Goal: Task Accomplishment & Management: Complete application form

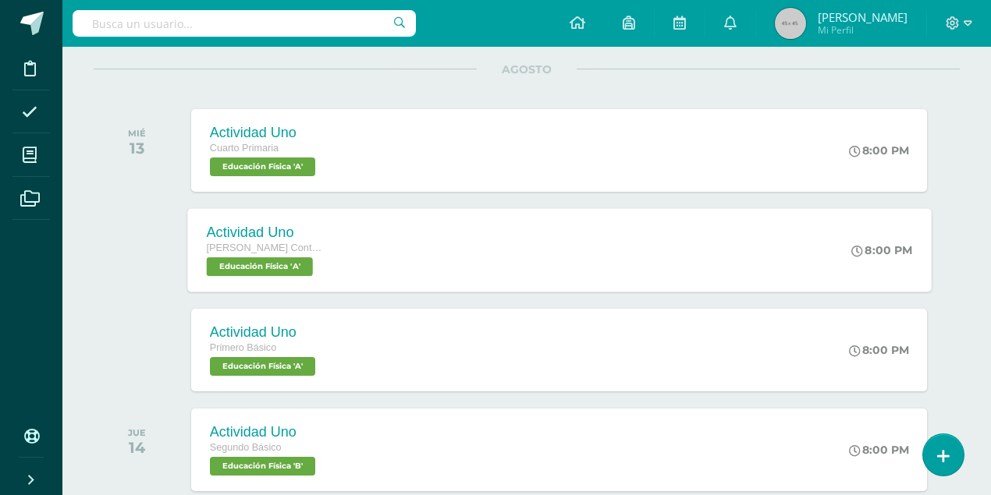
scroll to position [156, 0]
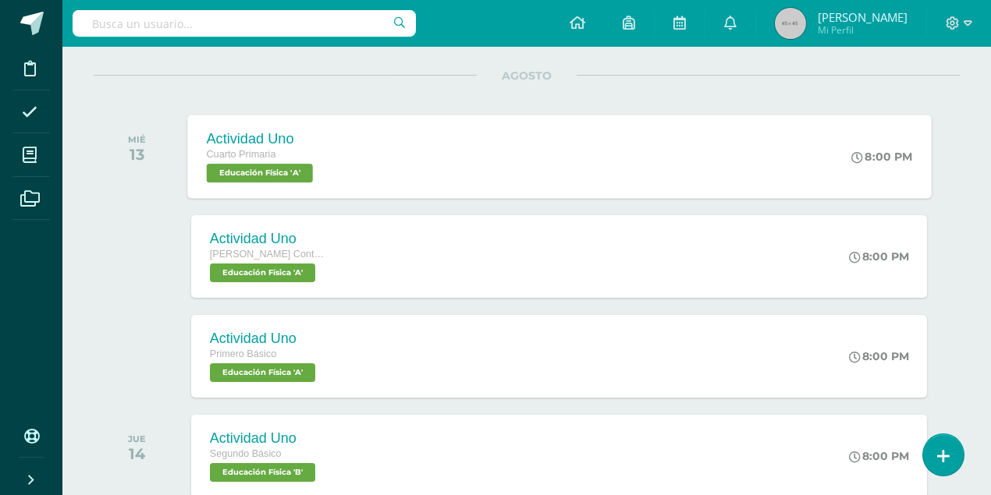
click at [264, 169] on span "Educación Física 'A'" at bounding box center [259, 173] width 106 height 19
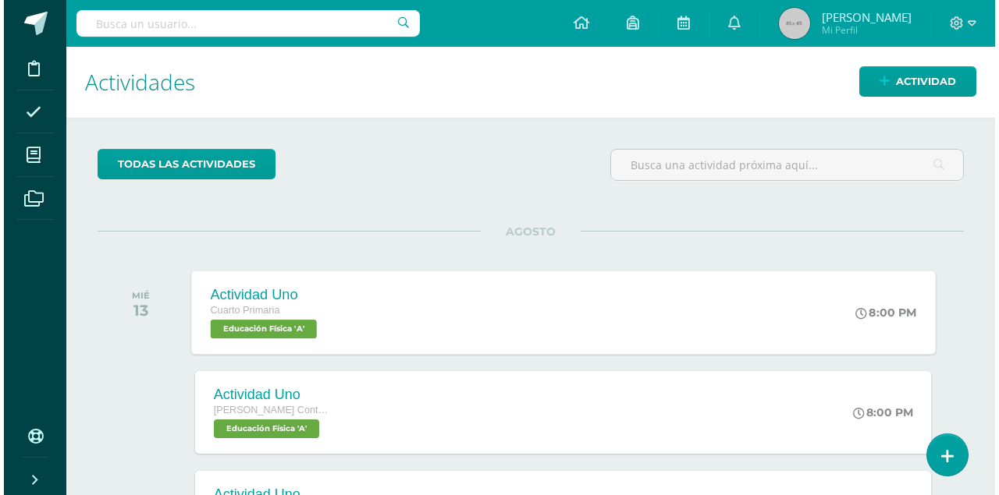
scroll to position [0, 0]
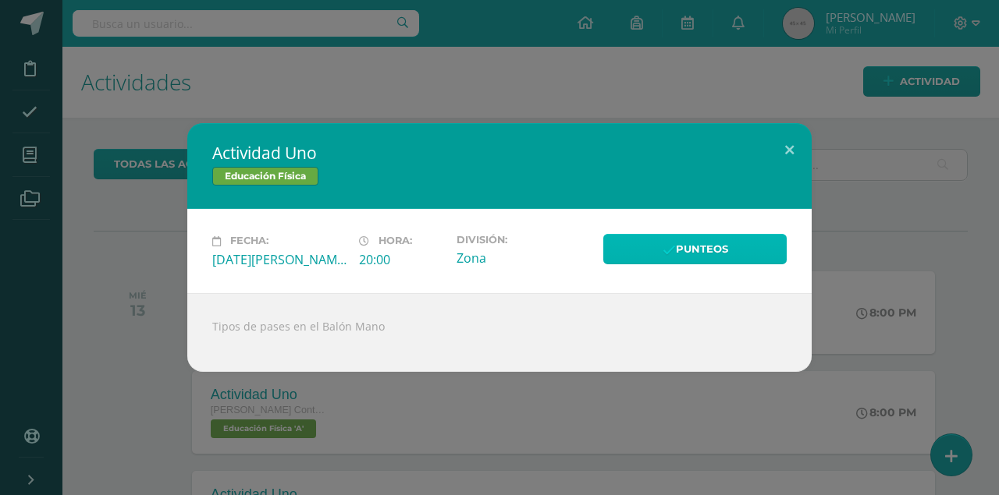
click at [741, 242] on link "Punteos" at bounding box center [694, 249] width 183 height 30
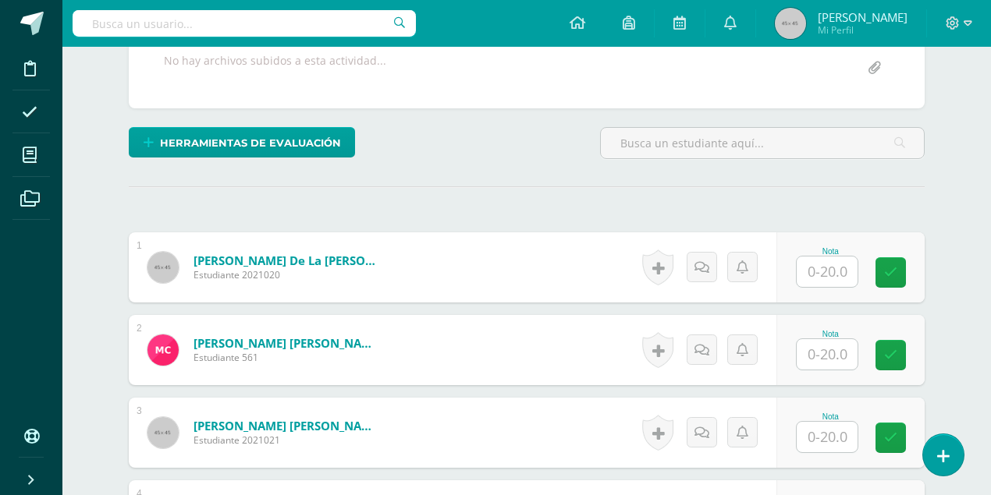
scroll to position [325, 0]
click at [835, 261] on input "text" at bounding box center [826, 271] width 61 height 30
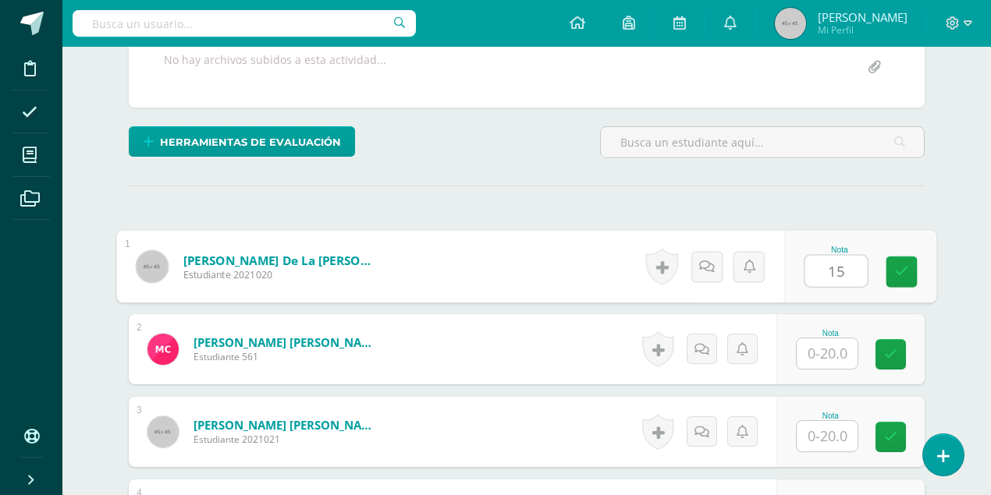
type input "15"
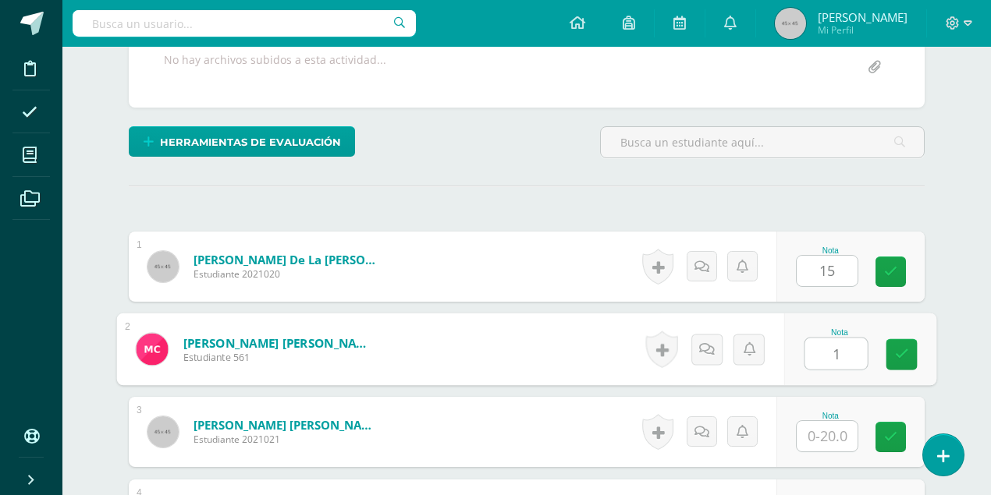
scroll to position [326, 0]
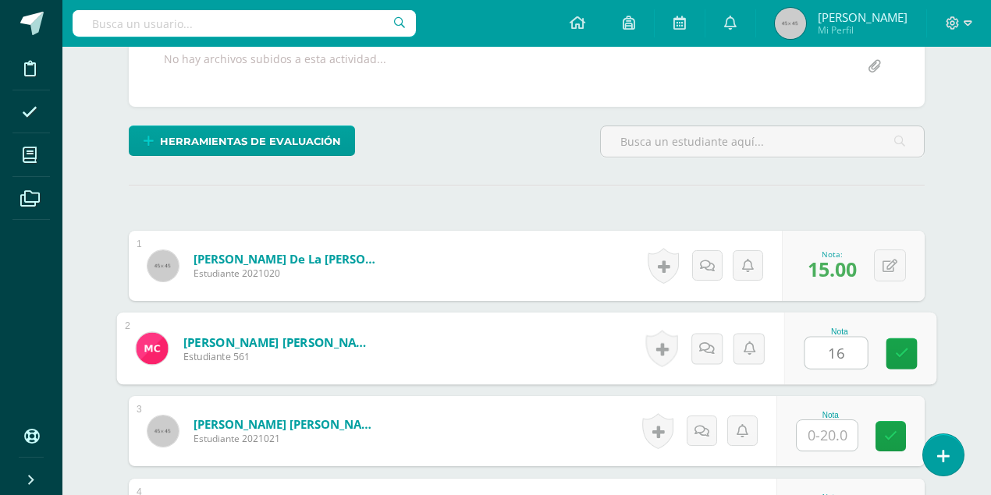
type input "16"
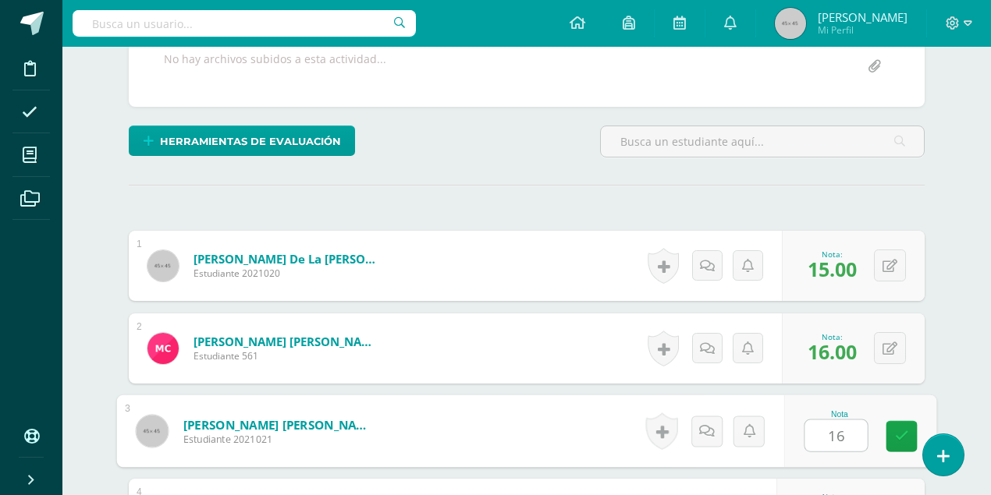
type input "16"
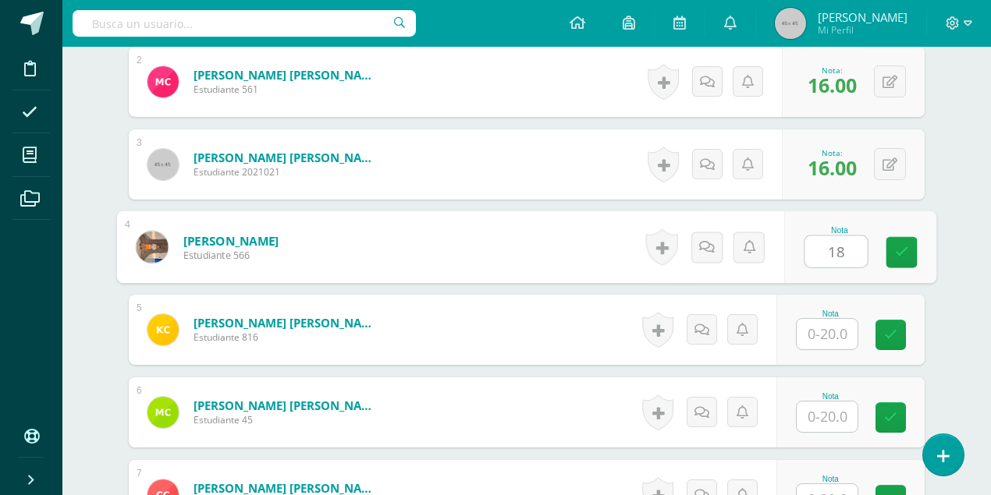
scroll to position [594, 0]
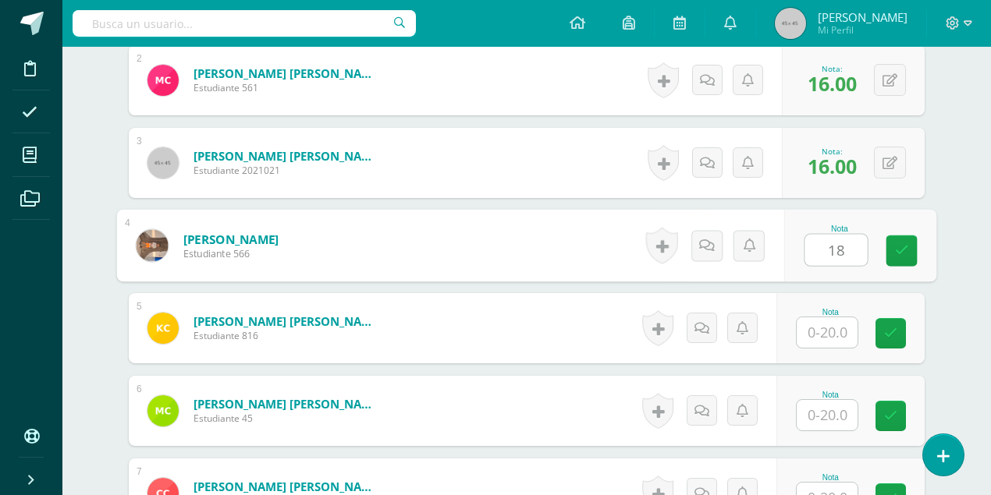
type input "18"
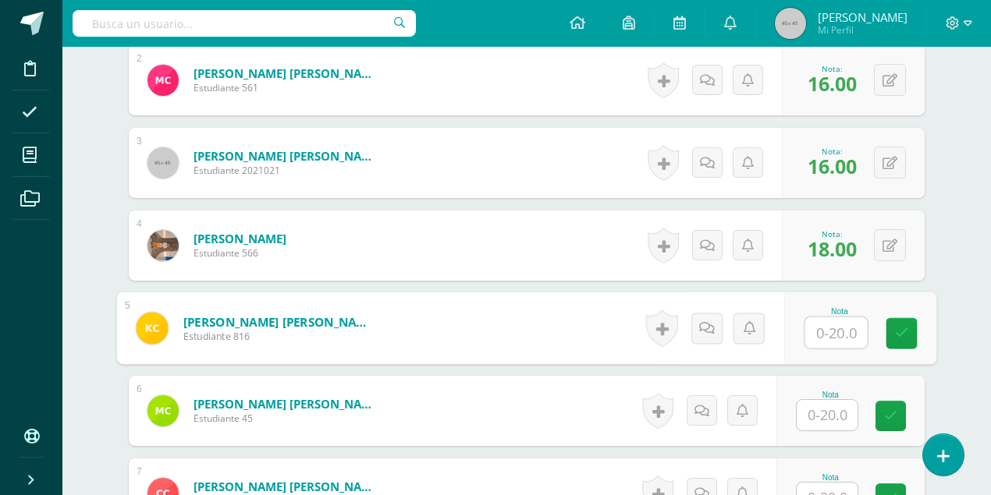
click at [836, 415] on input "text" at bounding box center [826, 415] width 61 height 30
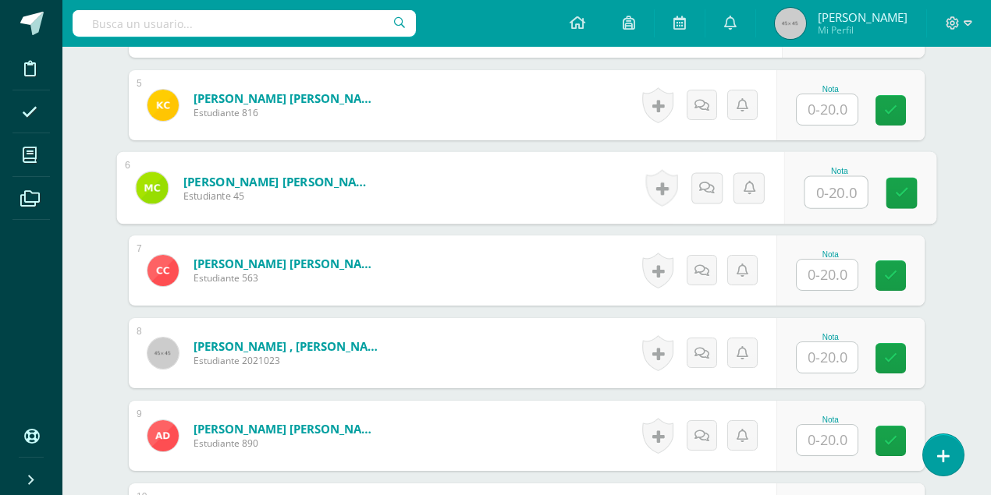
scroll to position [854, 0]
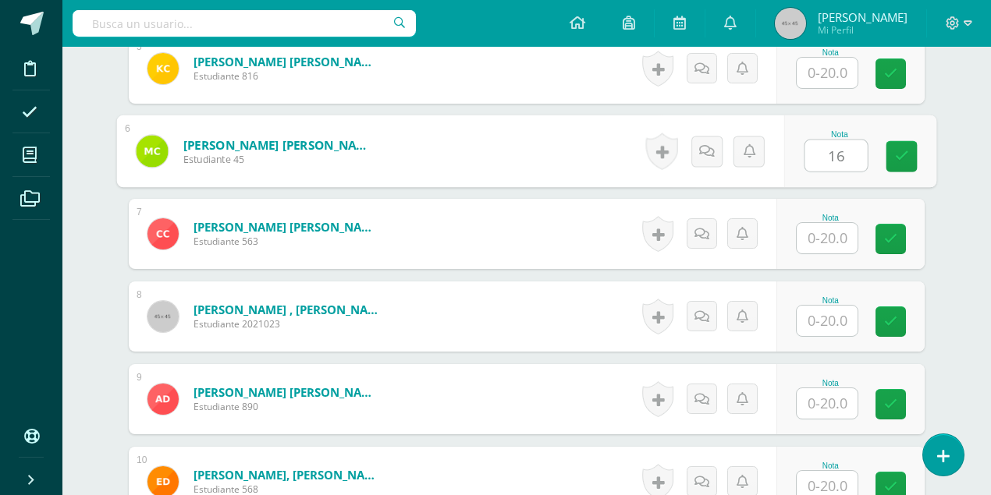
type input "16"
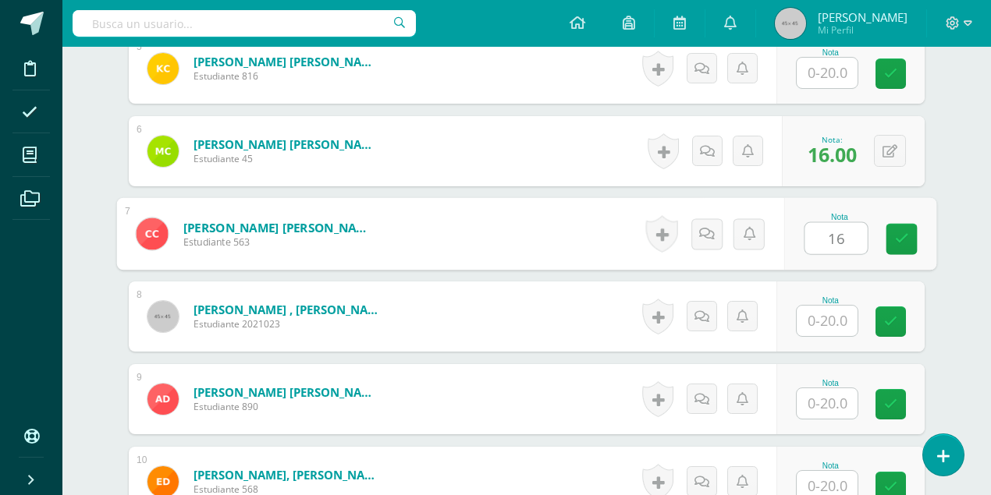
type input "16"
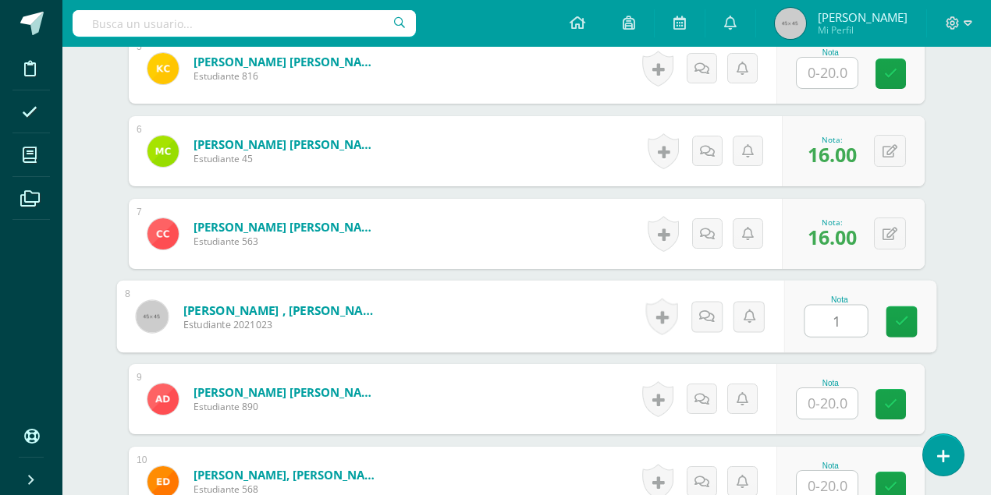
type input "18"
click at [905, 323] on icon at bounding box center [902, 321] width 14 height 13
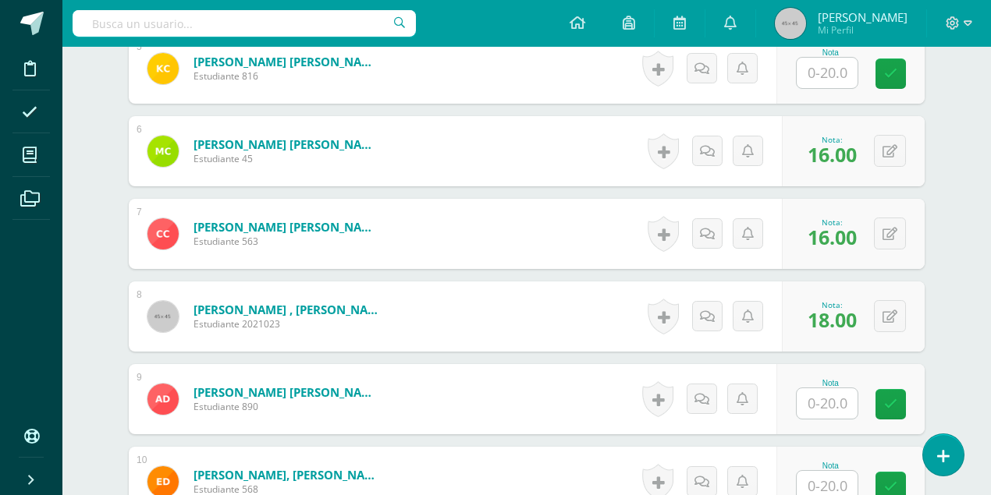
click at [841, 395] on input "text" at bounding box center [826, 403] width 61 height 30
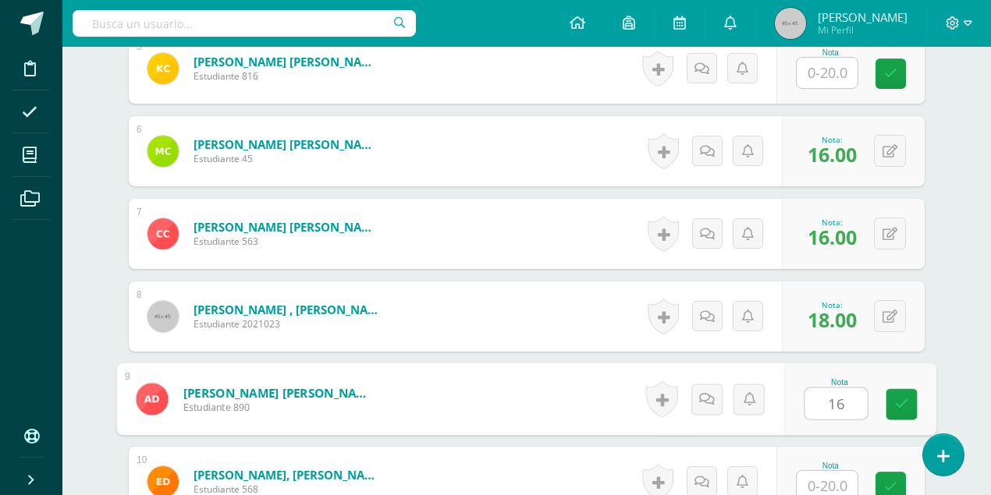
type input "16"
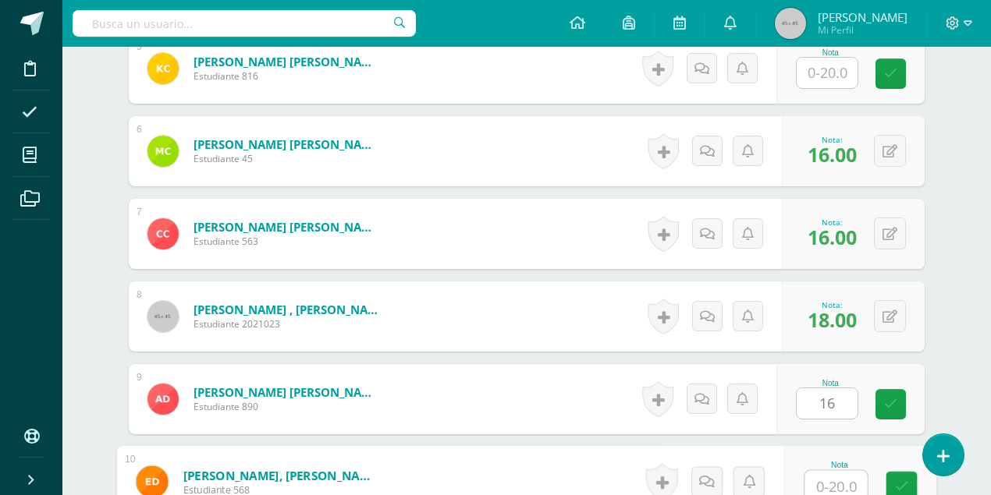
scroll to position [856, 0]
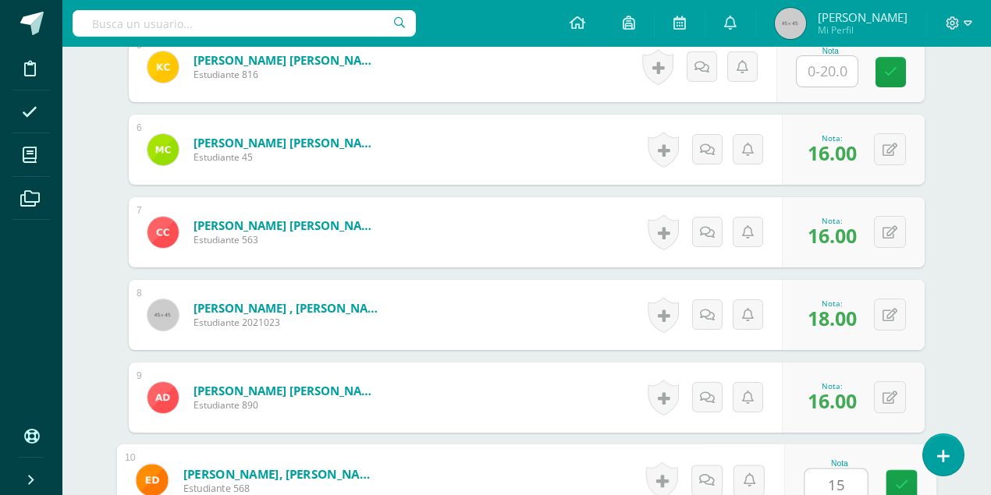
type input "15"
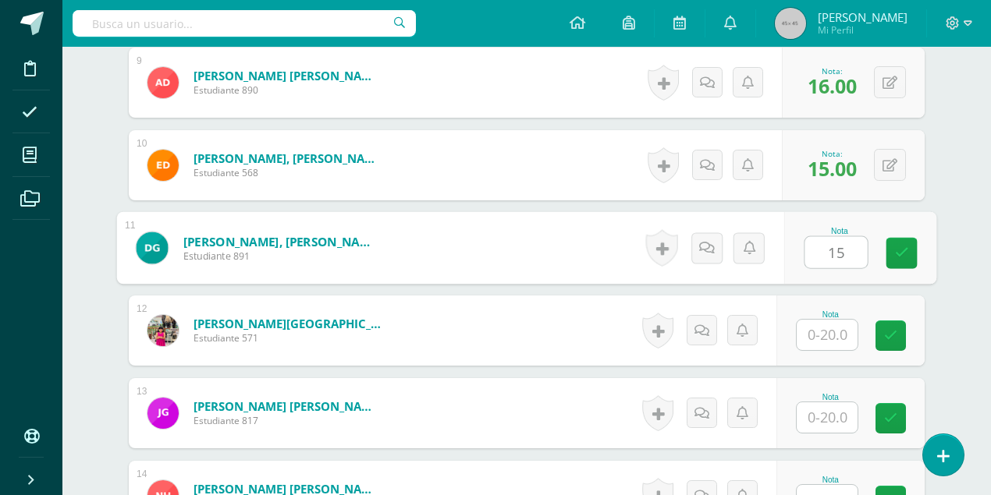
type input "15"
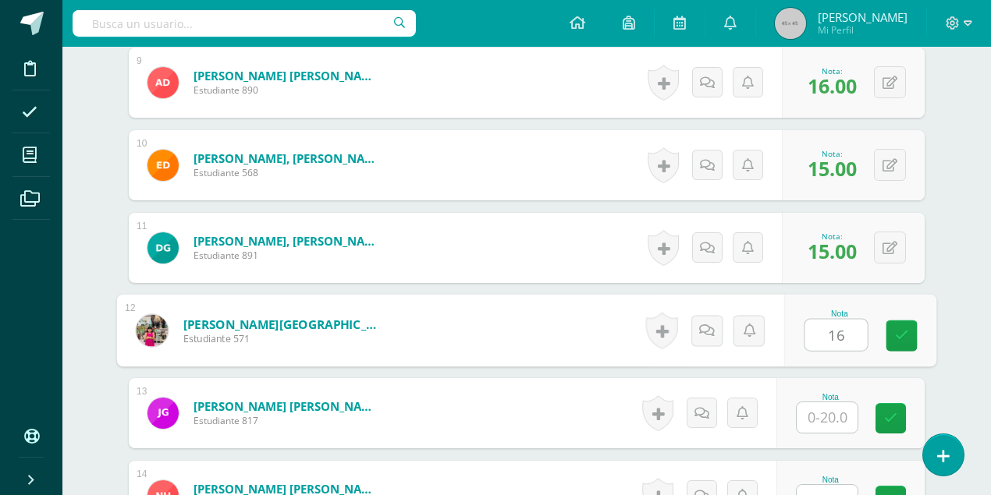
type input "16"
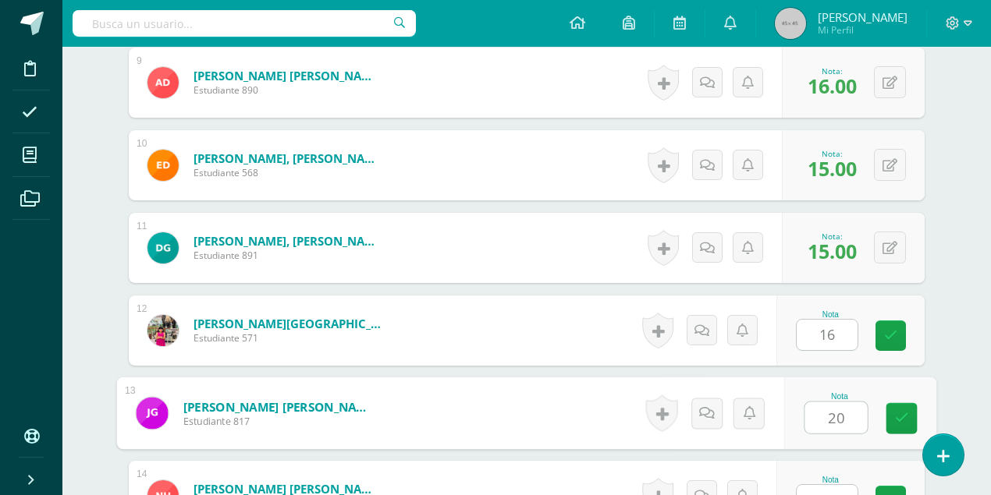
type input "20"
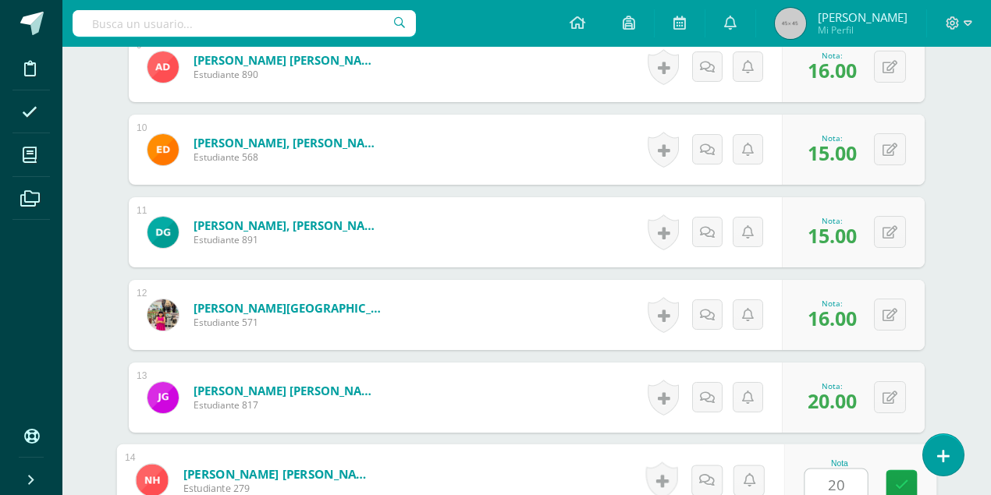
type input "20"
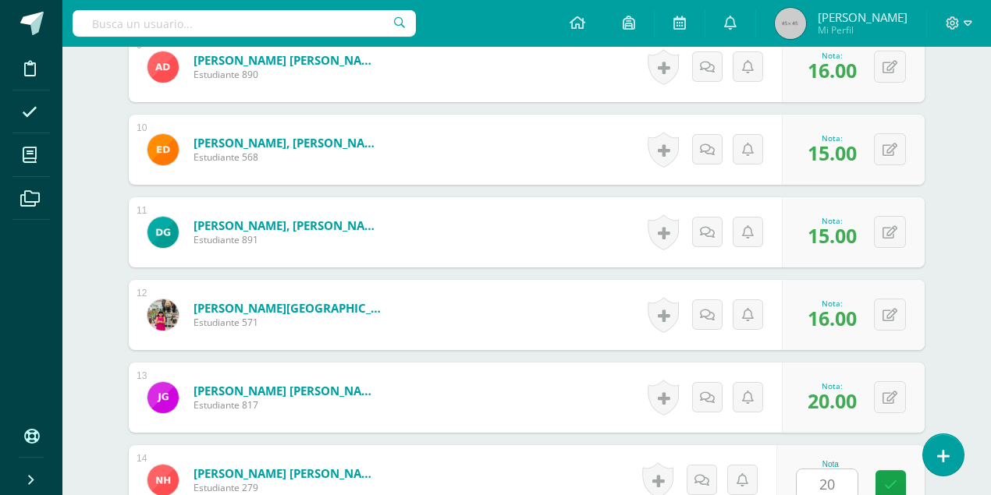
scroll to position [1502, 0]
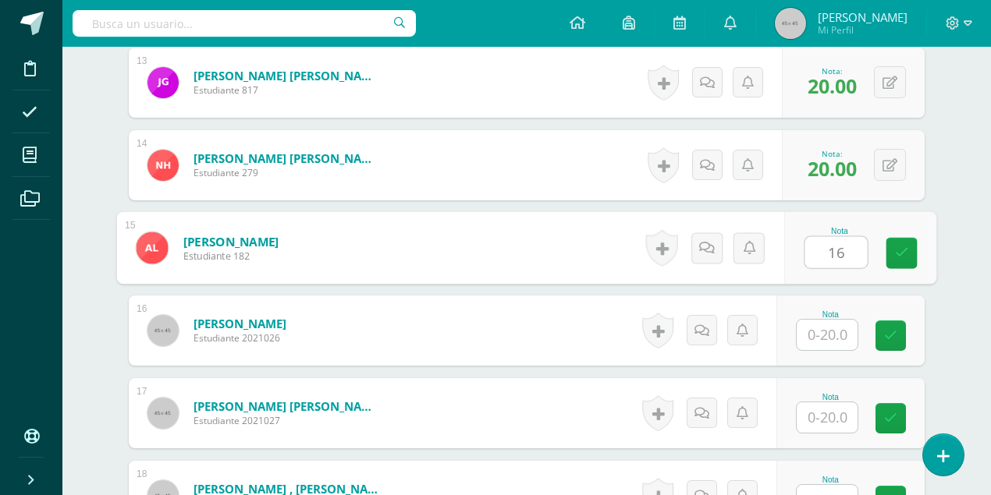
type input "16"
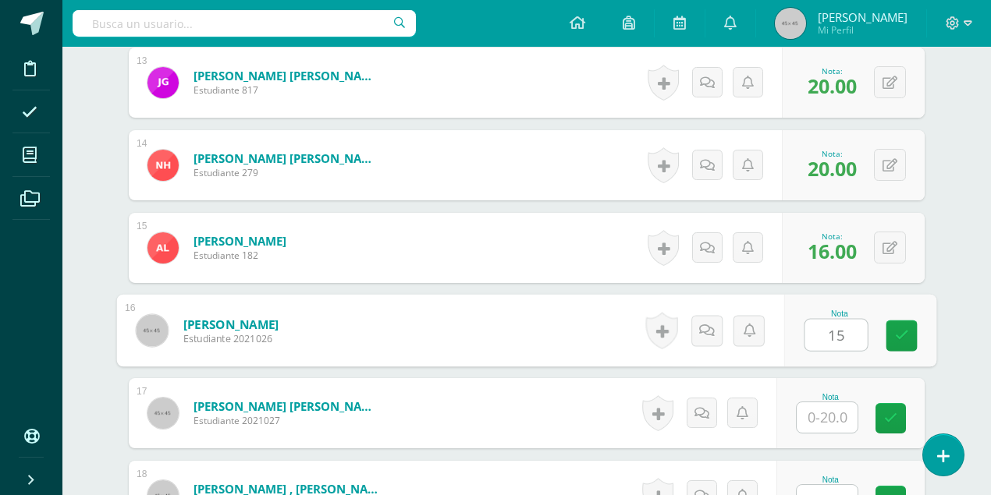
type input "15"
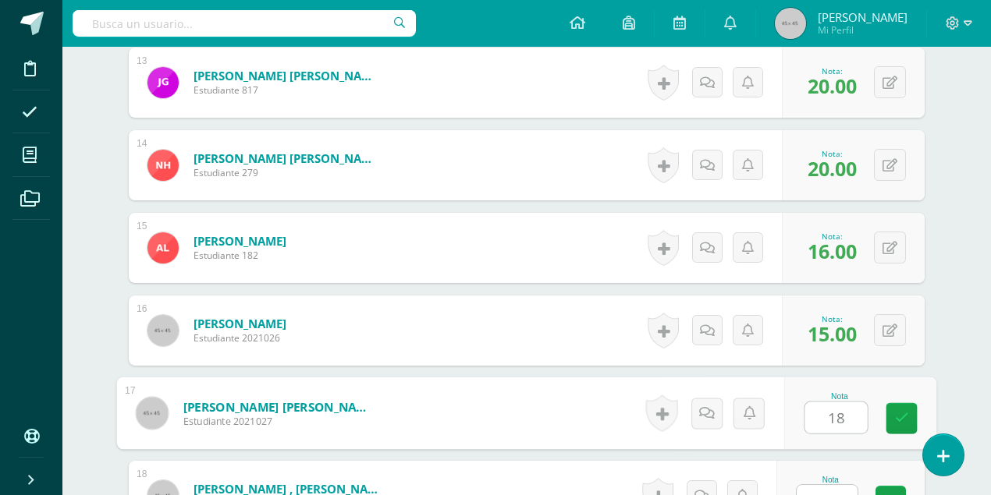
type input "18"
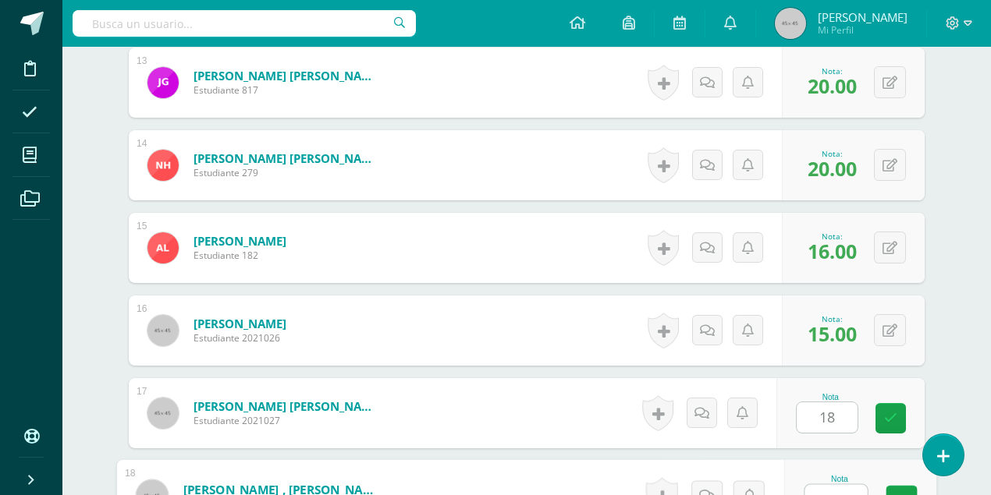
scroll to position [1517, 0]
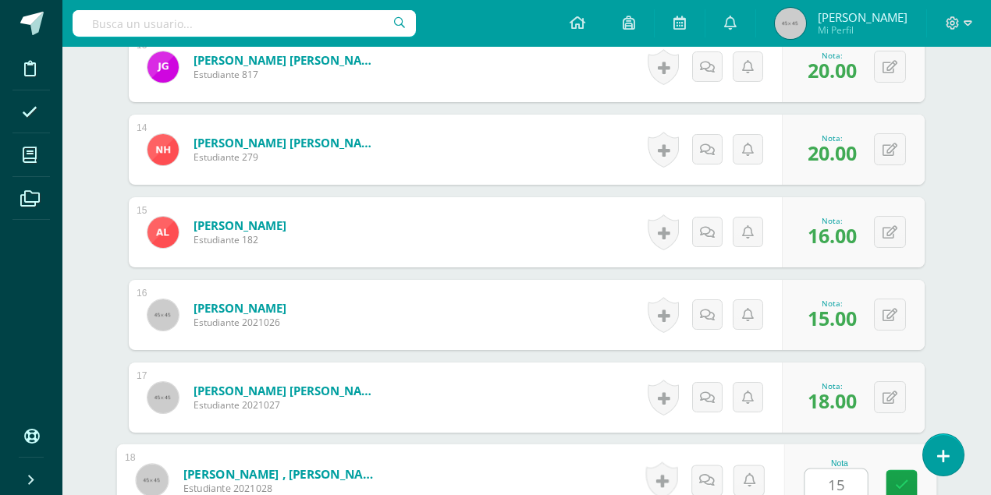
type input "15"
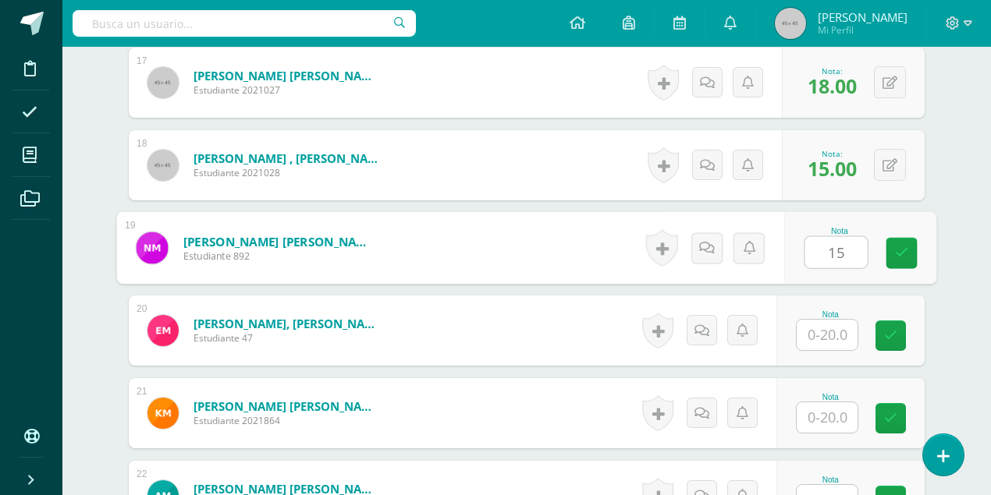
type input "15"
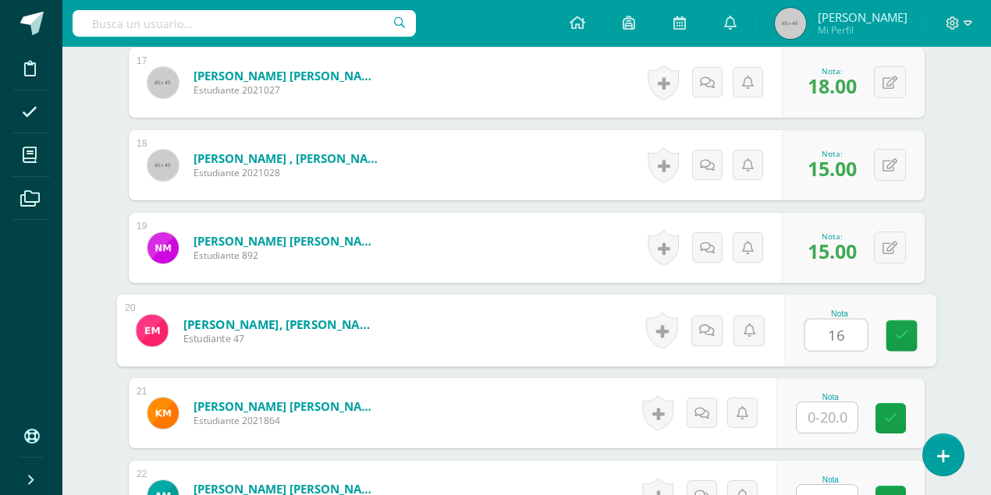
type input "16"
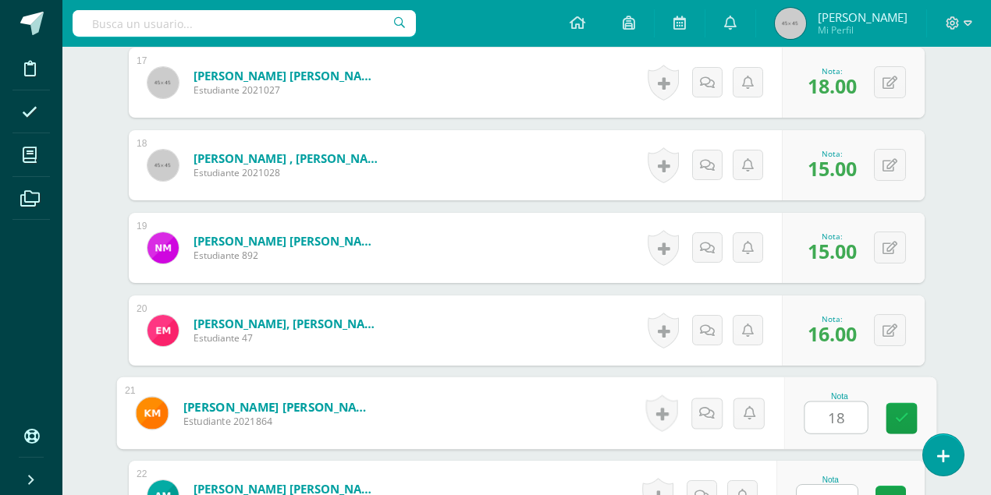
type input "18"
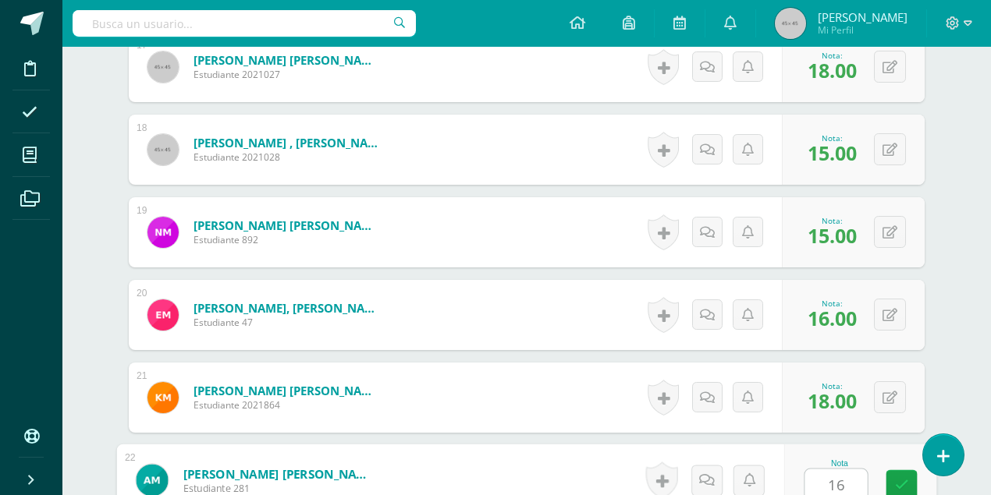
type input "16"
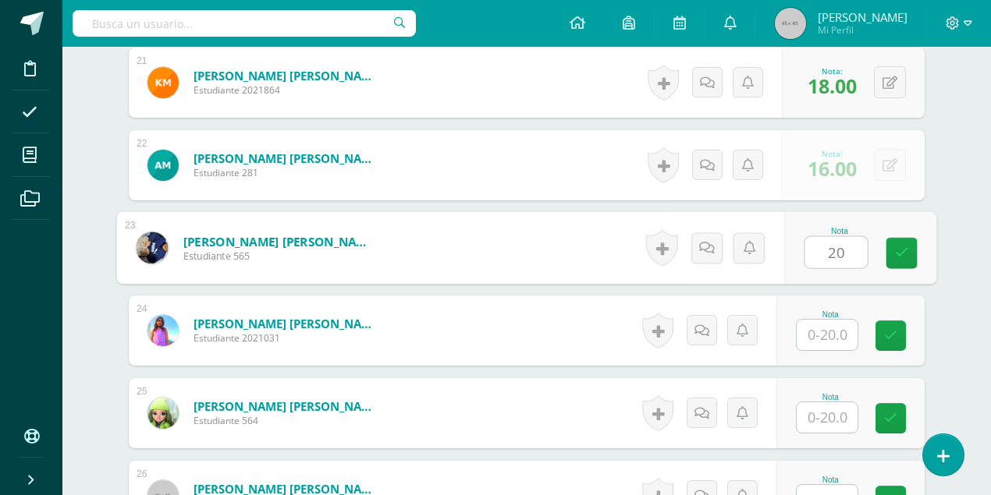
type input "20"
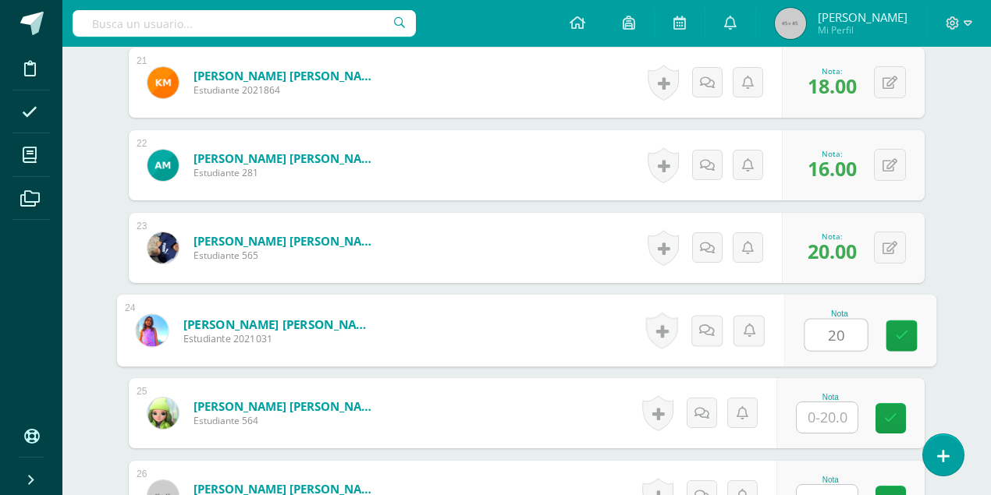
type input "20"
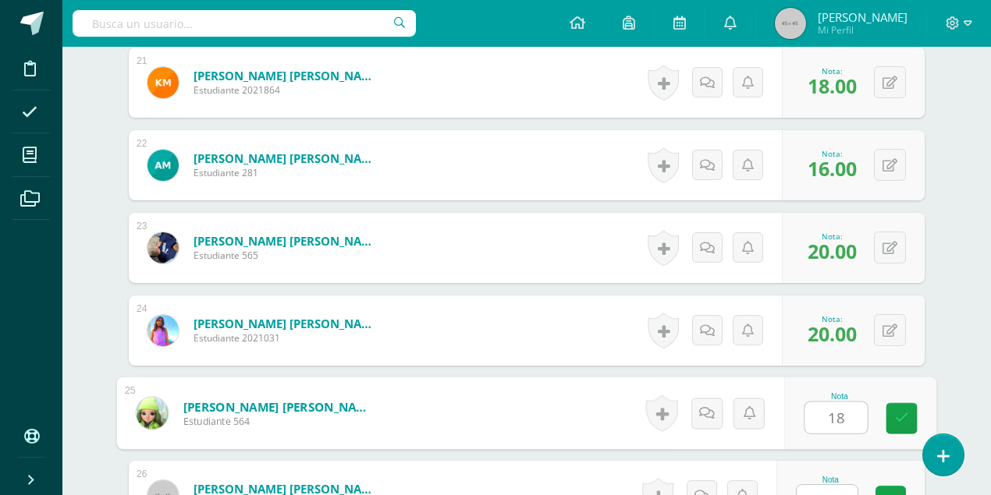
type input "18"
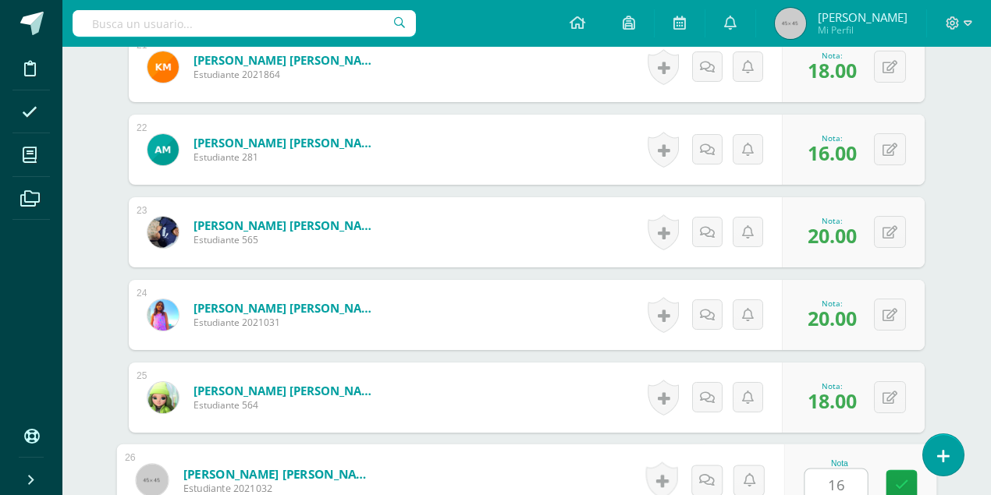
type input "16"
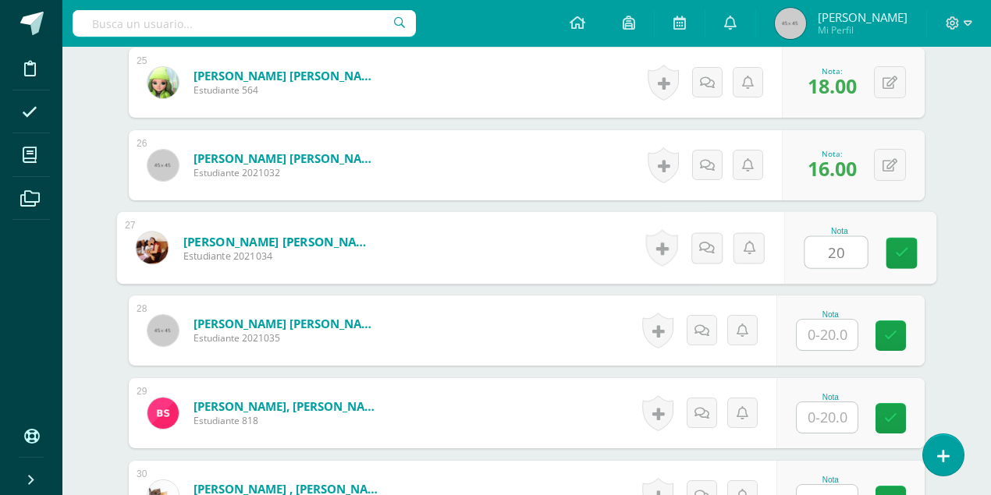
type input "20"
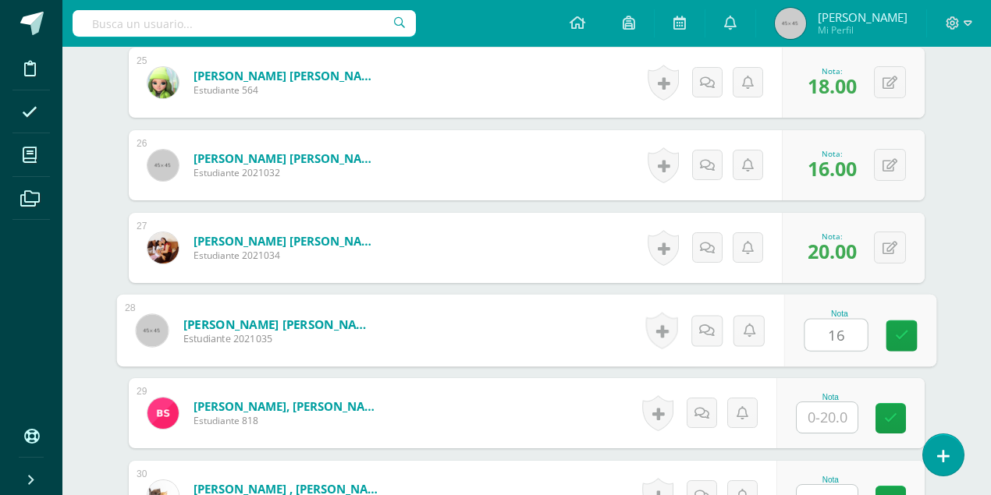
type input "16"
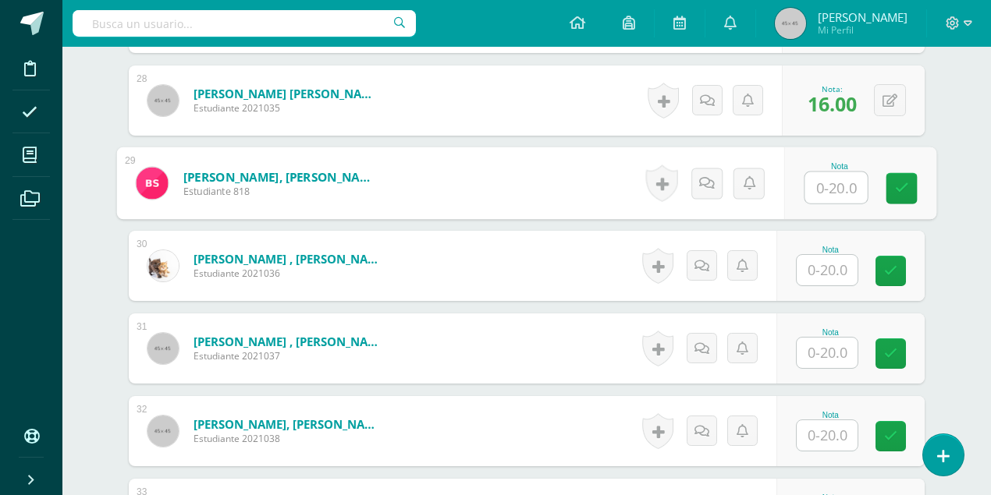
scroll to position [2754, 0]
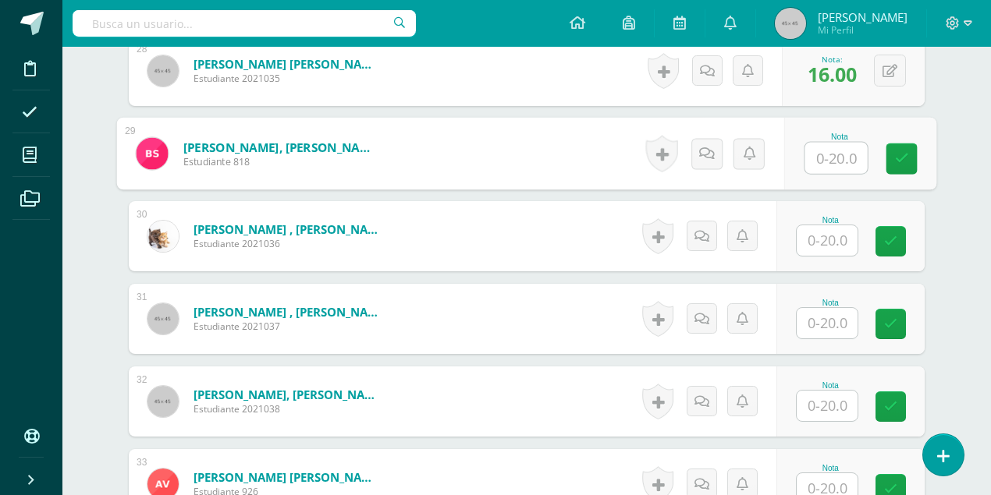
click at [825, 236] on input "text" at bounding box center [826, 240] width 61 height 30
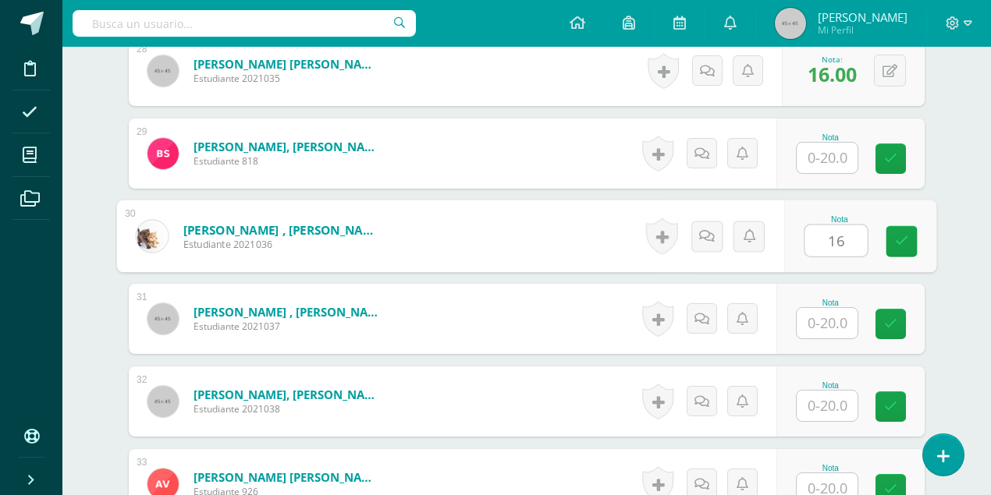
type input "16"
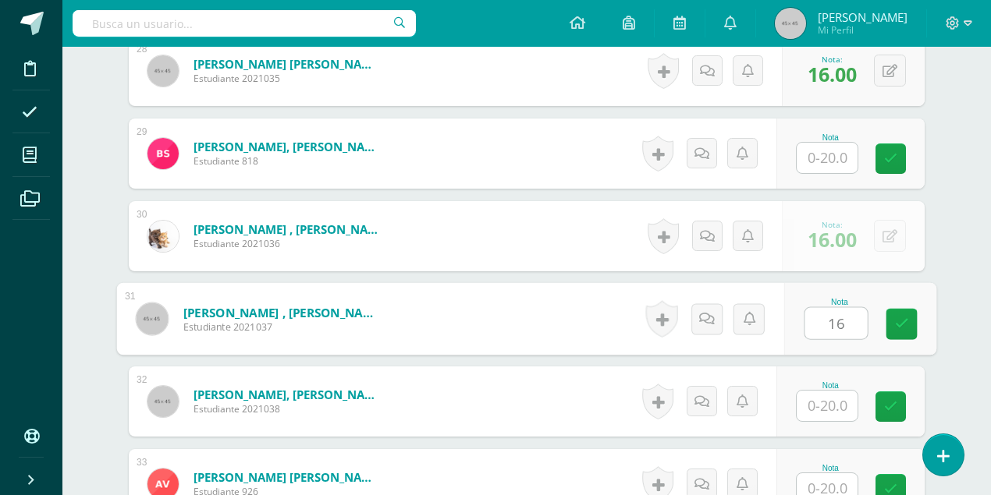
type input "16"
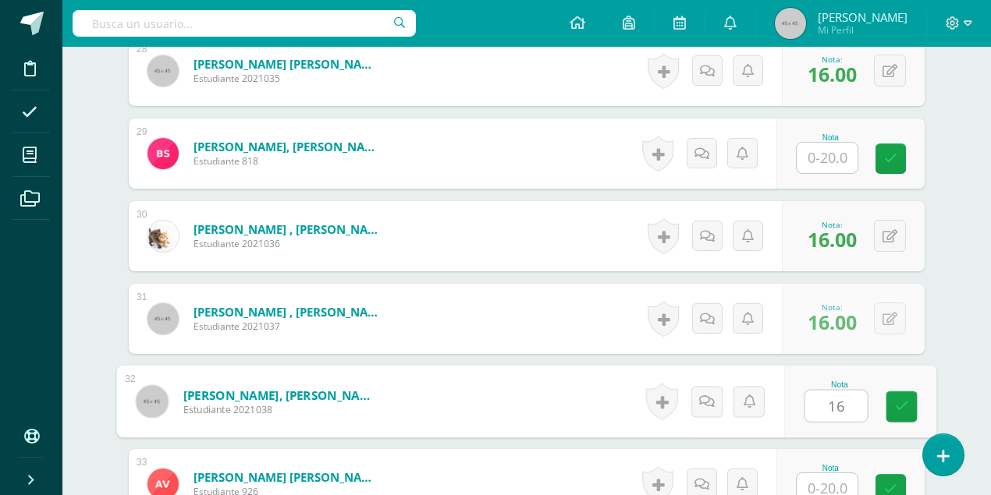
type input "16"
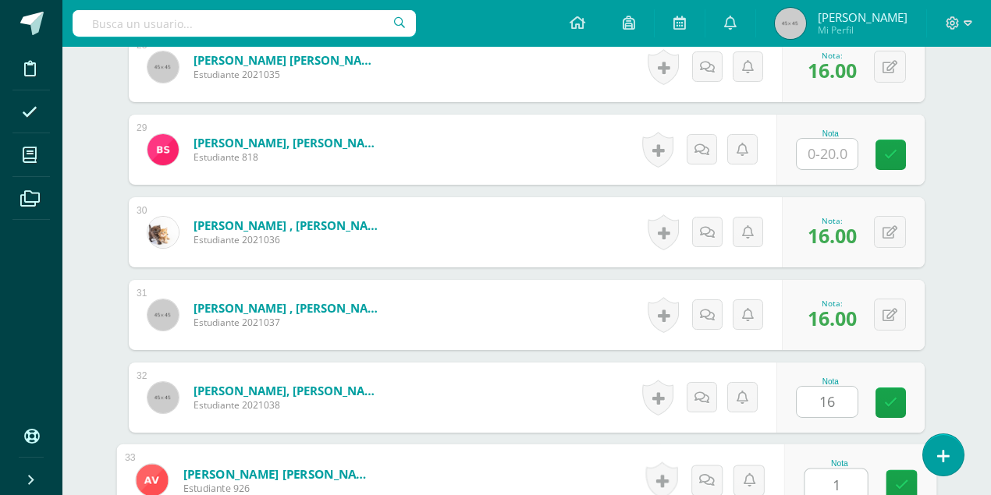
type input "16"
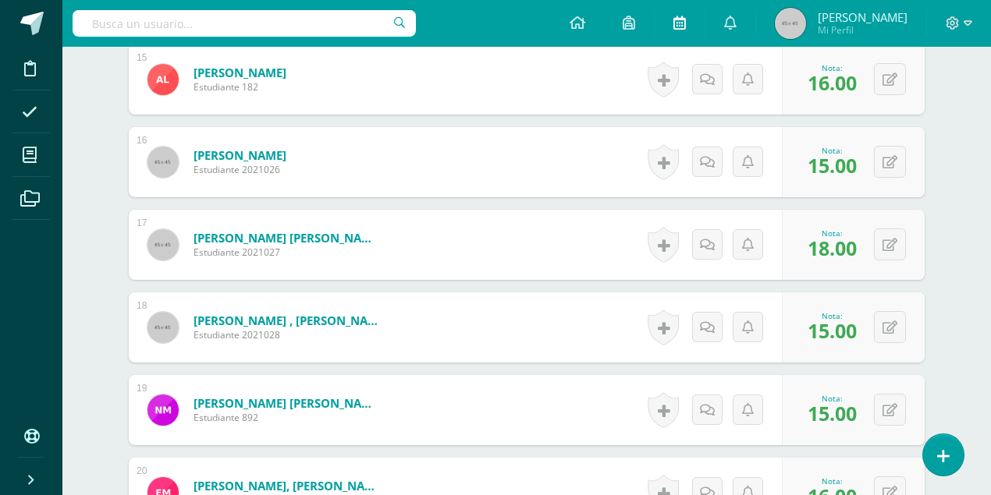
scroll to position [1562, 0]
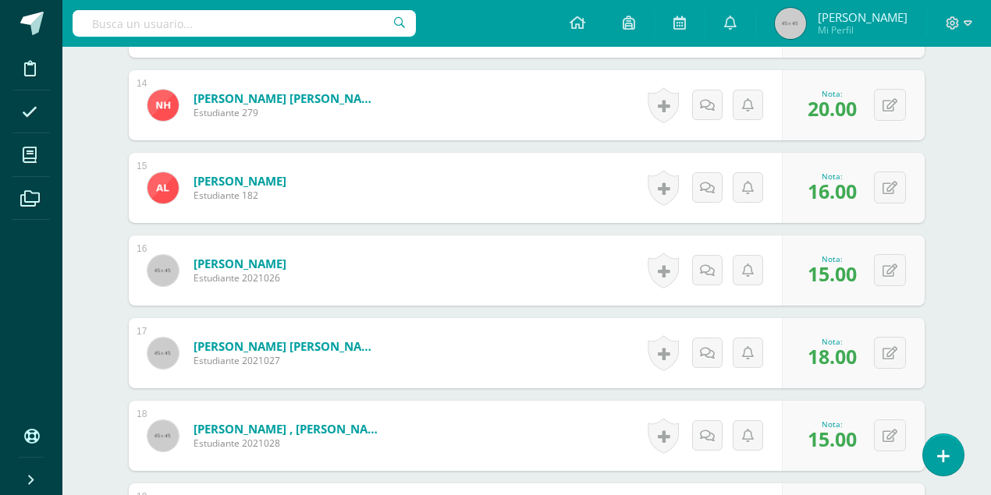
click at [806, 34] on img at bounding box center [790, 23] width 31 height 31
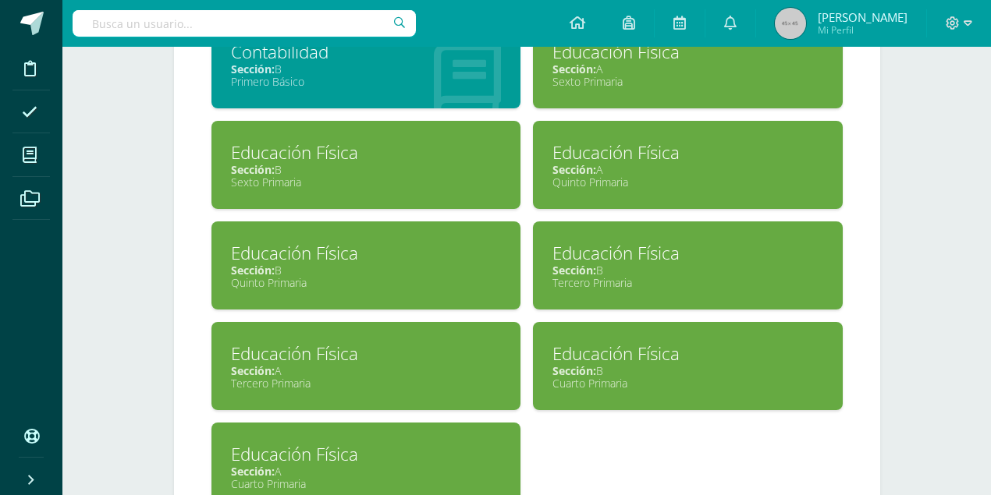
scroll to position [1664, 0]
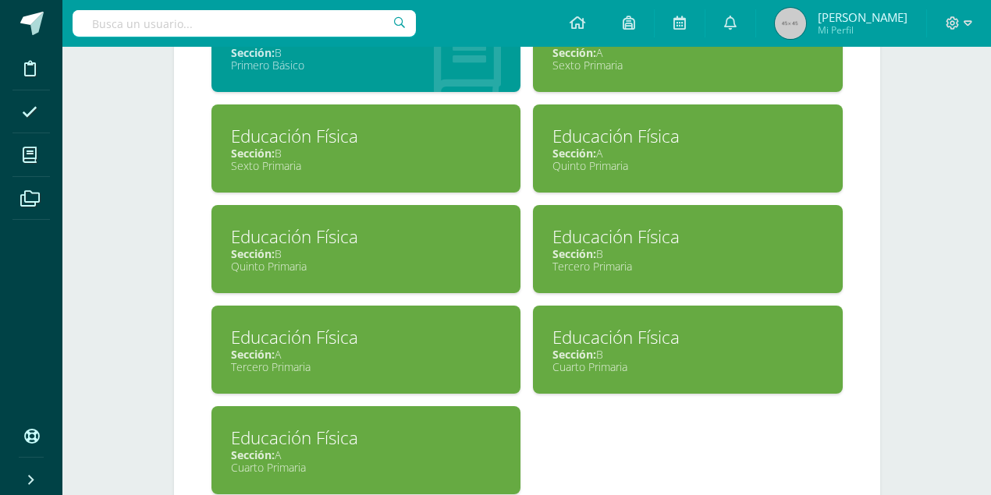
click at [591, 347] on span "Sección:" at bounding box center [574, 354] width 44 height 15
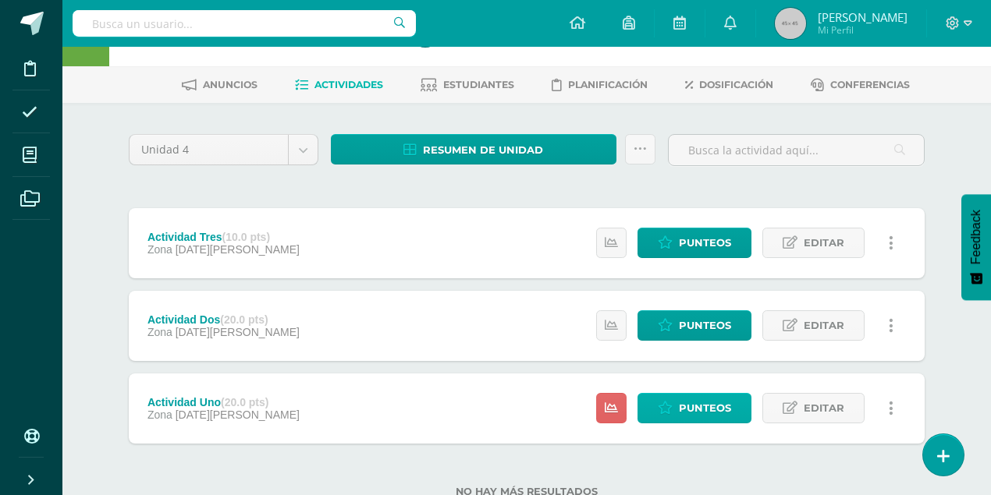
scroll to position [101, 0]
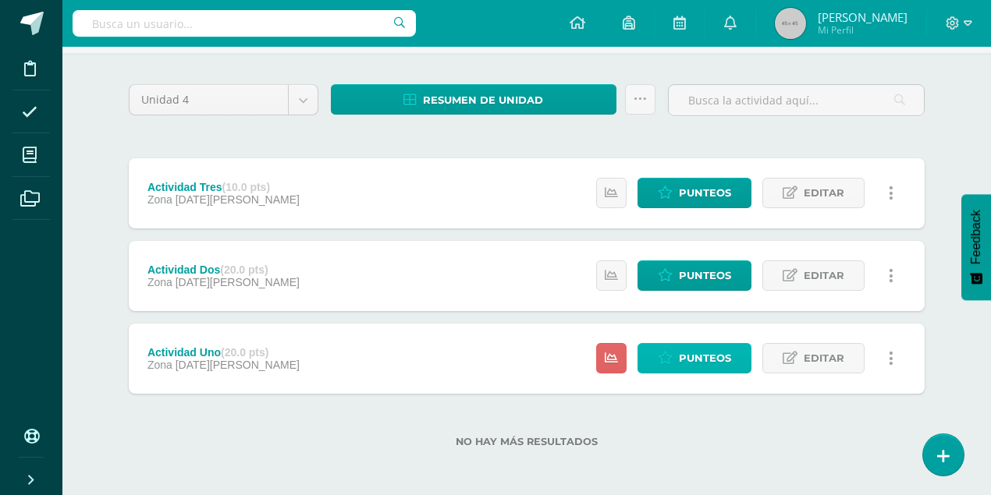
click at [725, 354] on span "Punteos" at bounding box center [705, 358] width 52 height 29
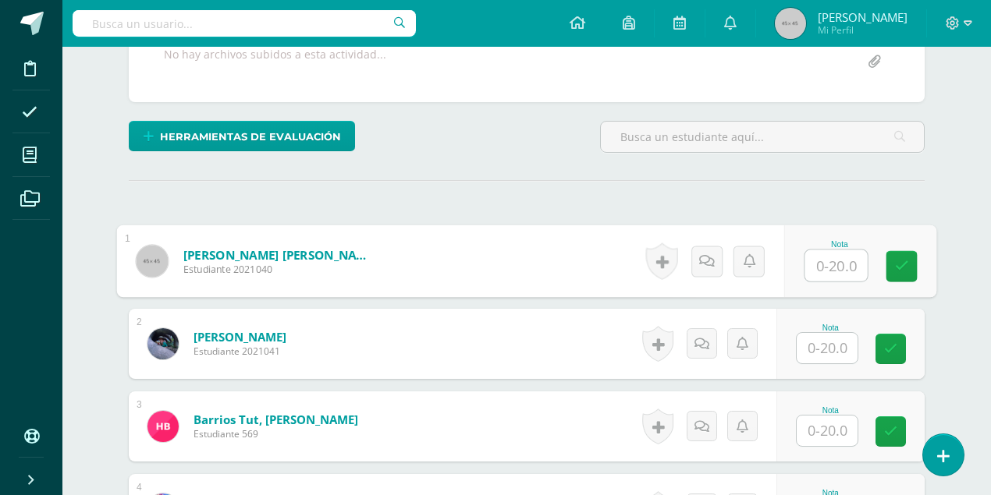
click at [814, 260] on input "text" at bounding box center [836, 265] width 62 height 31
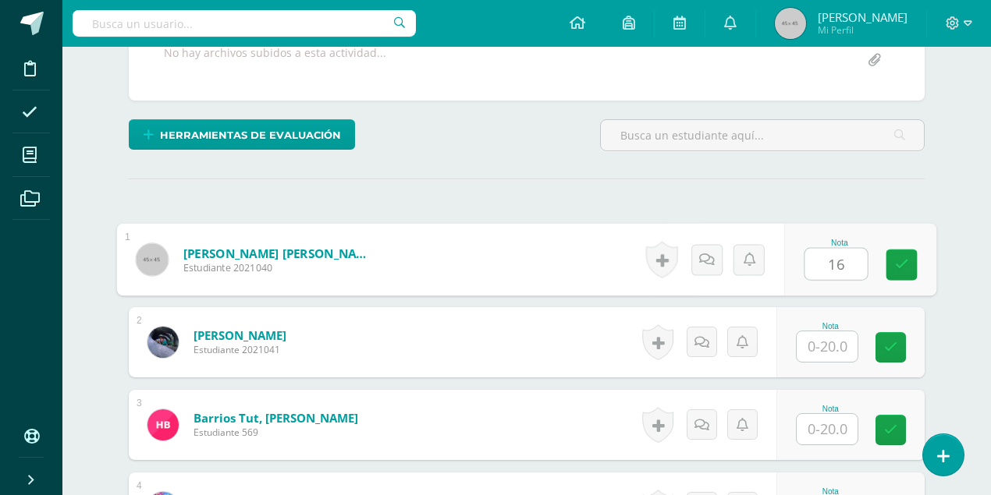
type input "16"
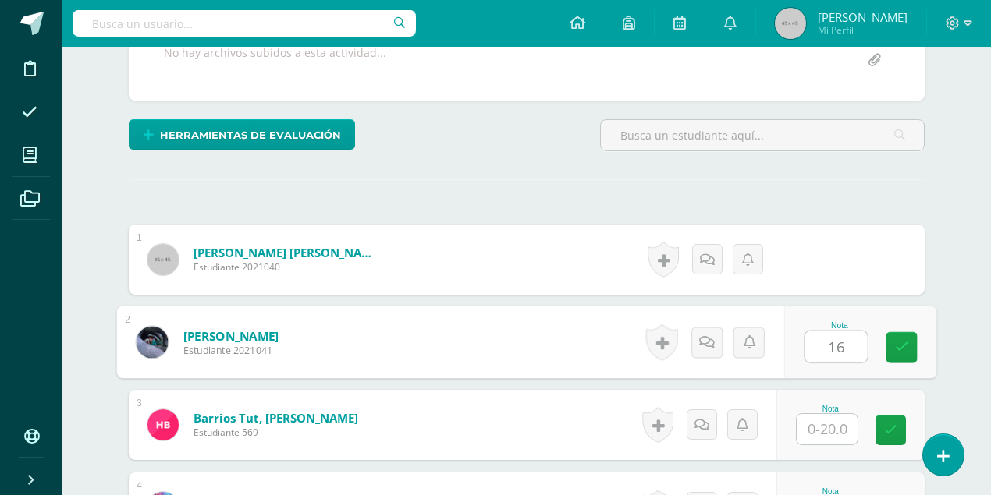
type input "16"
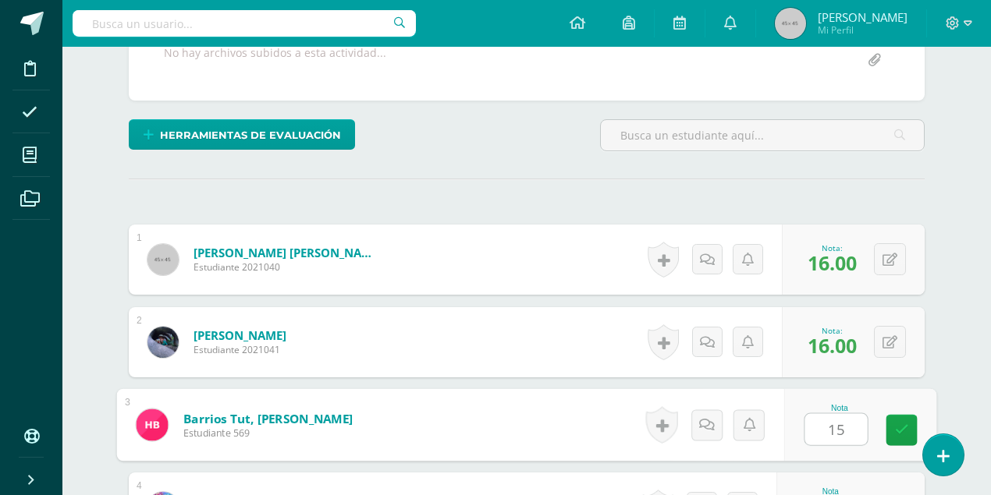
type input "15"
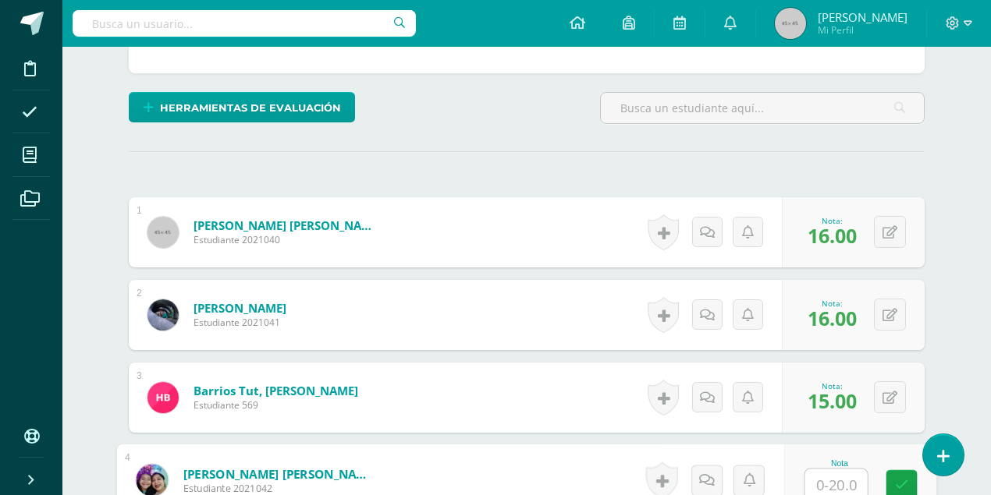
scroll to position [360, 0]
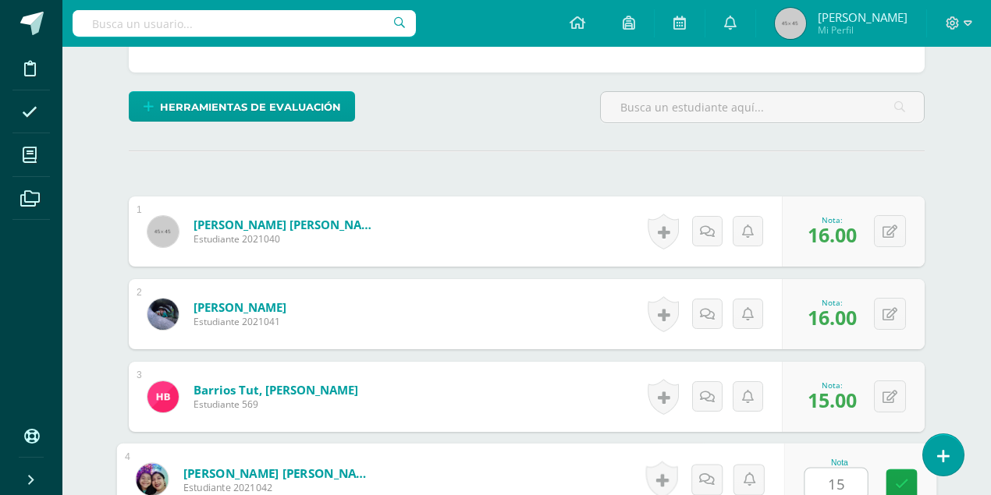
type input "15"
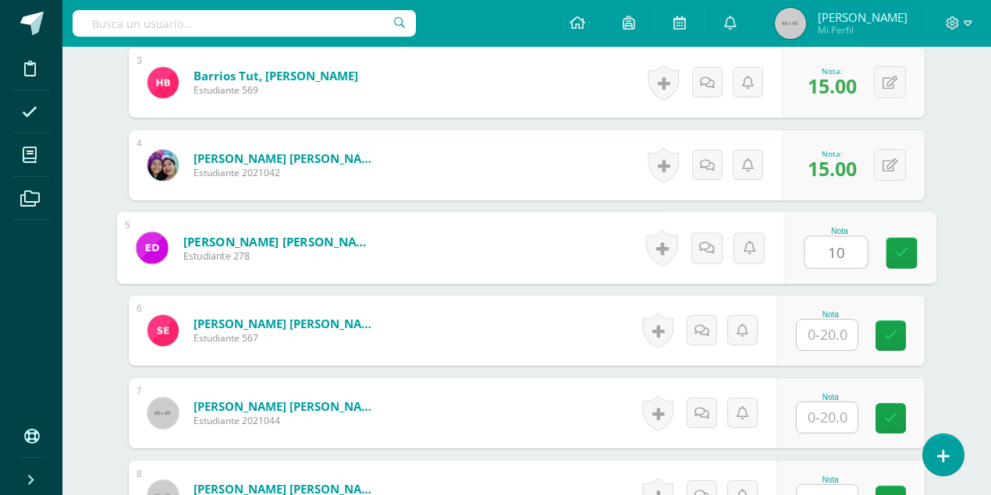
type input "10"
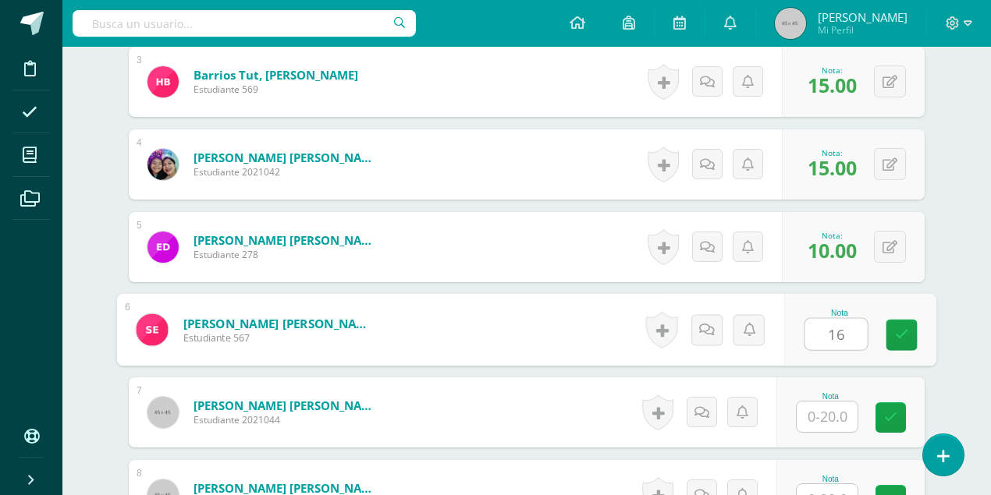
type input "16"
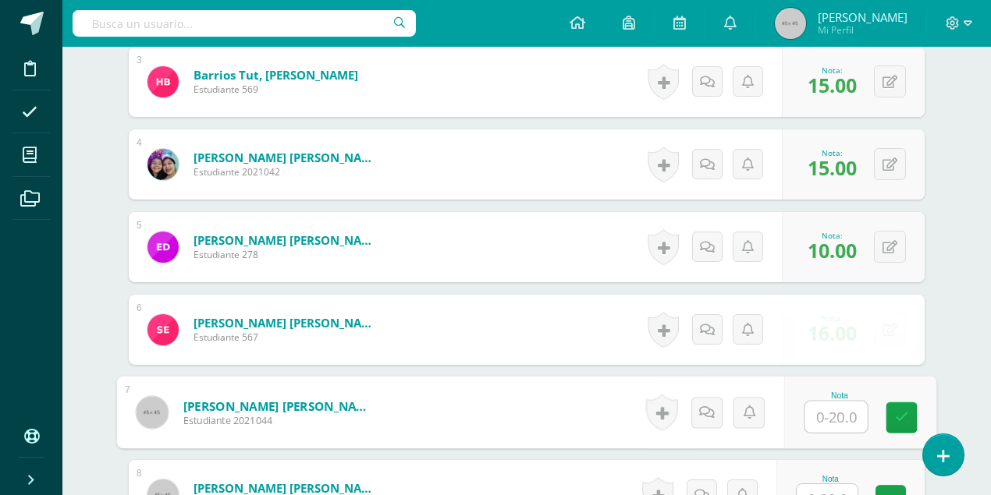
scroll to position [677, 0]
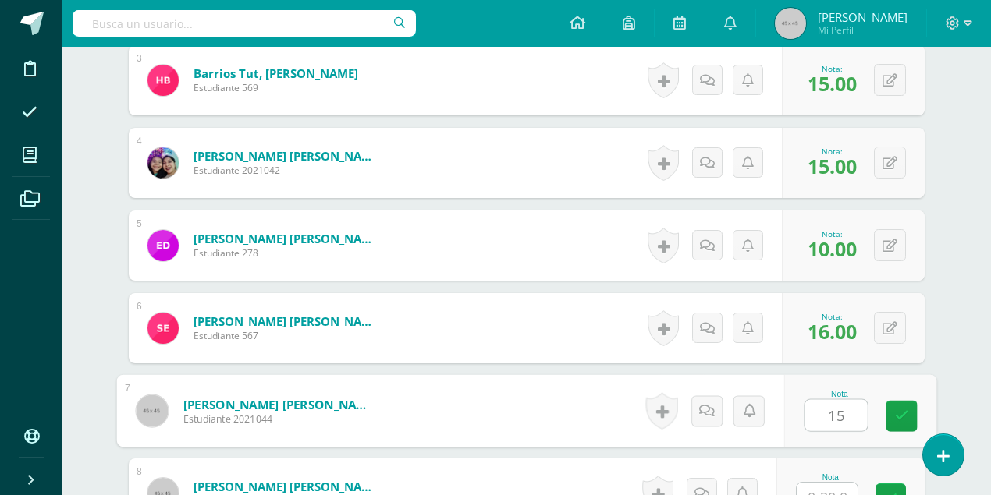
type input "15"
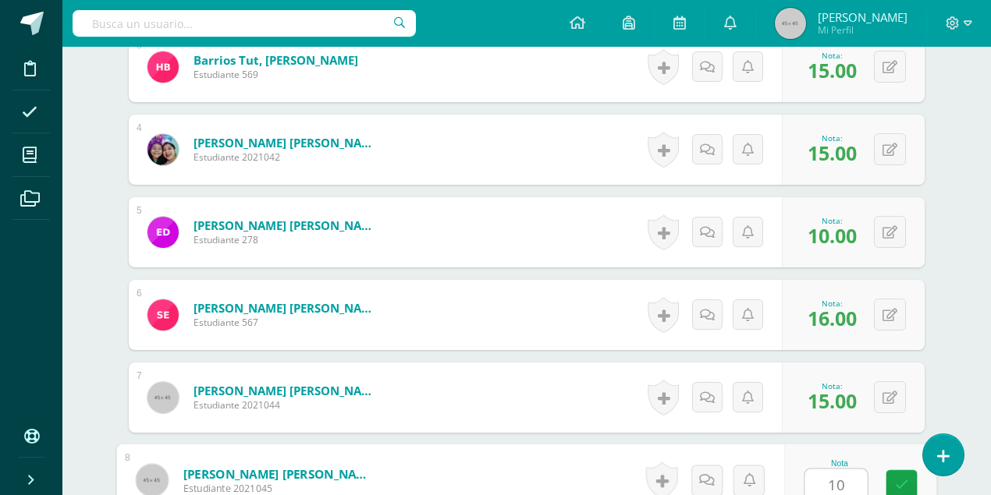
type input "10"
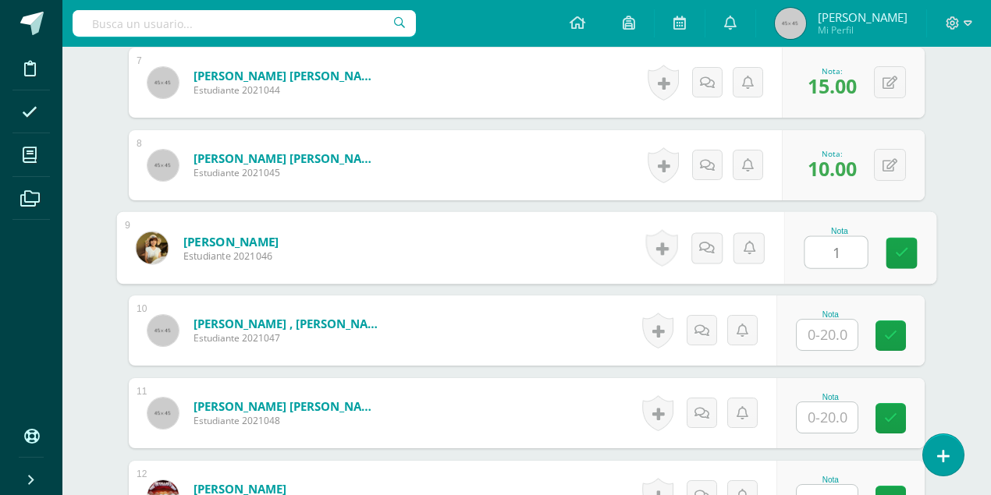
type input "15"
click at [906, 257] on link at bounding box center [901, 253] width 31 height 31
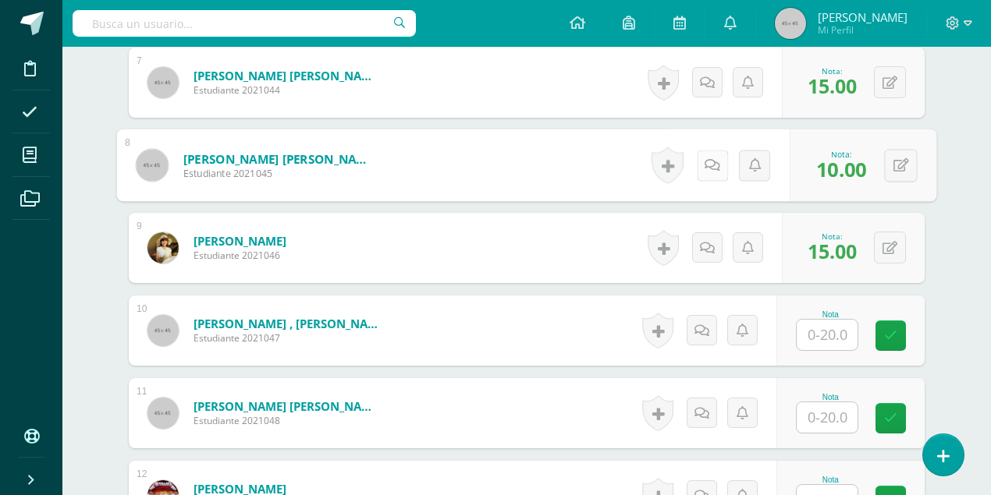
click at [697, 161] on link at bounding box center [712, 165] width 31 height 31
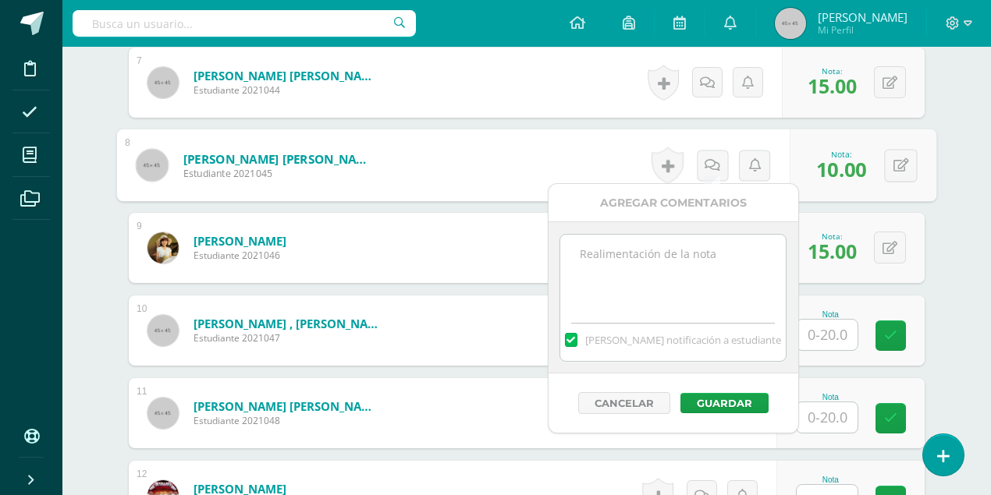
click at [624, 282] on textarea at bounding box center [672, 274] width 225 height 78
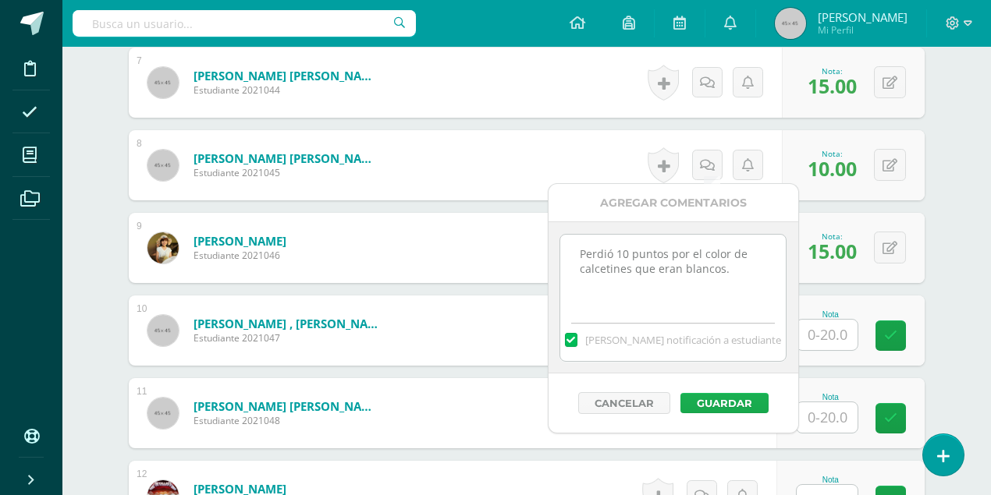
type textarea "Perdió 10 puntos por el color de calcetines que eran blancos."
click at [703, 403] on button "Guardar" at bounding box center [724, 403] width 88 height 20
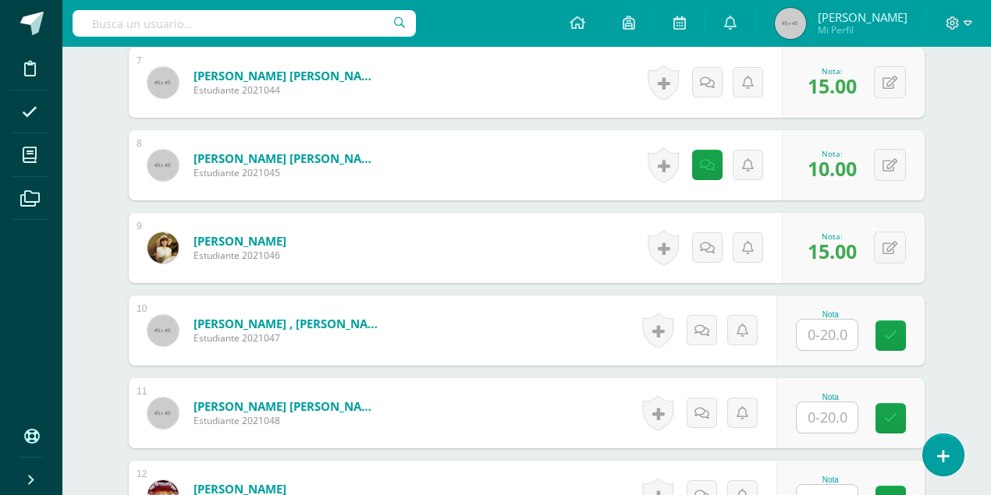
click at [822, 339] on input "text" at bounding box center [826, 335] width 61 height 30
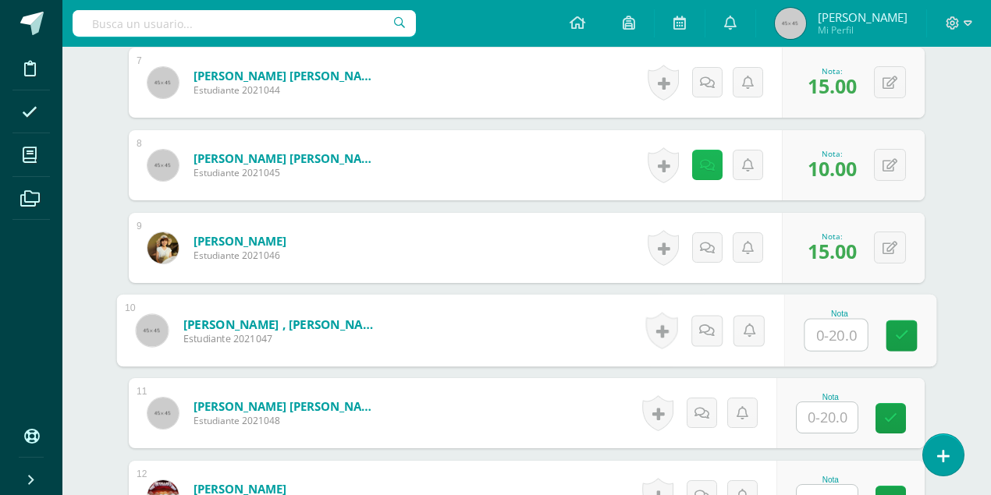
click at [715, 170] on link at bounding box center [707, 165] width 30 height 30
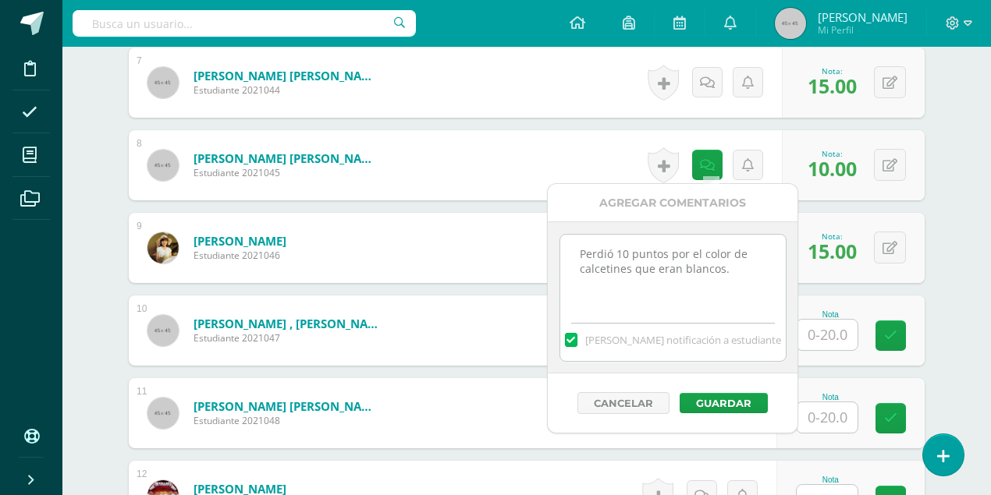
drag, startPoint x: 736, startPoint y: 276, endPoint x: 557, endPoint y: 242, distance: 181.9
click at [557, 242] on div "Perdió 10 puntos por el color de calcetines que eran blancos. Mandar notificaci…" at bounding box center [673, 298] width 250 height 152
click at [733, 399] on button "Guardar" at bounding box center [723, 403] width 88 height 20
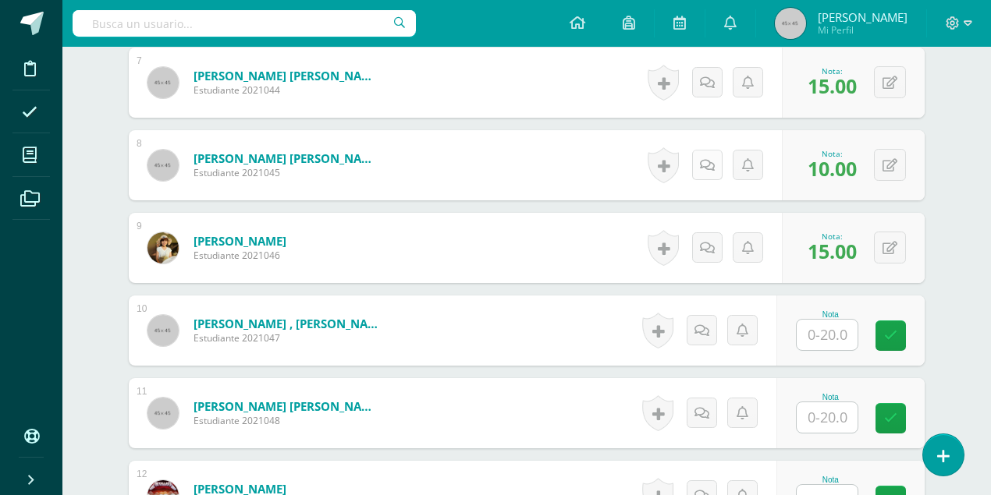
click at [711, 169] on link at bounding box center [707, 165] width 30 height 30
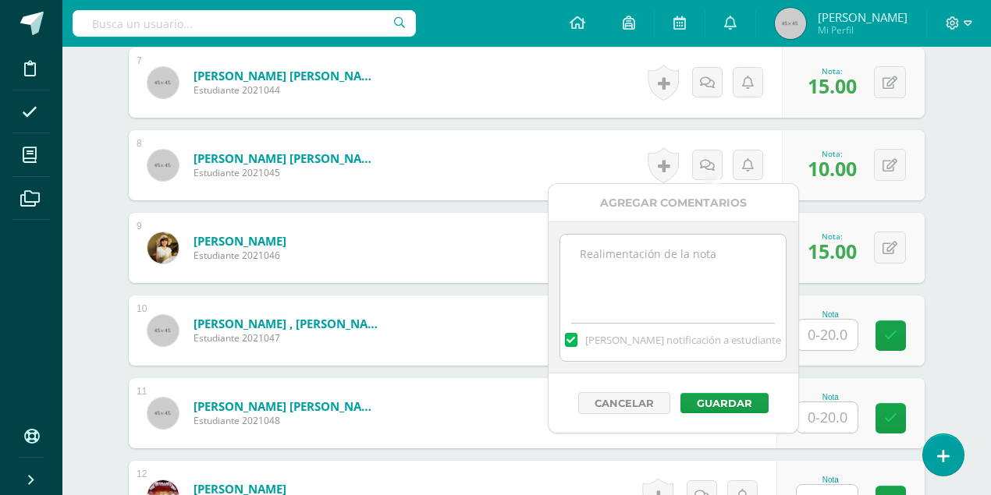
click at [698, 267] on textarea at bounding box center [672, 274] width 225 height 78
paste textarea "Perdió 10 puntos por el color de calcetines que eran blancos."
type textarea "Perdió 10 puntos por el color de calcetines que eran blancos."
click at [731, 399] on button "Guardar" at bounding box center [724, 403] width 88 height 20
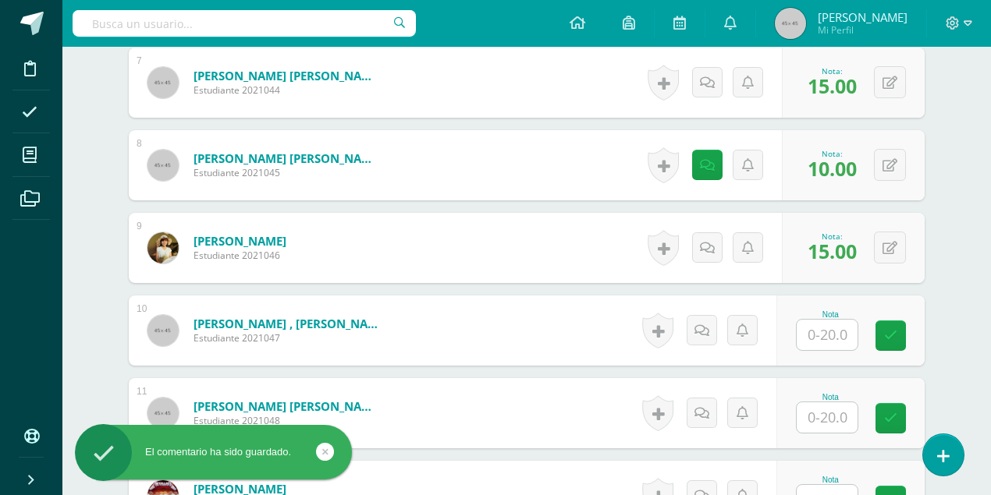
click at [810, 332] on input "text" at bounding box center [826, 335] width 61 height 30
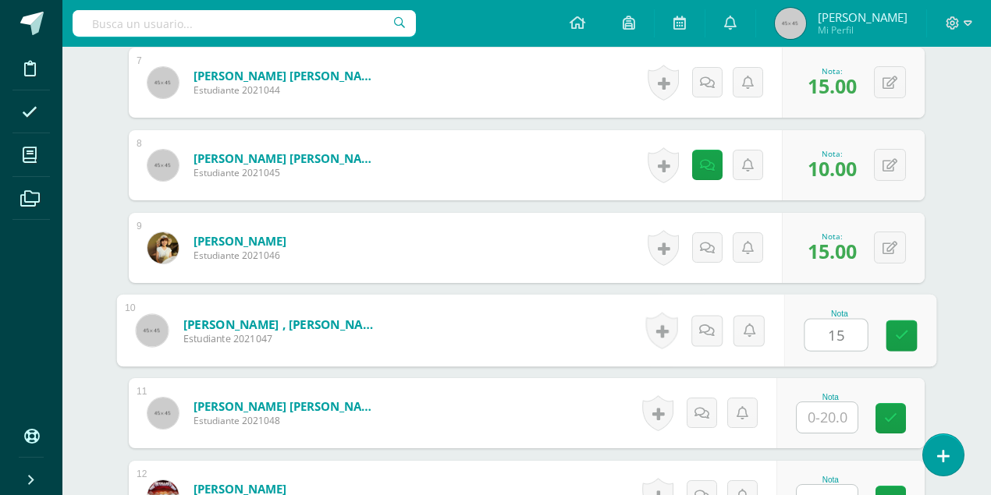
type input "15"
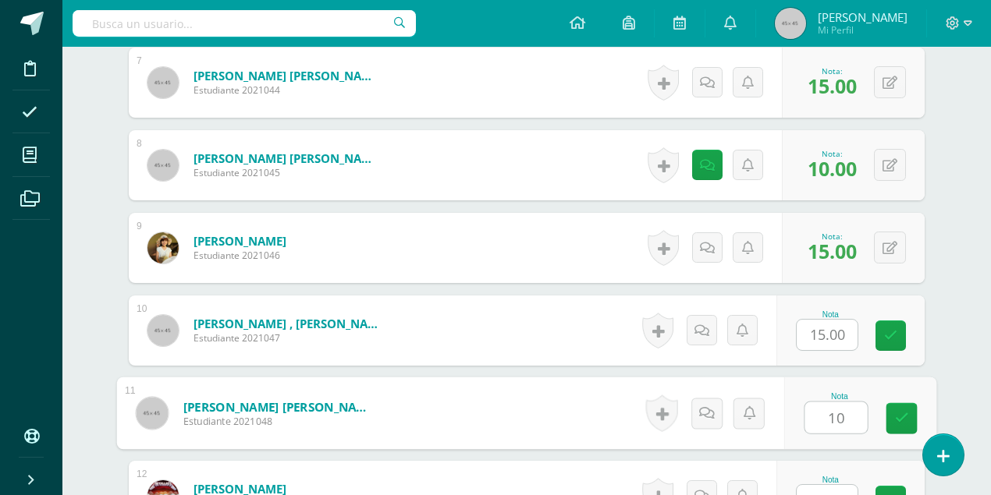
type input "10"
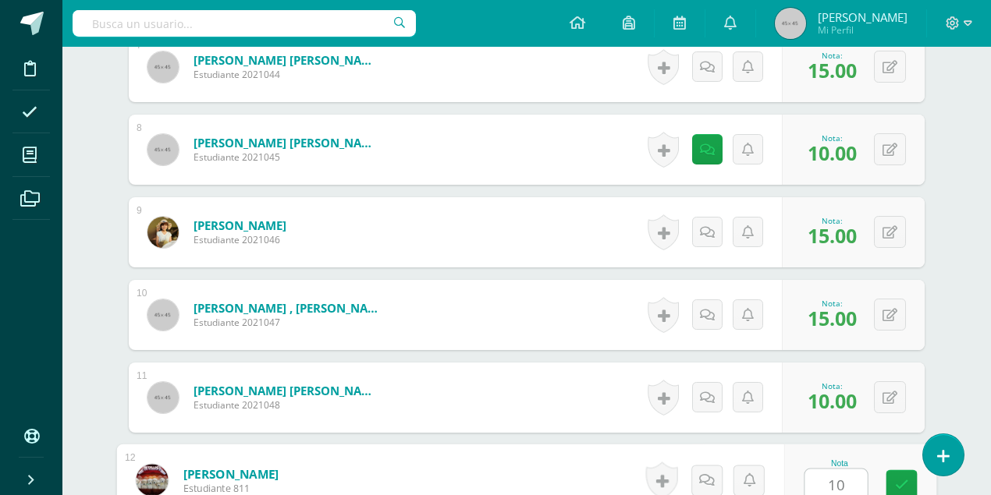
type input "10"
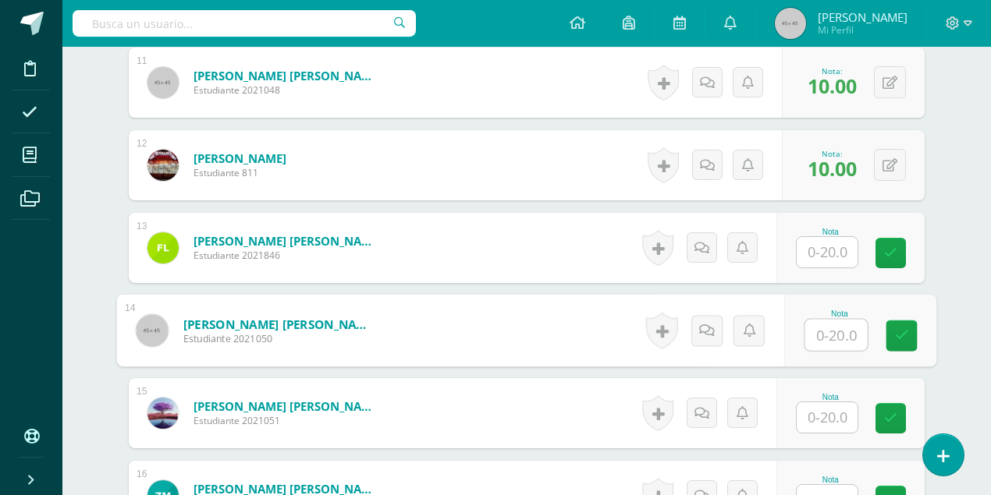
click at [836, 337] on input "text" at bounding box center [836, 335] width 62 height 31
type input "18"
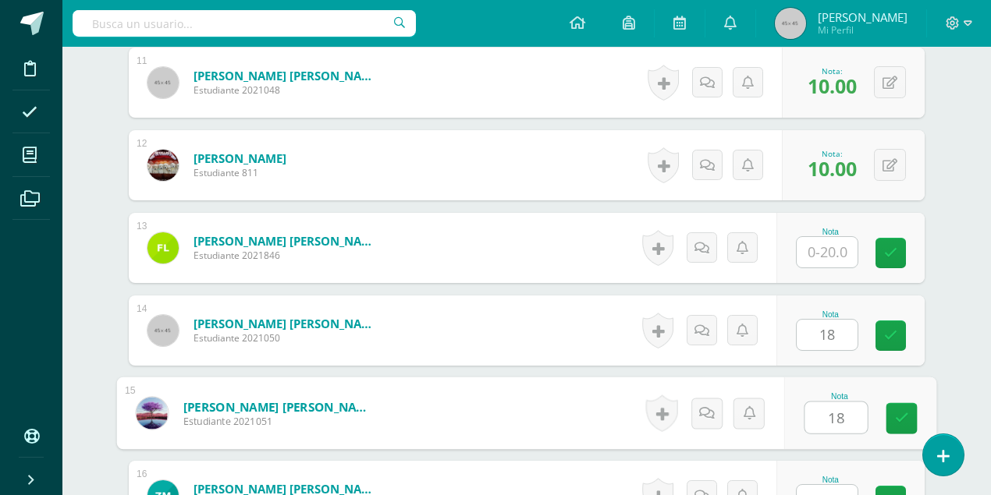
type input "18"
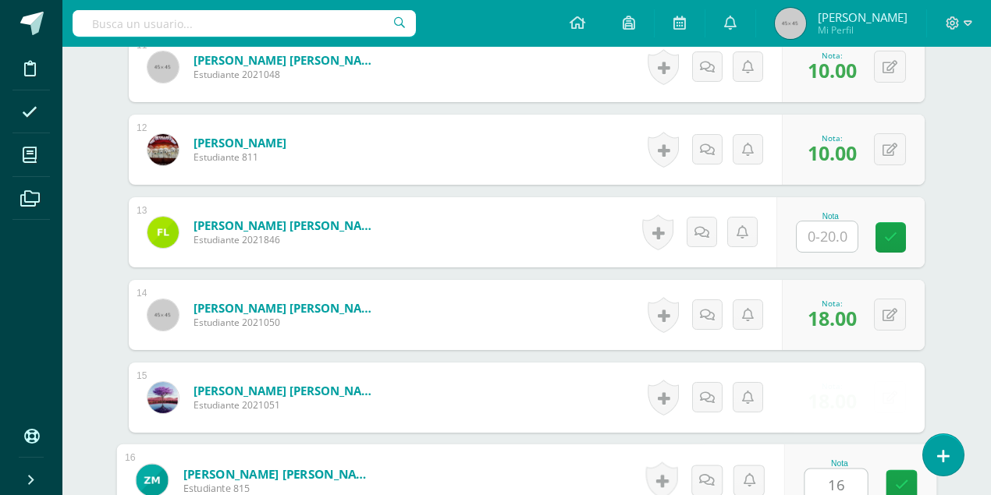
type input "16"
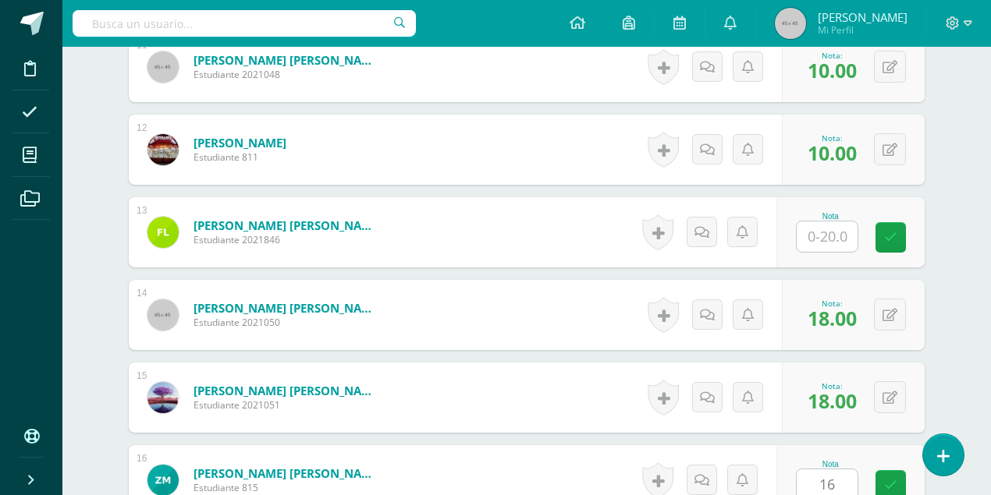
scroll to position [1667, 0]
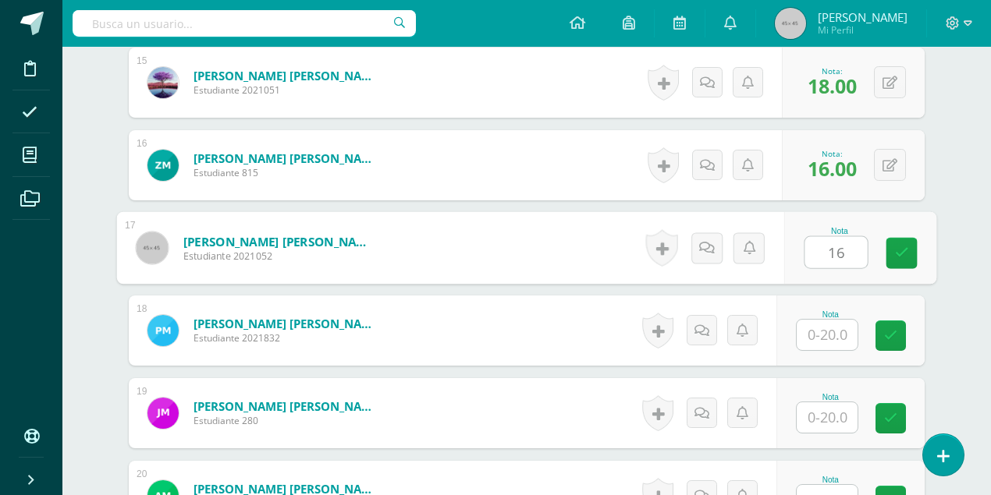
type input "16"
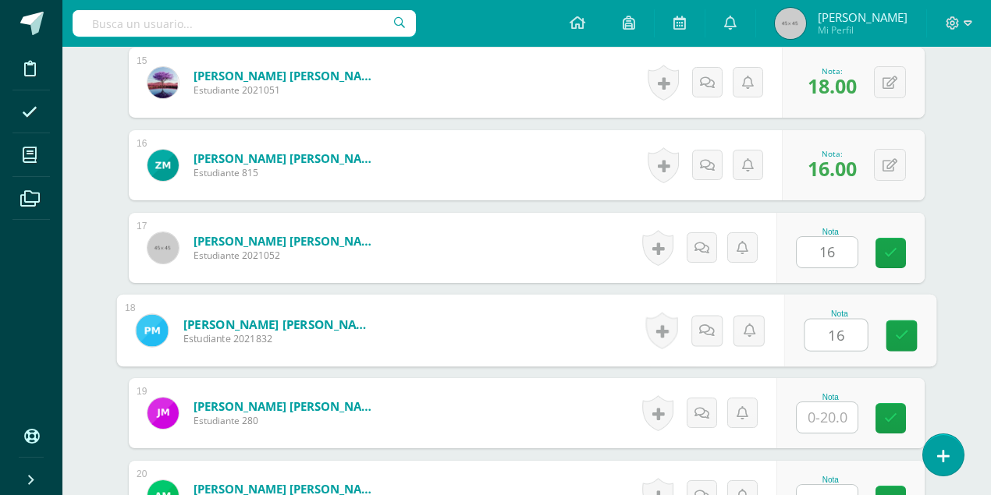
type input "16"
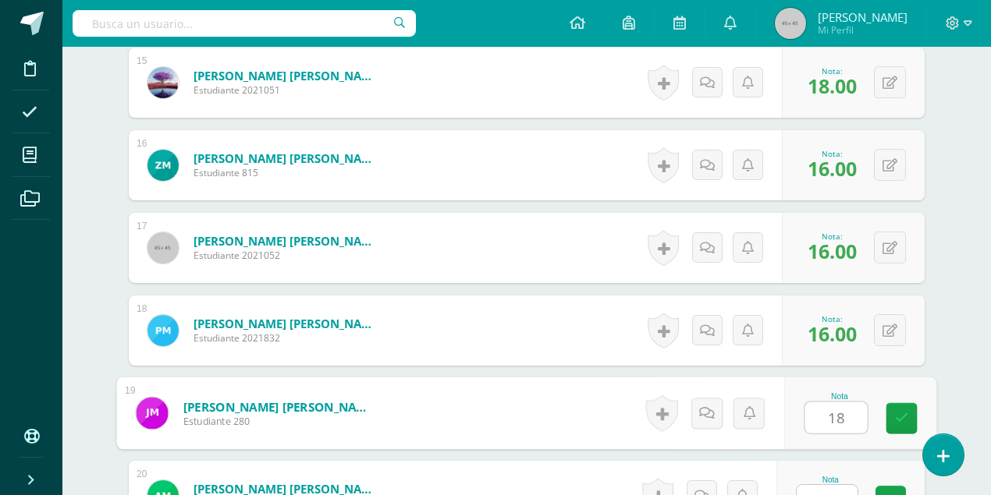
type input "18"
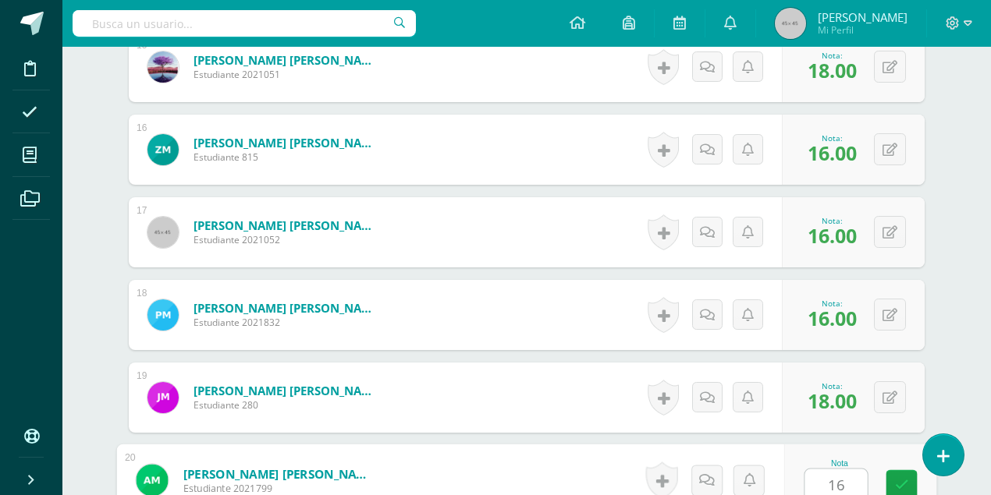
type input "16"
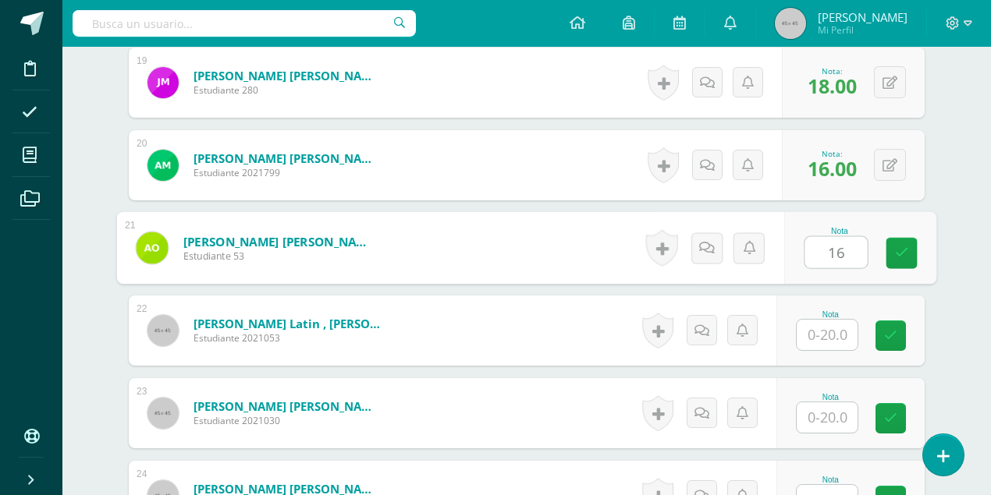
type input "16"
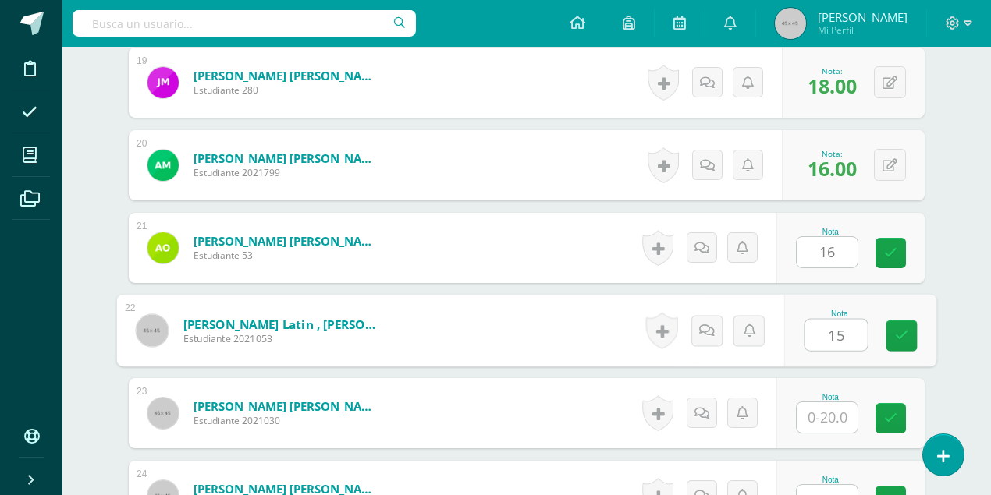
type input "15"
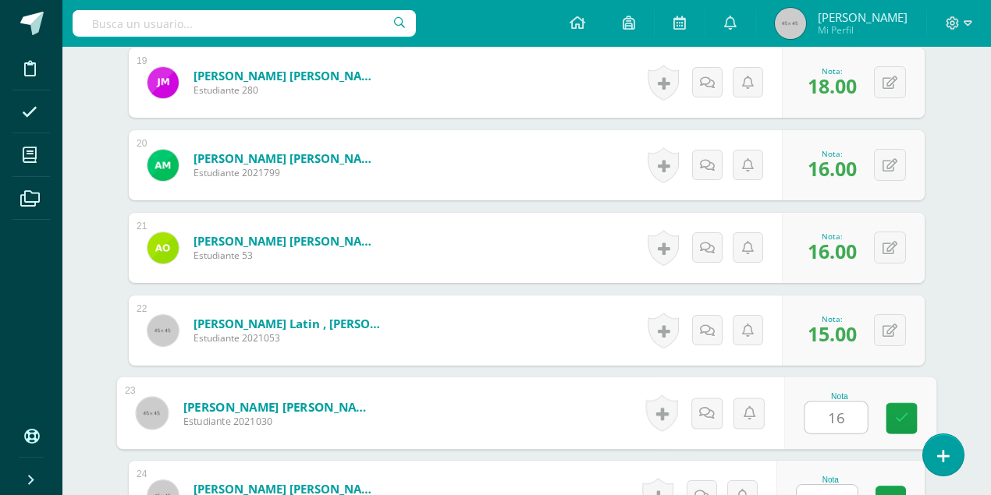
type input "16"
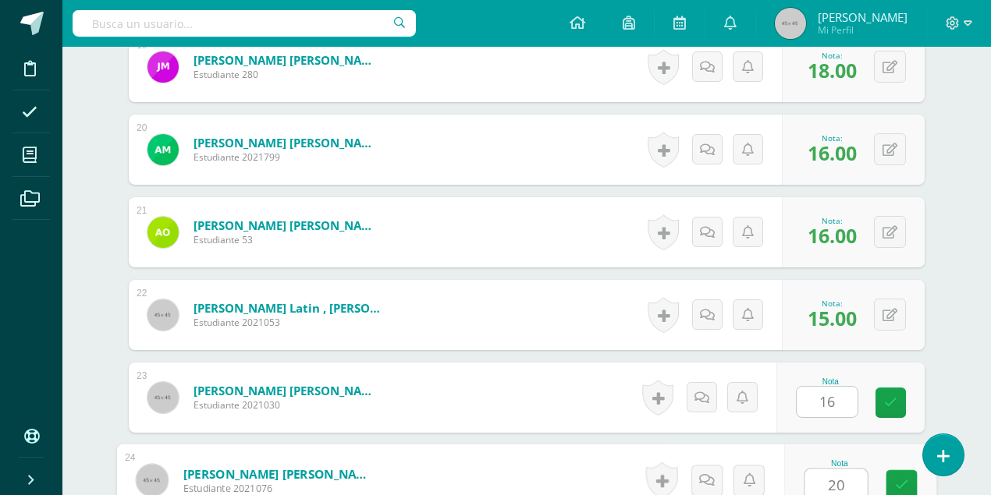
type input "20"
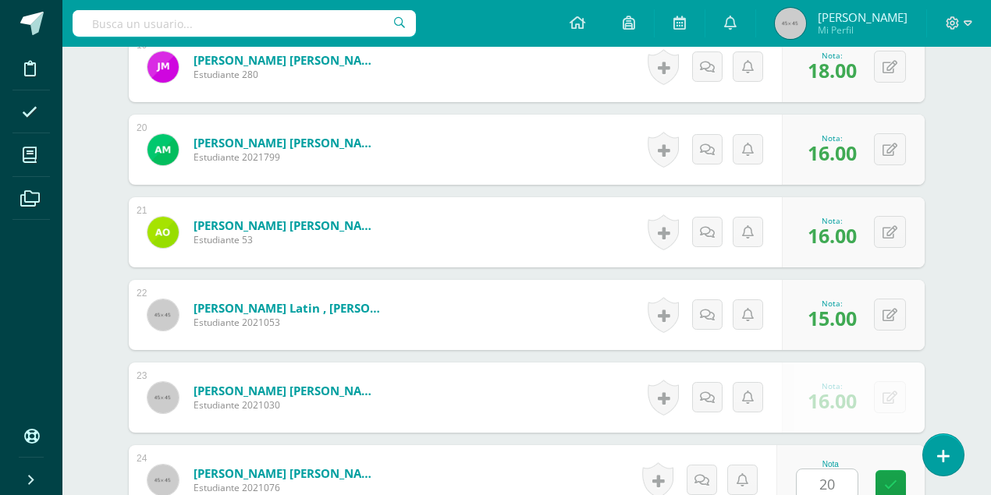
scroll to position [2329, 0]
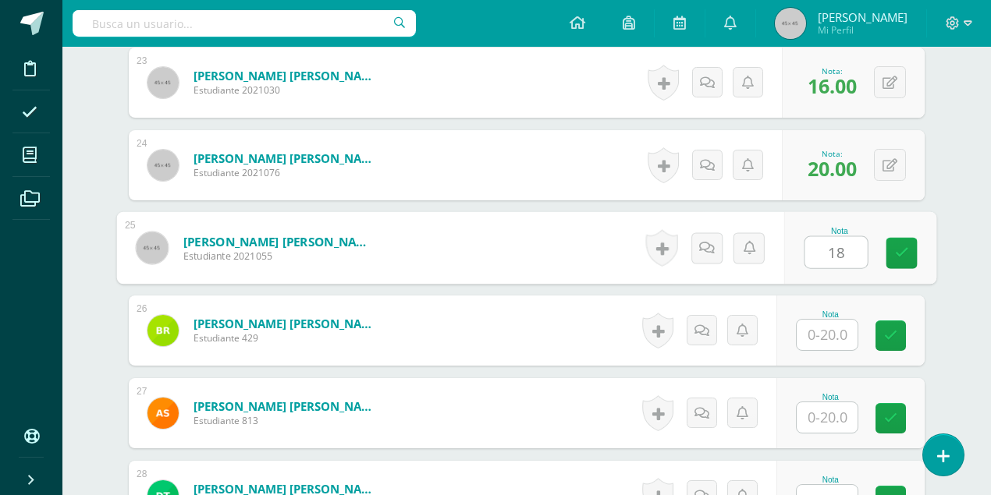
type input "18"
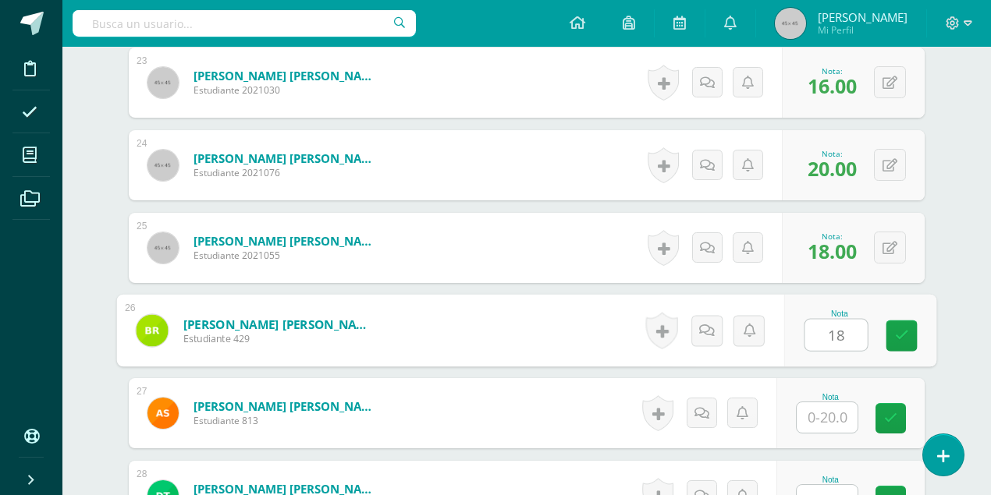
type input "18"
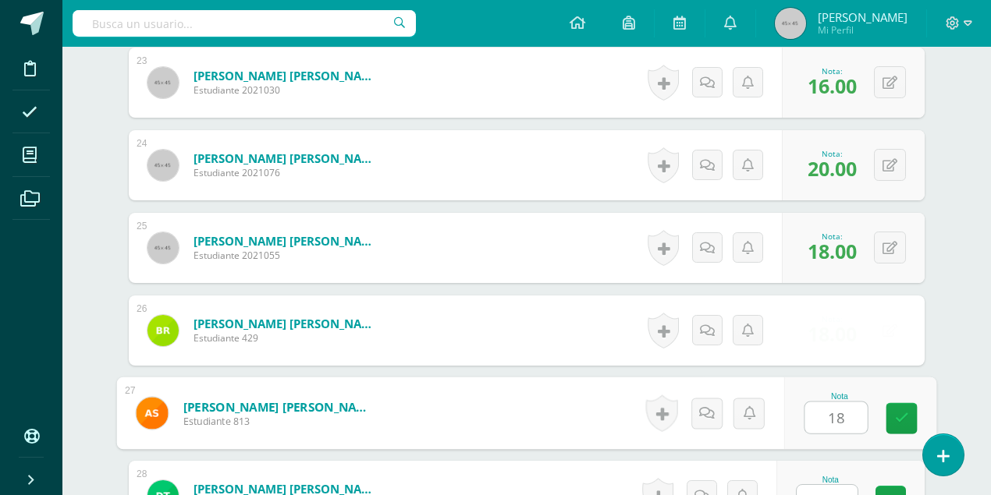
type input "18"
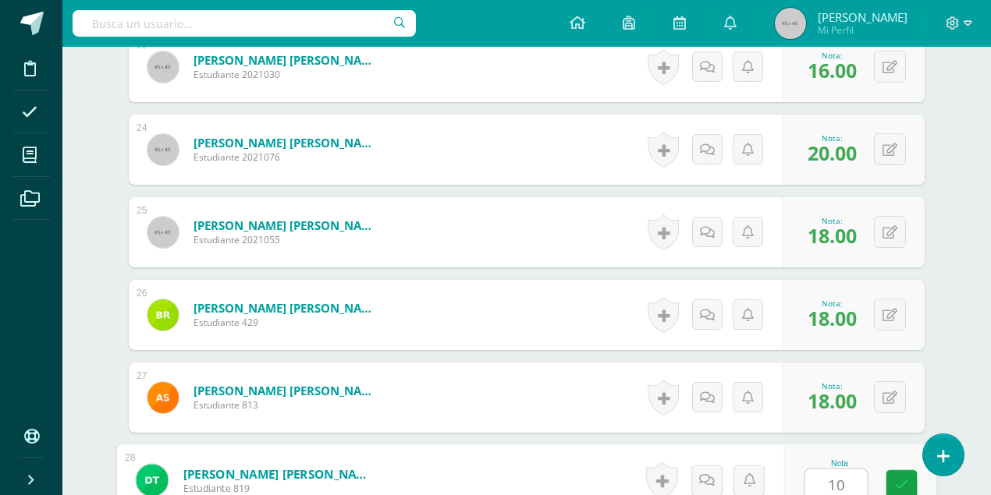
type input "10"
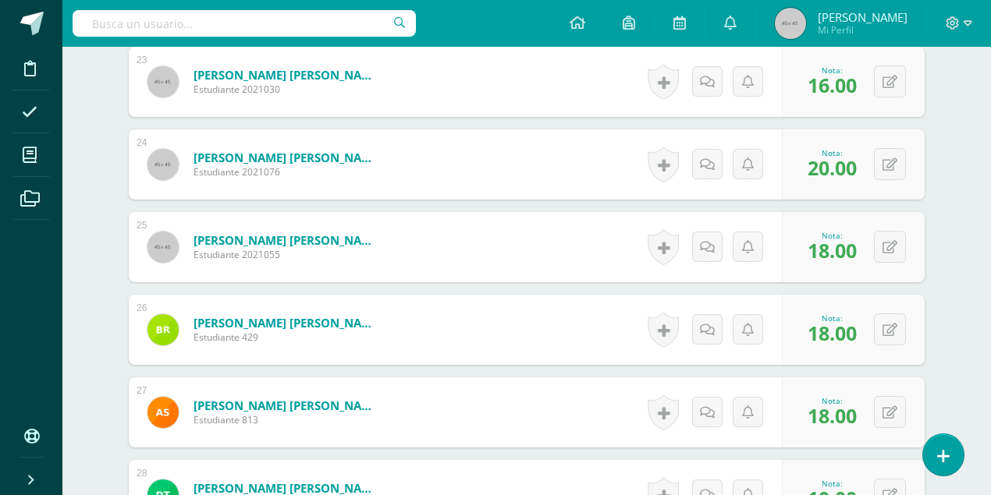
scroll to position [2347, 0]
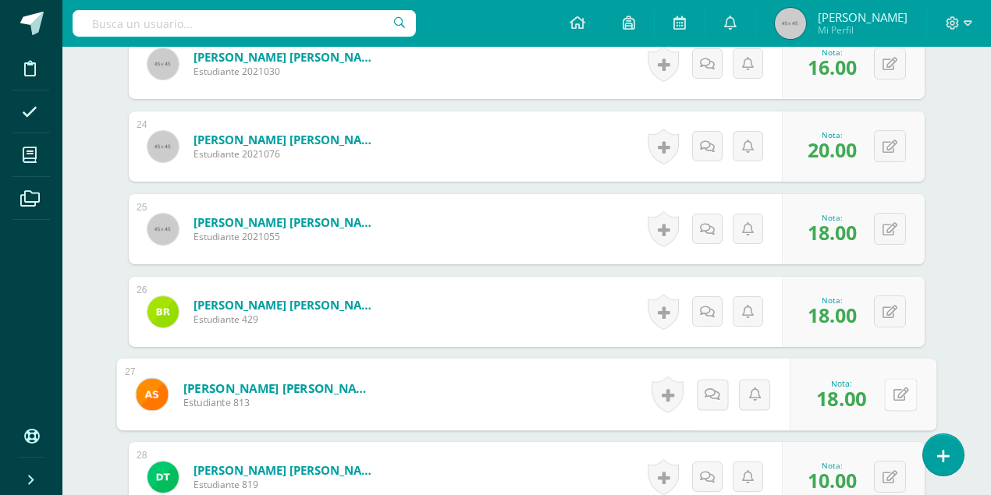
click at [889, 390] on button at bounding box center [900, 394] width 33 height 33
type input "10"
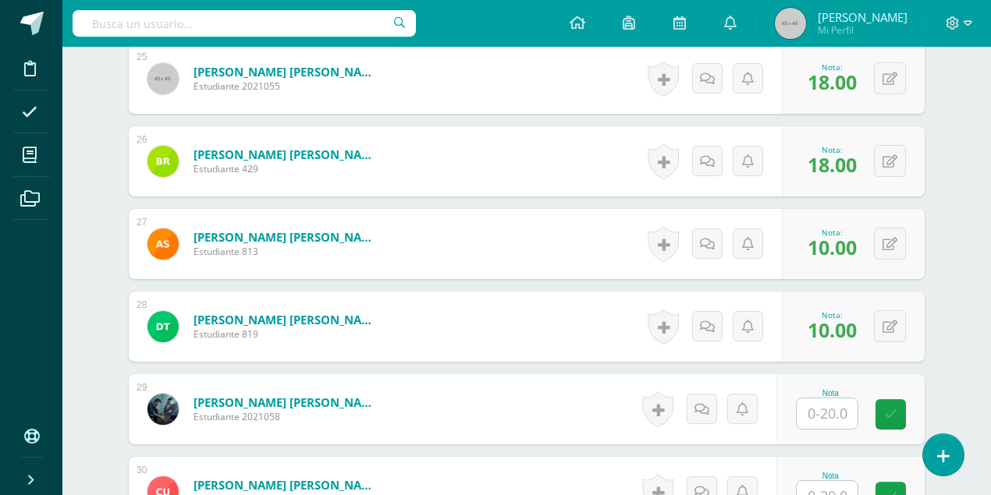
scroll to position [2503, 0]
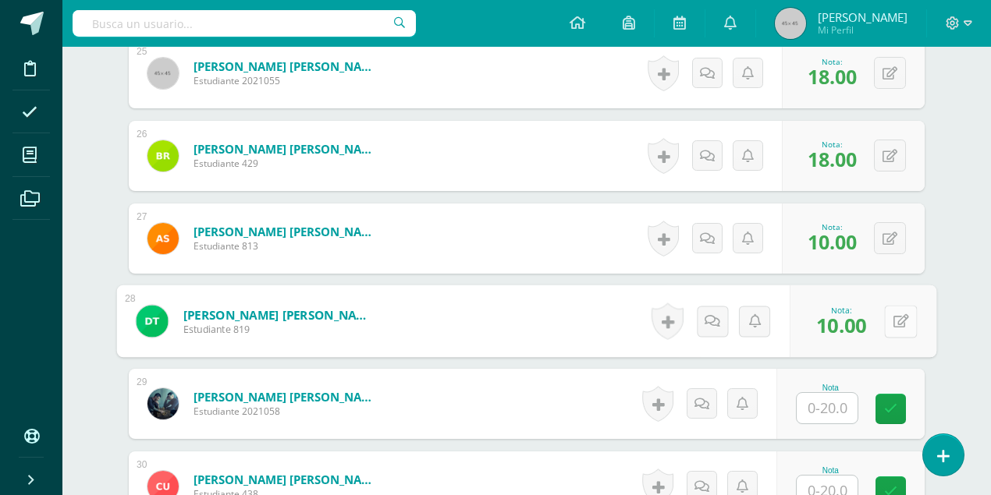
click at [893, 319] on icon at bounding box center [901, 320] width 16 height 13
type input "18"
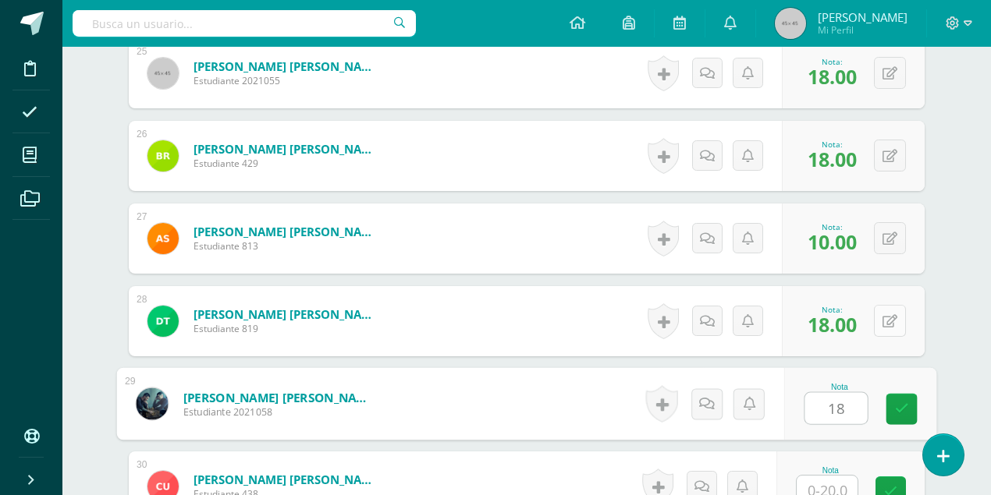
type input "18"
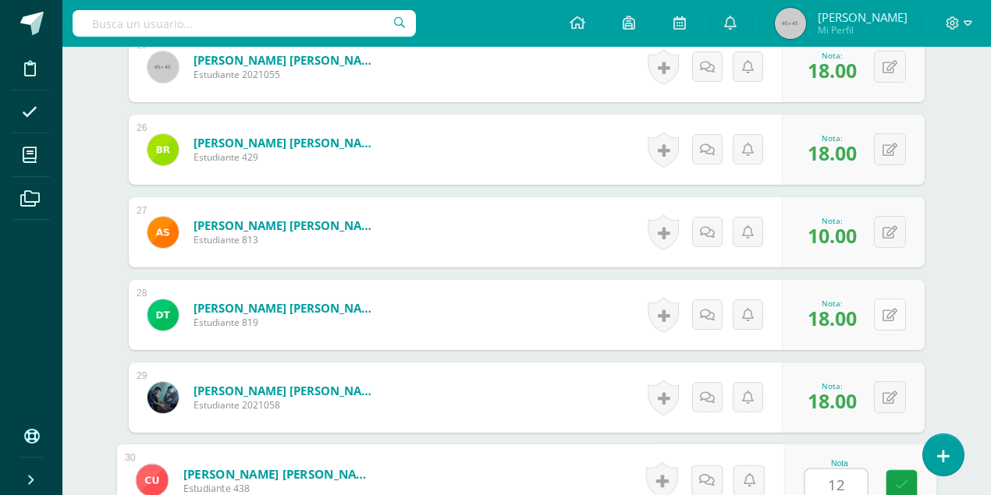
type input "12"
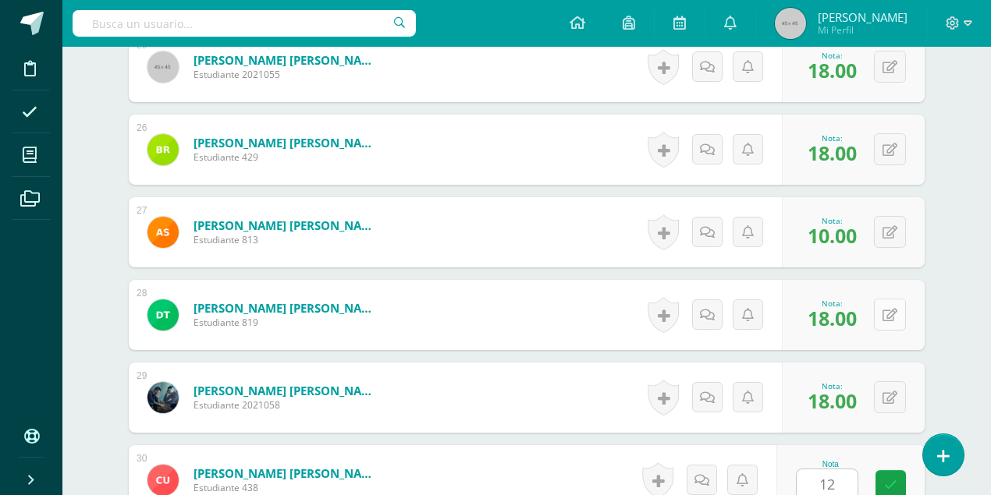
scroll to position [2825, 0]
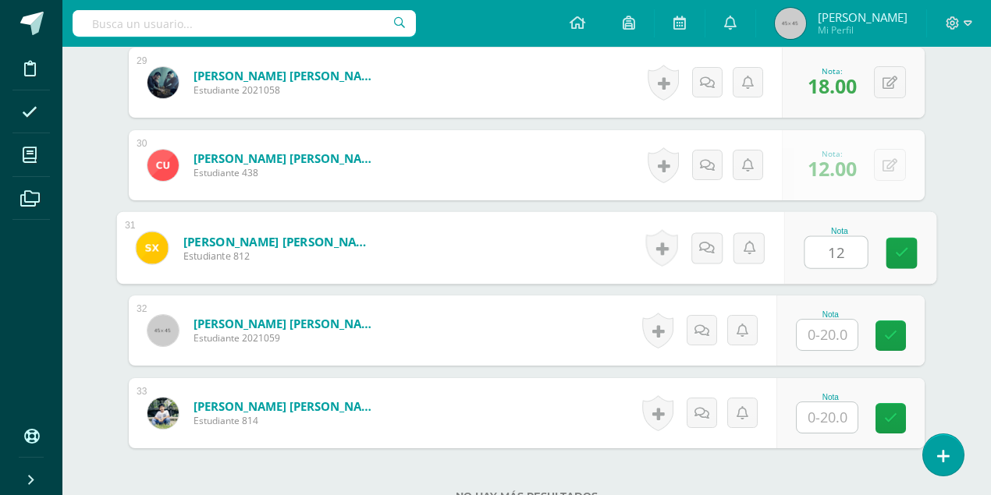
type input "12"
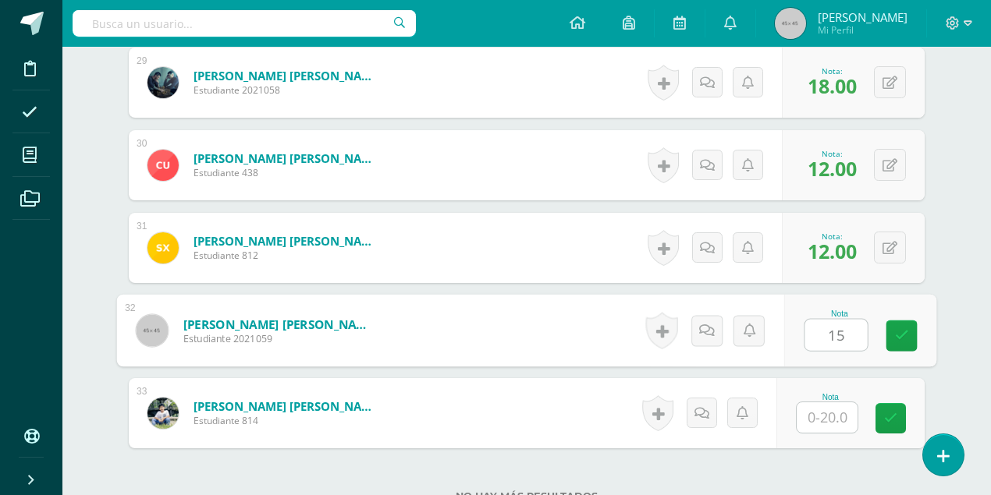
type input "15"
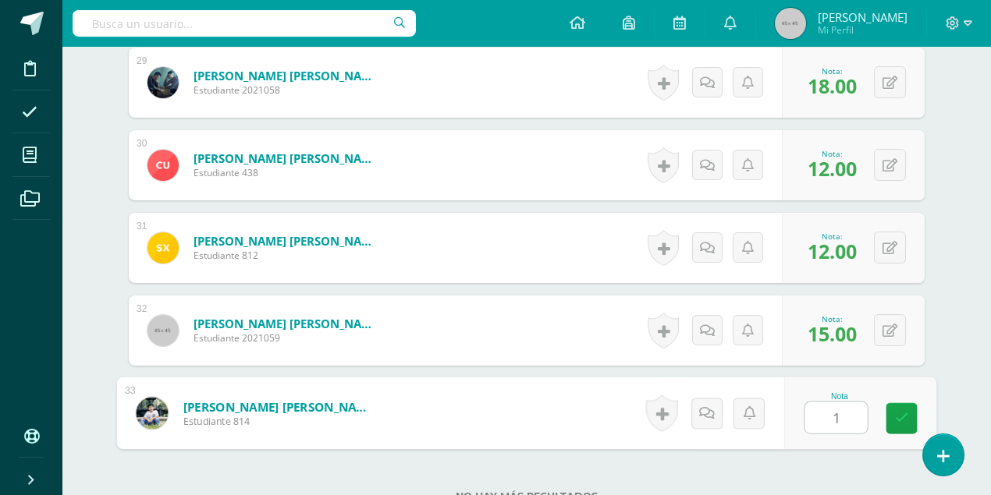
type input "18"
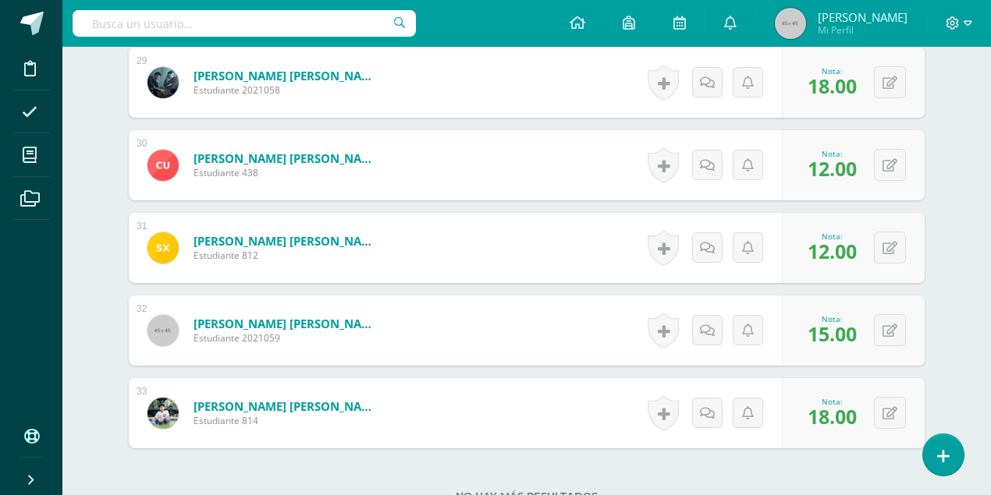
click at [806, 31] on img at bounding box center [790, 23] width 31 height 31
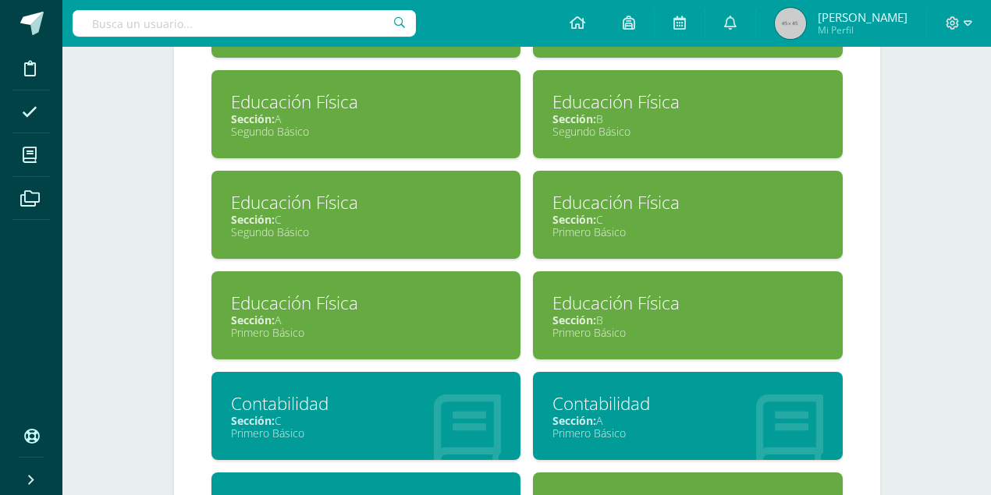
scroll to position [1196, 0]
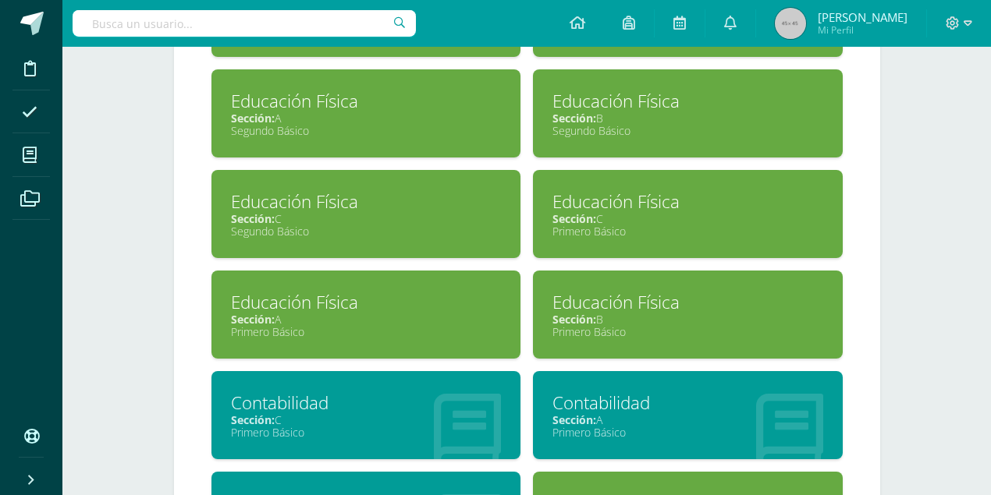
click at [593, 224] on div "Primero Básico" at bounding box center [687, 231] width 271 height 15
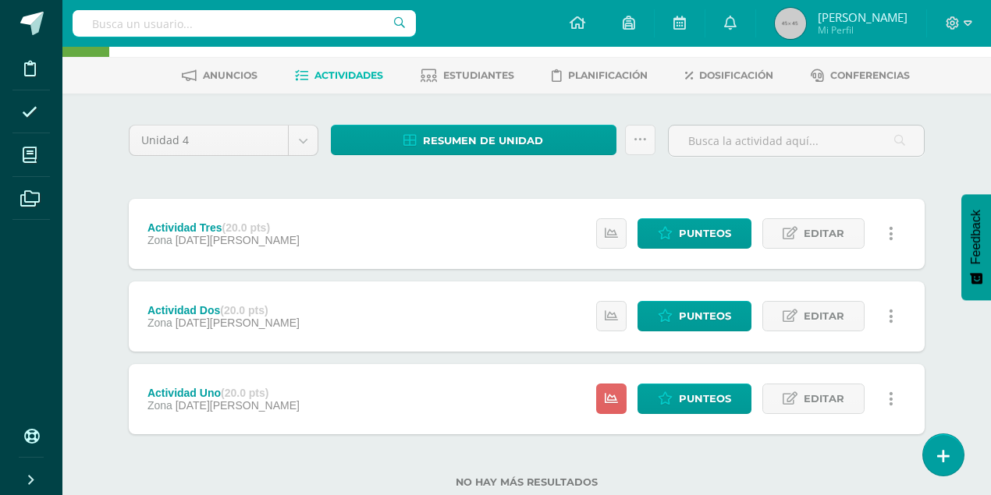
scroll to position [101, 0]
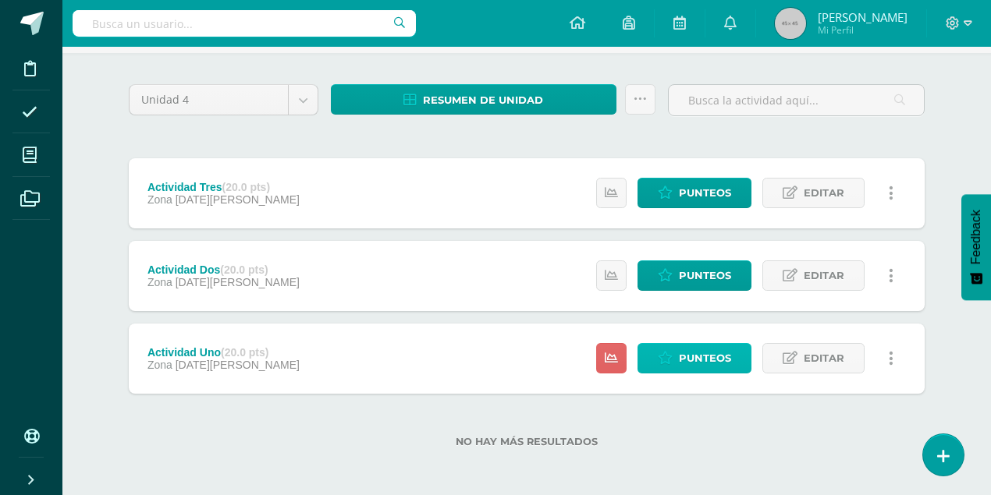
click at [718, 356] on span "Punteos" at bounding box center [705, 358] width 52 height 29
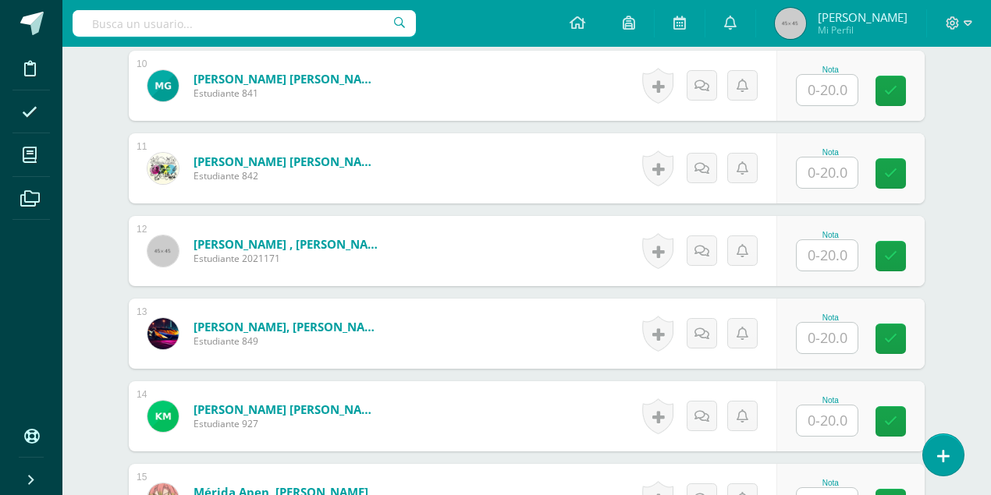
scroll to position [1409, 0]
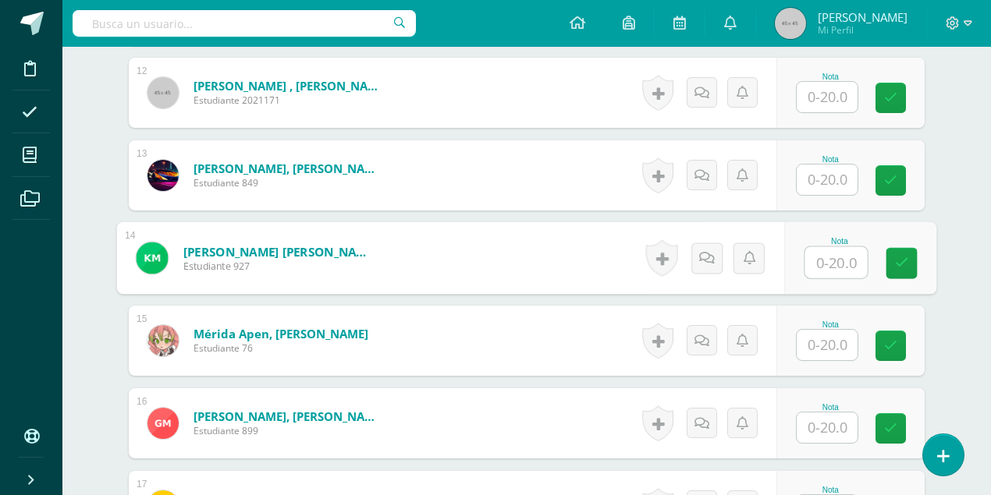
click at [826, 261] on input "text" at bounding box center [836, 262] width 62 height 31
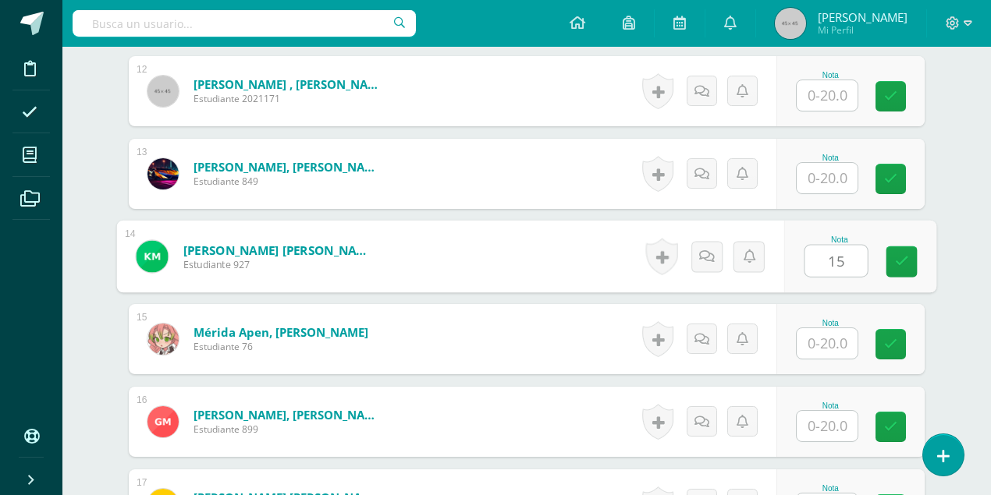
type input "15"
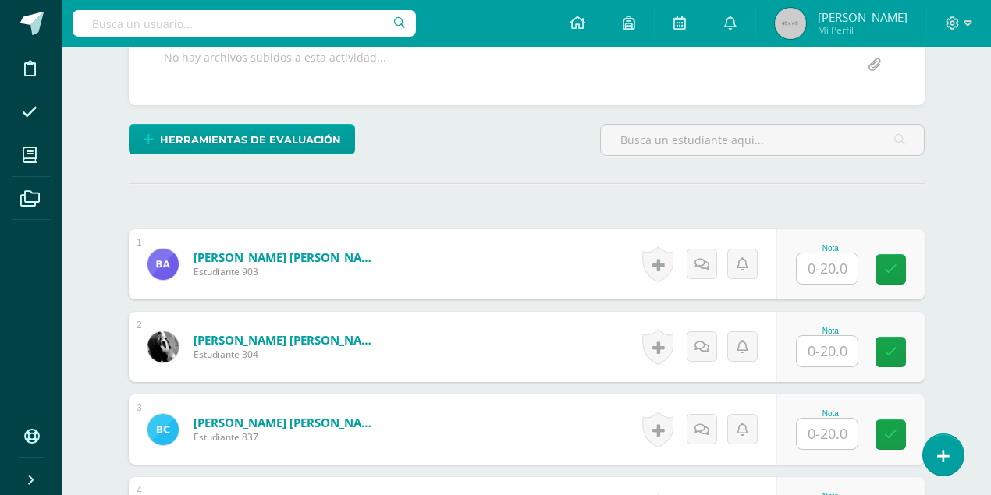
scroll to position [371, 0]
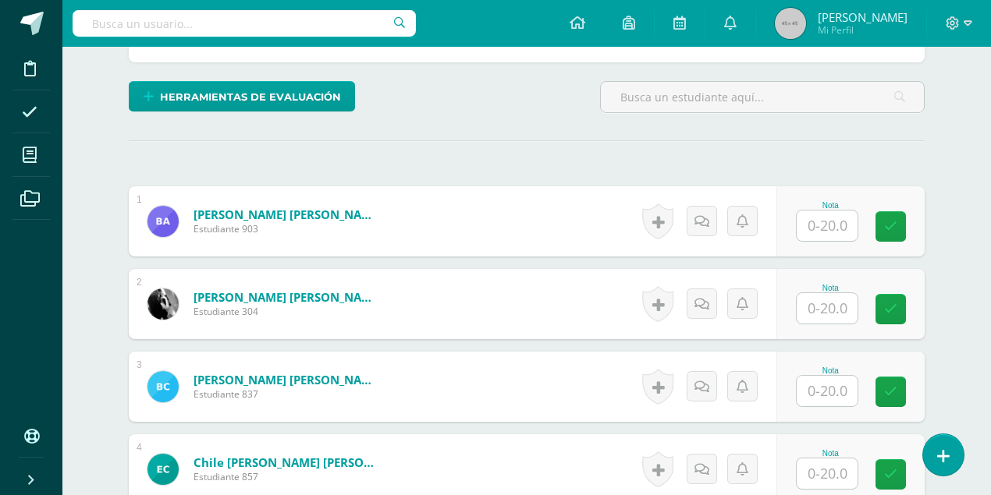
click at [821, 231] on input "text" at bounding box center [826, 226] width 61 height 30
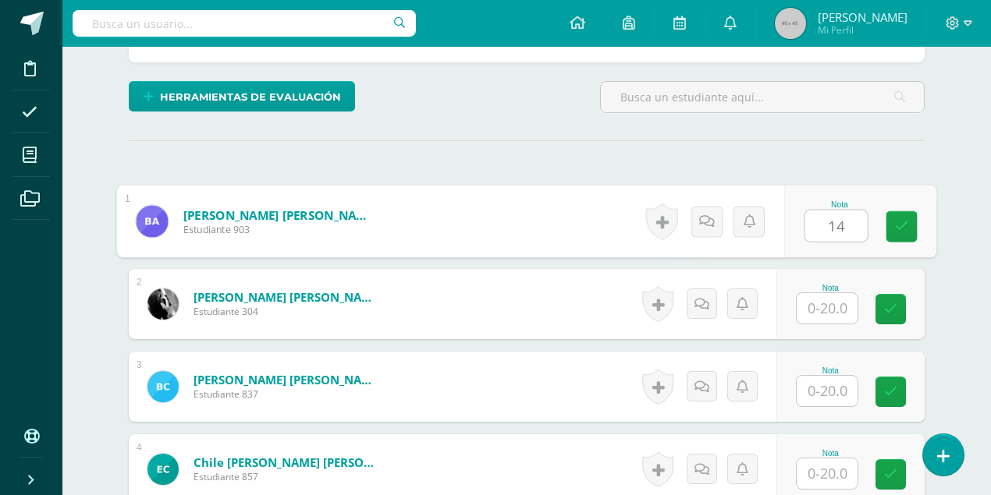
type input "14"
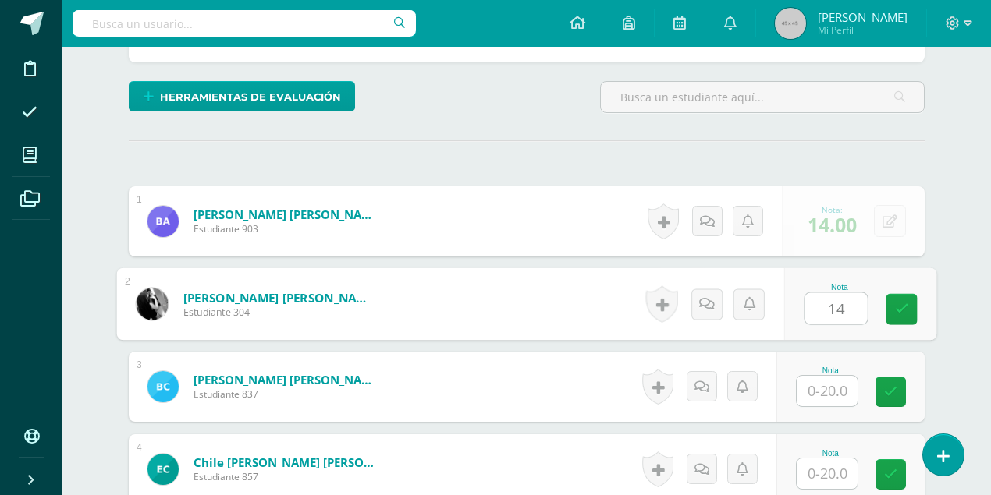
type input "14"
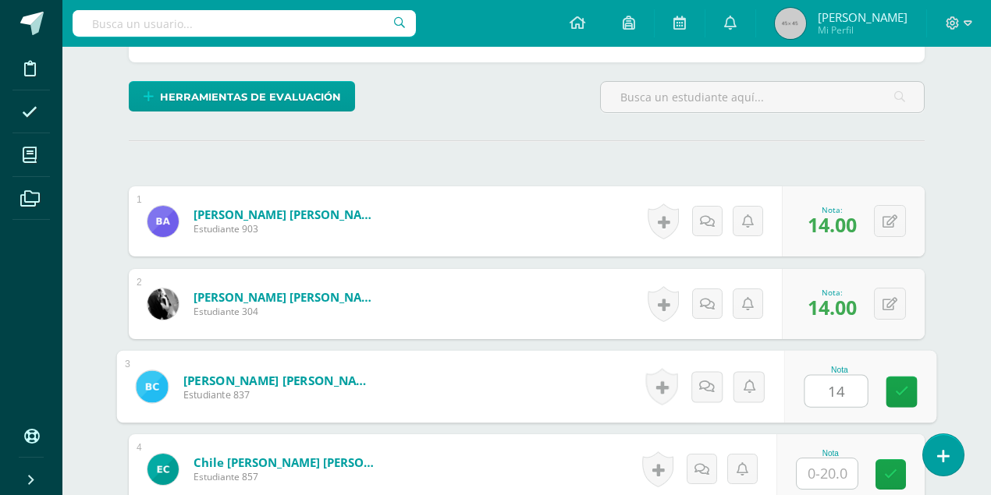
type input "14"
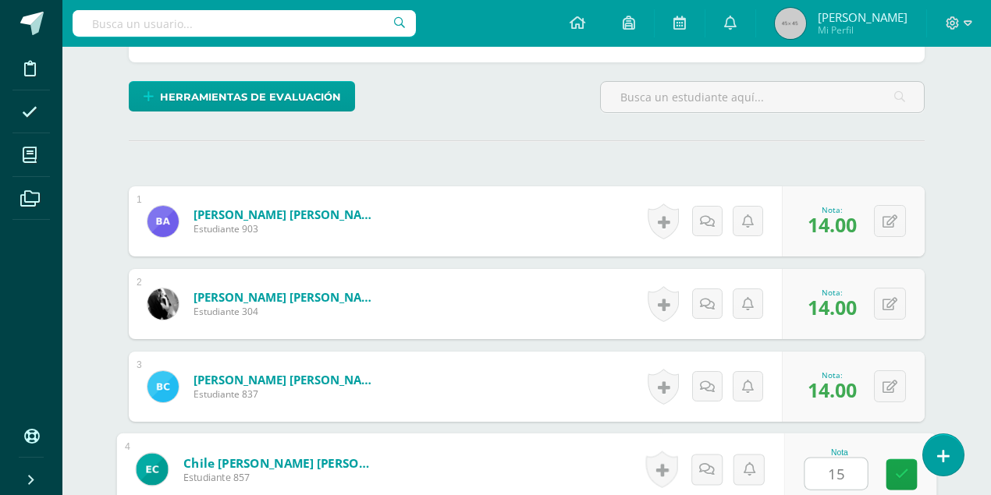
type input "15"
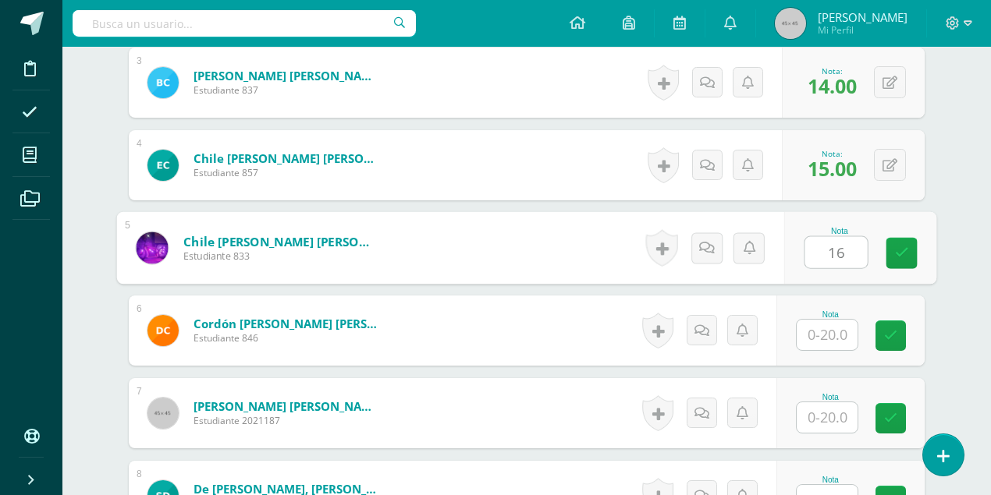
type input "16"
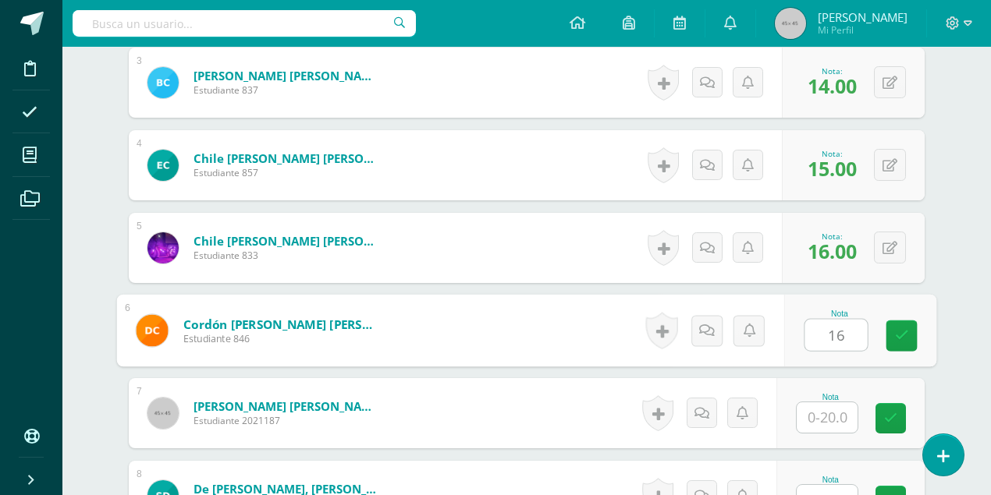
type input "16"
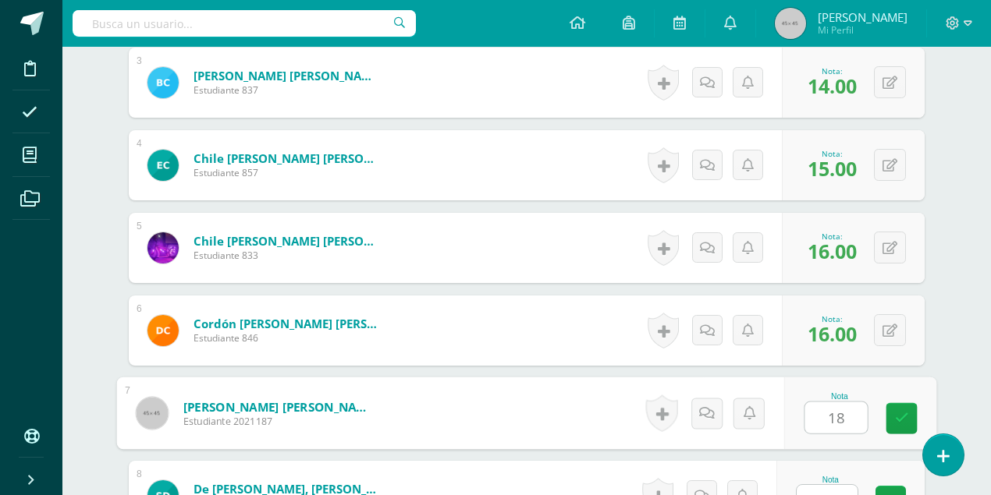
type input "18"
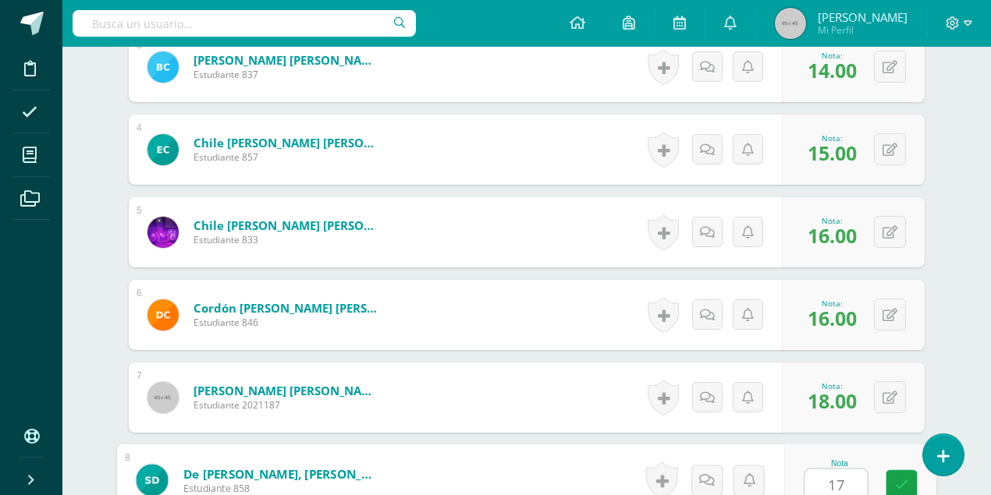
type input "17"
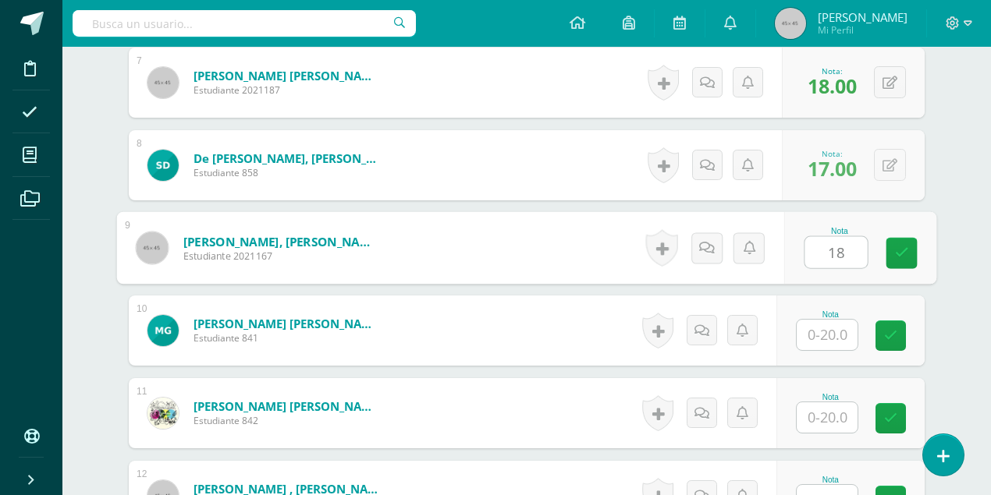
type input "18"
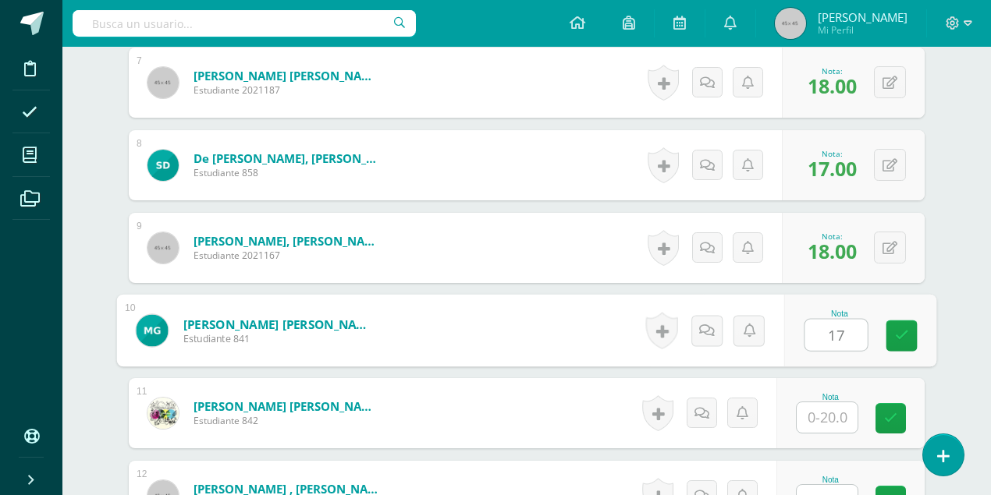
type input "17"
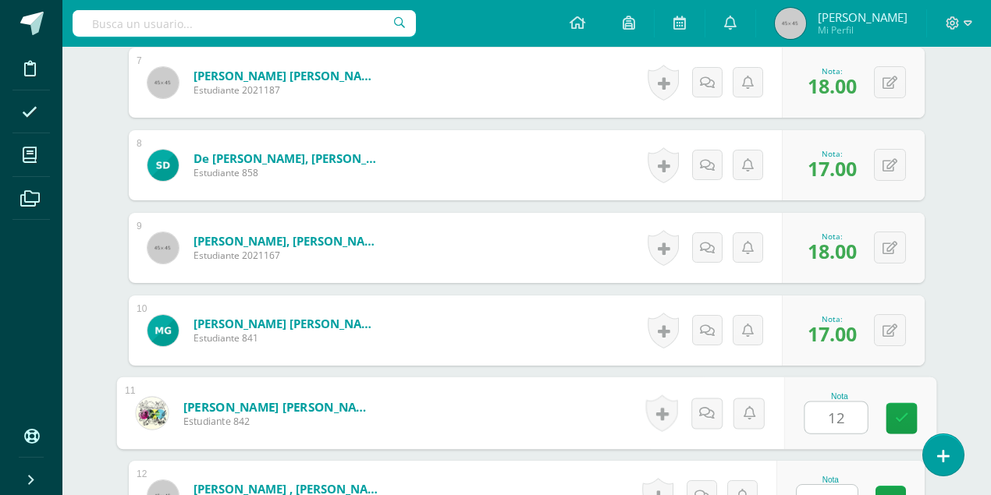
type input "12"
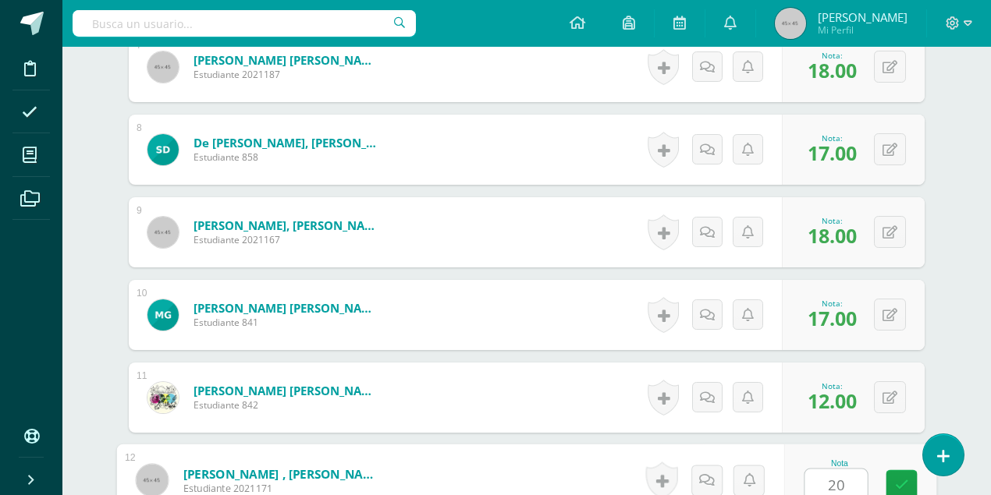
type input "20"
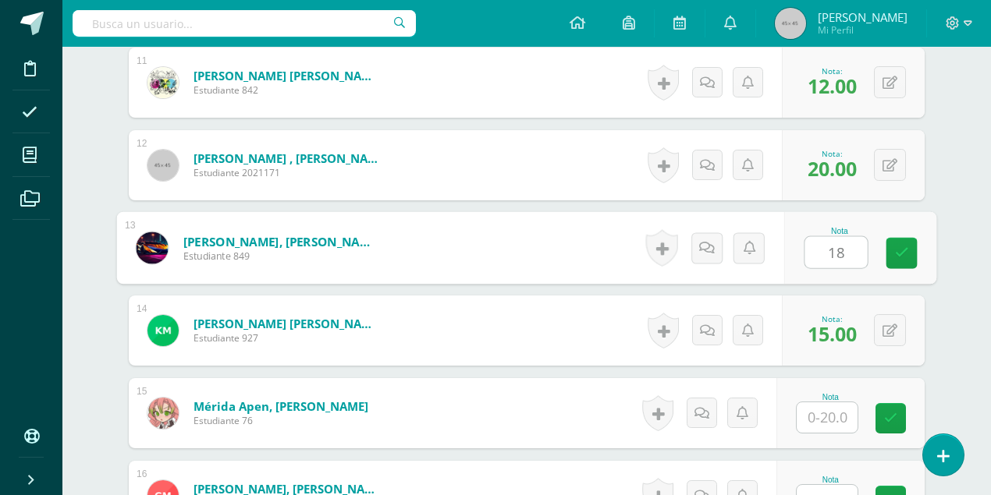
type input "182"
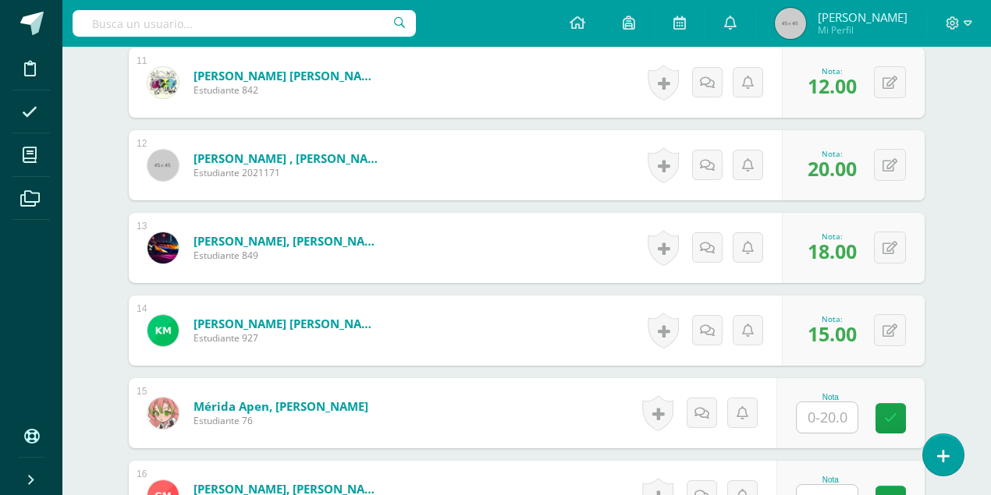
click at [818, 408] on input "text" at bounding box center [826, 418] width 61 height 30
type input "20"
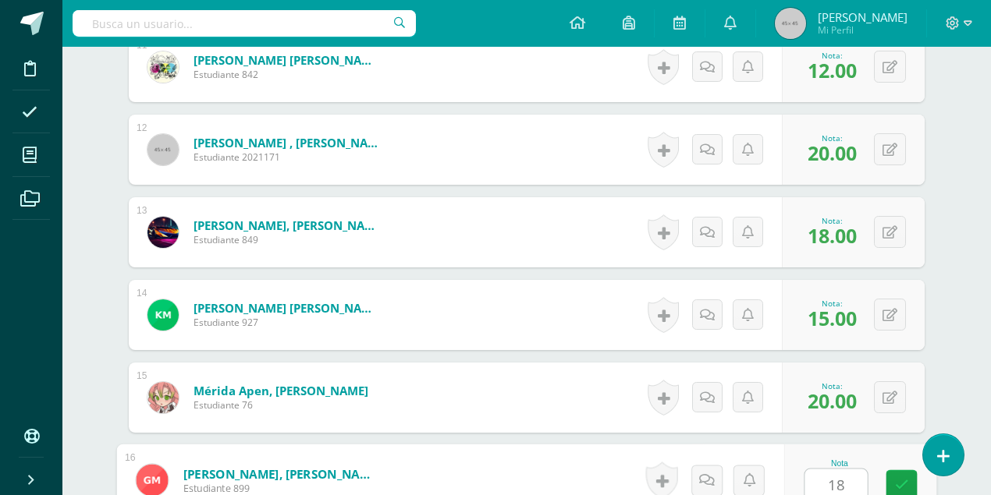
type input "18"
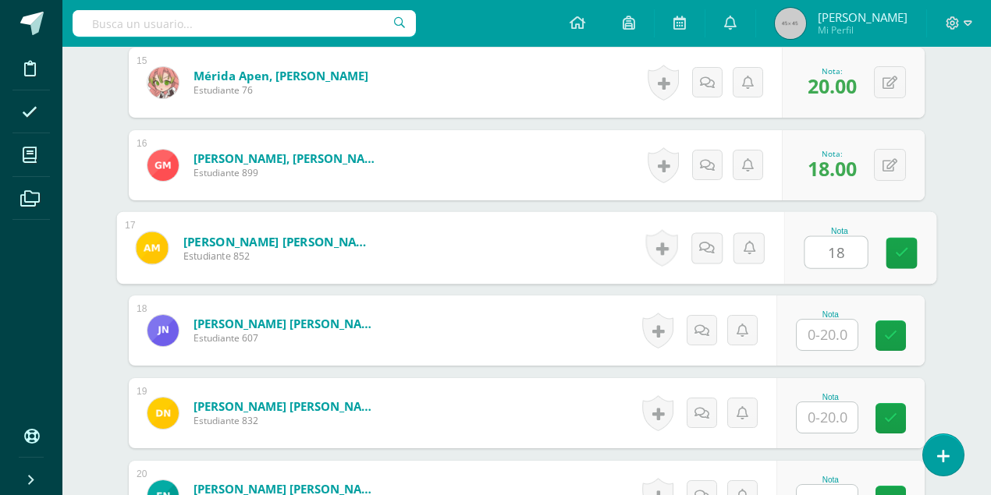
type input "18"
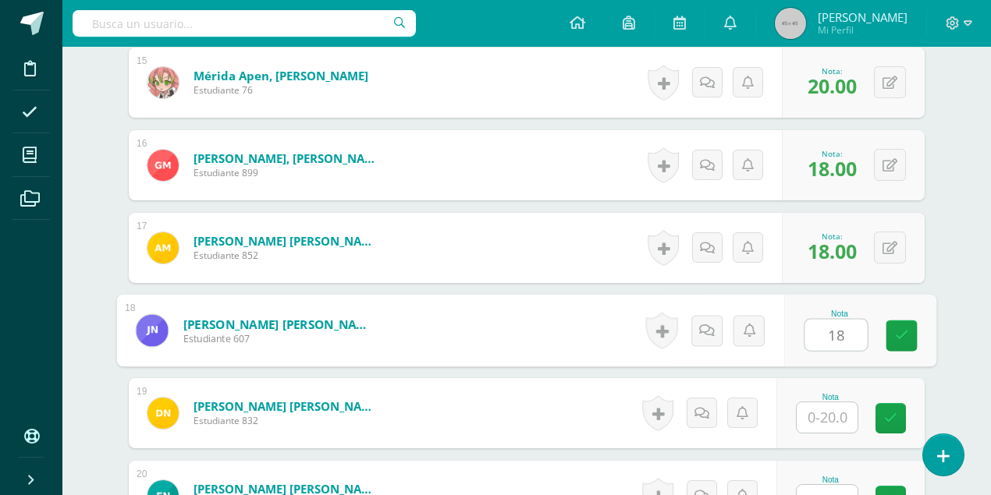
type input "18"
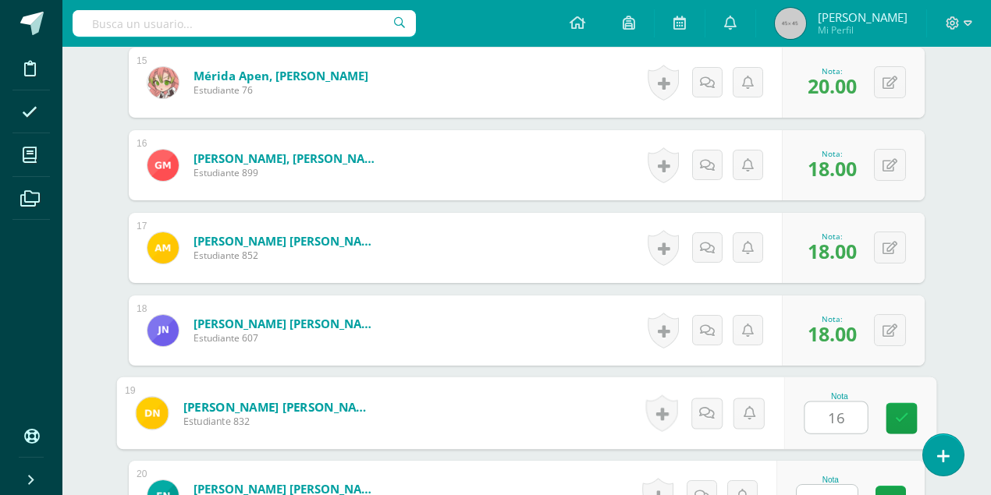
type input "16"
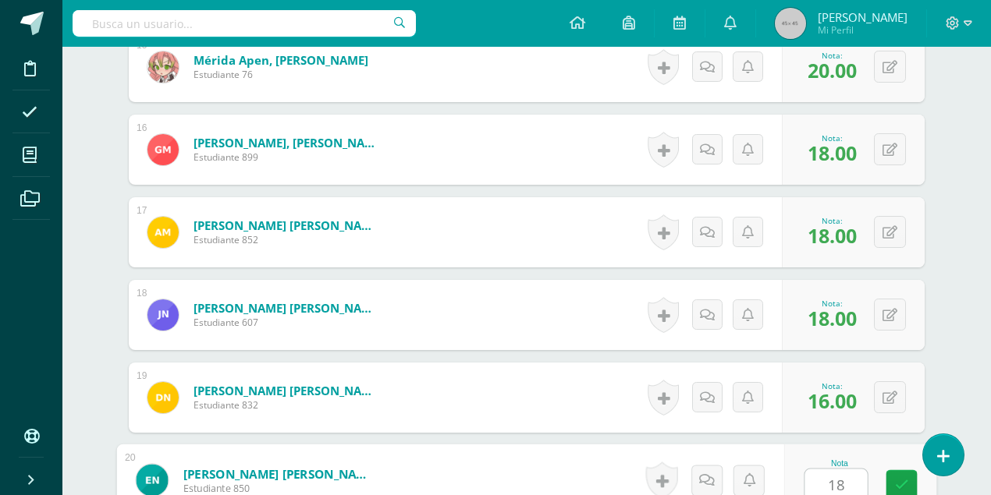
type input "18"
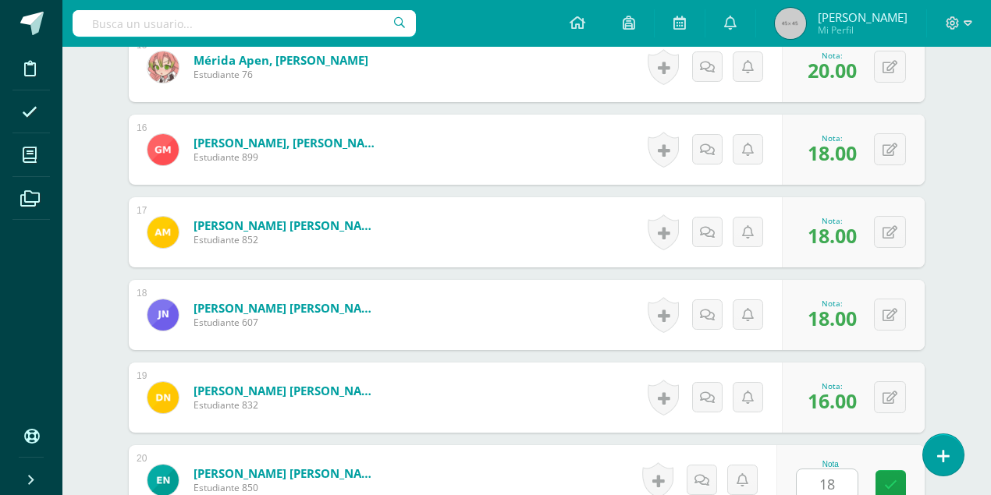
scroll to position [1998, 0]
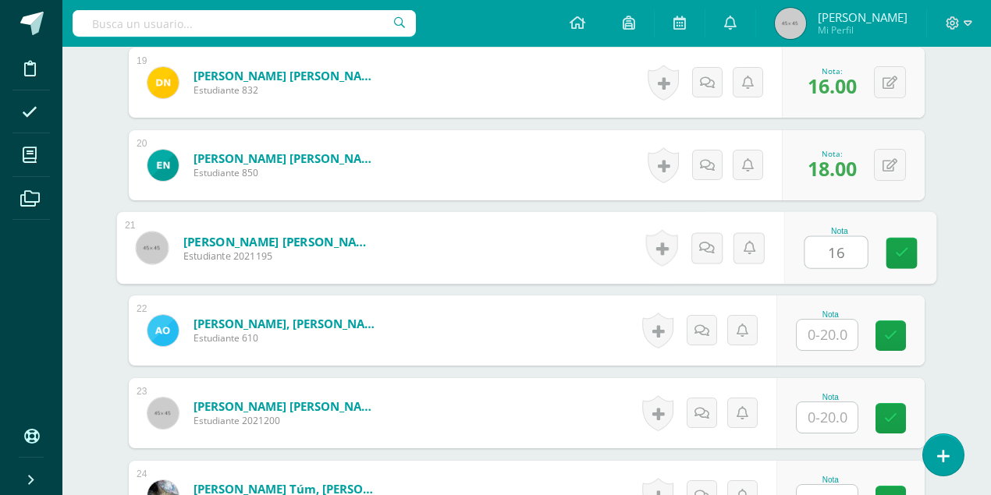
type input "16"
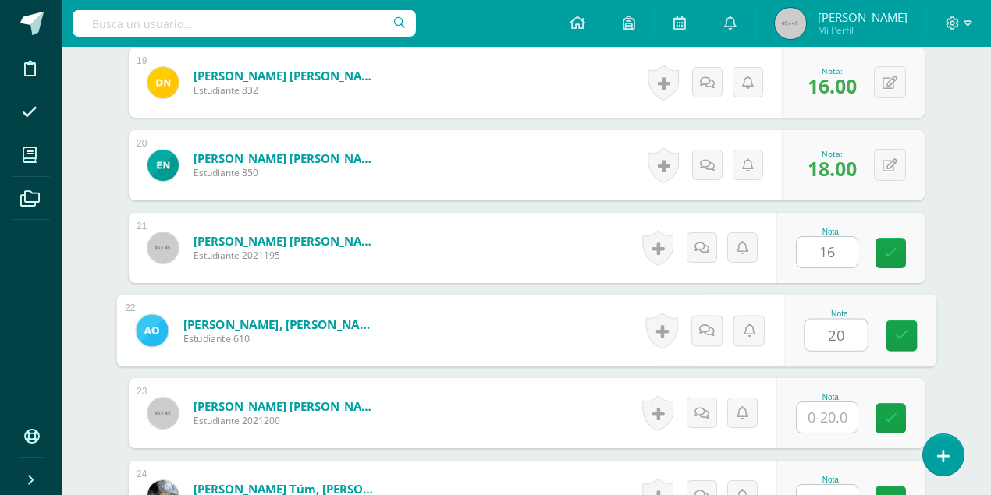
type input "20"
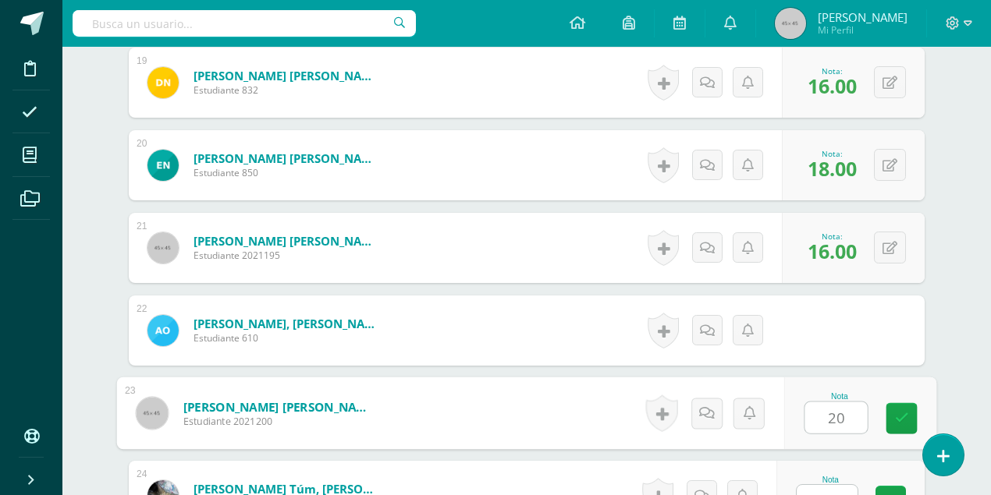
type input "20"
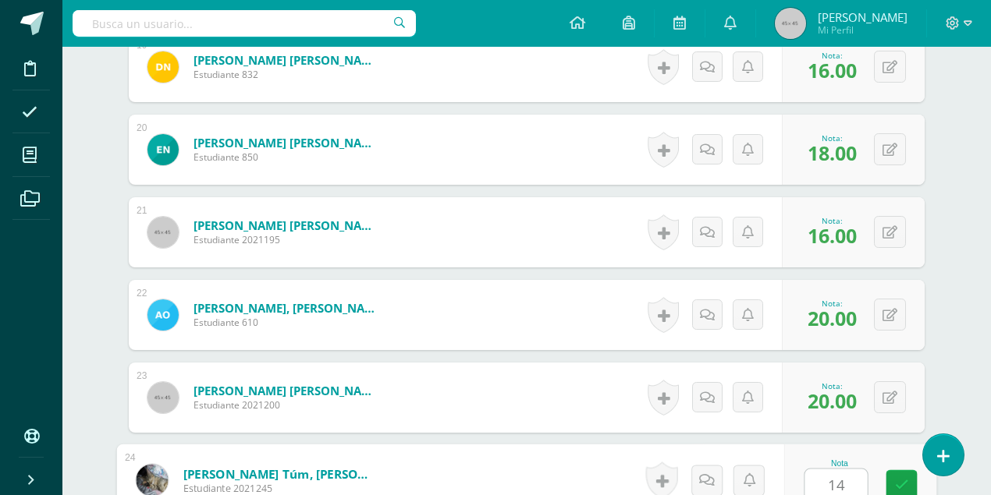
type input "14"
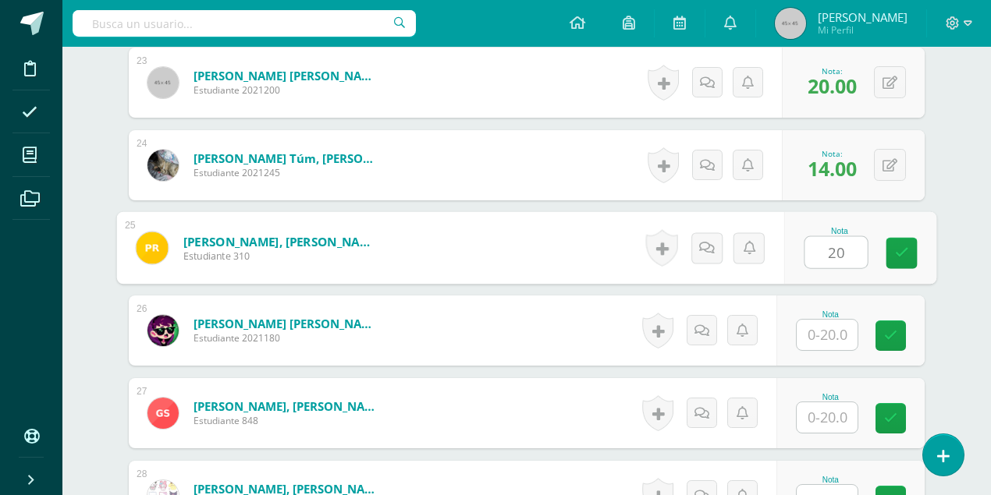
type input "20"
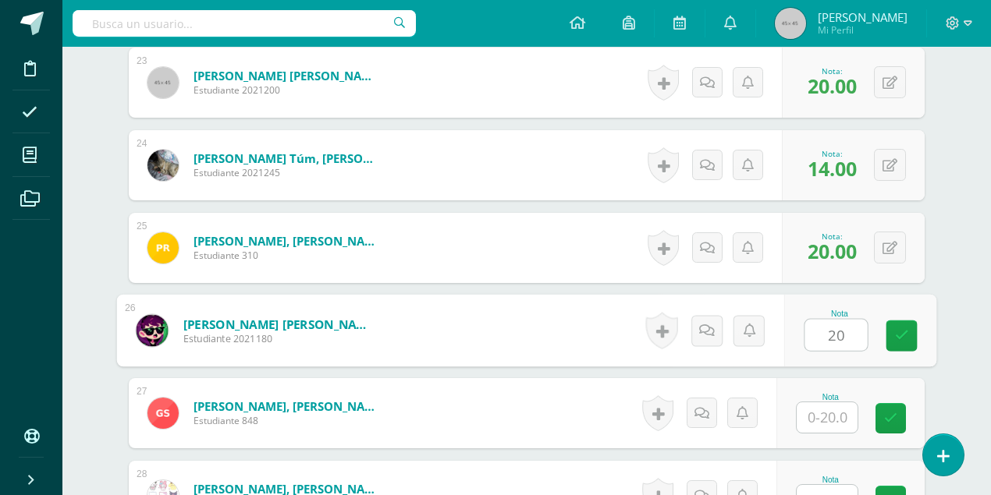
type input "20"
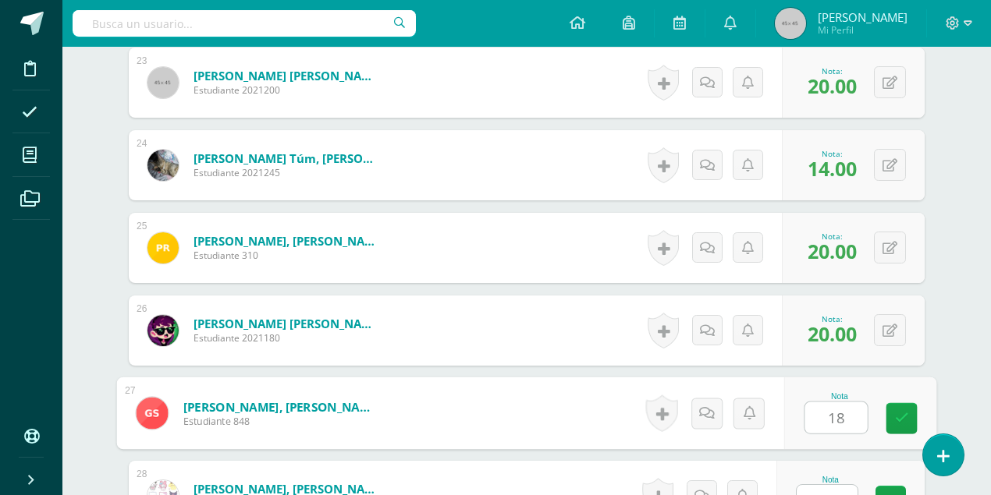
type input "18"
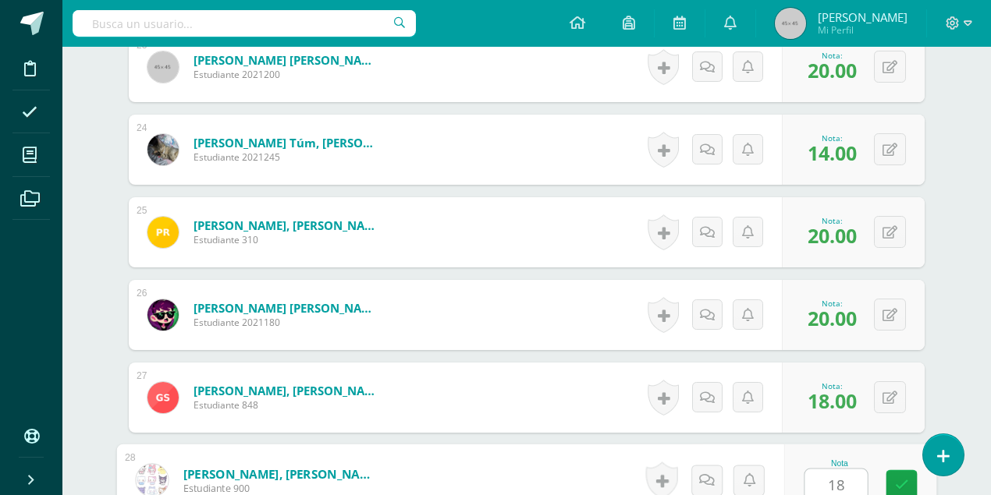
type input "18"
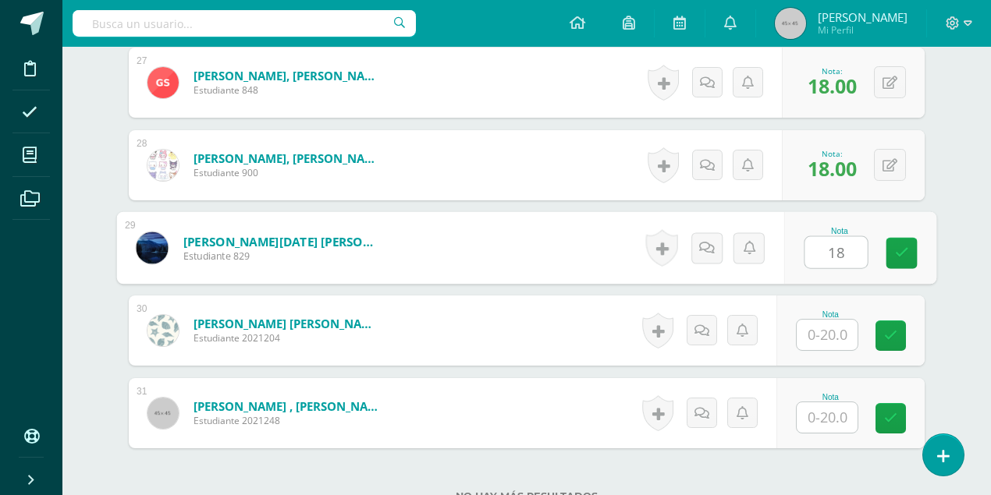
type input "18"
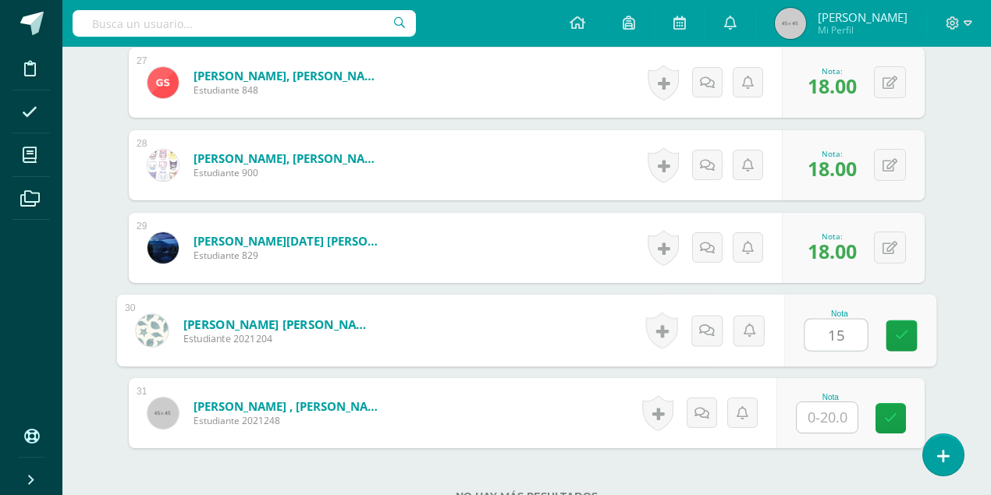
type input "15"
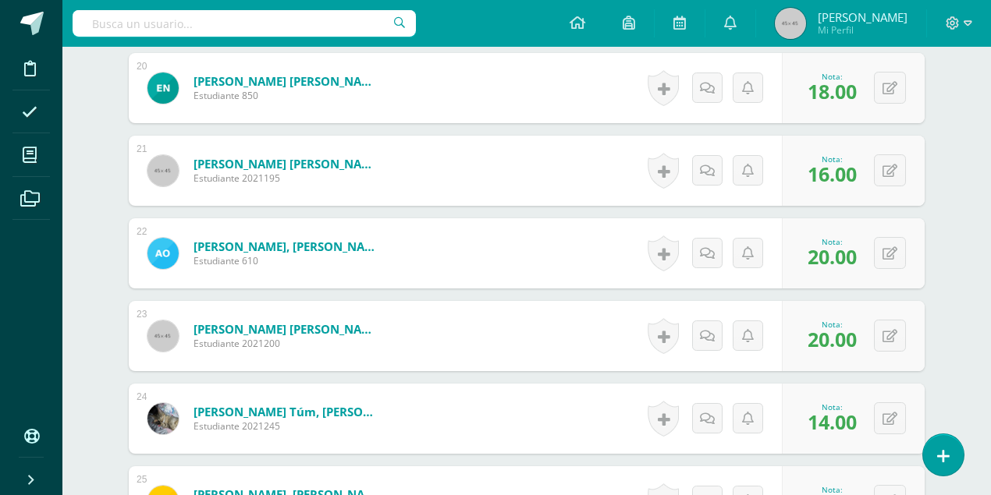
scroll to position [1879, 0]
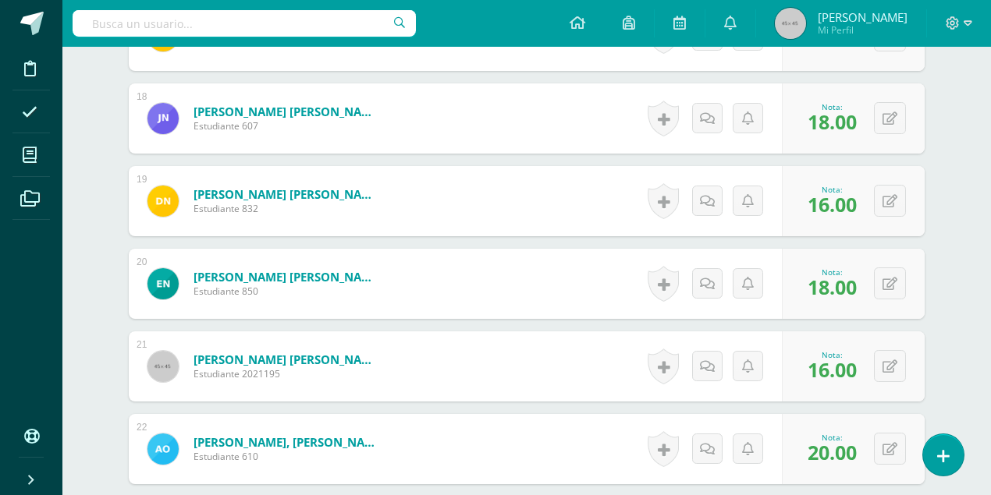
click at [806, 30] on img at bounding box center [790, 23] width 31 height 31
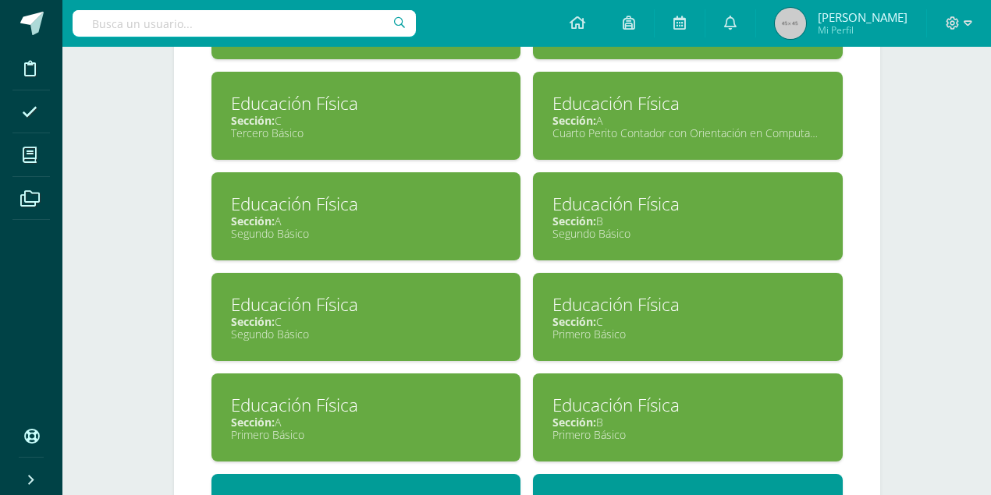
scroll to position [1144, 0]
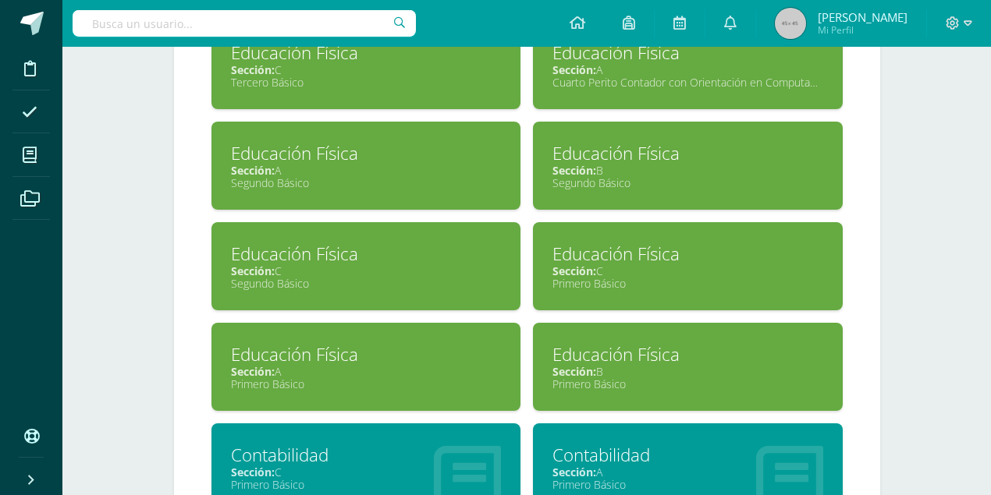
click at [576, 351] on div "Educación Física" at bounding box center [687, 354] width 271 height 24
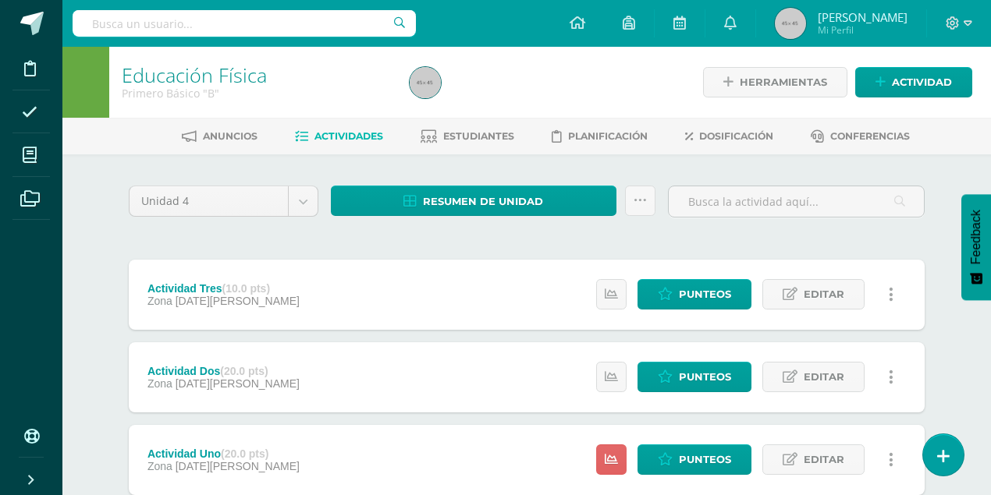
click at [806, 34] on img at bounding box center [790, 23] width 31 height 31
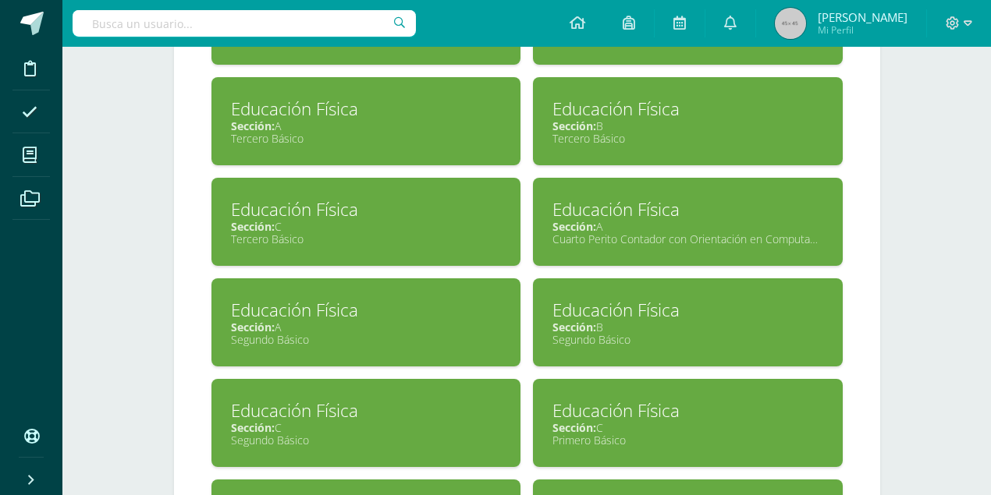
scroll to position [988, 0]
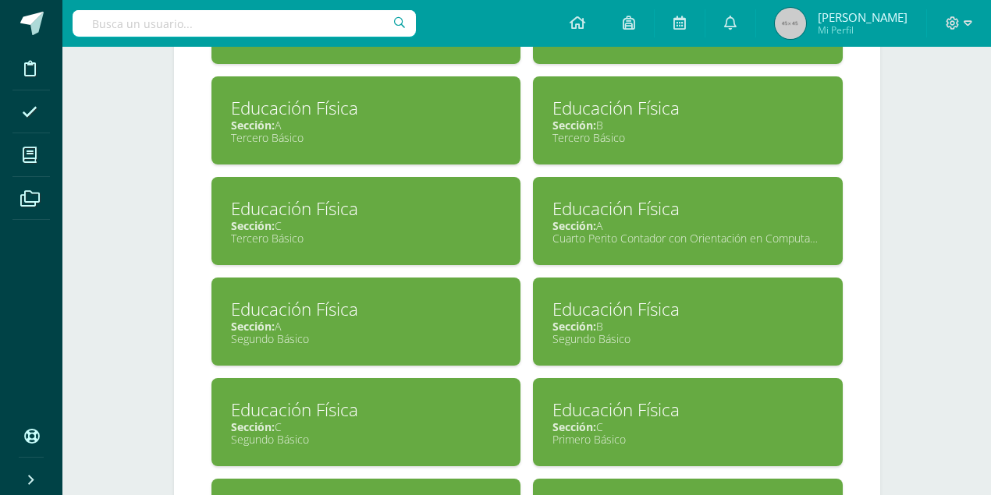
click at [658, 222] on div "Sección: A" at bounding box center [687, 225] width 271 height 15
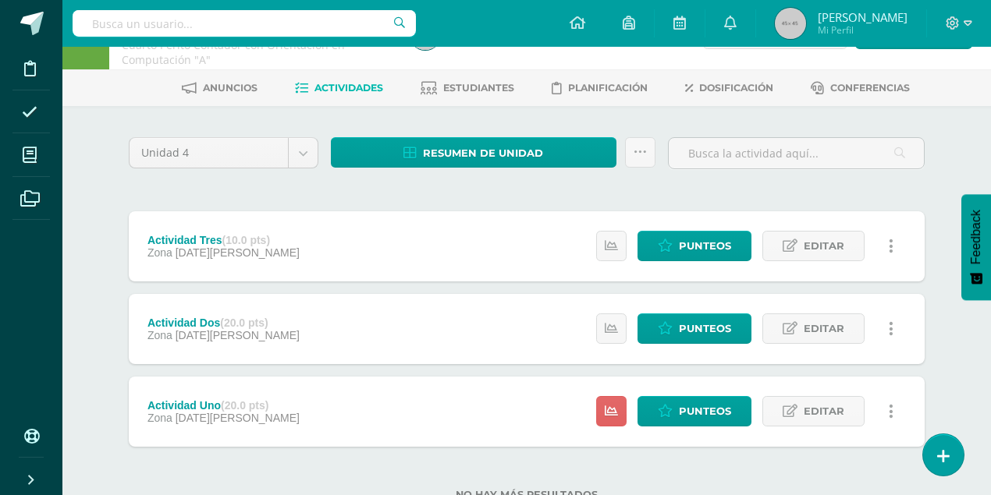
scroll to position [101, 0]
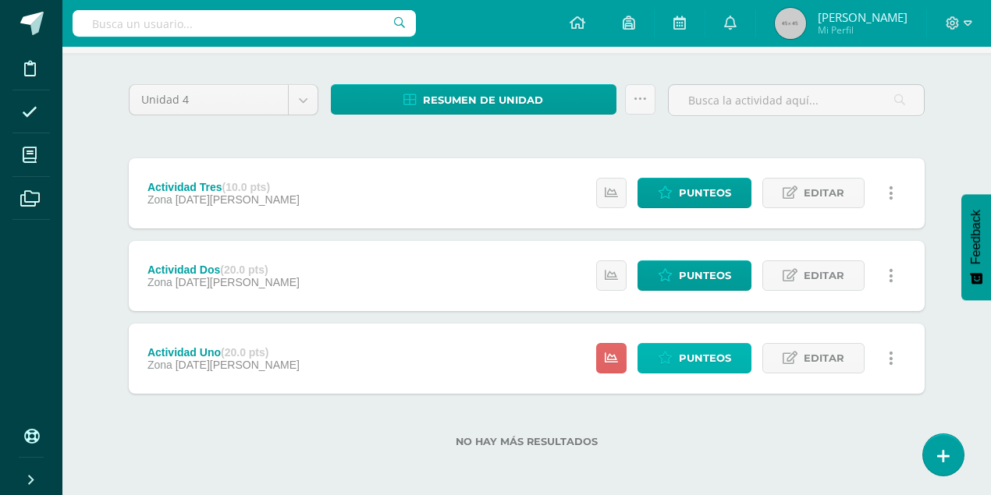
click at [708, 366] on span "Punteos" at bounding box center [705, 358] width 52 height 29
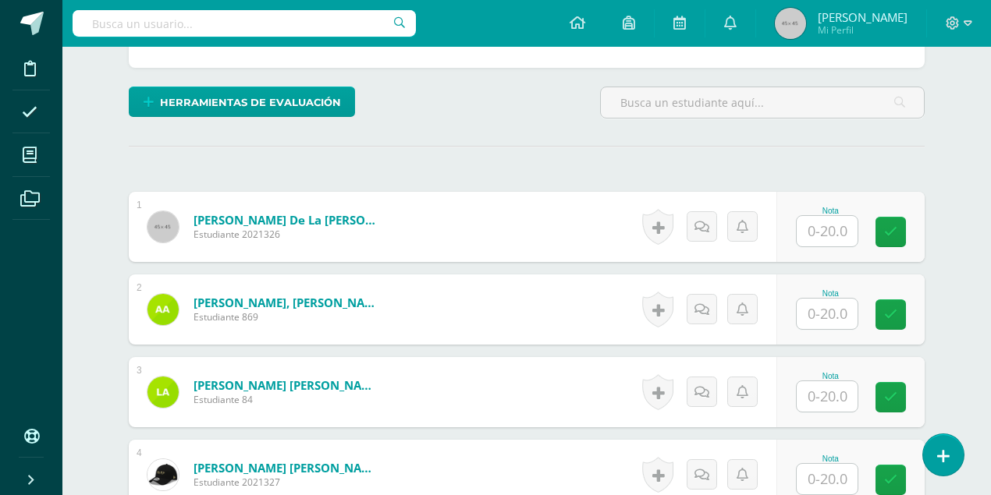
scroll to position [366, 0]
click at [830, 232] on input "text" at bounding box center [826, 230] width 61 height 30
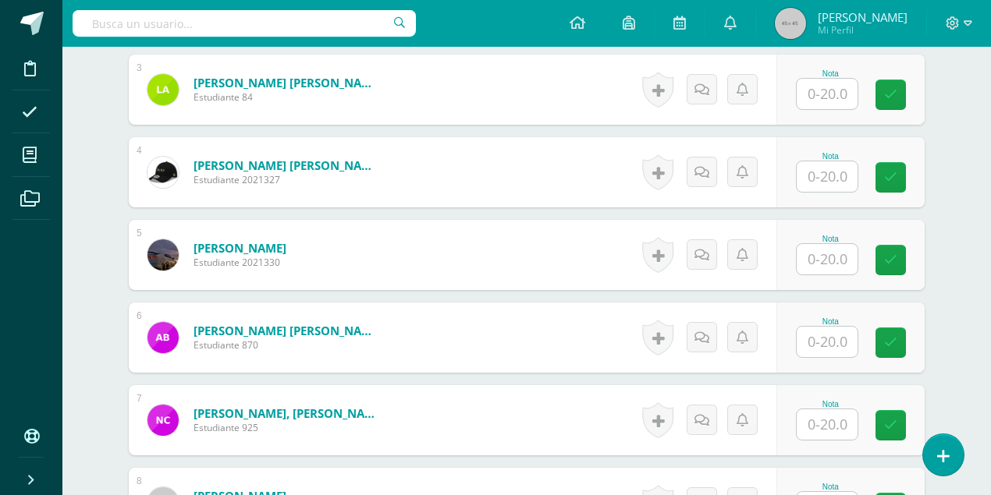
scroll to position [680, 0]
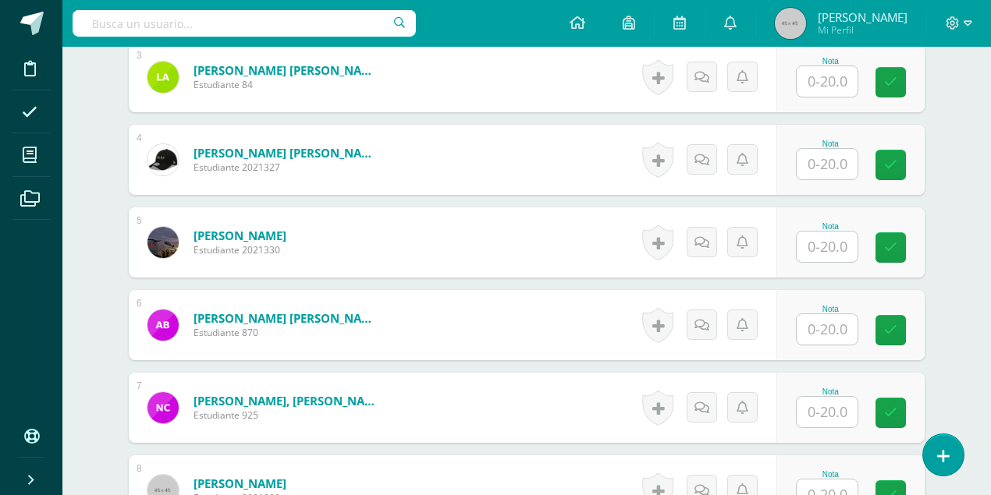
click at [812, 406] on input "text" at bounding box center [826, 412] width 61 height 30
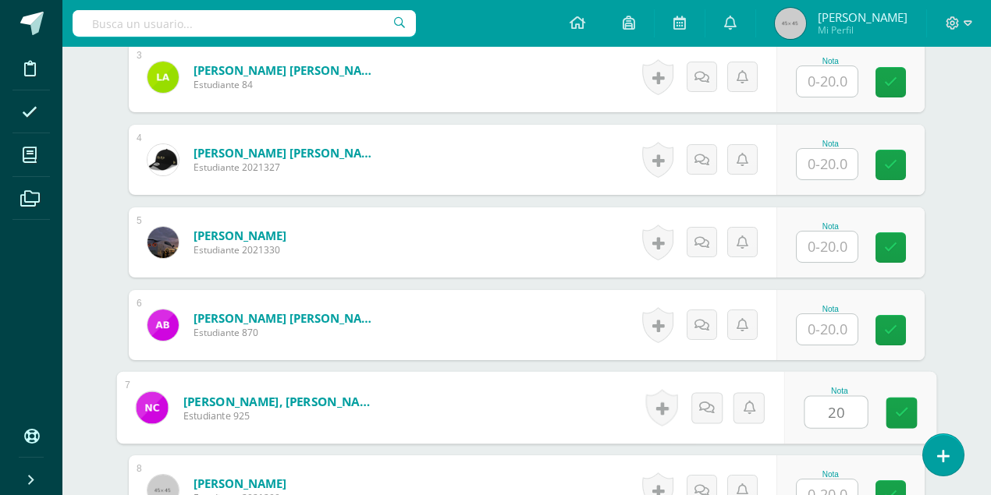
type input "20"
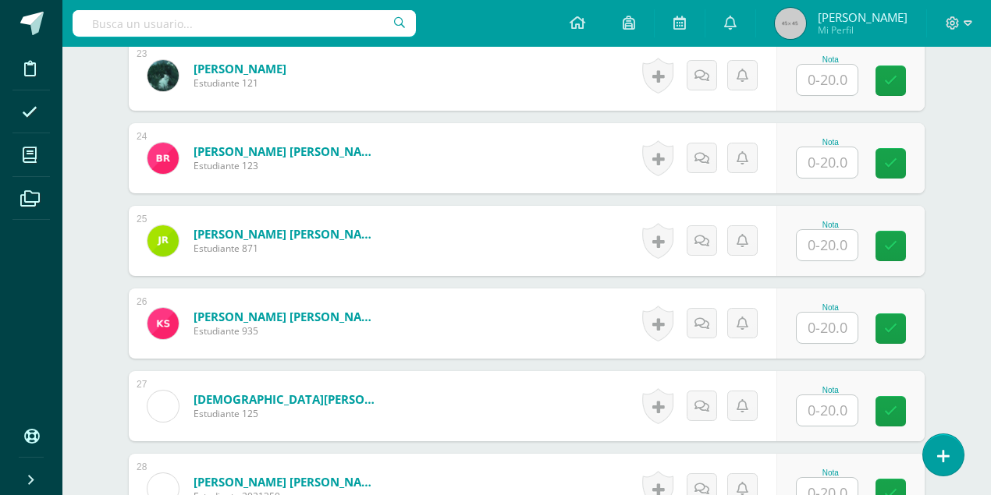
scroll to position [2354, 0]
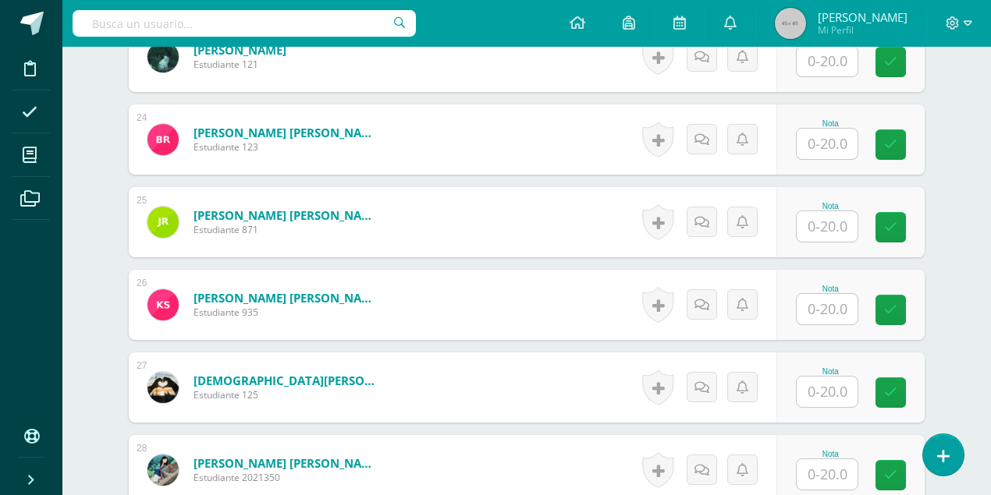
click at [811, 300] on input "text" at bounding box center [826, 309] width 61 height 30
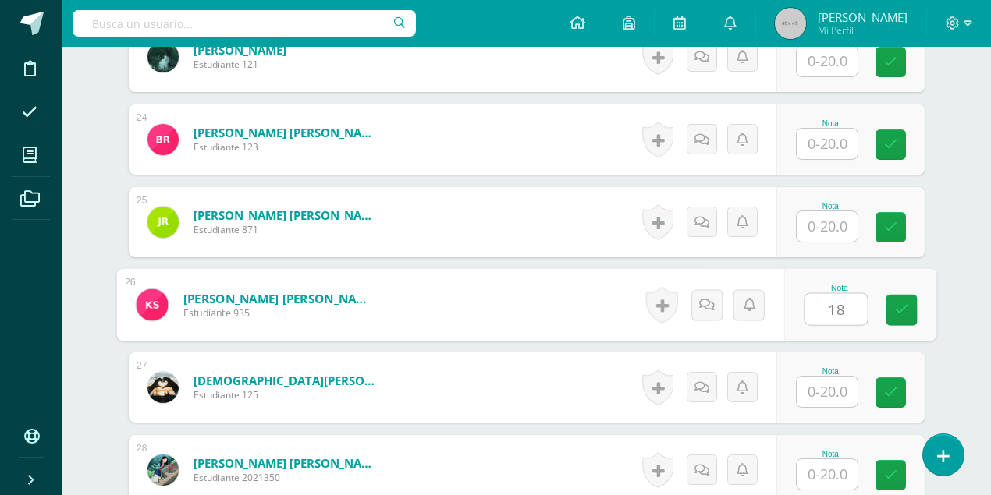
type input "18"
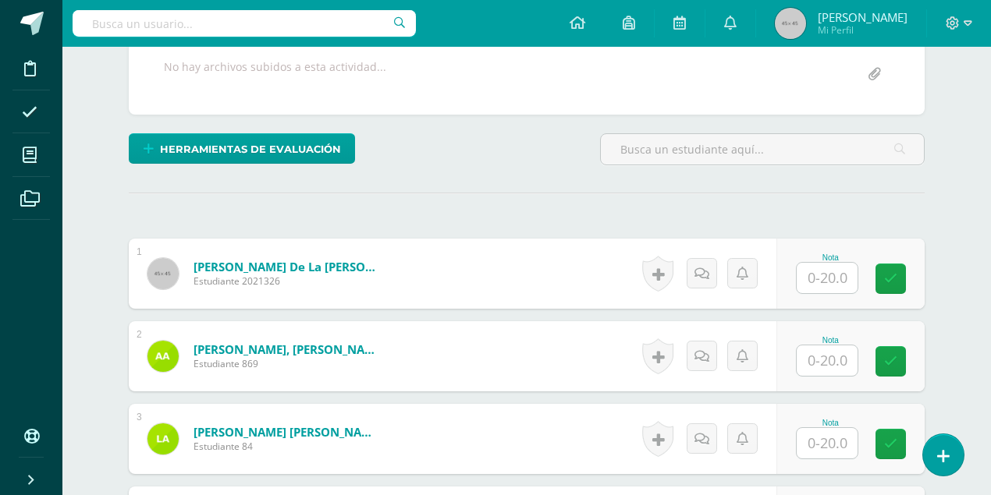
scroll to position [275, 0]
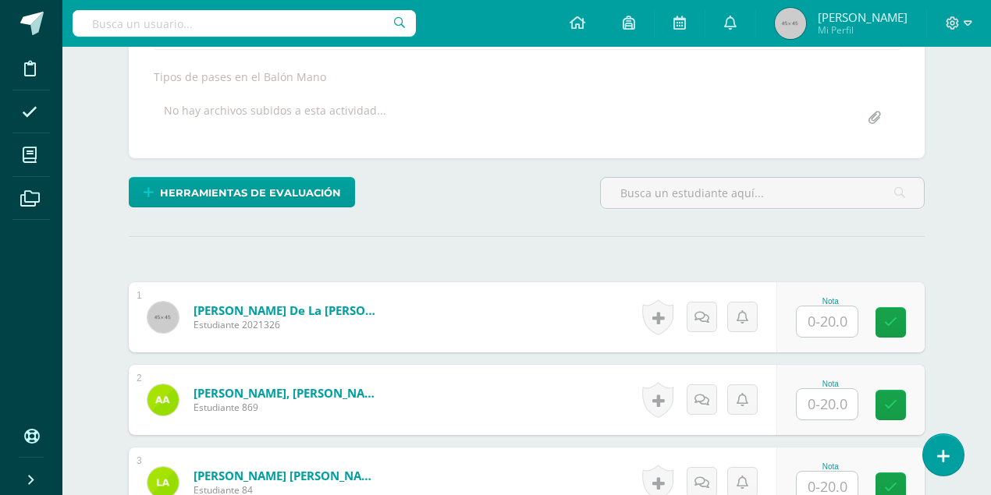
click at [807, 315] on input "text" at bounding box center [826, 322] width 61 height 30
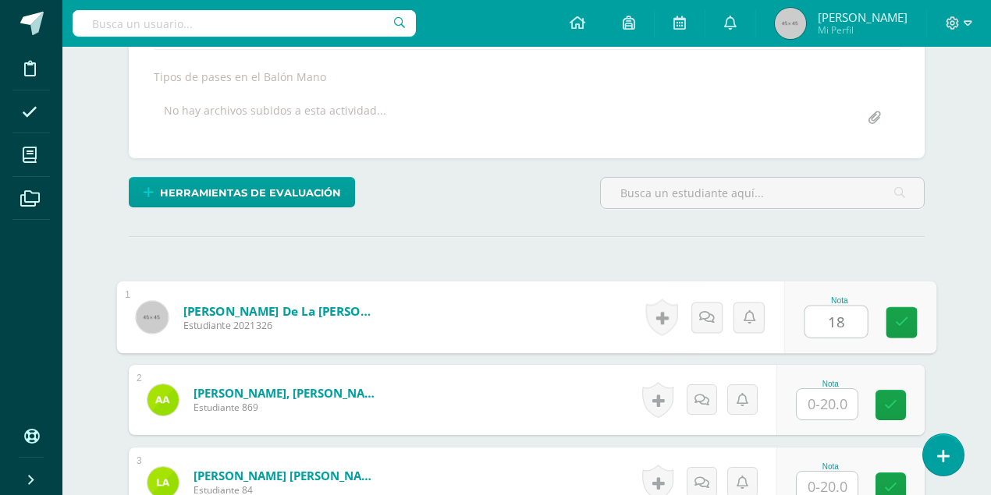
type input "18"
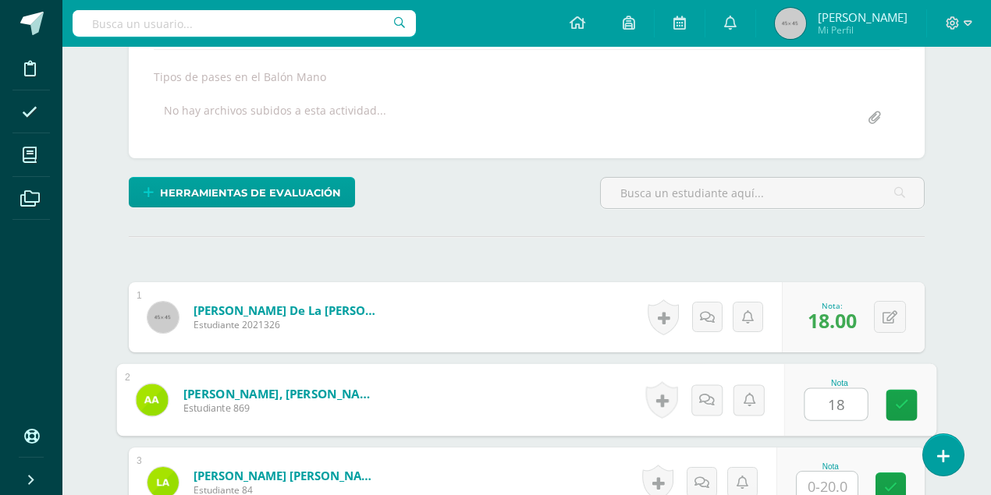
type input "18"
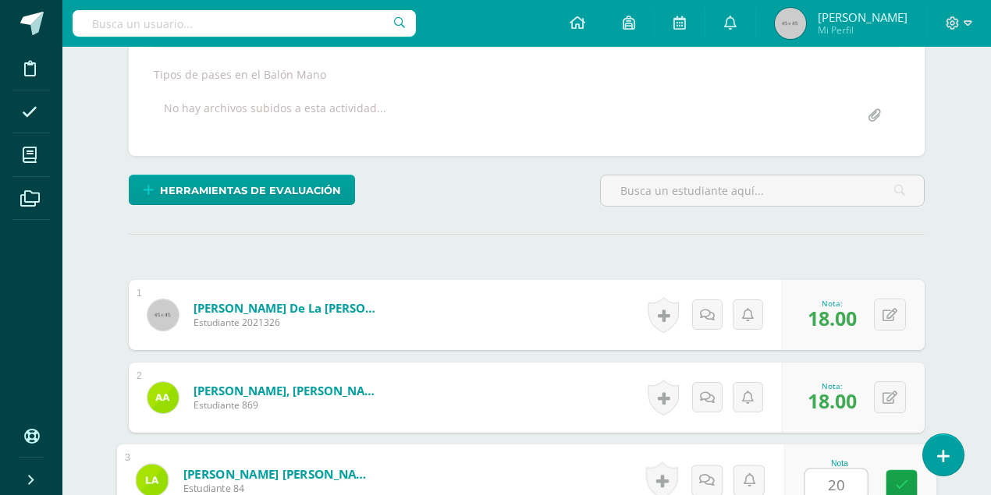
type input "20"
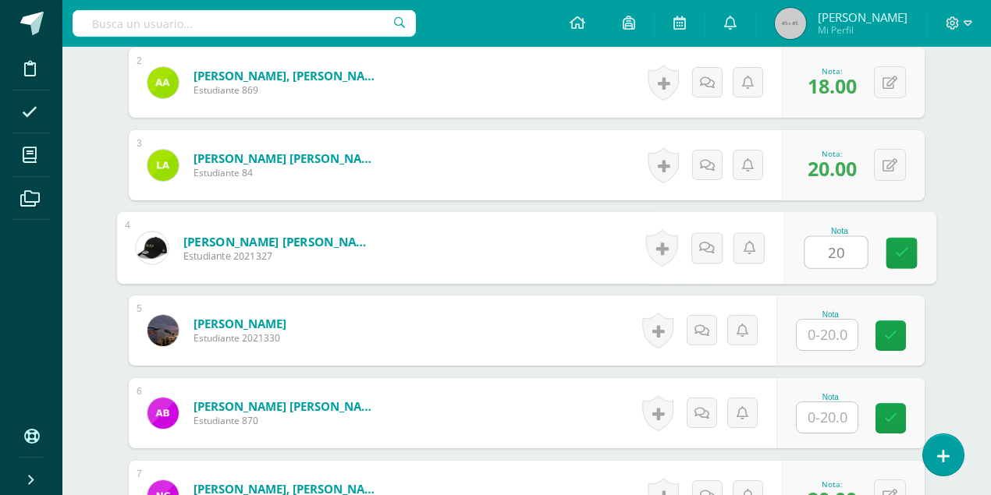
type input "20"
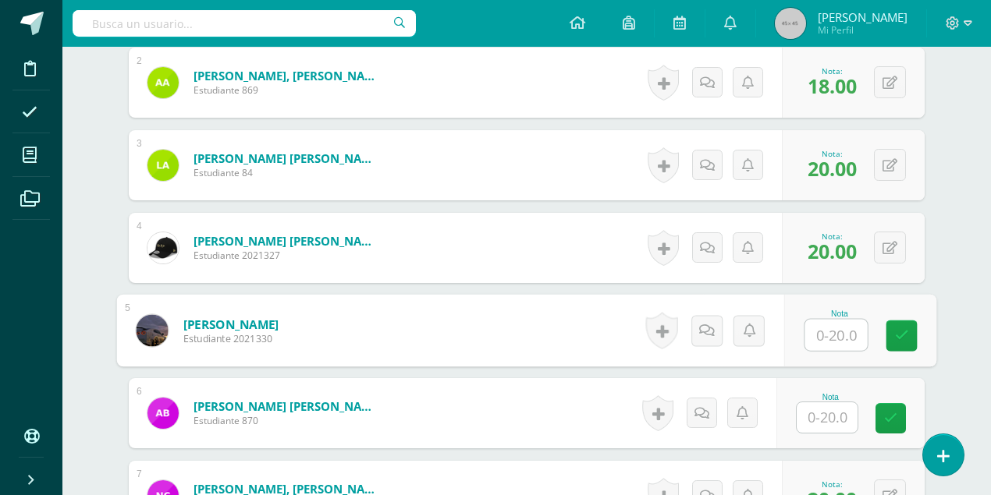
click at [839, 418] on input "text" at bounding box center [826, 418] width 61 height 30
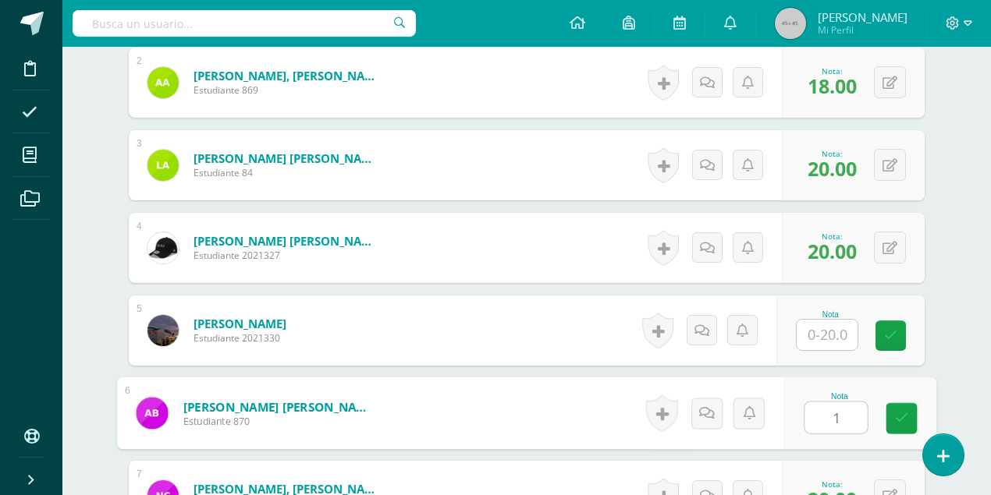
type input "18"
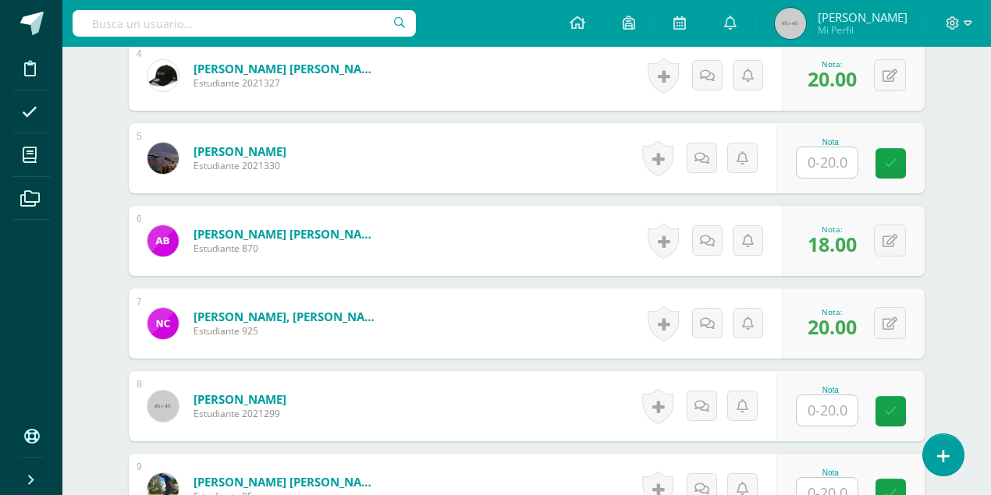
scroll to position [852, 0]
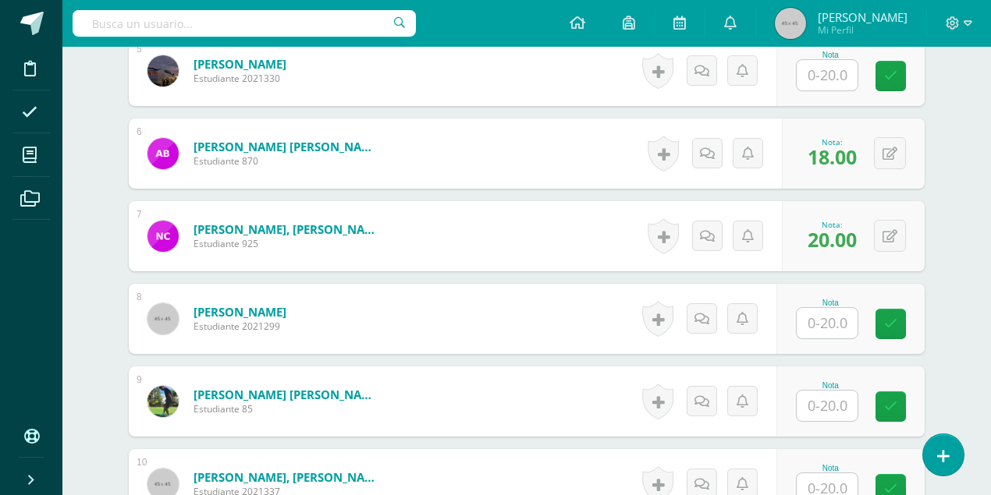
click at [830, 328] on input "text" at bounding box center [826, 323] width 61 height 30
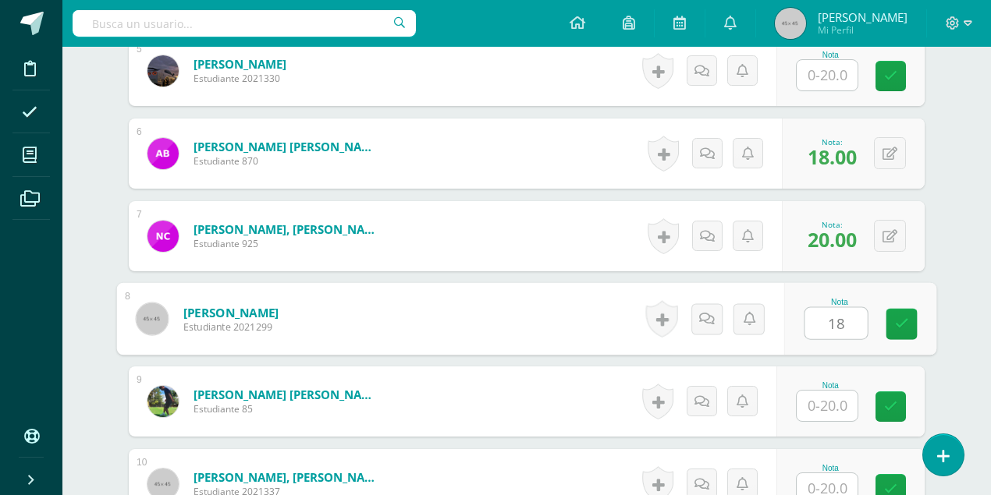
type input "18"
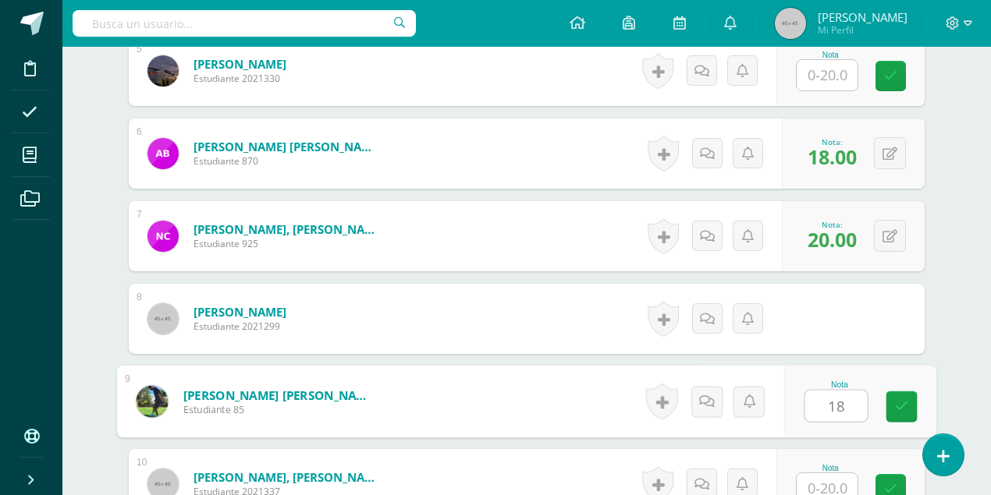
type input "18"
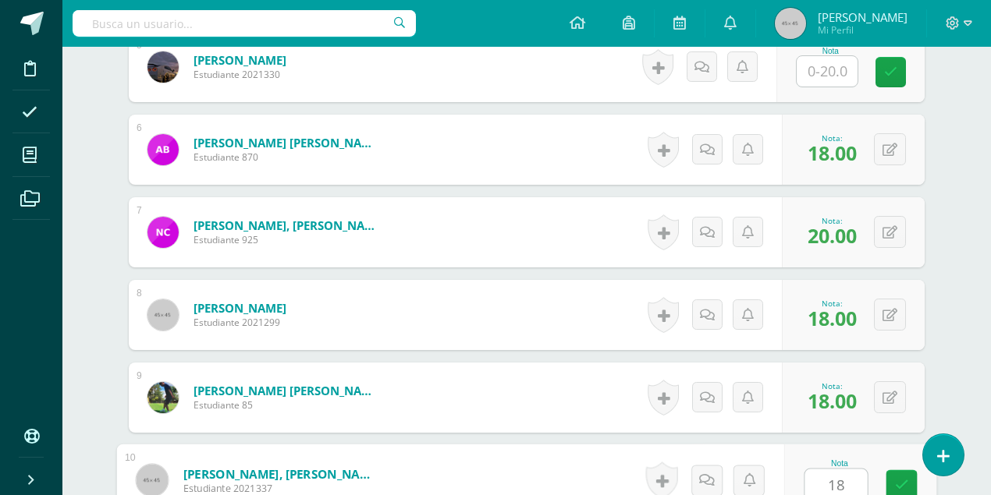
type input "18"
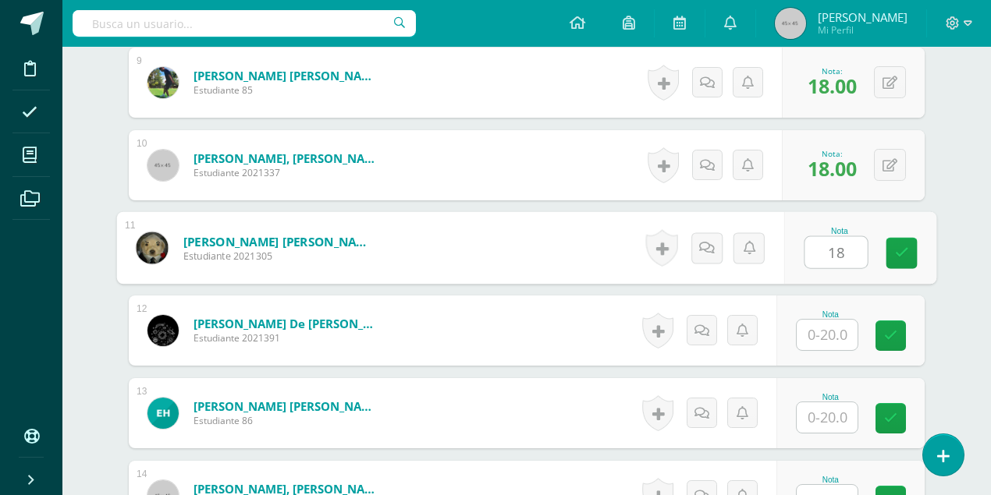
type input "18"
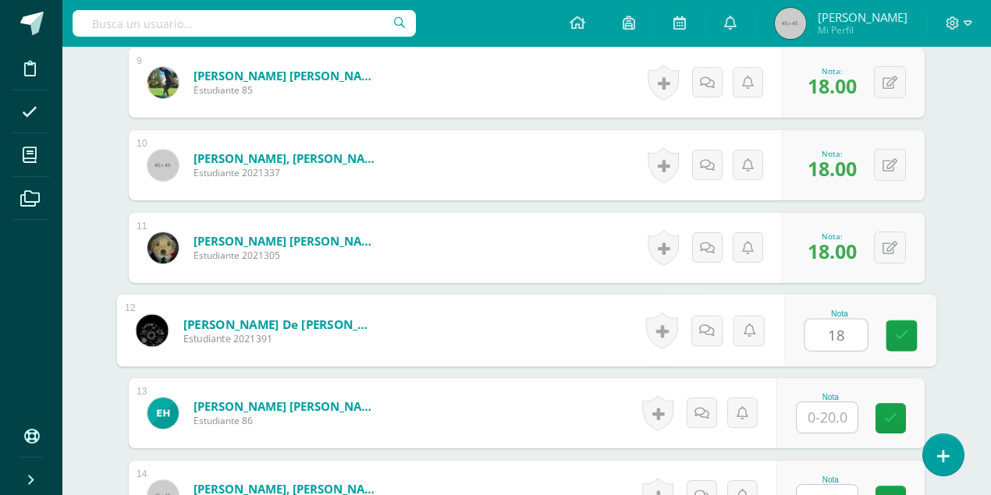
type input "18"
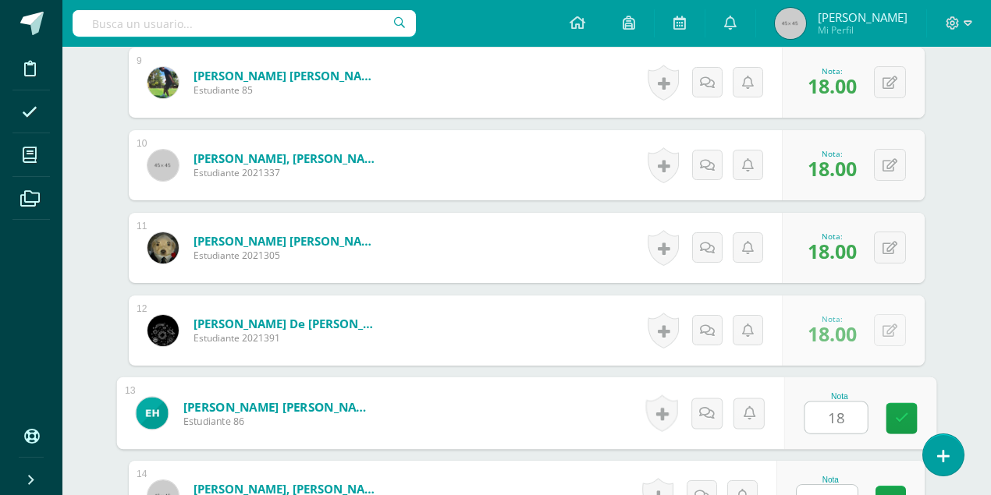
type input "18"
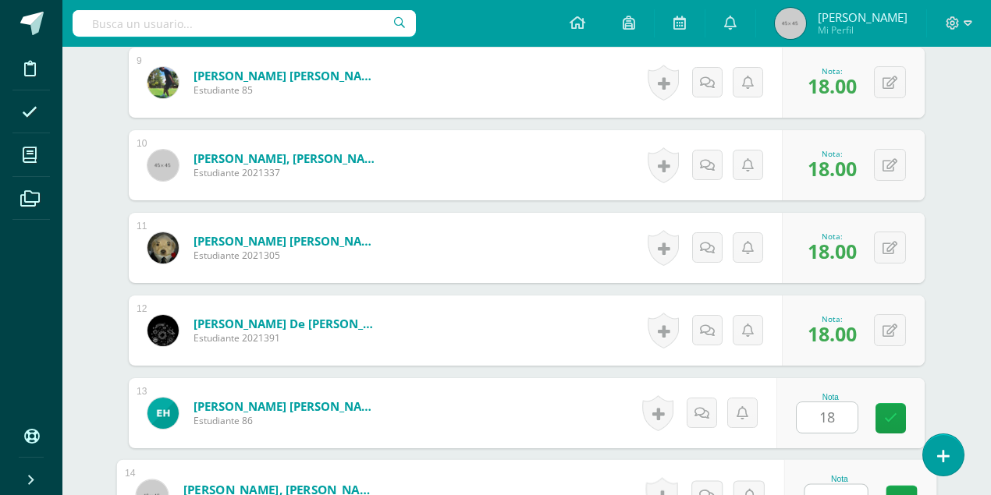
scroll to position [1187, 0]
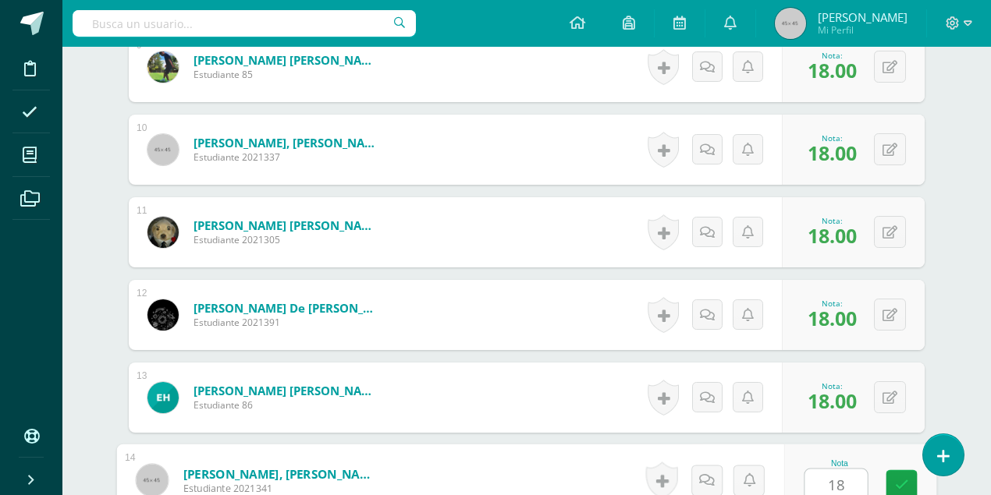
type input "18"
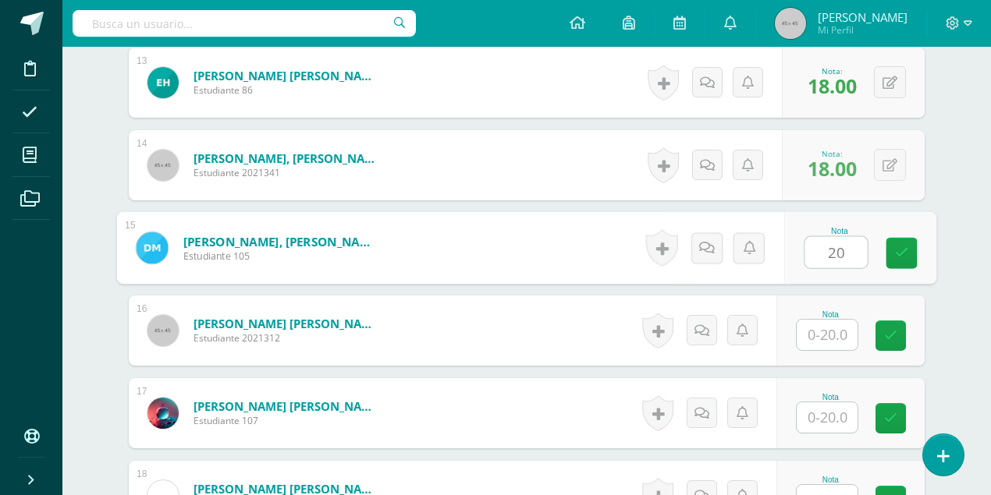
type input "20"
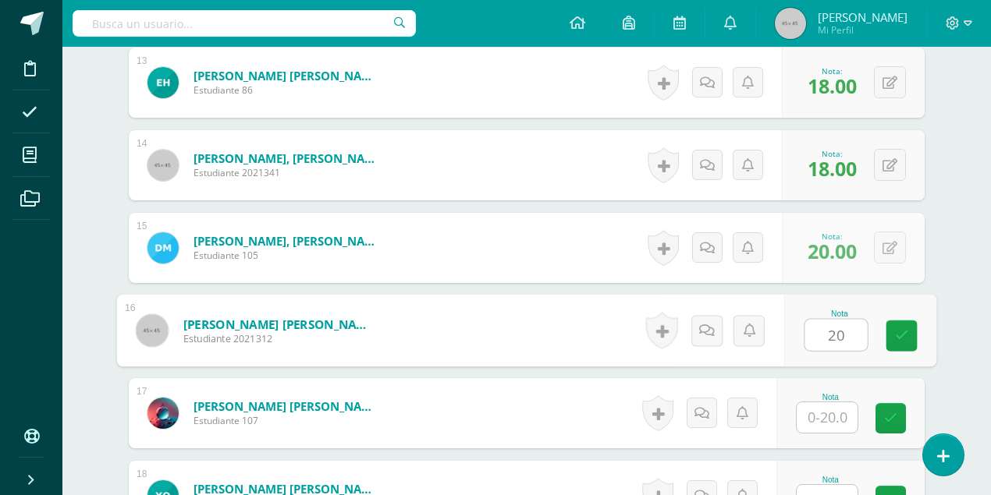
type input "20"
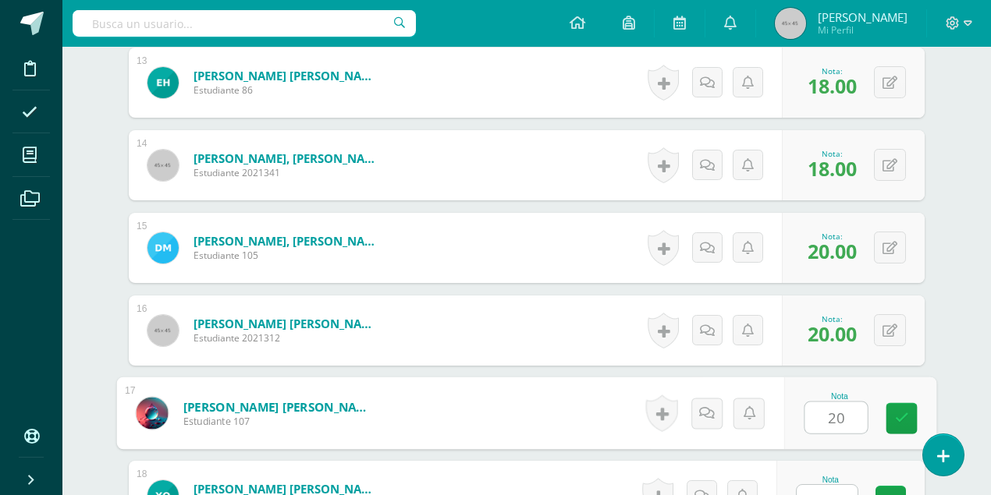
type input "20"
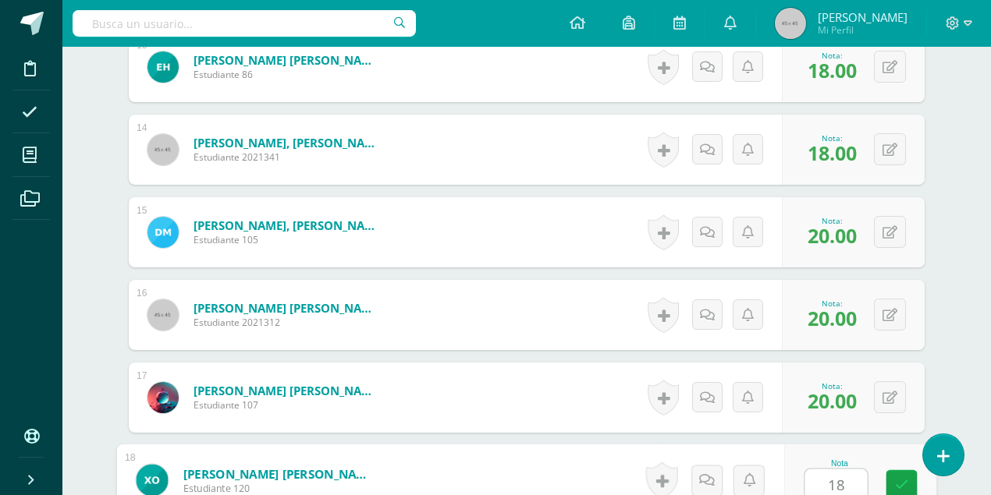
type input "18"
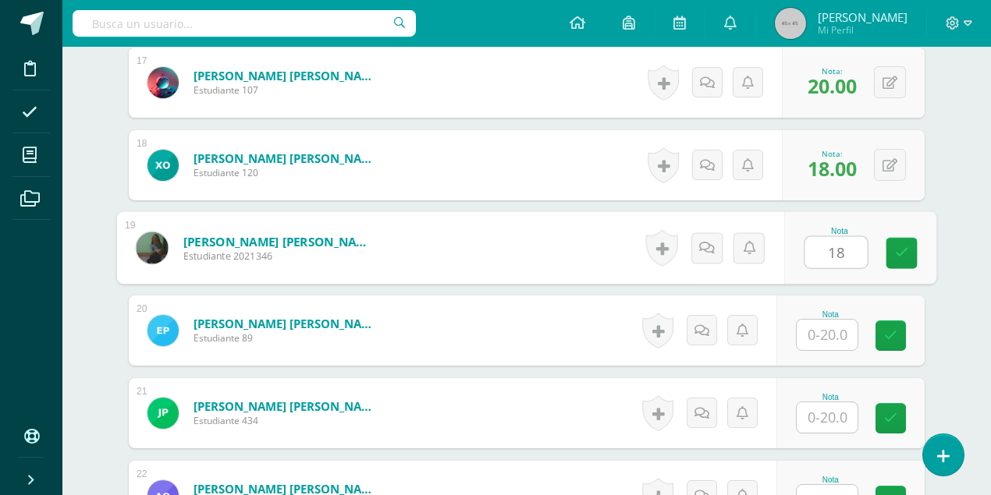
type input "18"
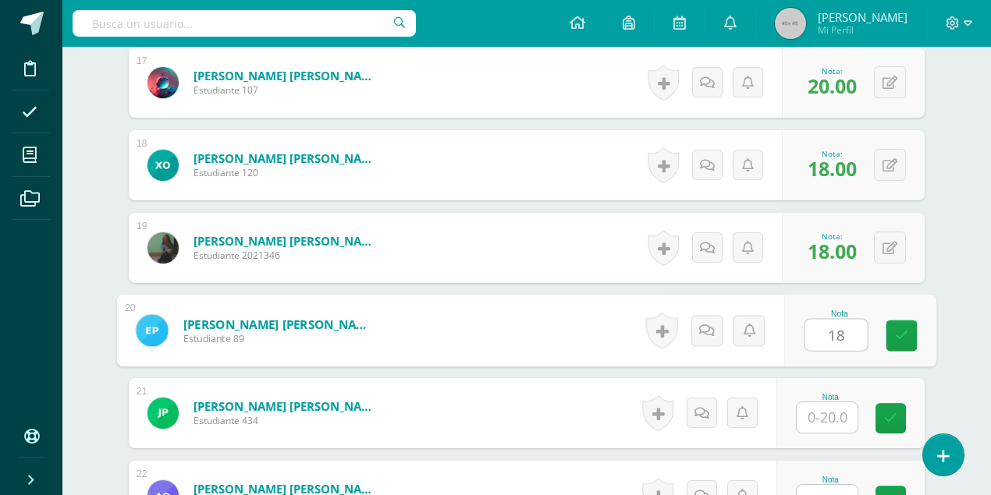
type input "18"
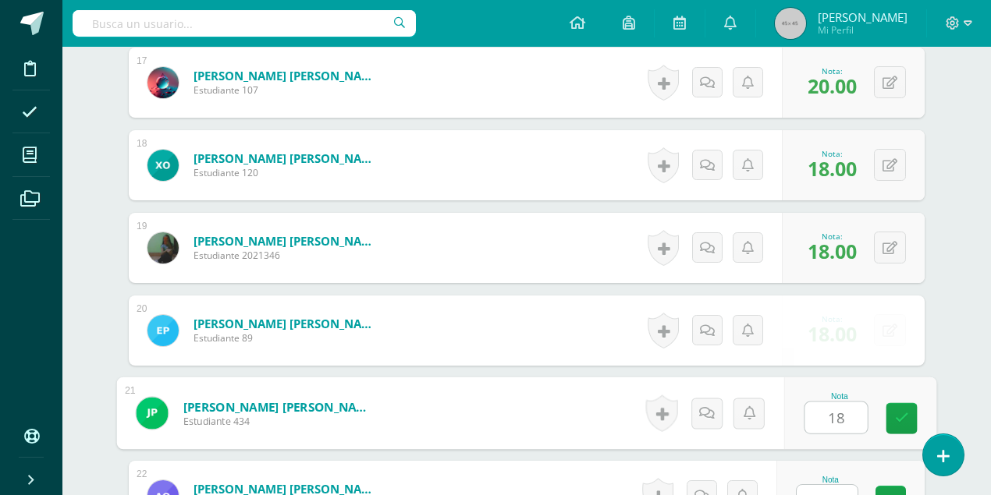
type input "18"
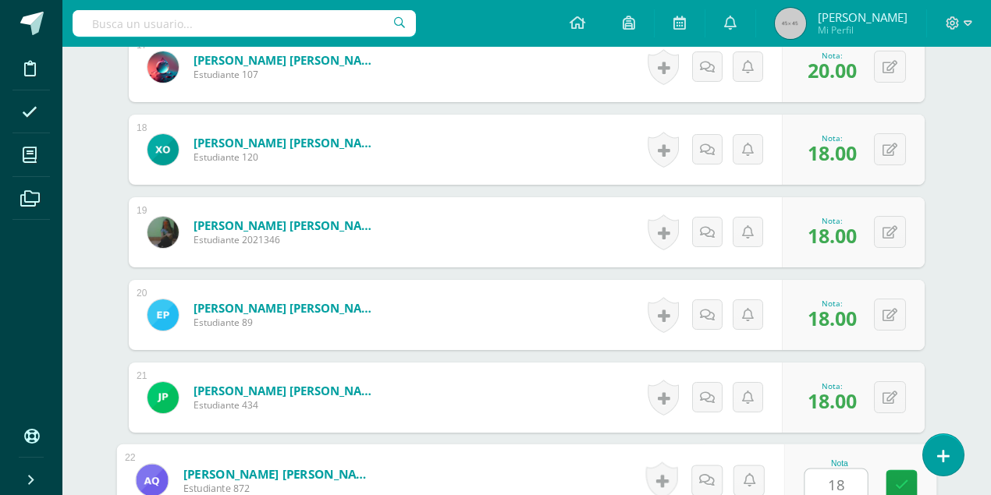
type input "18"
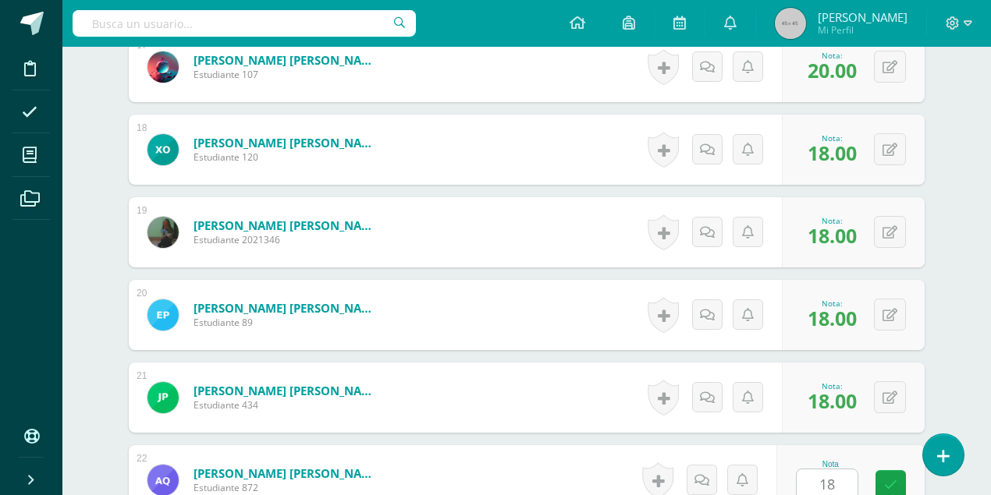
scroll to position [2163, 0]
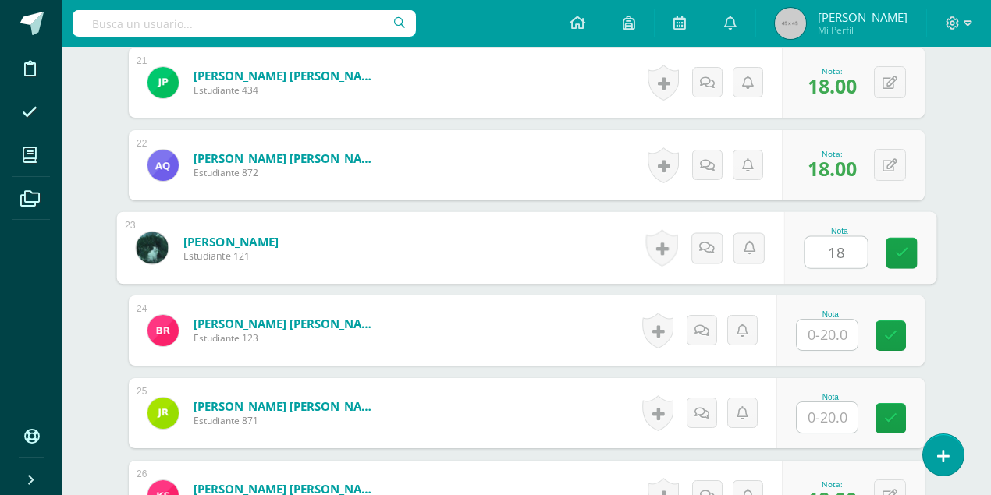
type input "18"
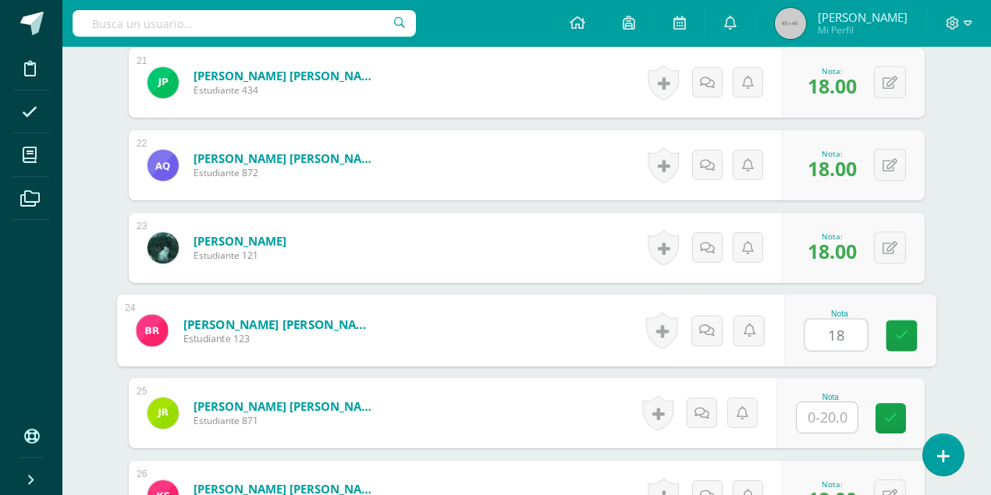
type input "18"
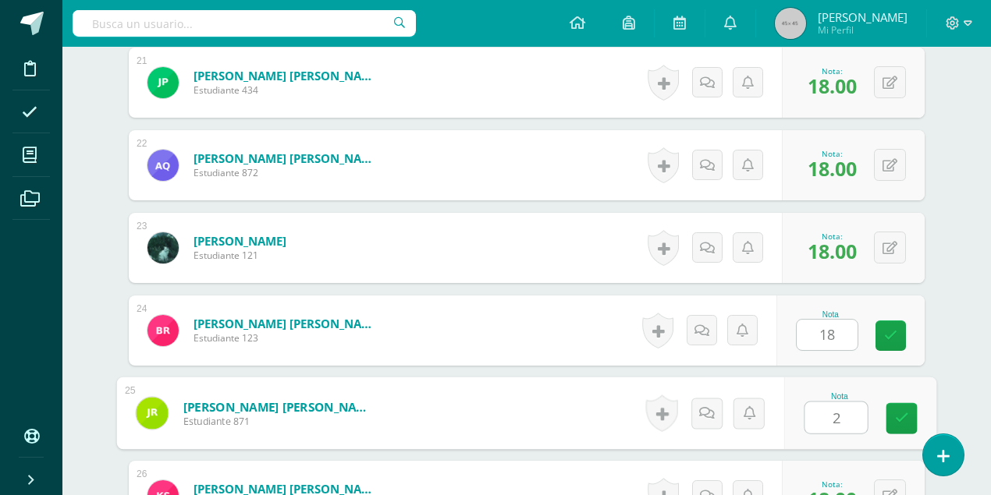
type input "20"
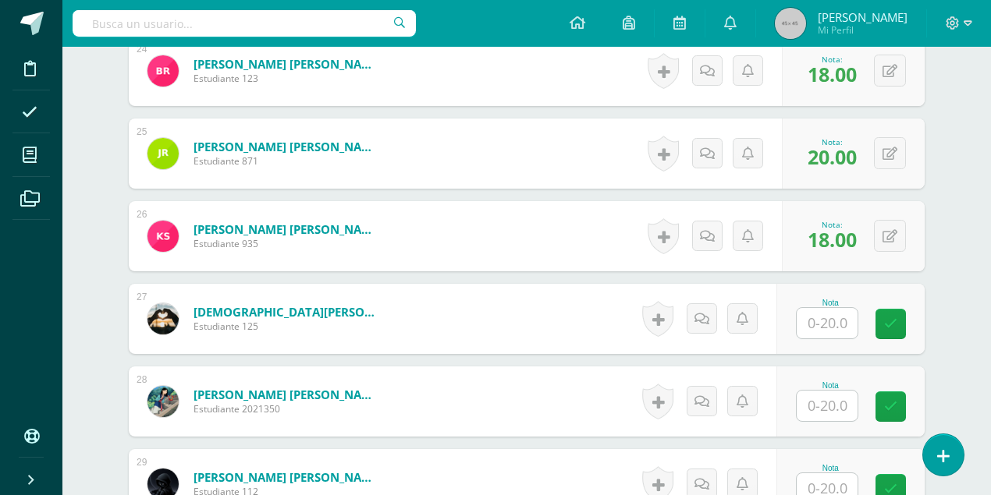
scroll to position [2423, 0]
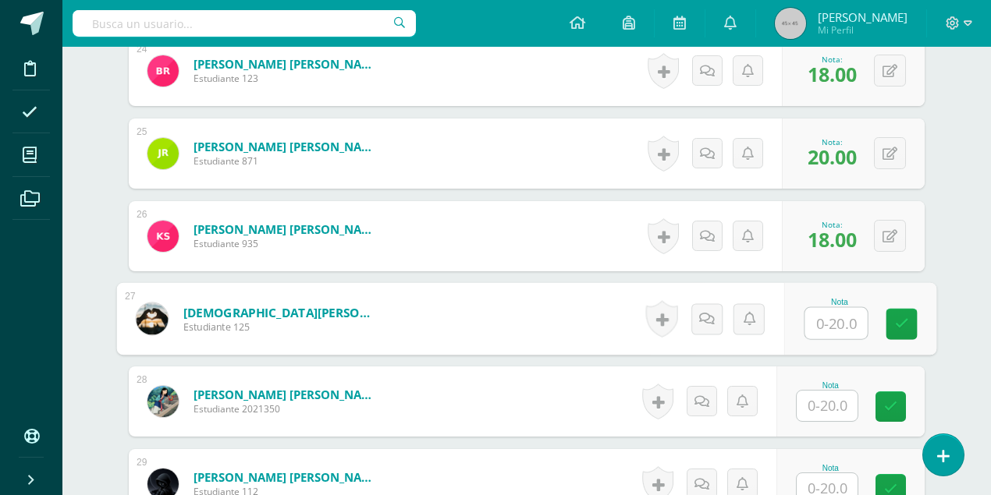
click at [829, 325] on input "text" at bounding box center [836, 323] width 62 height 31
click at [825, 406] on input "text" at bounding box center [826, 406] width 61 height 30
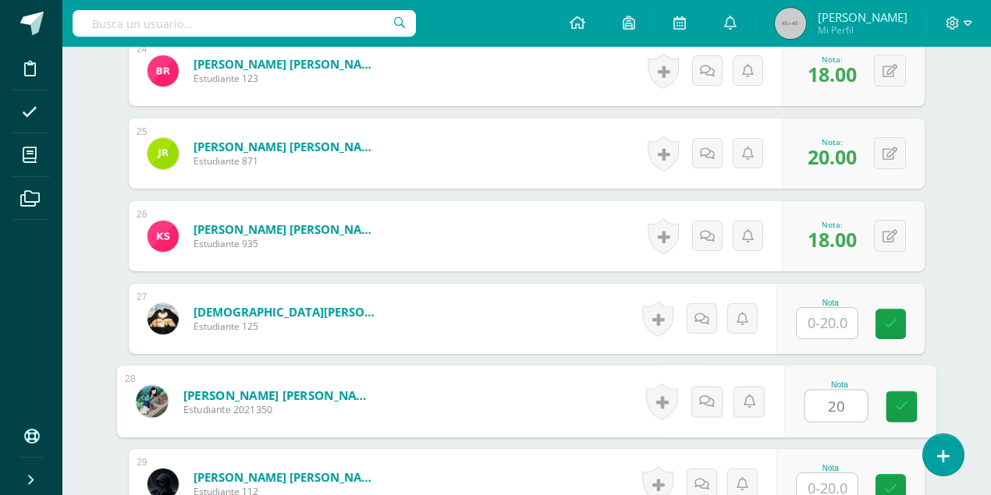
type input "20"
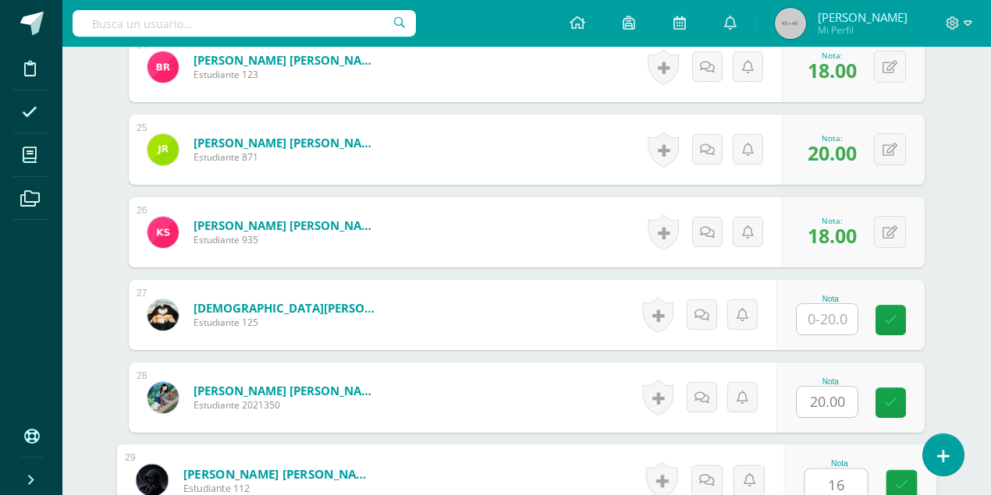
type input "16"
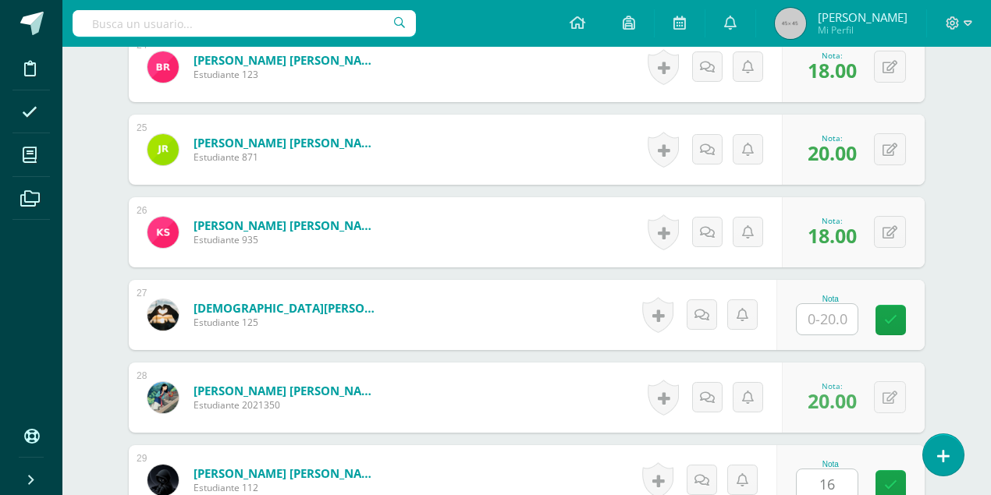
scroll to position [2703, 0]
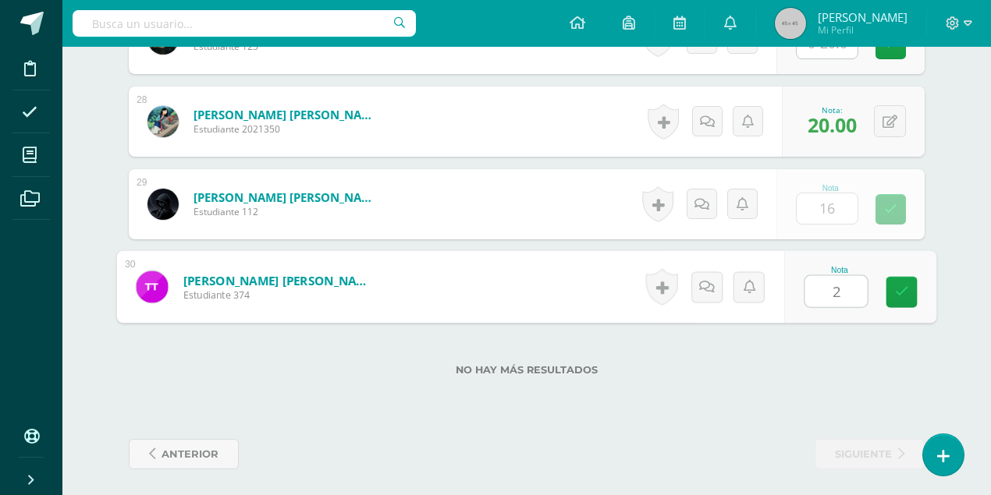
type input "20"
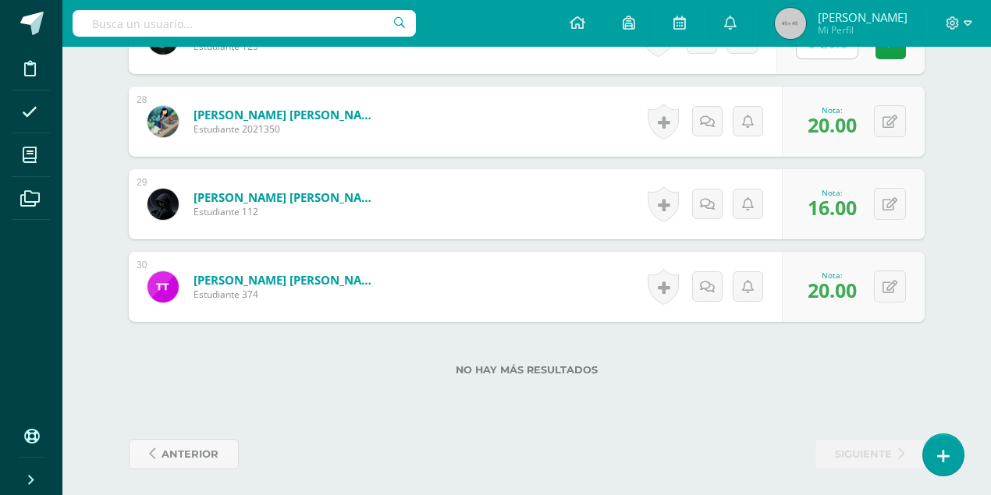
click at [806, 27] on img at bounding box center [790, 23] width 31 height 31
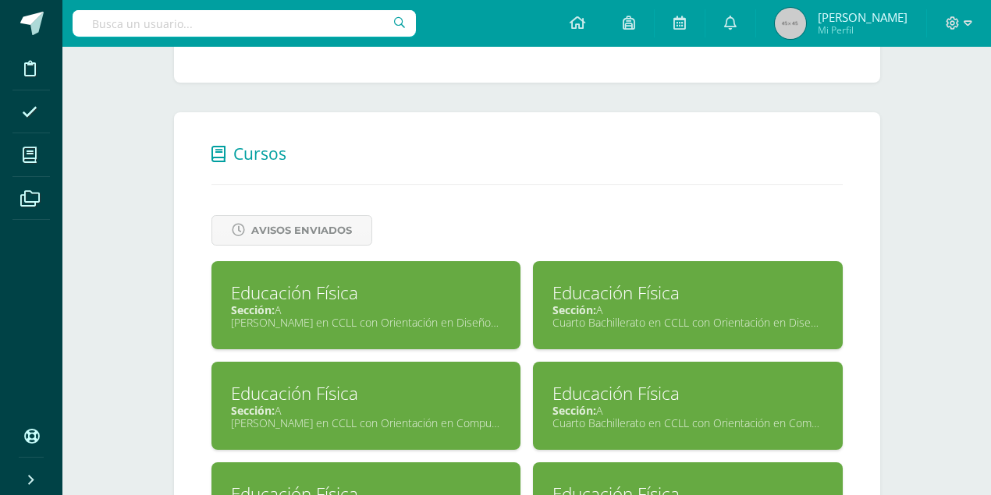
scroll to position [520, 0]
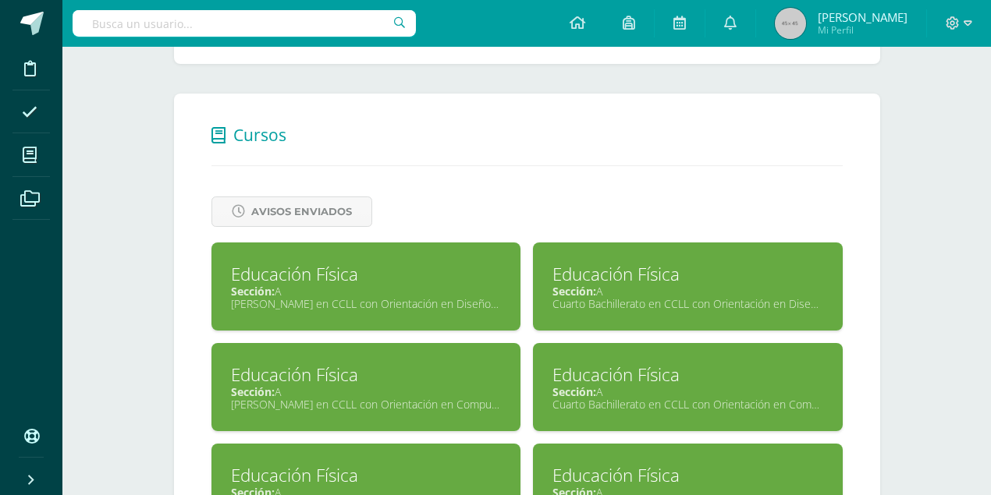
click at [602, 296] on div "Cuarto Bachillerato en CCLL con Orientación en Diseño Gráfico" at bounding box center [687, 303] width 271 height 15
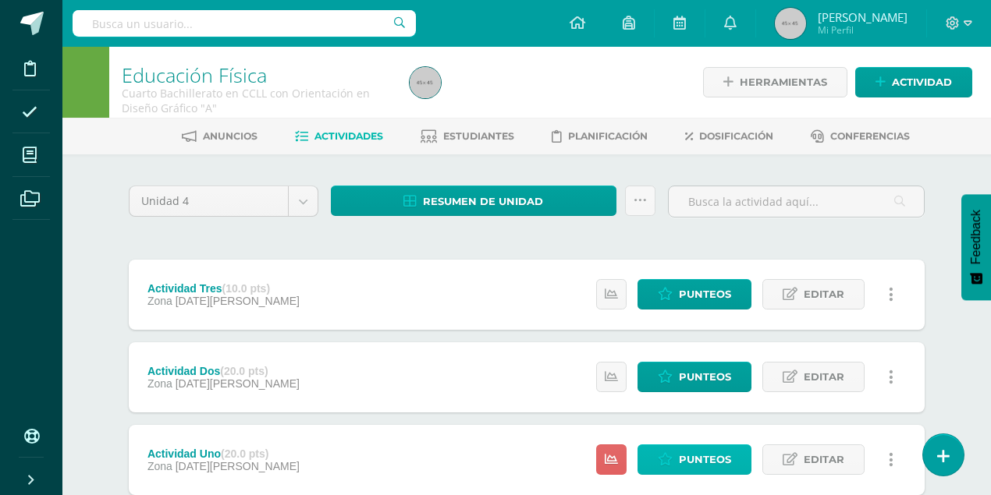
click at [686, 461] on span "Punteos" at bounding box center [705, 459] width 52 height 29
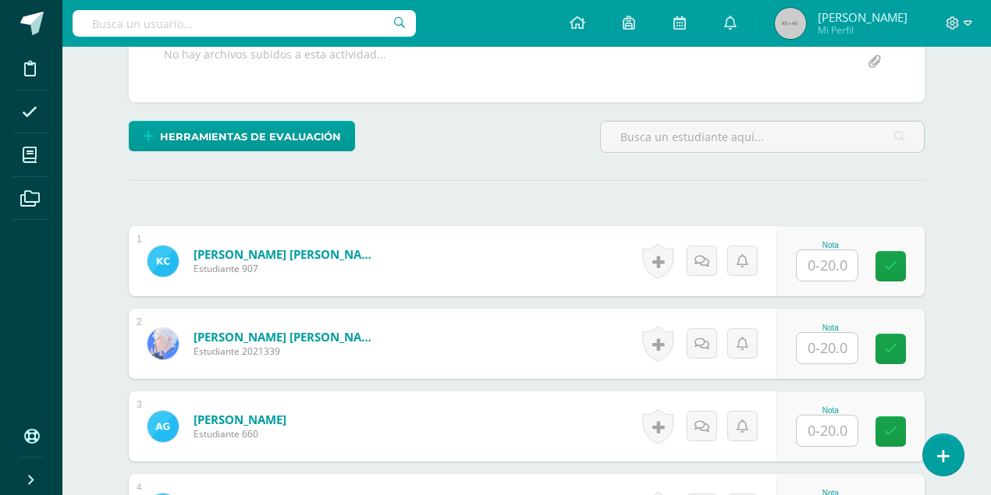
scroll to position [332, 0]
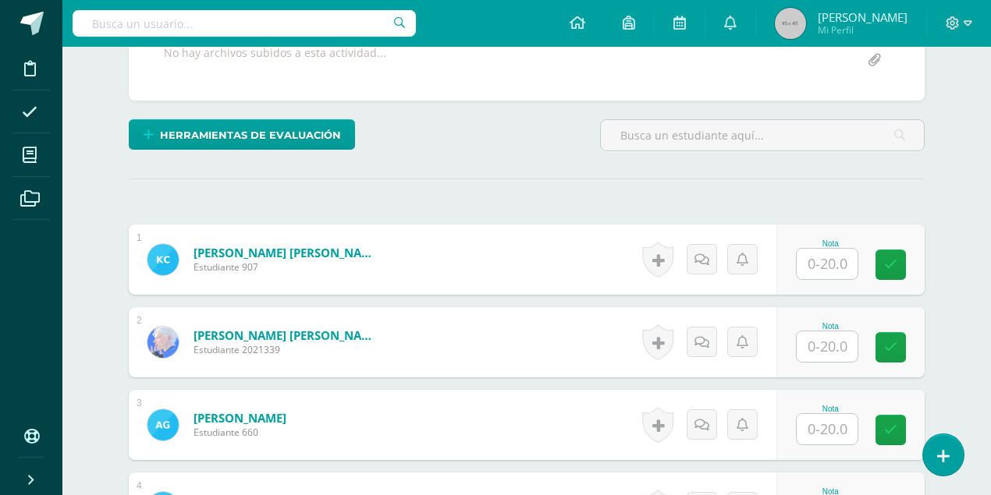
click at [794, 257] on div "Nota" at bounding box center [850, 260] width 148 height 70
click at [813, 259] on input "text" at bounding box center [826, 264] width 61 height 30
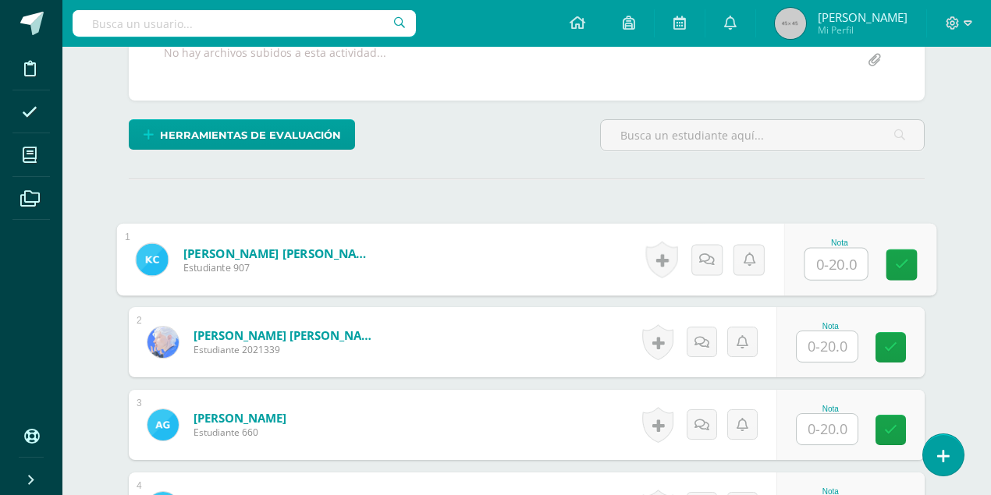
scroll to position [333, 0]
type input "2"
type input "10"
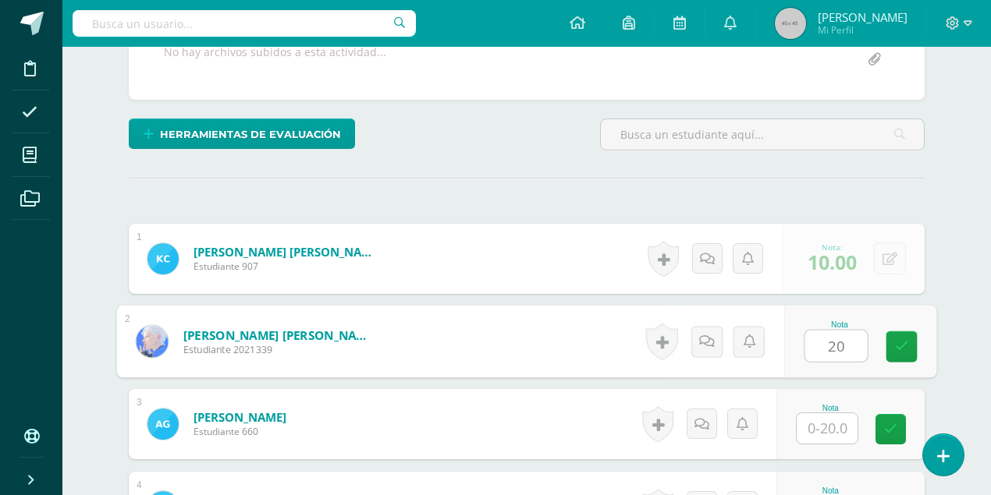
type input "20"
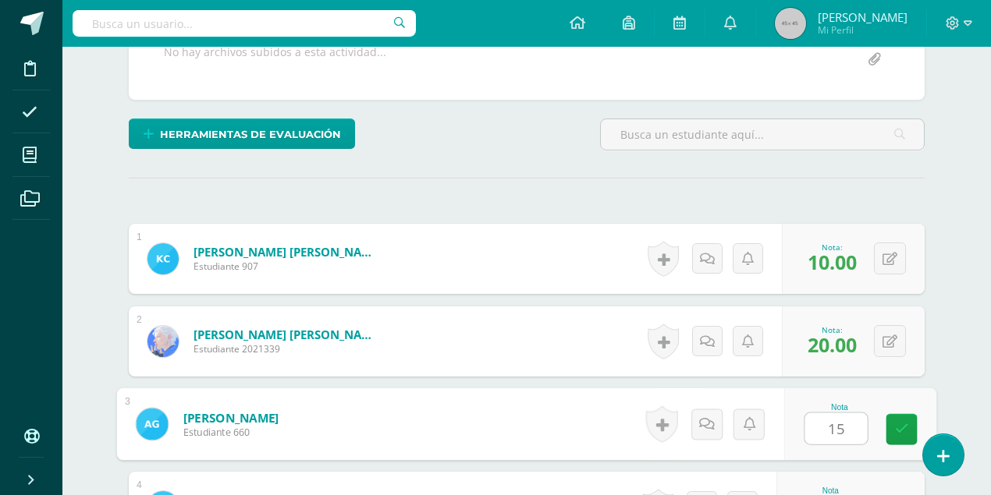
type input "15"
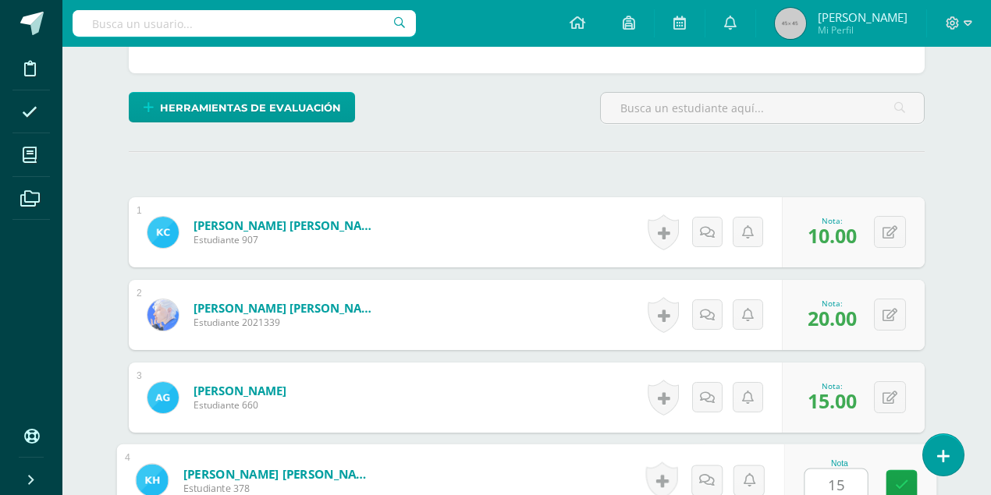
type input "15"
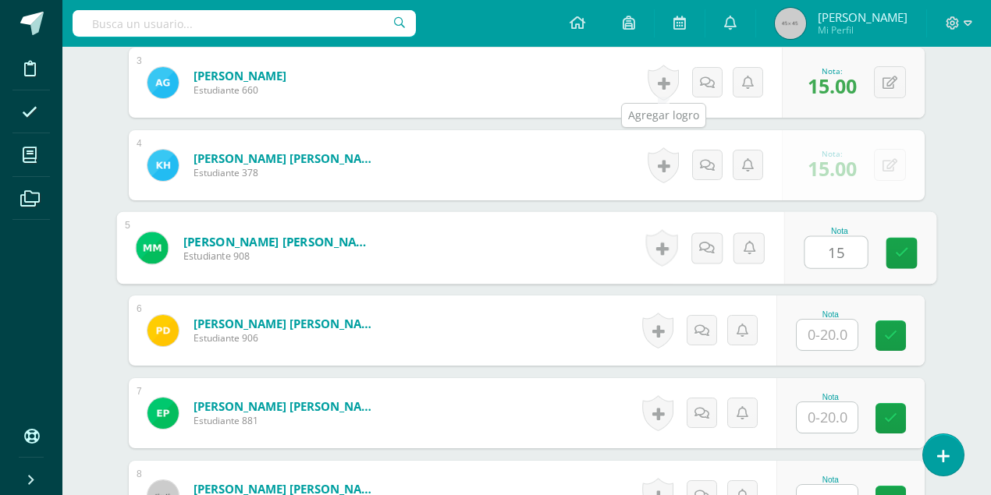
type input "15"
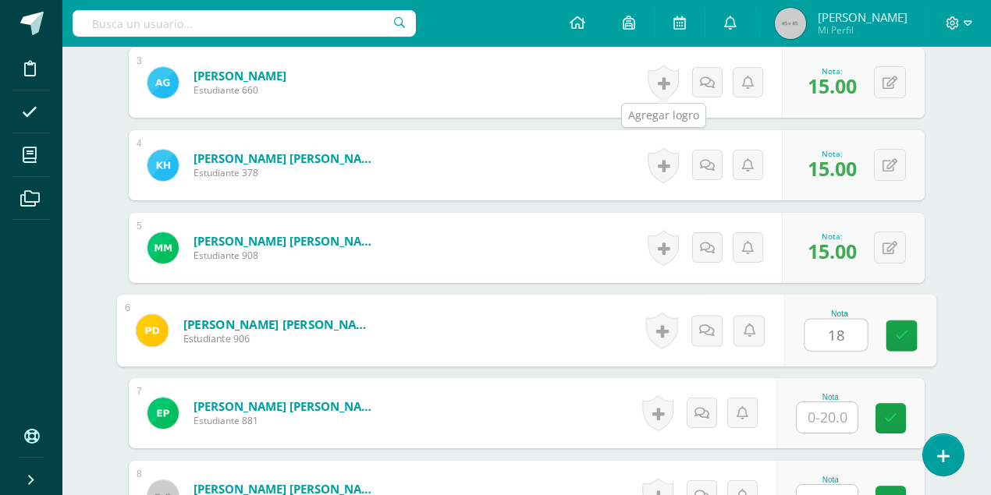
type input "18"
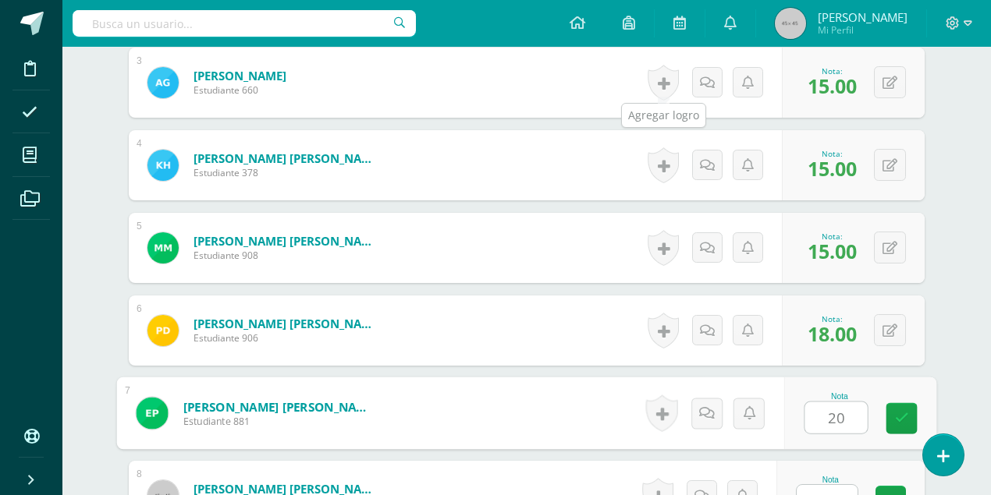
type input "20"
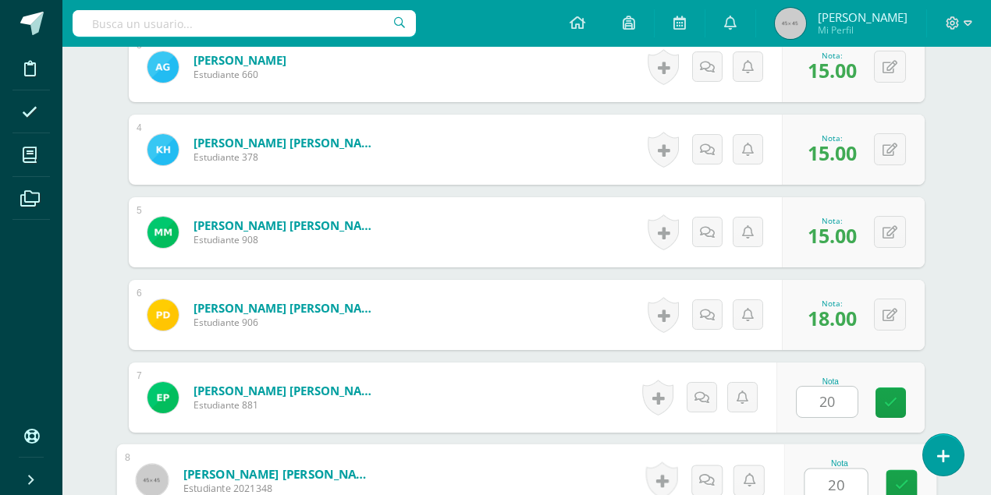
type input "20"
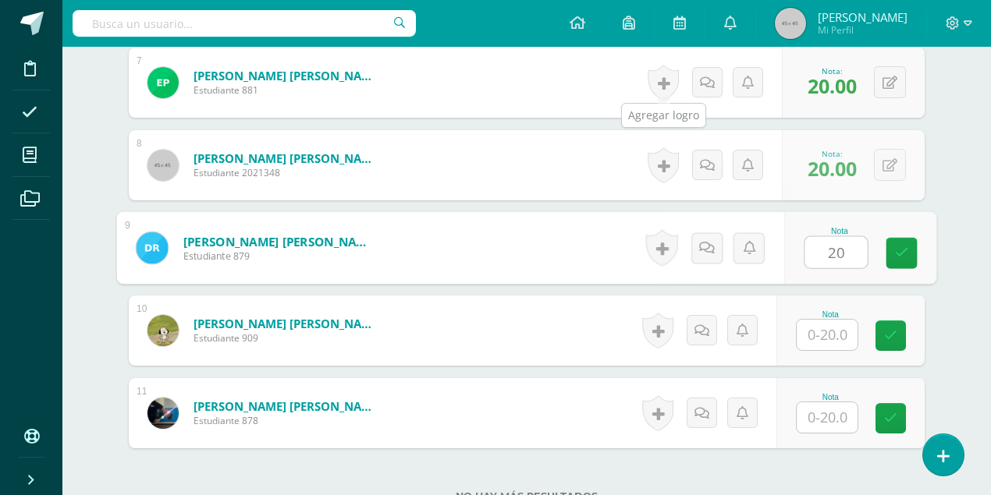
type input "20"
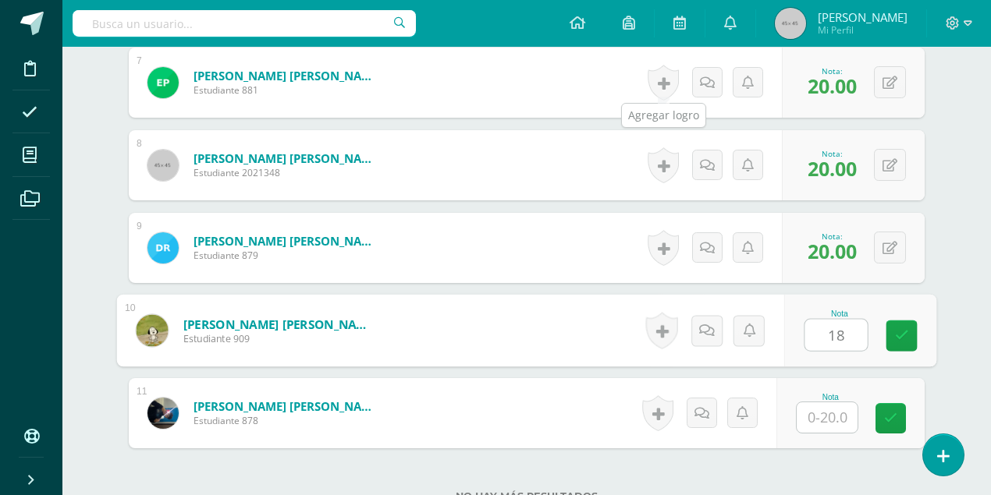
type input "18"
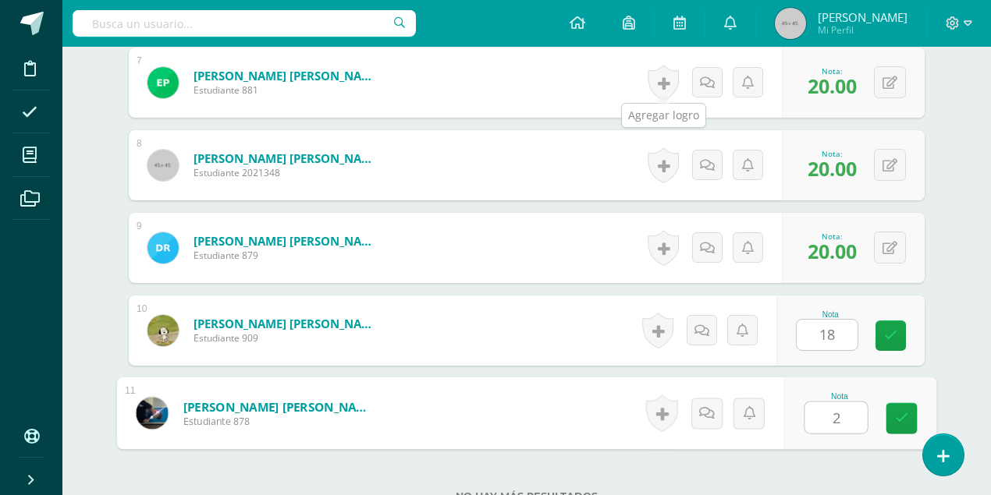
type input "20"
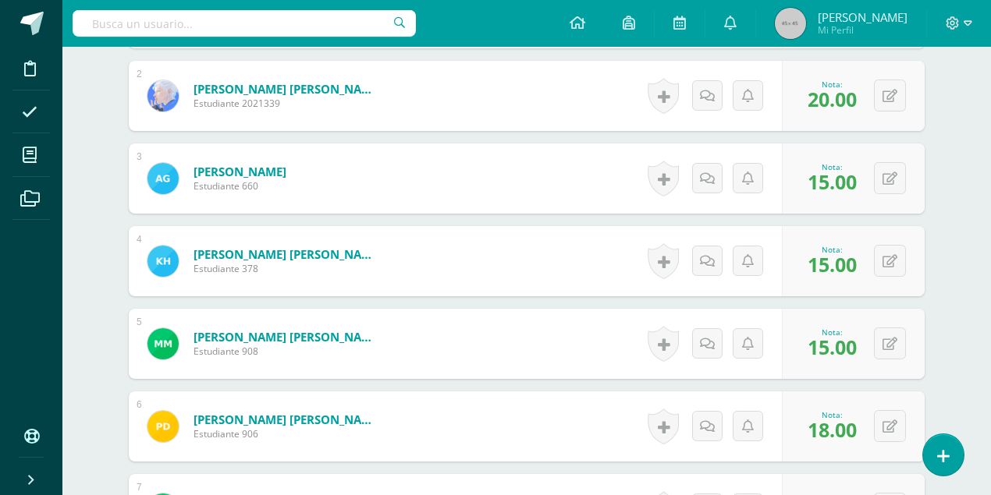
scroll to position [434, 0]
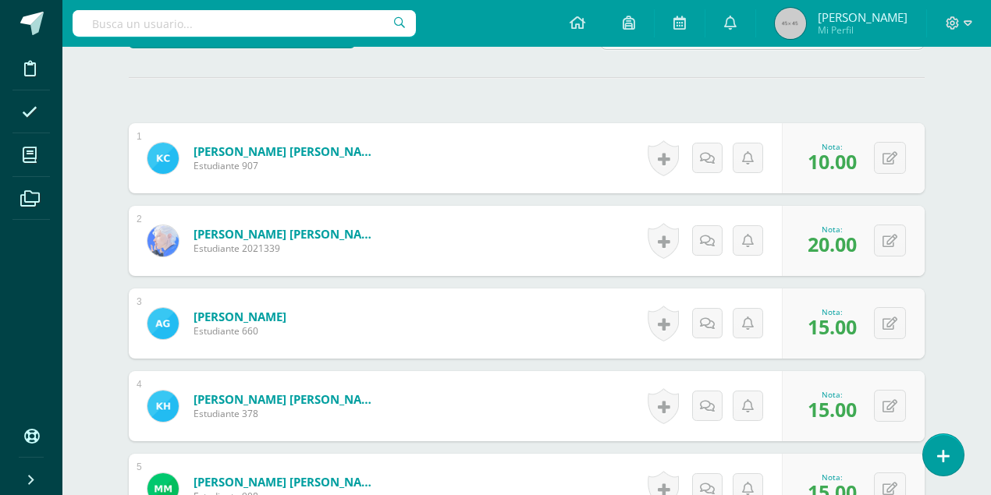
click at [806, 27] on img at bounding box center [790, 23] width 31 height 31
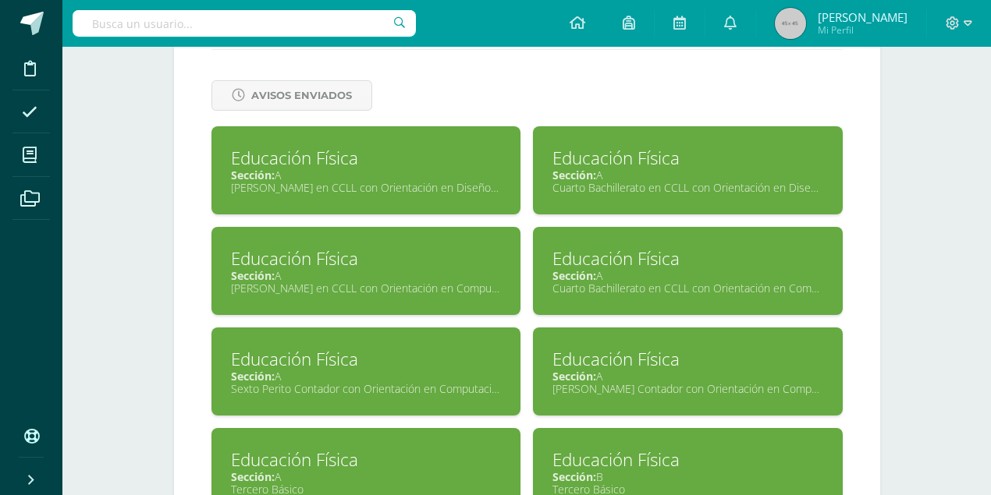
scroll to position [676, 0]
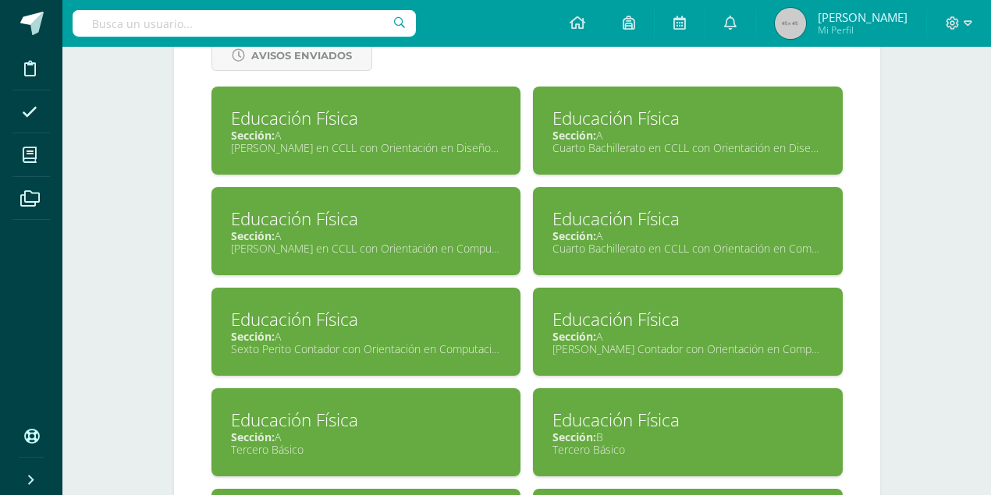
click at [682, 254] on div "Educación Física Sección: A Cuarto Bachillerato en CCLL con Orientación en Comp…" at bounding box center [688, 231] width 310 height 88
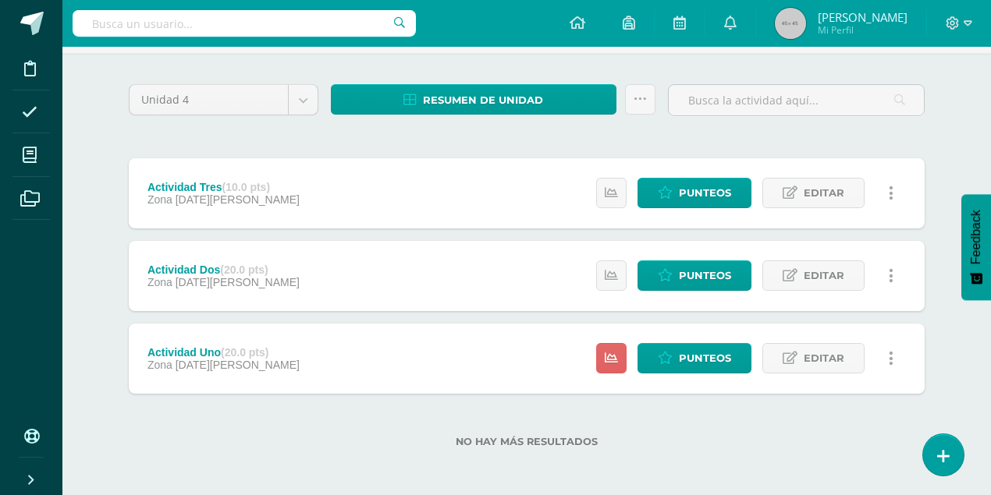
scroll to position [101, 0]
click at [695, 357] on span "Punteos" at bounding box center [705, 358] width 52 height 29
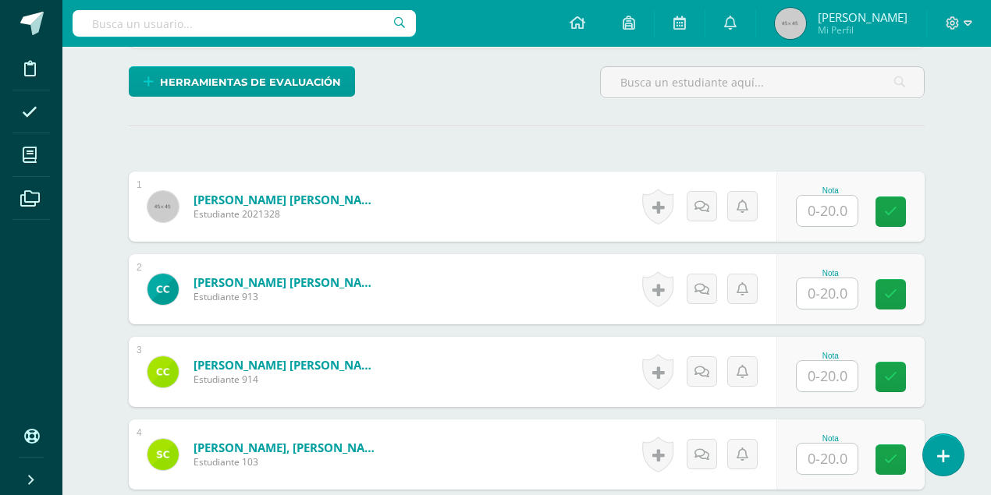
scroll to position [386, 0]
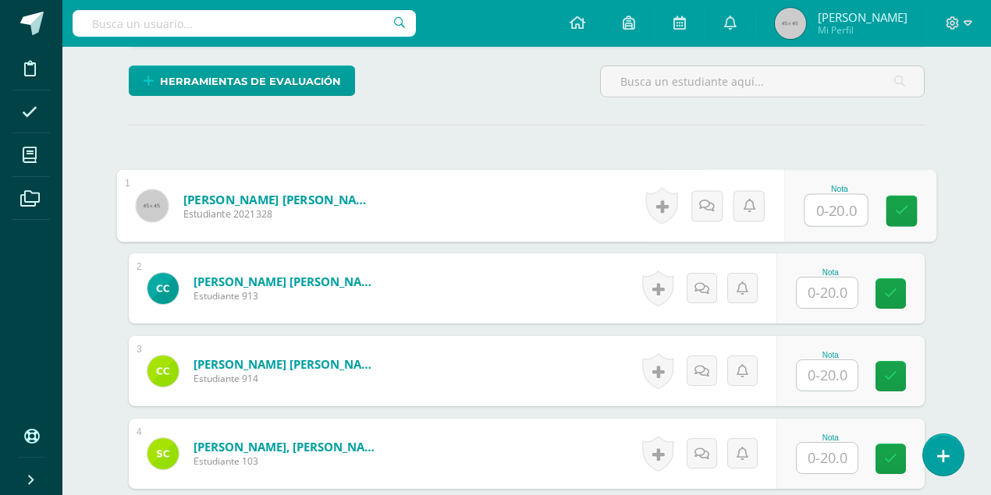
click at [841, 210] on input "text" at bounding box center [836, 210] width 62 height 31
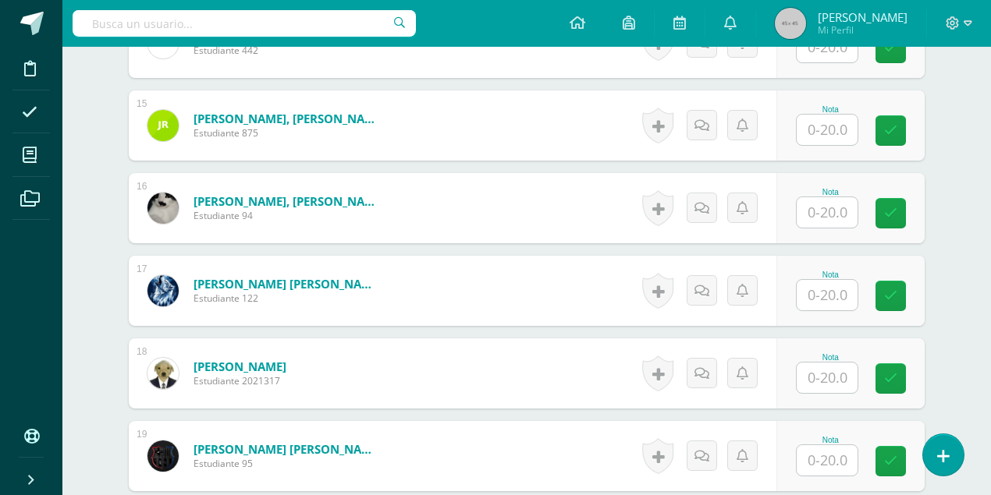
scroll to position [1583, 0]
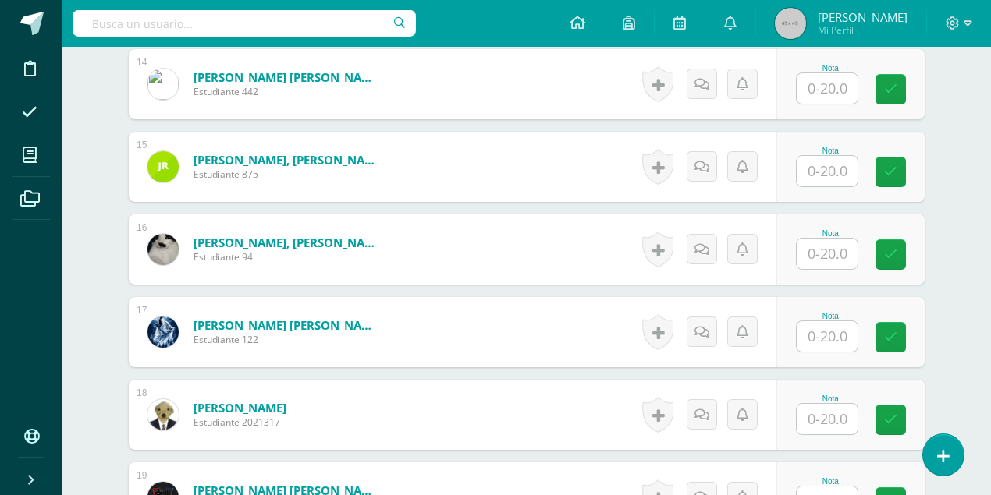
click at [844, 87] on input "text" at bounding box center [826, 88] width 61 height 30
type input "18"
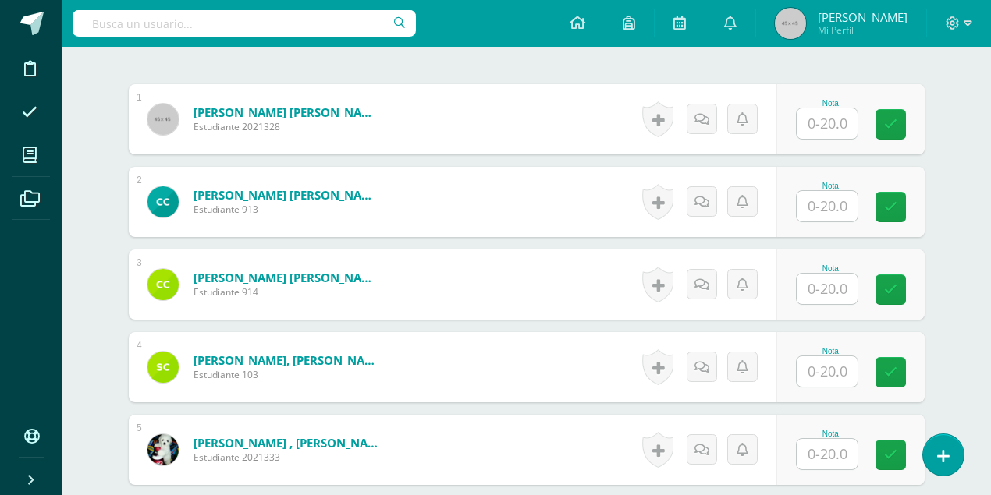
scroll to position [491, 0]
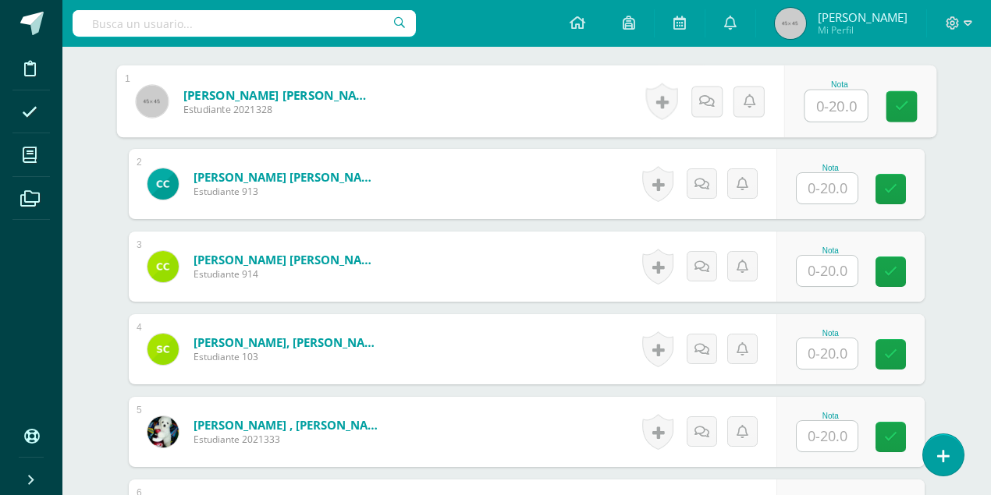
click at [832, 108] on input "text" at bounding box center [836, 105] width 62 height 31
type input "20"
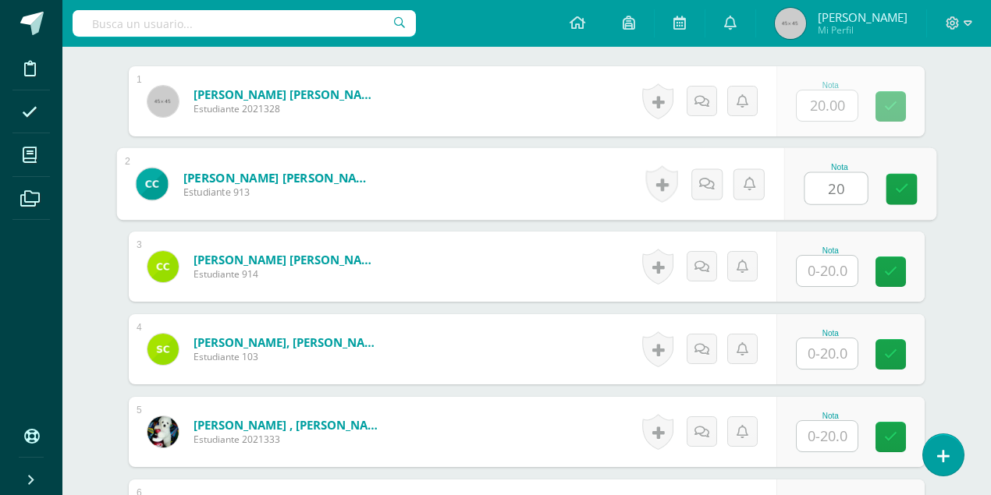
type input "20"
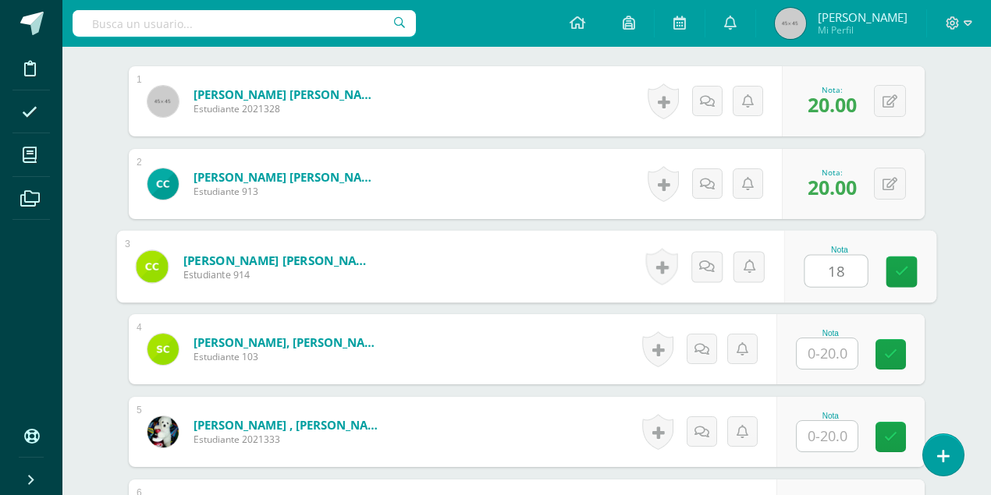
type input "18"
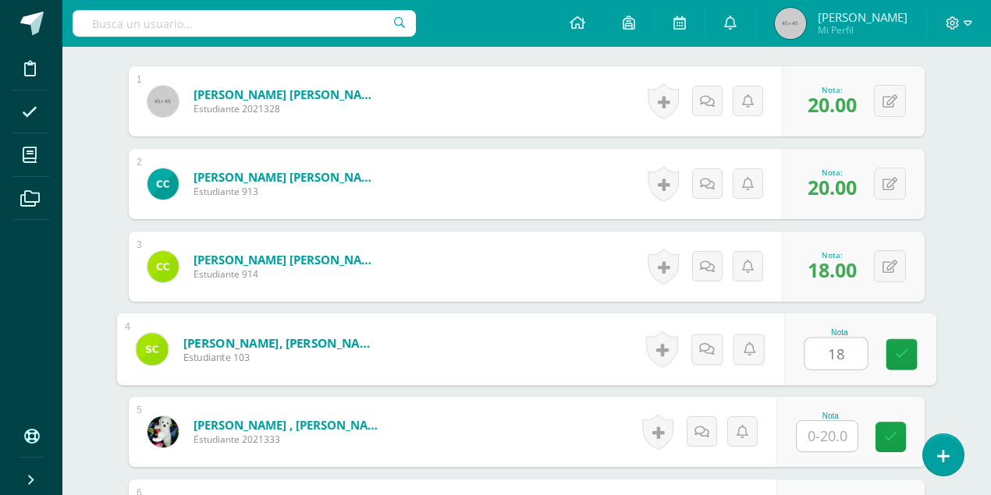
type input "18"
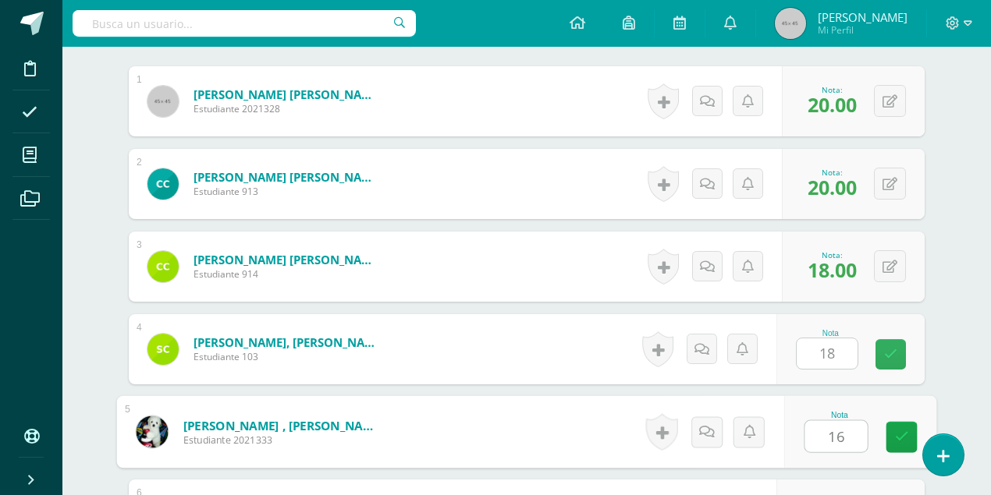
type input "16"
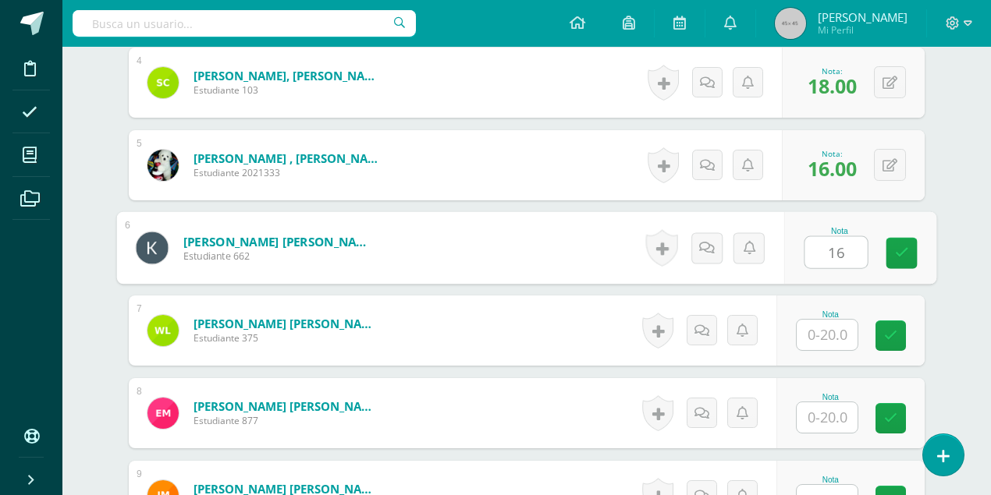
type input "16"
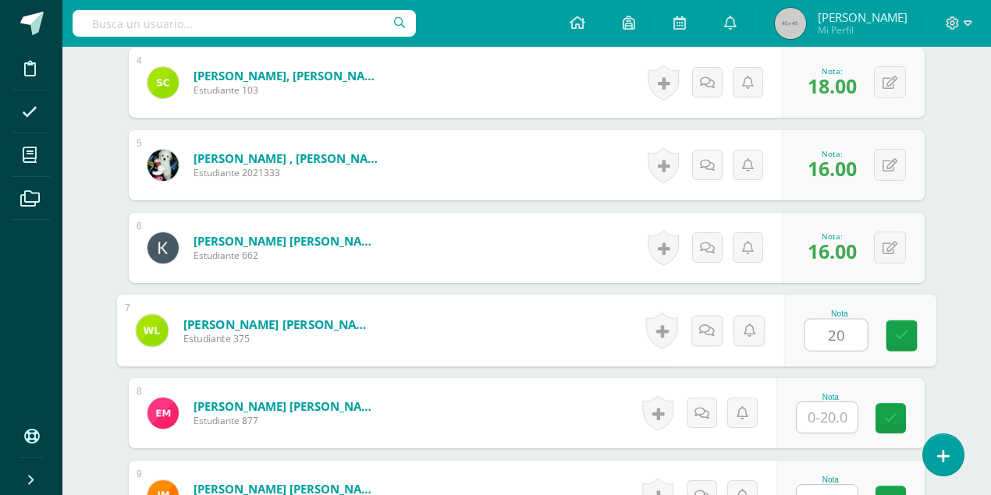
type input "20"
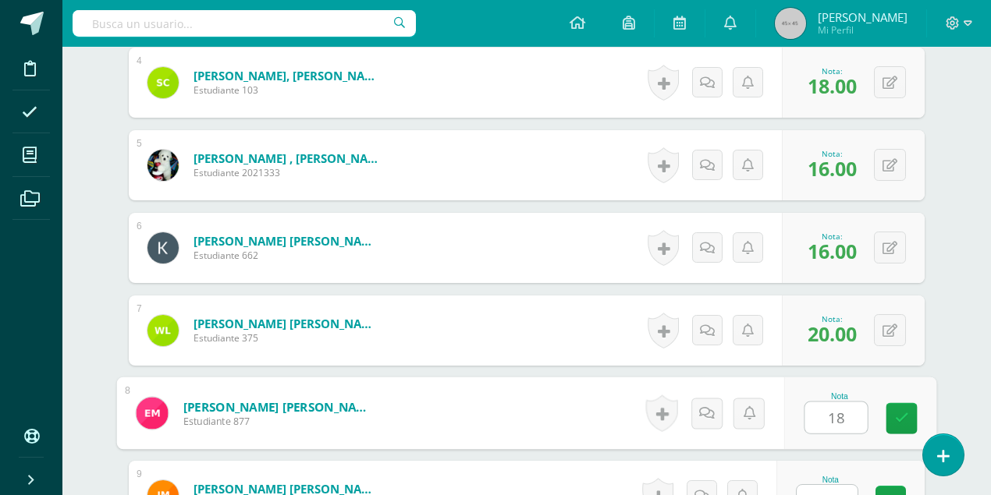
type input "18"
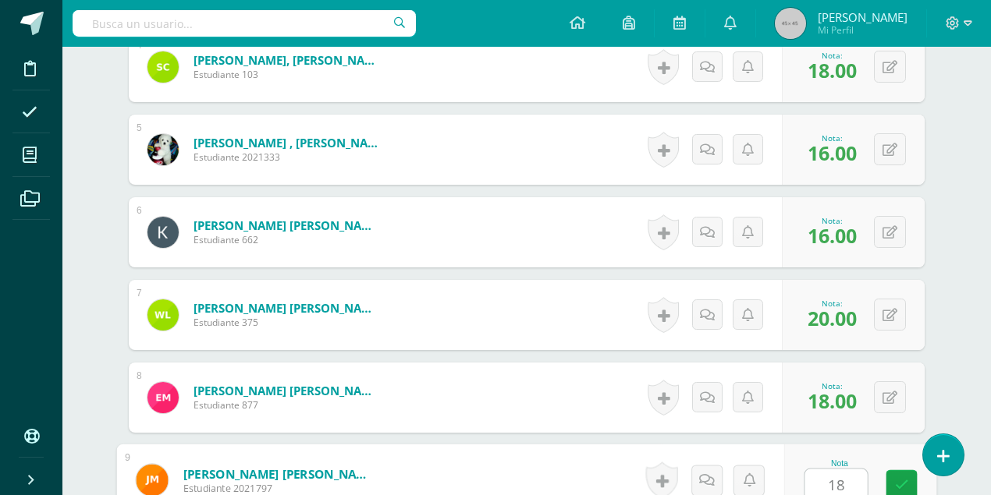
type input "18"
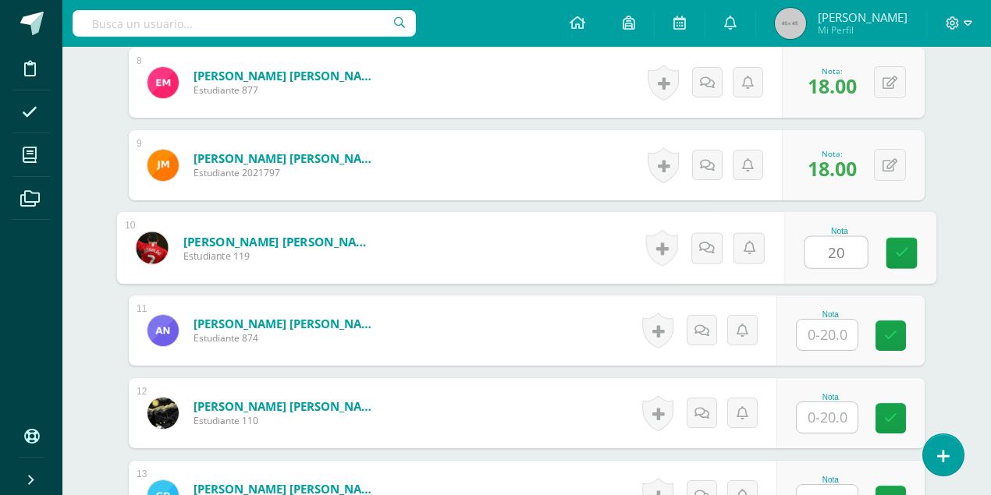
type input "20"
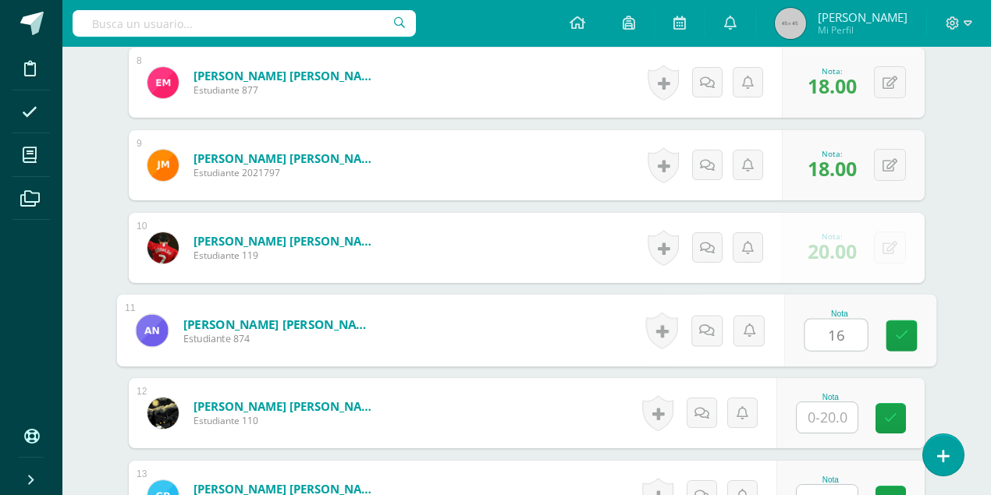
type input "16"
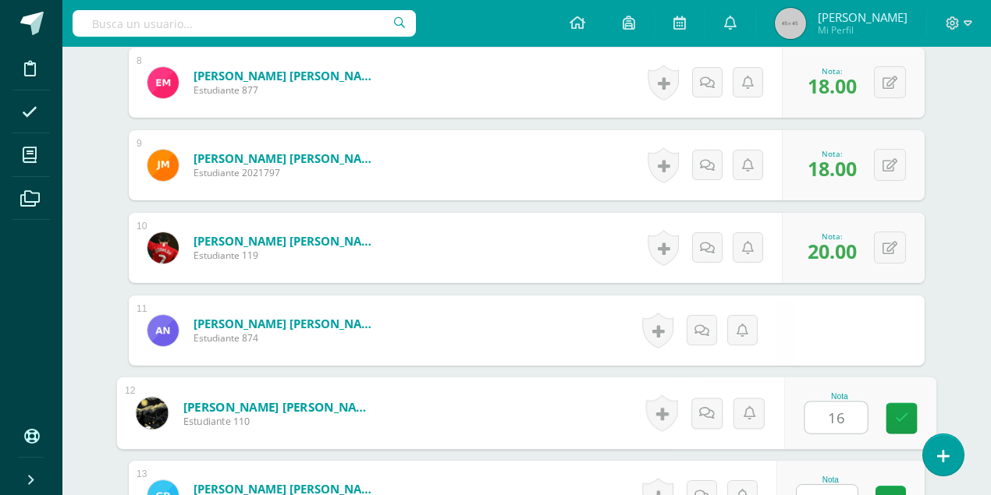
type input "16"
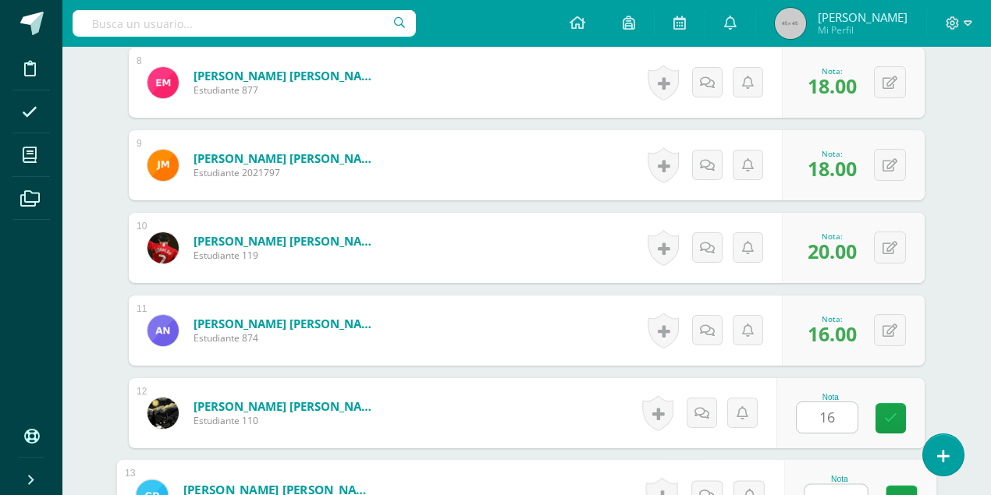
scroll to position [1104, 0]
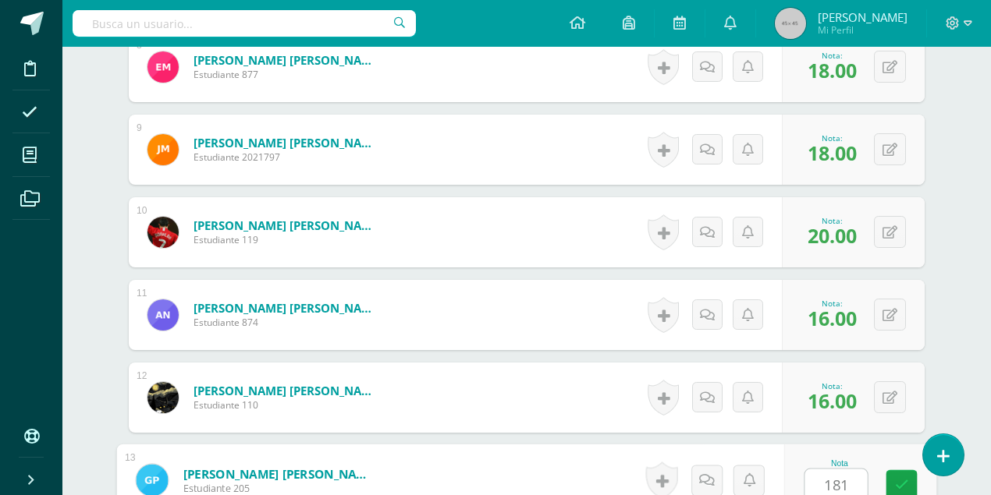
type input "1818"
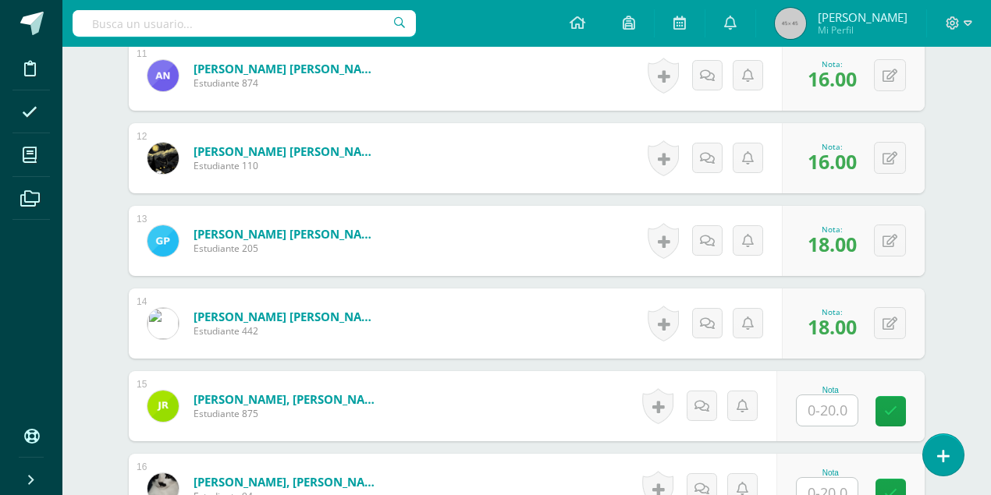
scroll to position [1468, 0]
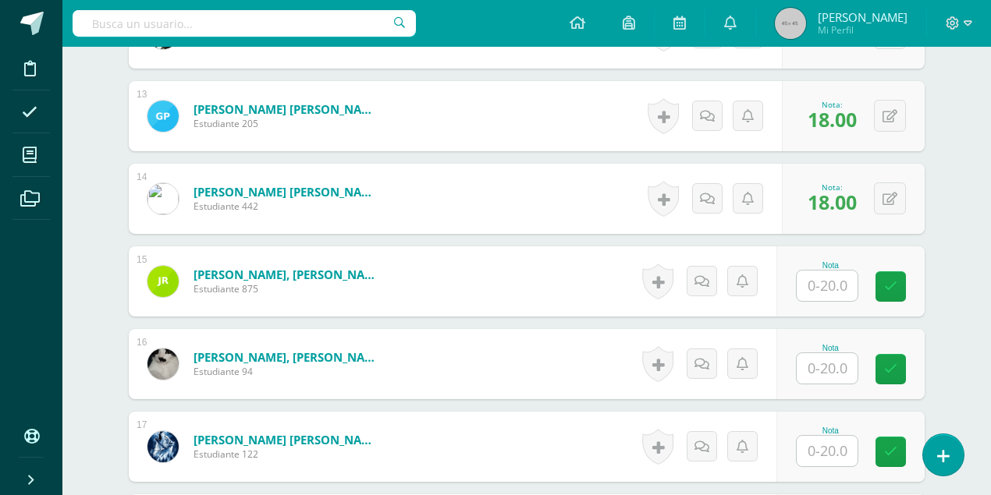
click at [822, 275] on input "text" at bounding box center [826, 286] width 61 height 30
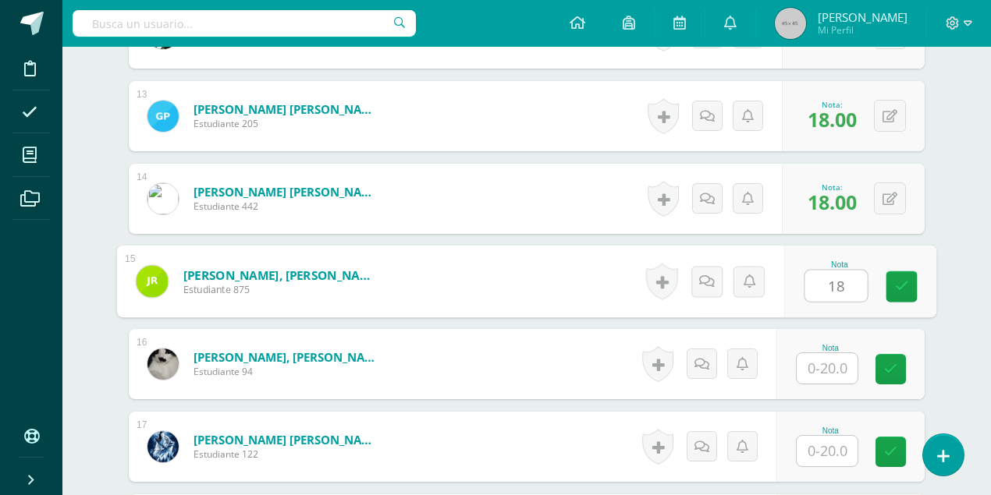
type input "18"
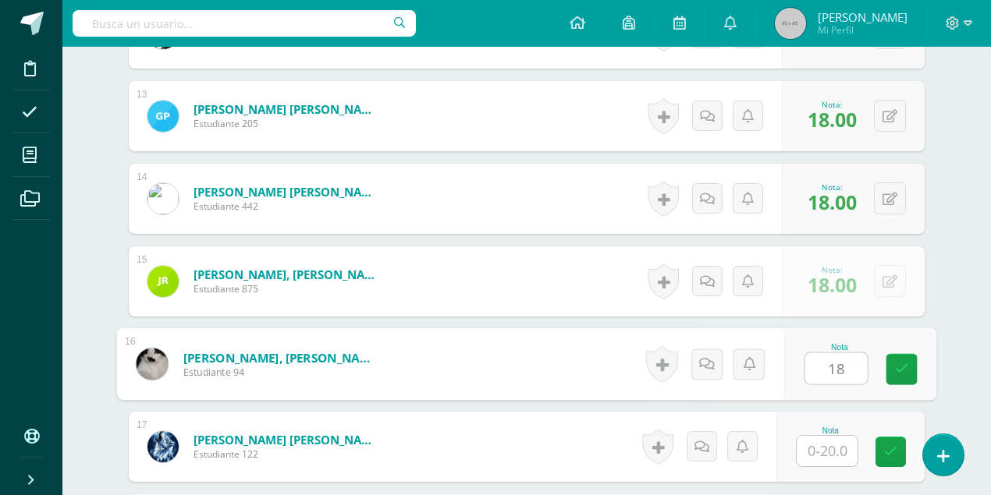
type input "18"
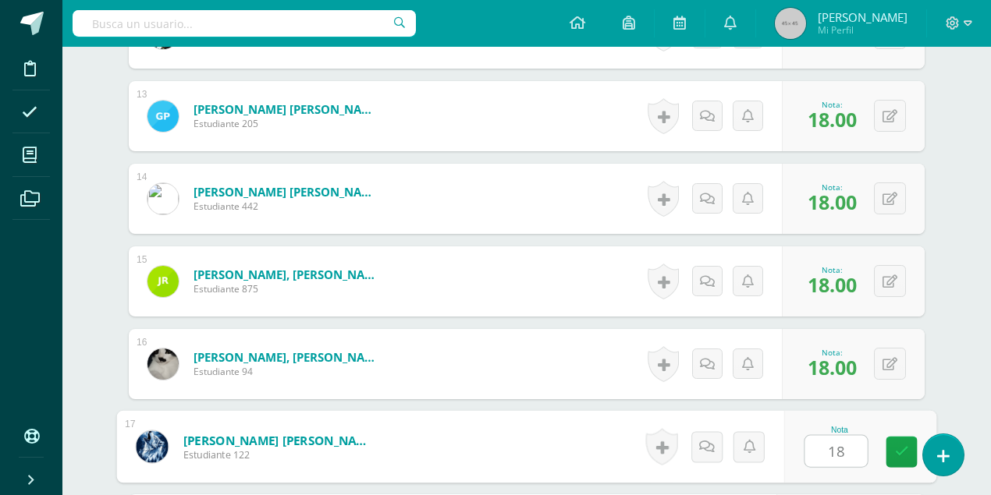
type input "18"
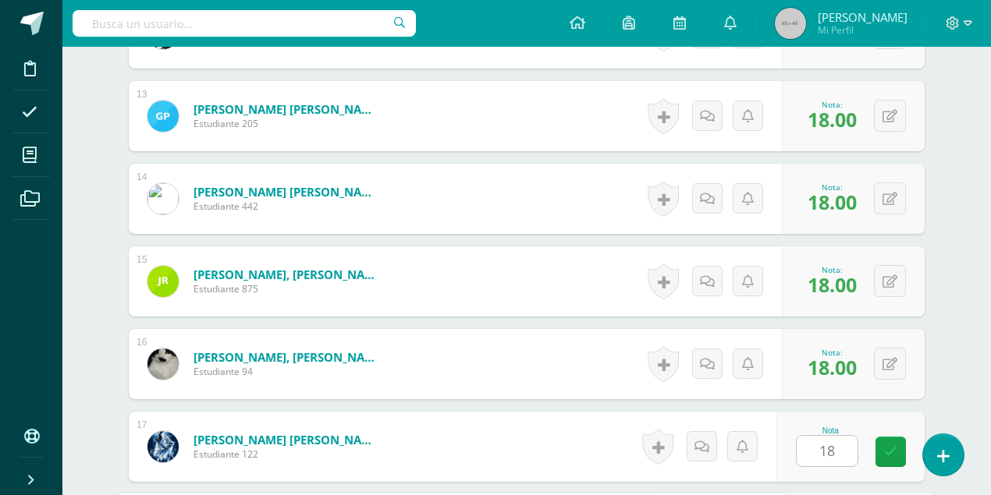
scroll to position [1750, 0]
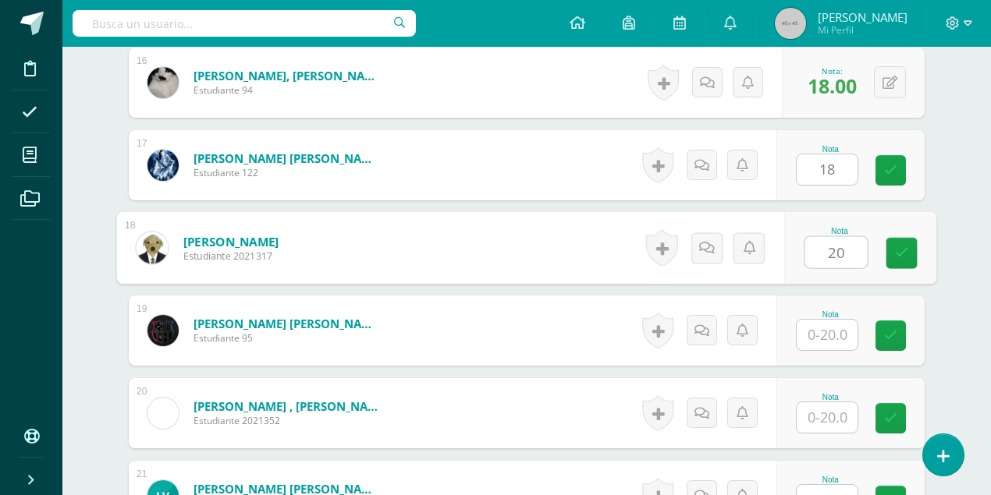
type input "20"
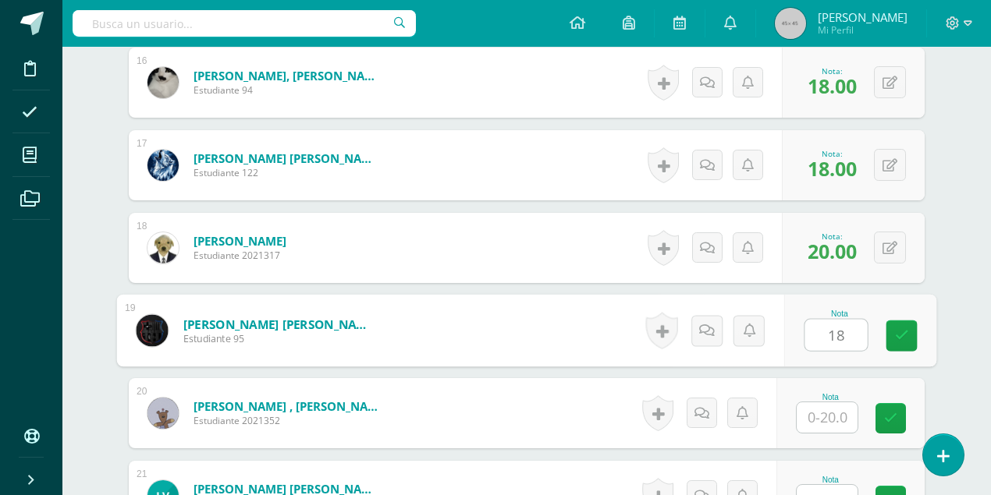
type input "18"
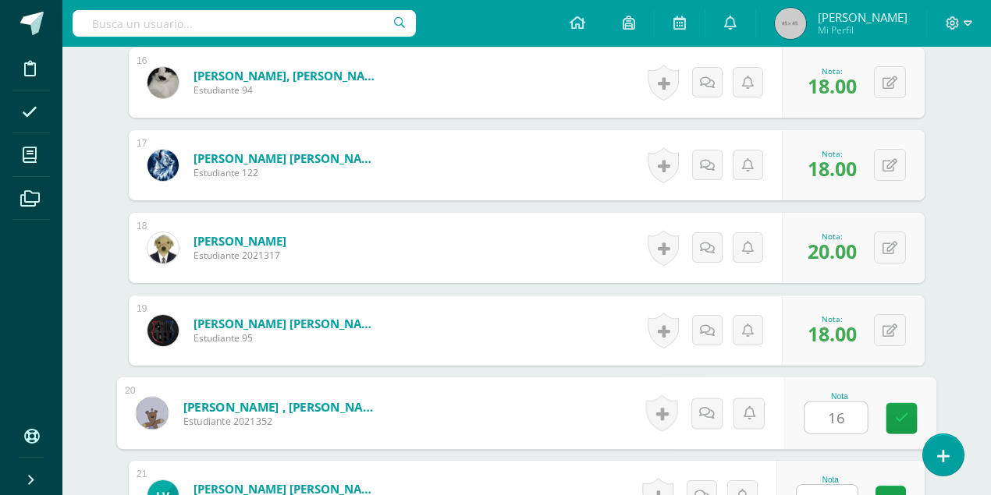
type input "16"
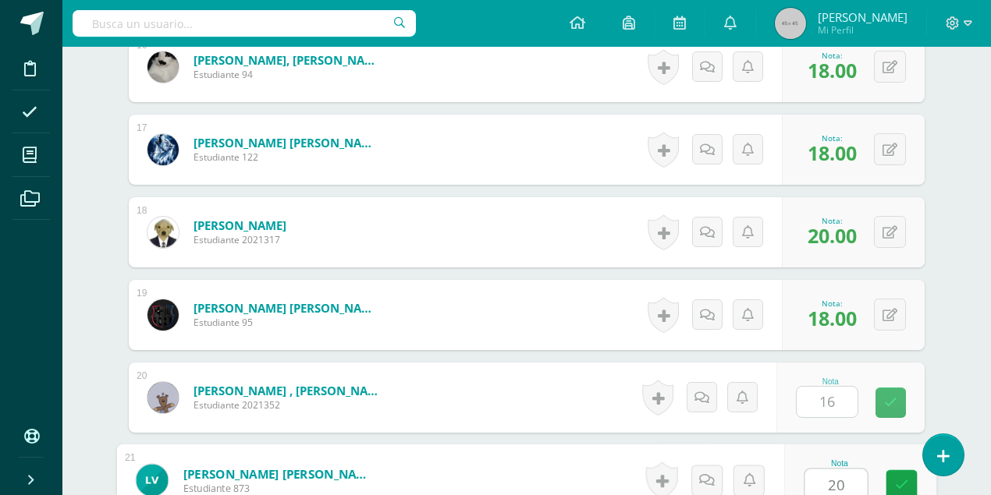
type input "20"
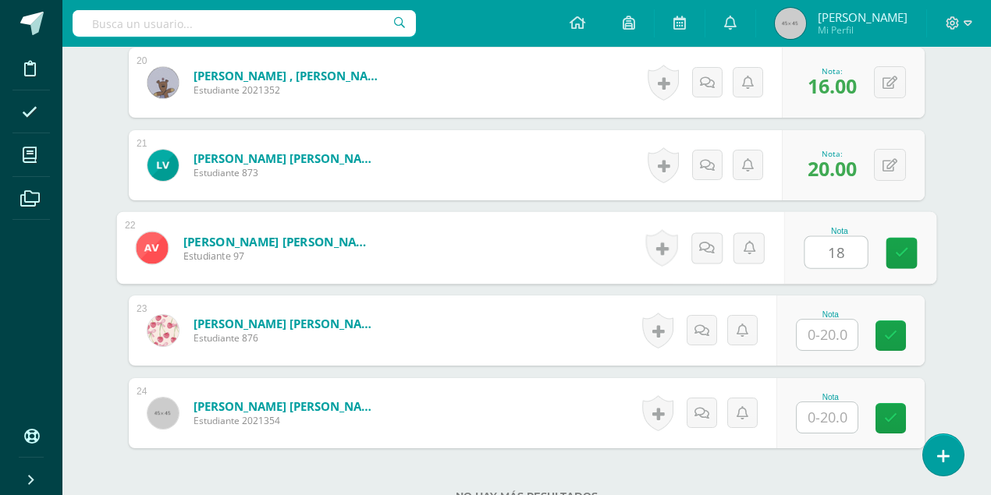
type input "18"
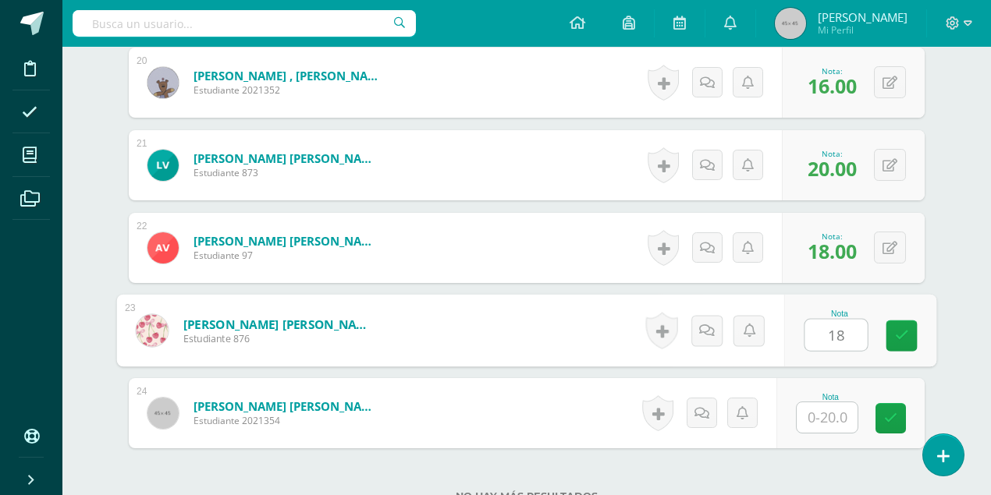
type input "18"
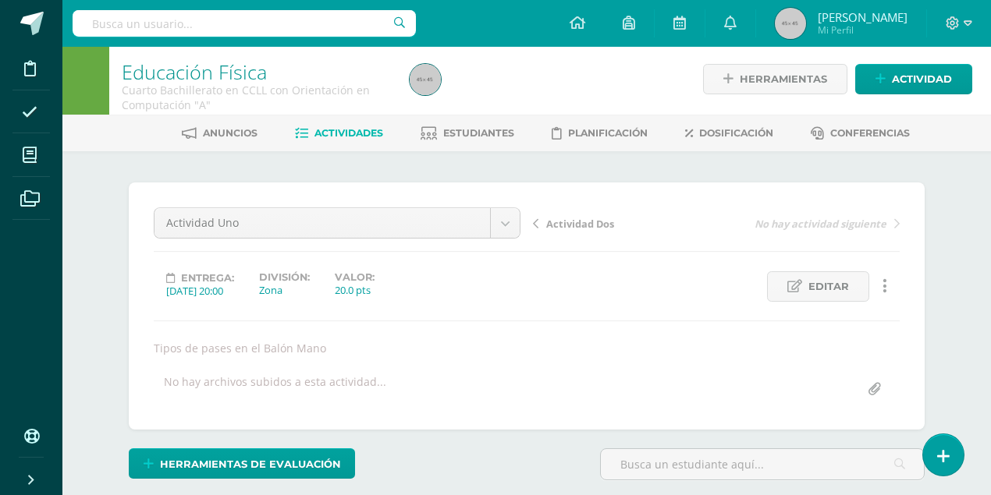
scroll to position [0, 0]
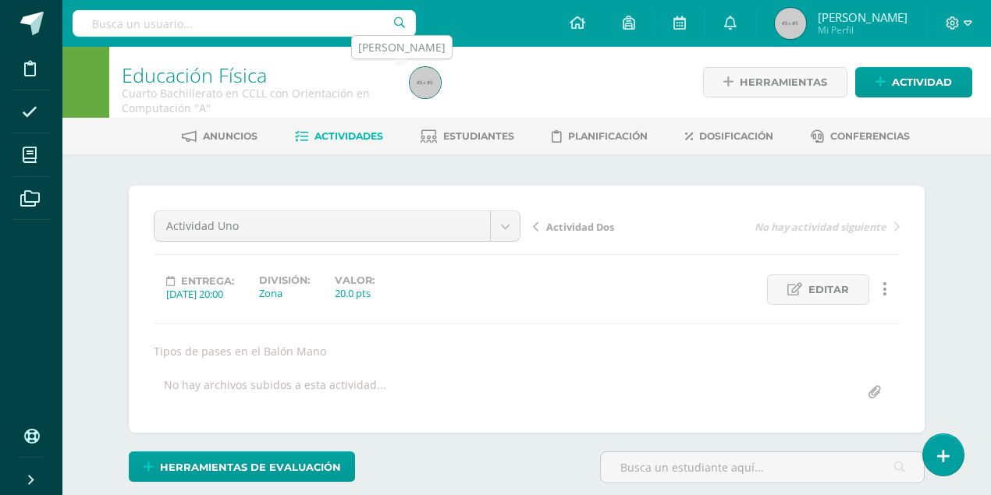
click at [418, 83] on img at bounding box center [425, 82] width 31 height 31
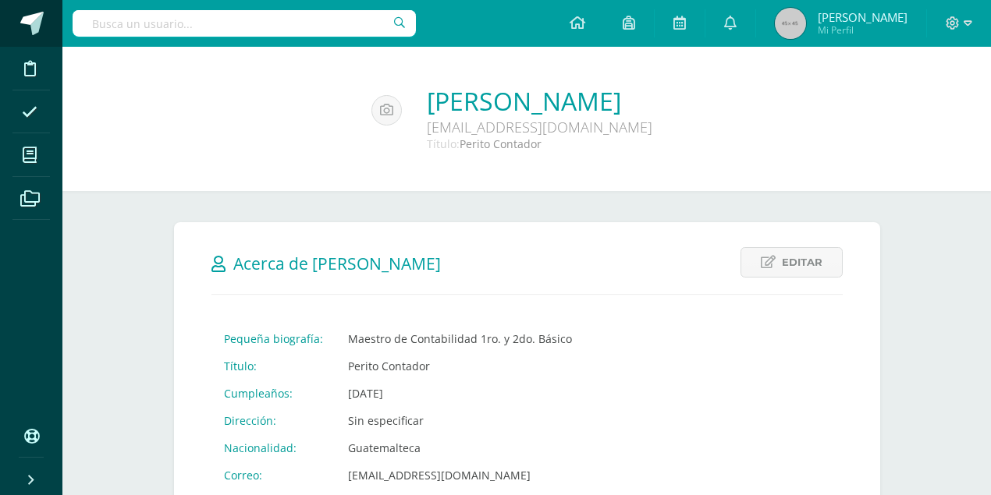
click at [13, 28] on link at bounding box center [31, 23] width 62 height 47
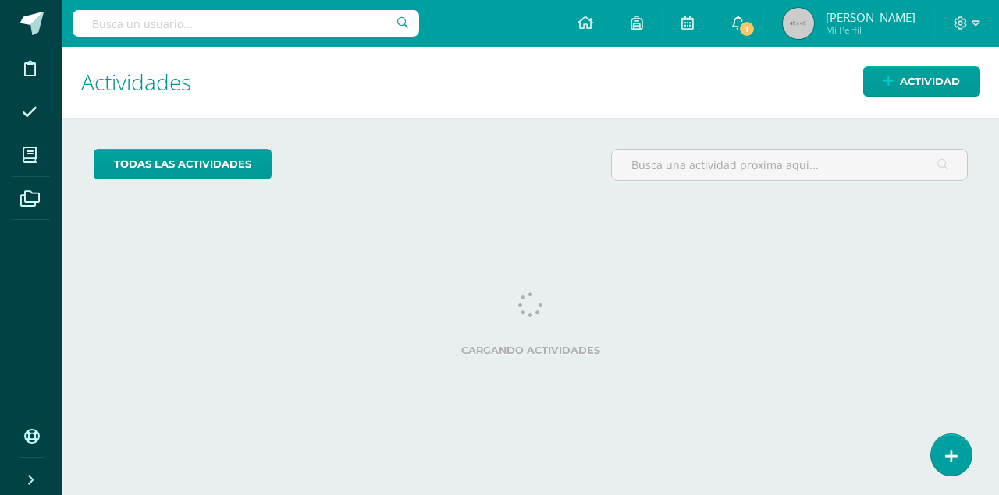
click at [755, 32] on span "1" at bounding box center [746, 28] width 17 height 17
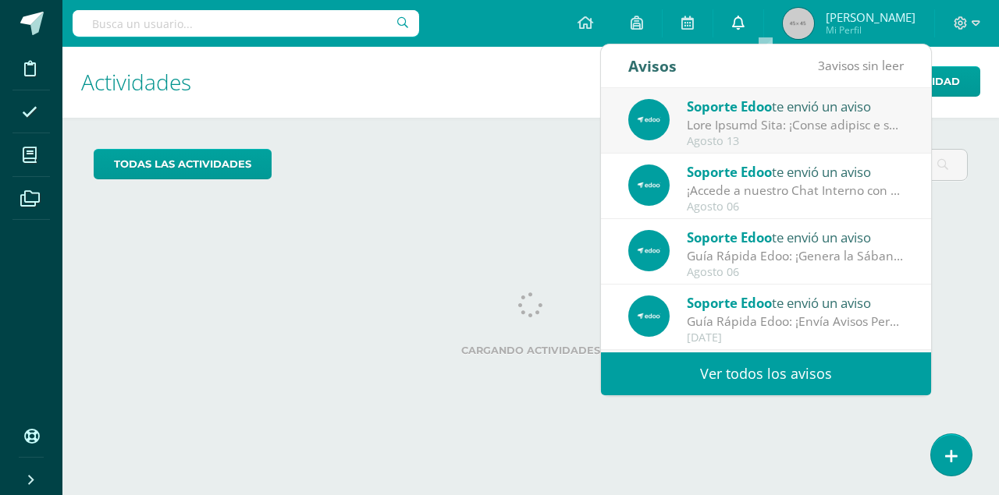
click at [763, 32] on link "0" at bounding box center [738, 23] width 50 height 47
click at [744, 20] on icon at bounding box center [738, 23] width 12 height 14
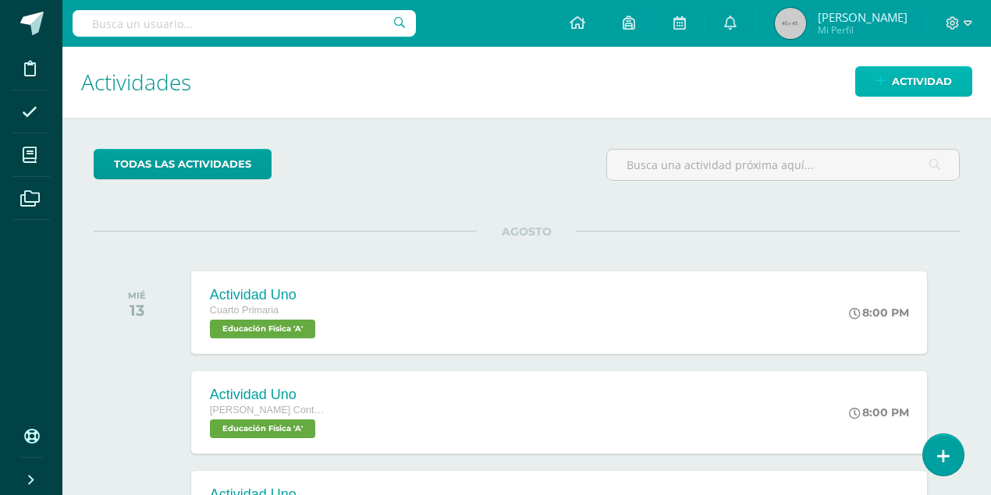
click at [923, 84] on span "Actividad" at bounding box center [922, 81] width 60 height 29
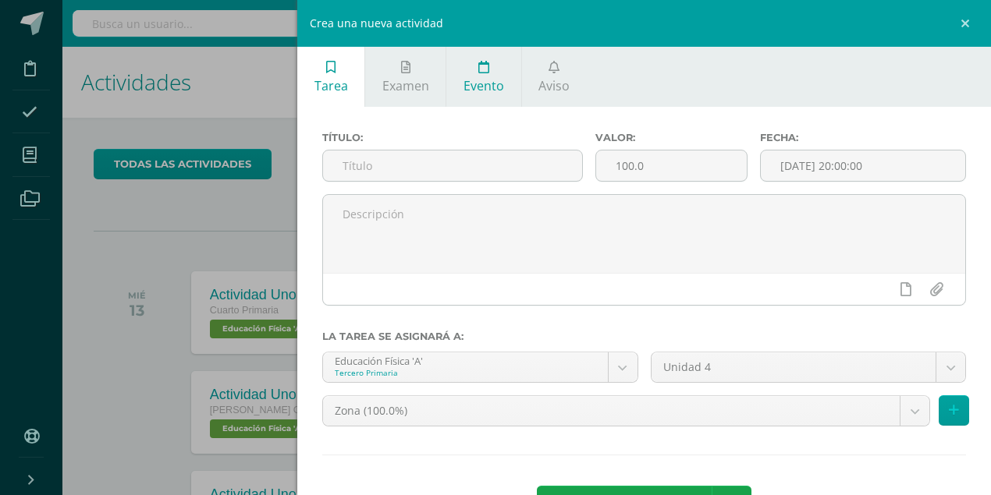
click at [482, 90] on span "Evento" at bounding box center [483, 85] width 41 height 17
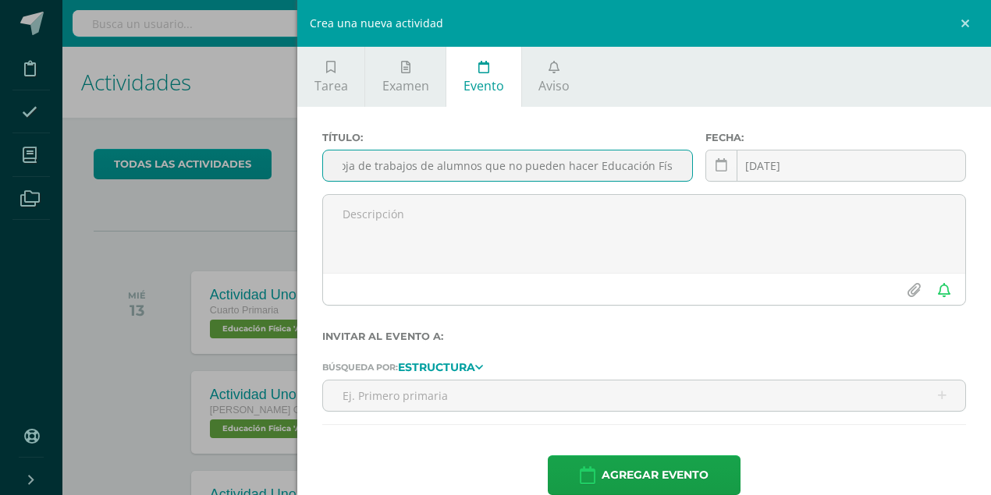
scroll to position [0, 20]
type input "Hoja de trabajos de alumnos que no pueden hacer Educación Física"
click at [806, 164] on input "[DATE]" at bounding box center [835, 166] width 259 height 30
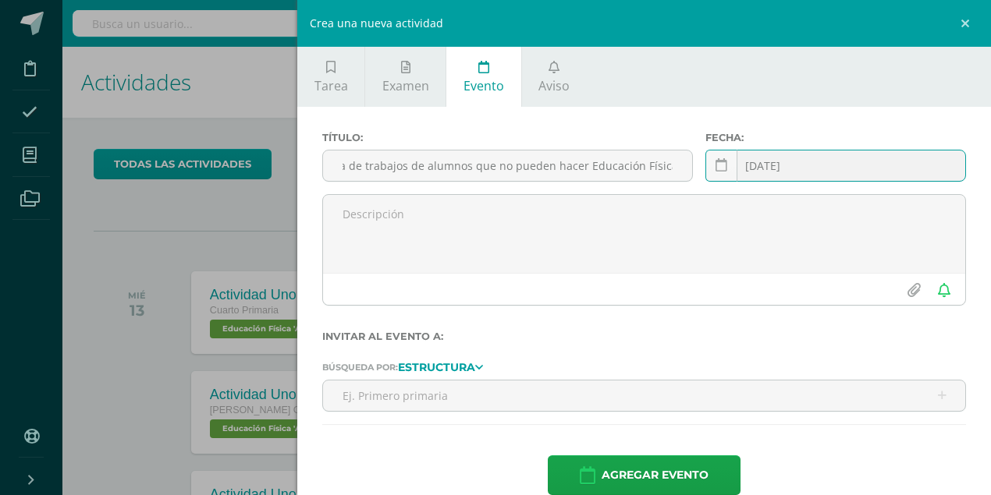
scroll to position [0, 0]
click at [752, 168] on input "[DATE]" at bounding box center [835, 166] width 259 height 30
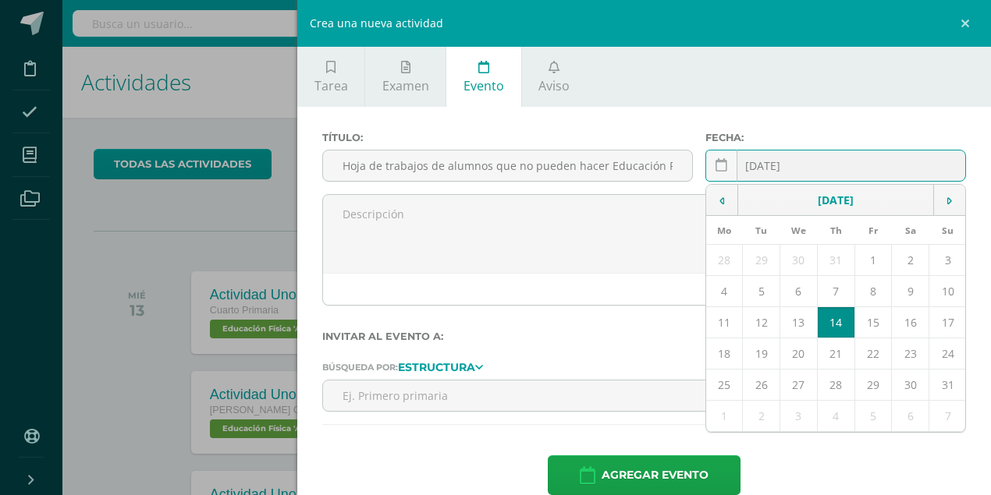
click at [796, 325] on td "13" at bounding box center [797, 322] width 37 height 31
type input "[DATE]"
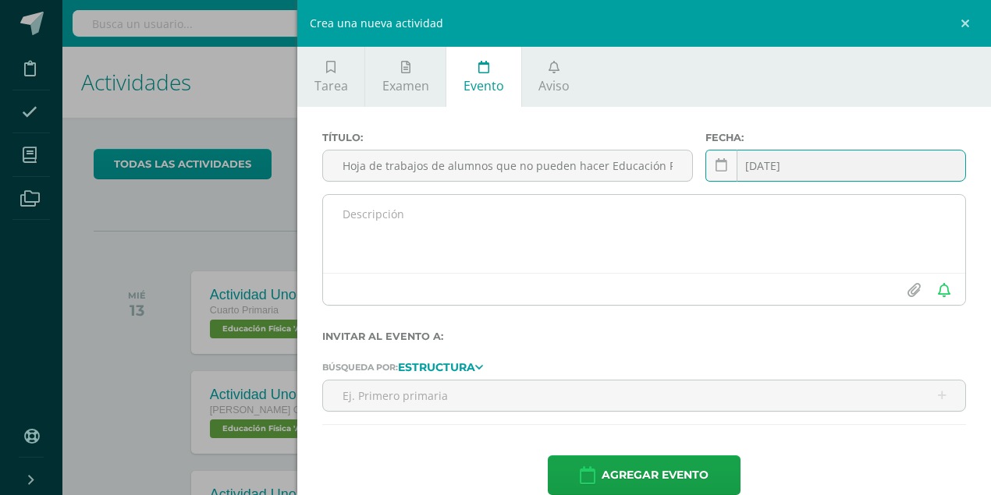
click at [471, 253] on textarea at bounding box center [644, 234] width 642 height 78
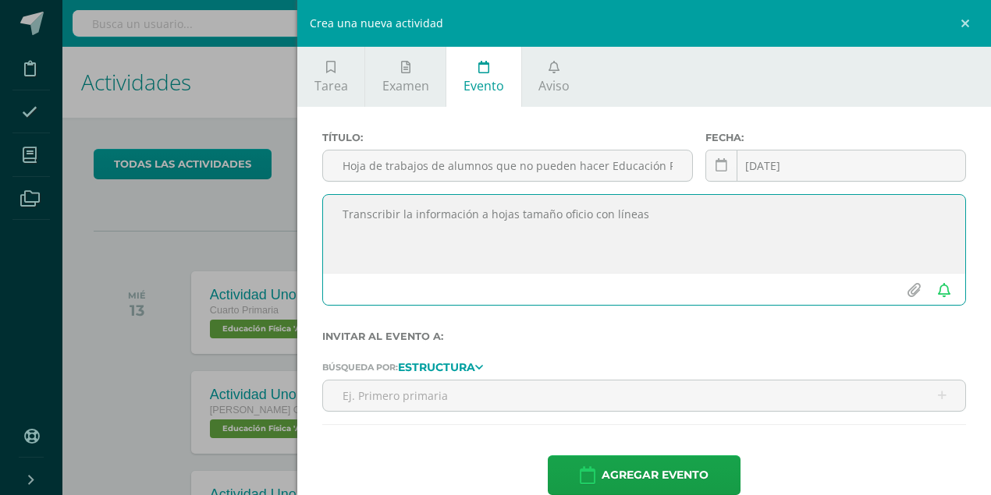
click at [640, 216] on textarea "Transcribir la información a hojas tamaño oficio con líneas" at bounding box center [644, 234] width 642 height 78
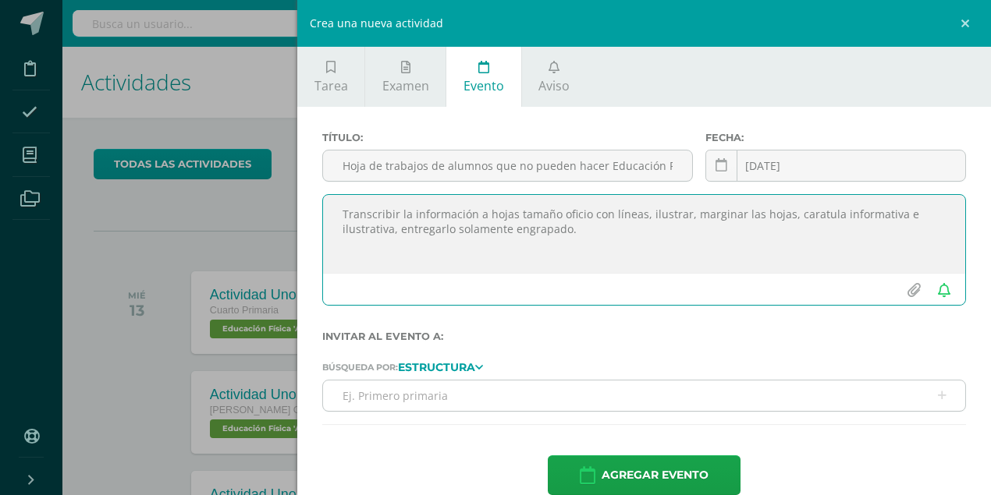
type textarea "Transcribir la información a hojas tamaño oficio con líneas, ilustrar, marginar…"
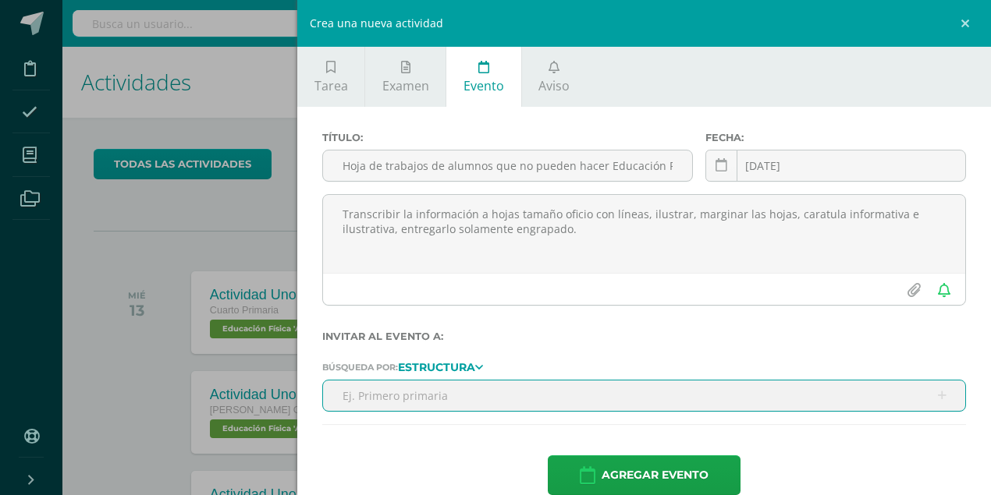
click at [544, 405] on input "text" at bounding box center [644, 396] width 642 height 30
type input "Primero basico"
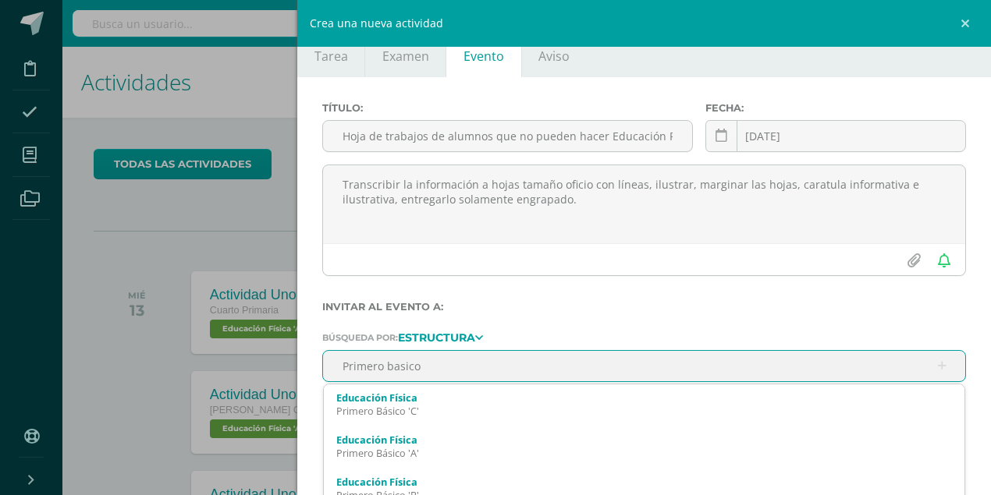
scroll to position [45, 0]
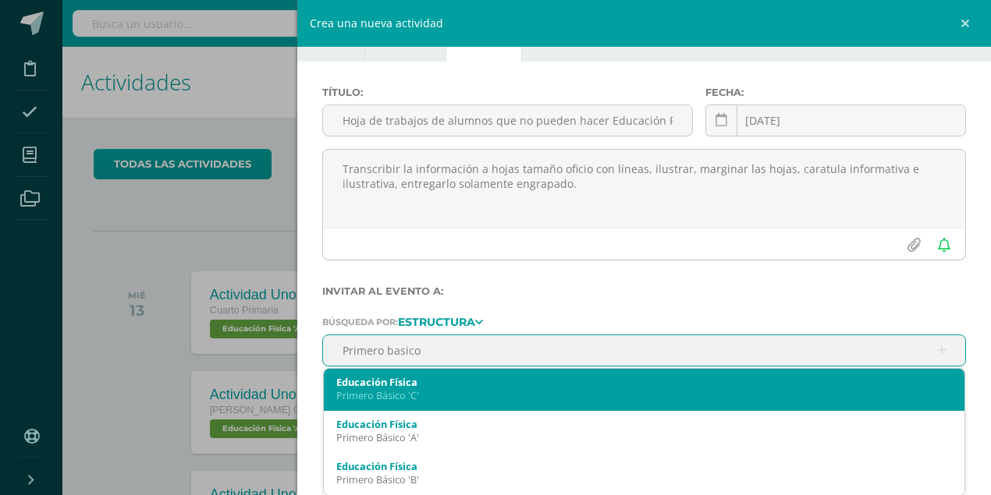
click at [463, 391] on div "Primero Básico 'C'" at bounding box center [643, 395] width 615 height 13
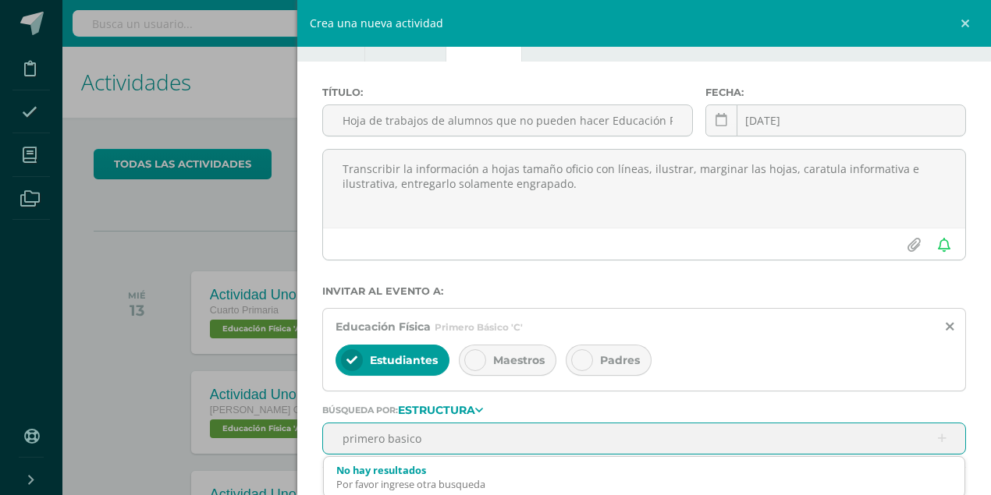
type input "primero basico"
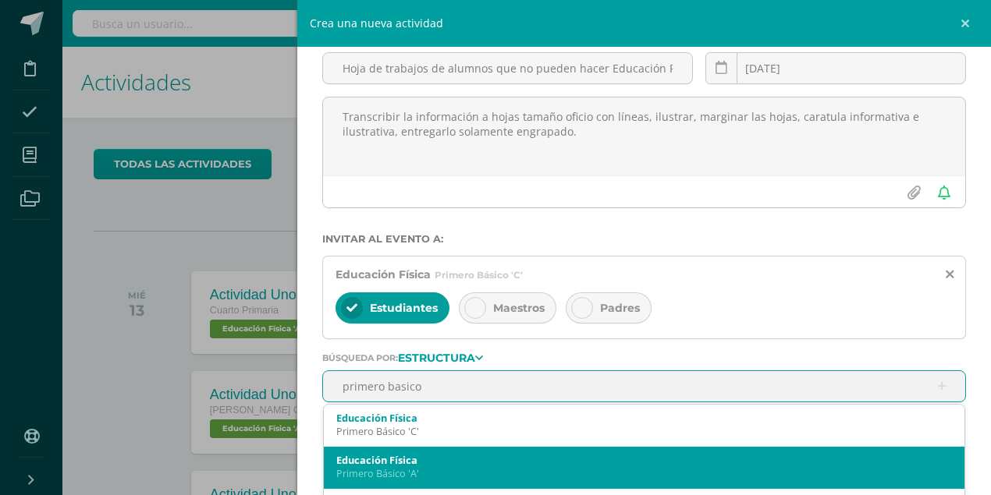
click at [410, 459] on div "Educación Física" at bounding box center [643, 460] width 615 height 14
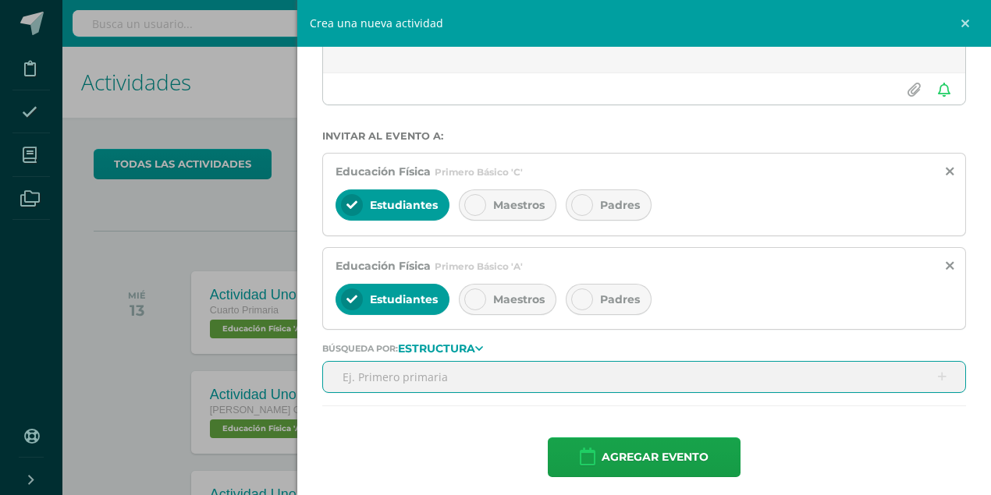
scroll to position [203, 0]
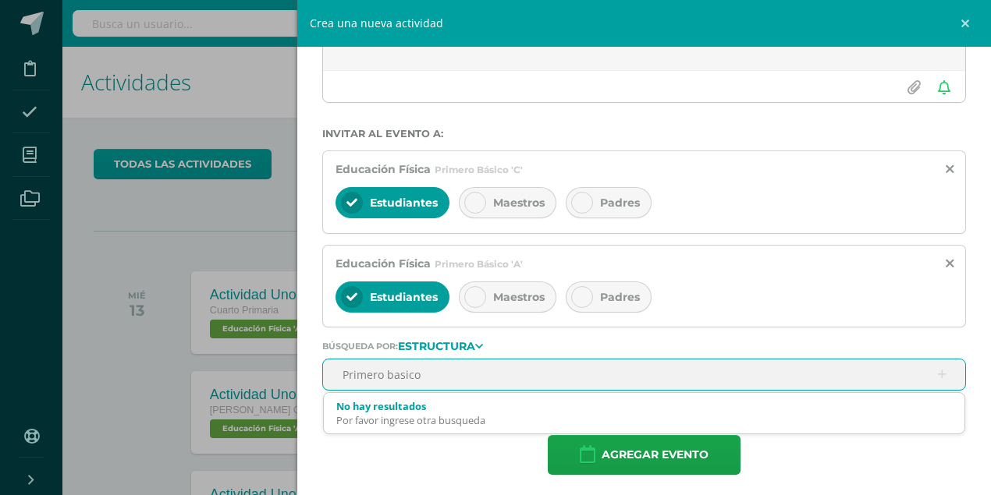
type input "Primero basico"
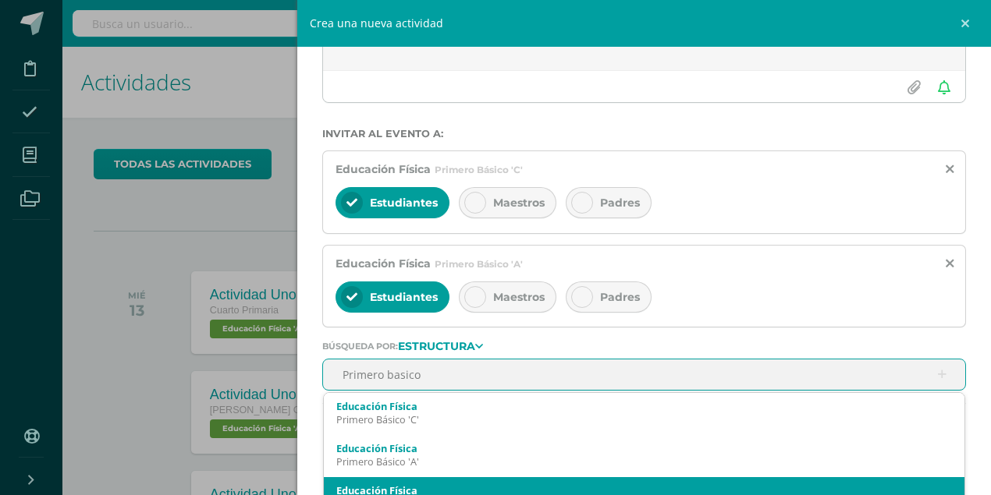
scroll to position [51, 0]
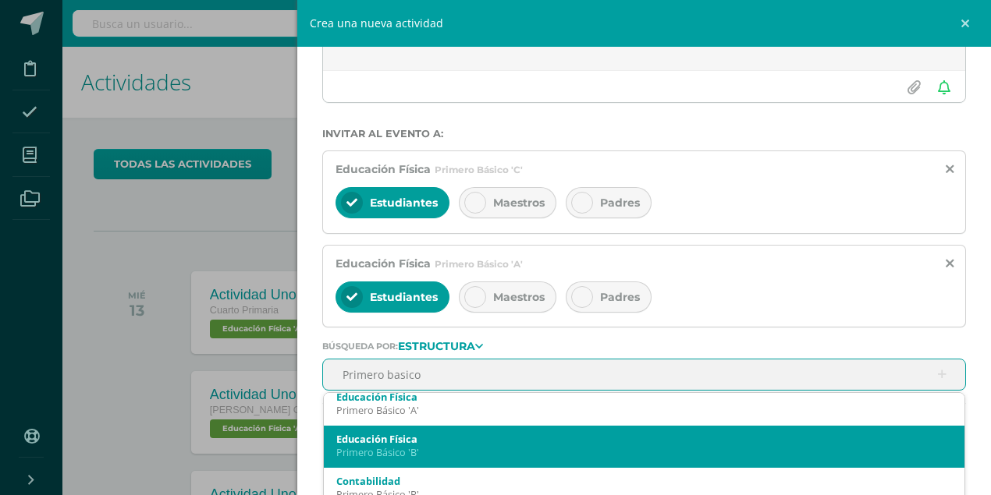
click at [373, 454] on div "Primero Básico 'B'" at bounding box center [643, 452] width 615 height 13
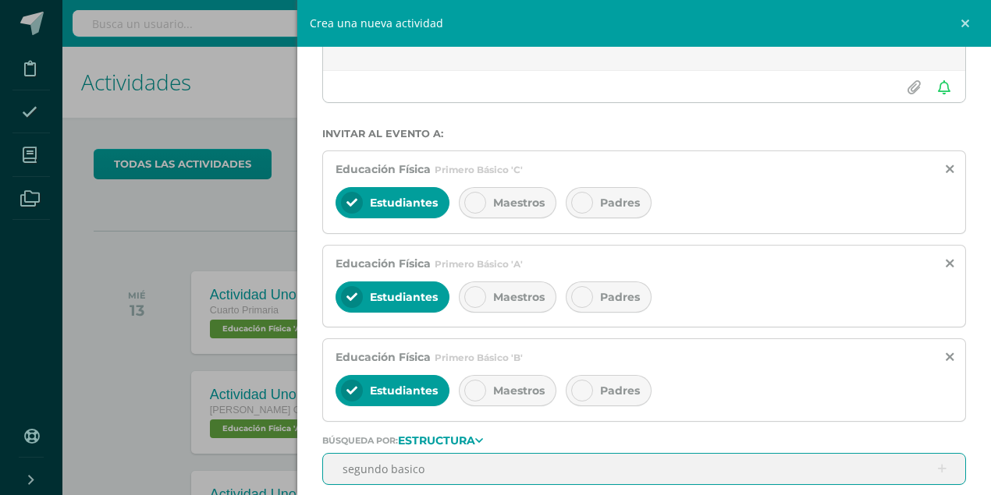
type input "segundo basico"
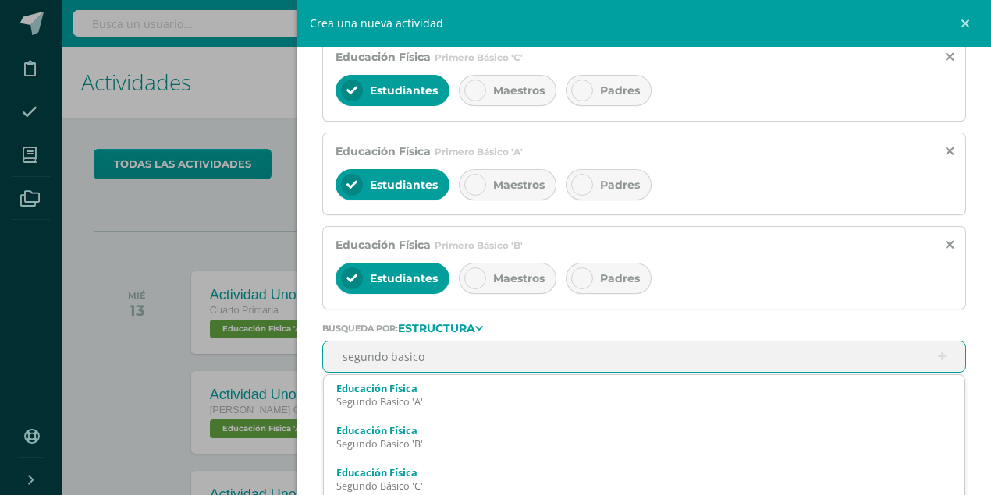
scroll to position [317, 0]
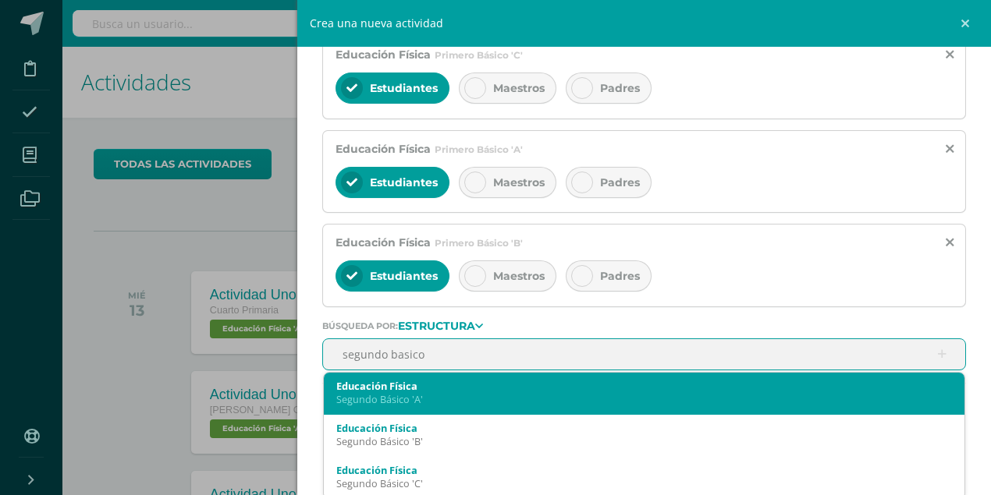
click at [427, 393] on div "Segundo Básico 'A'" at bounding box center [643, 399] width 615 height 13
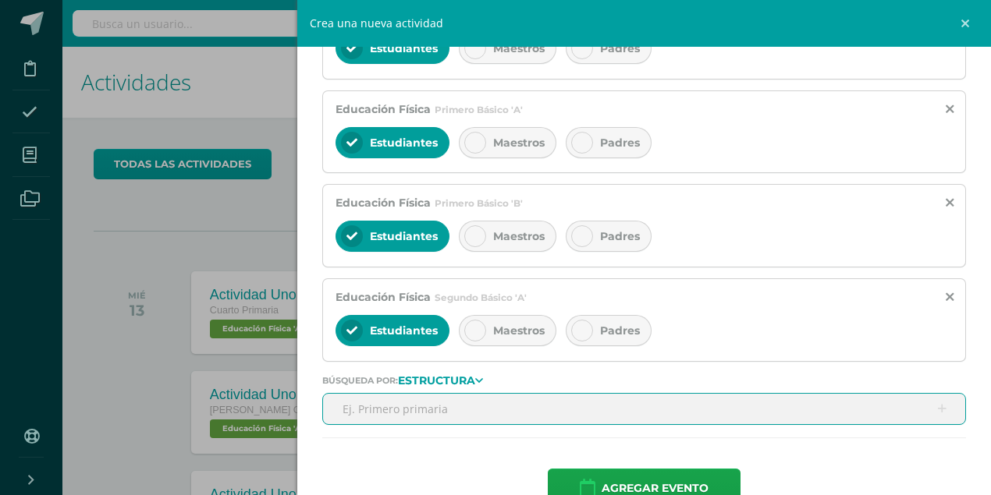
scroll to position [388, 0]
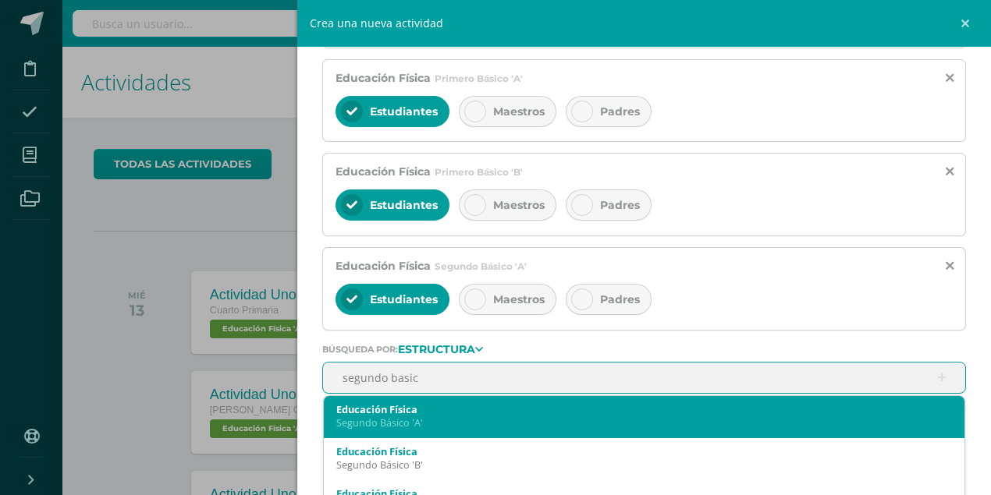
type input "segundo basico"
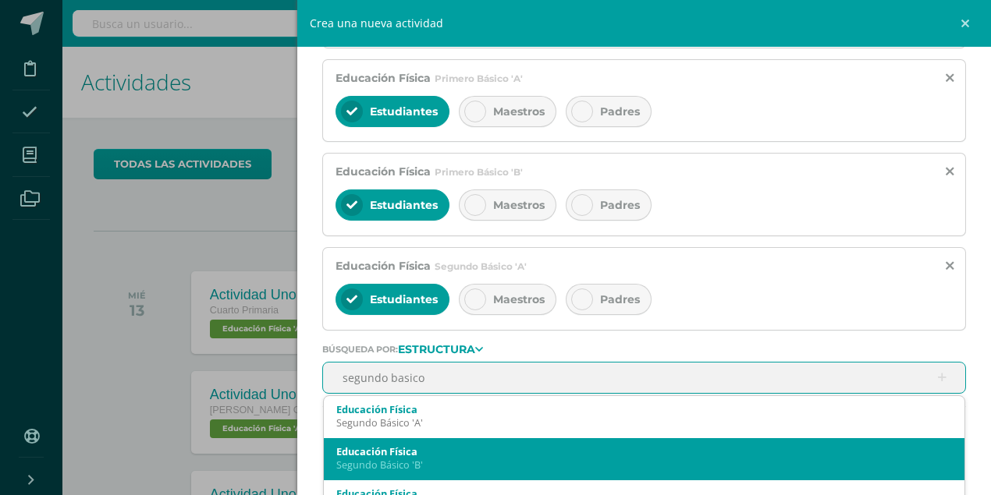
click at [405, 446] on div "Educación Física" at bounding box center [643, 452] width 615 height 14
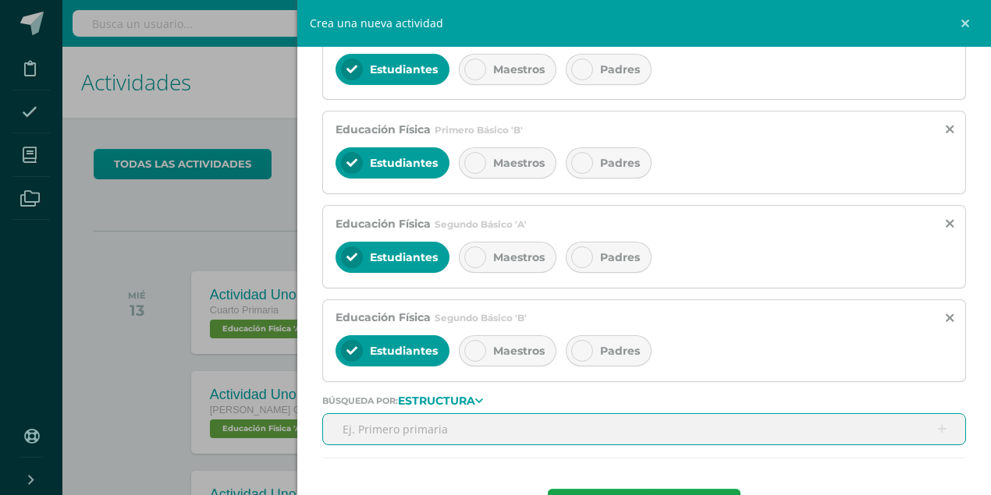
scroll to position [482, 0]
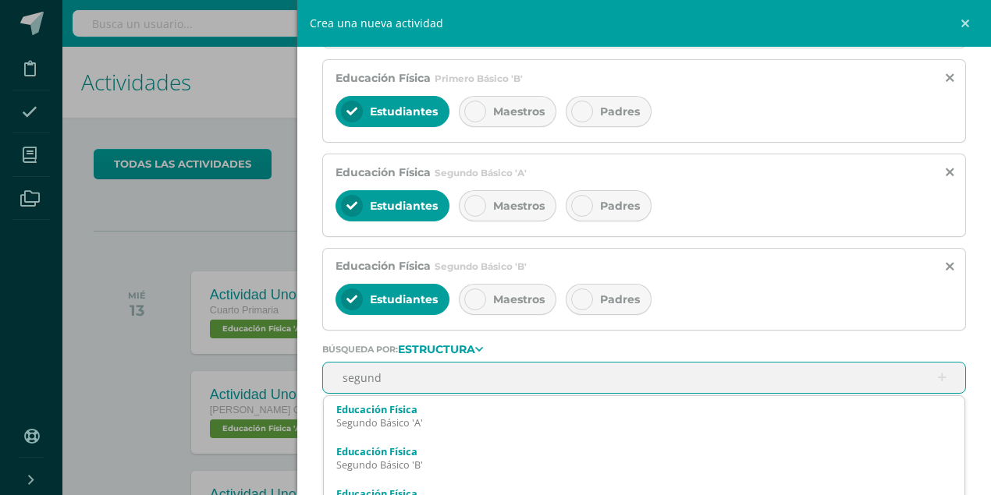
type input "segundo"
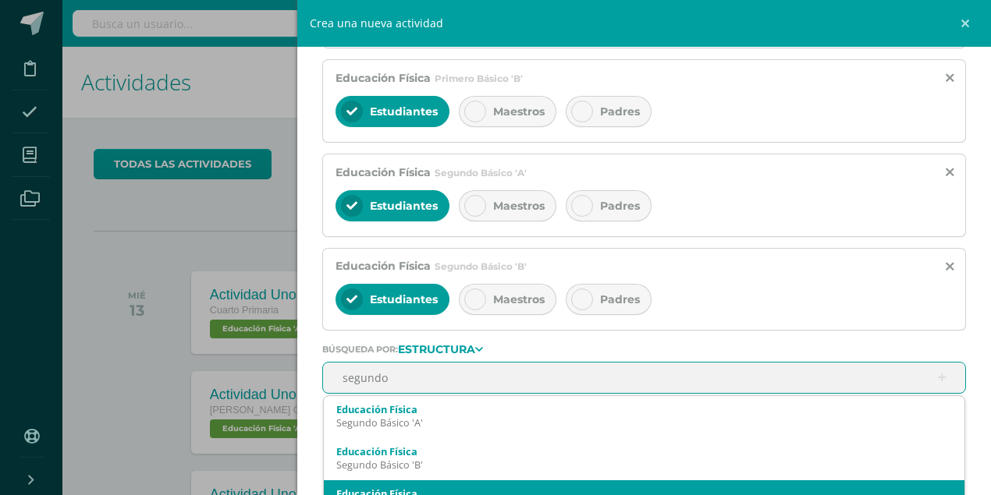
scroll to position [503, 0]
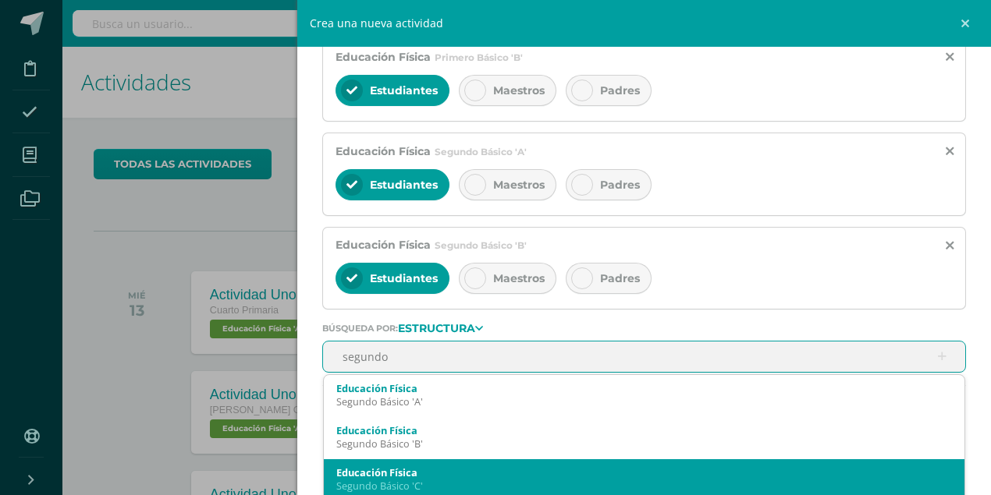
click at [417, 468] on div "Educación Física" at bounding box center [643, 473] width 615 height 14
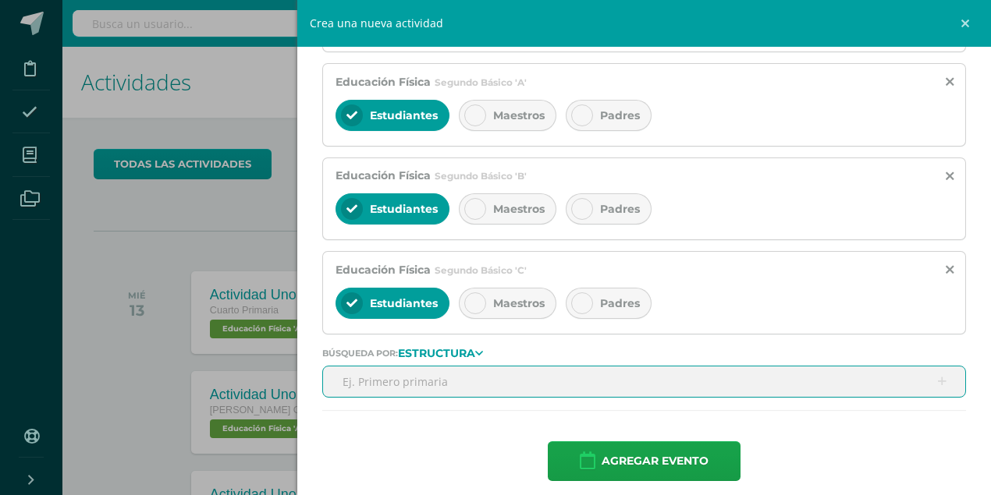
scroll to position [574, 0]
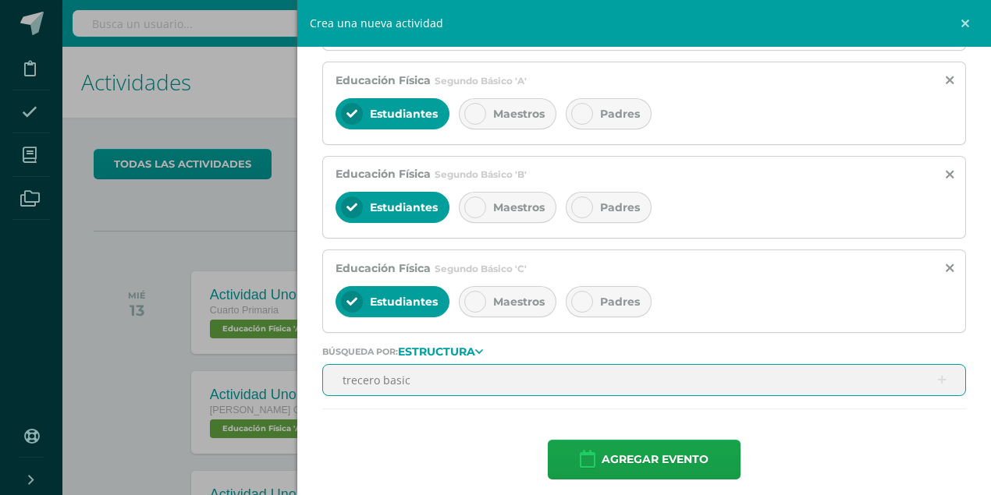
type input "trecero basico"
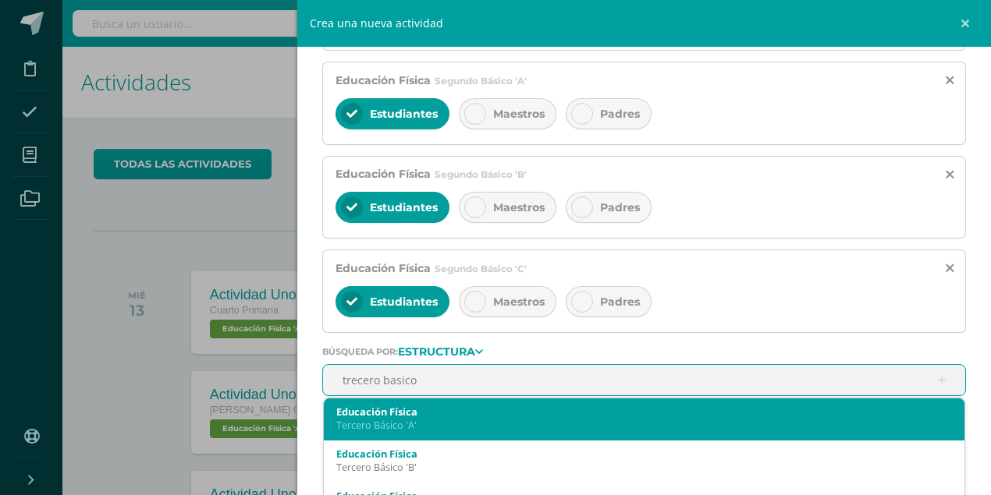
click at [395, 421] on div "Tercero Básico 'A'" at bounding box center [643, 425] width 615 height 13
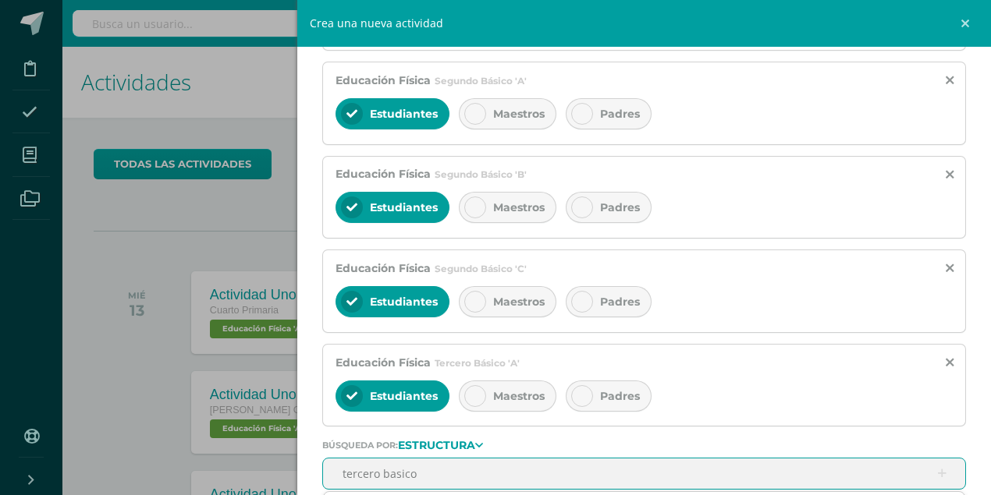
type input "tercero basico"
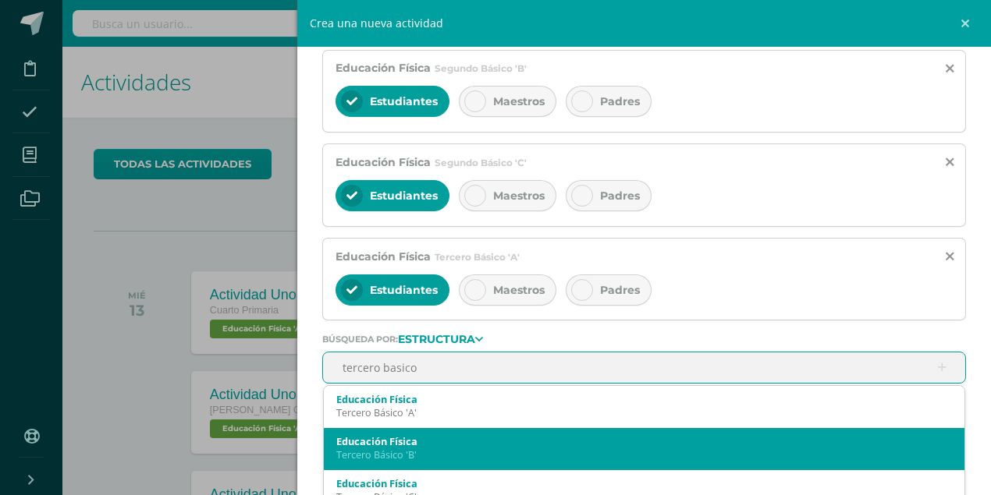
scroll to position [688, 0]
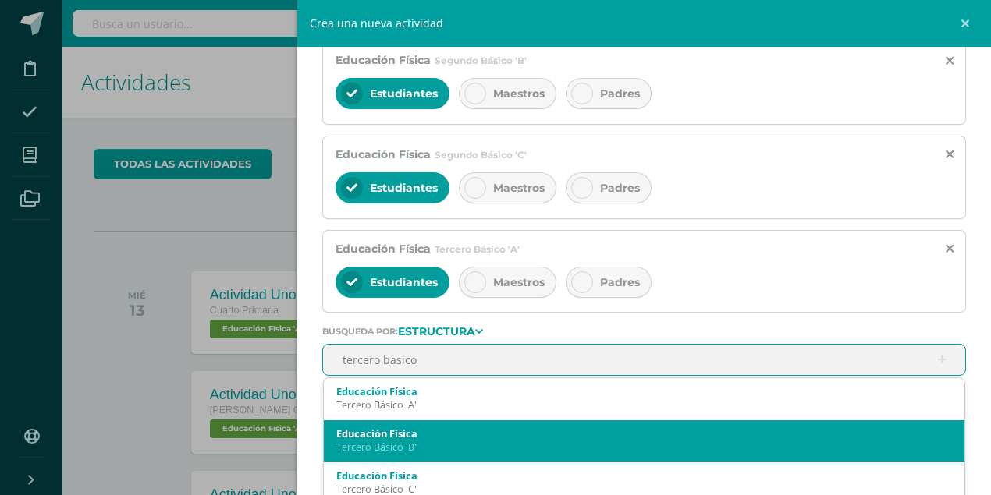
click at [421, 427] on div "Educación Física" at bounding box center [643, 434] width 615 height 14
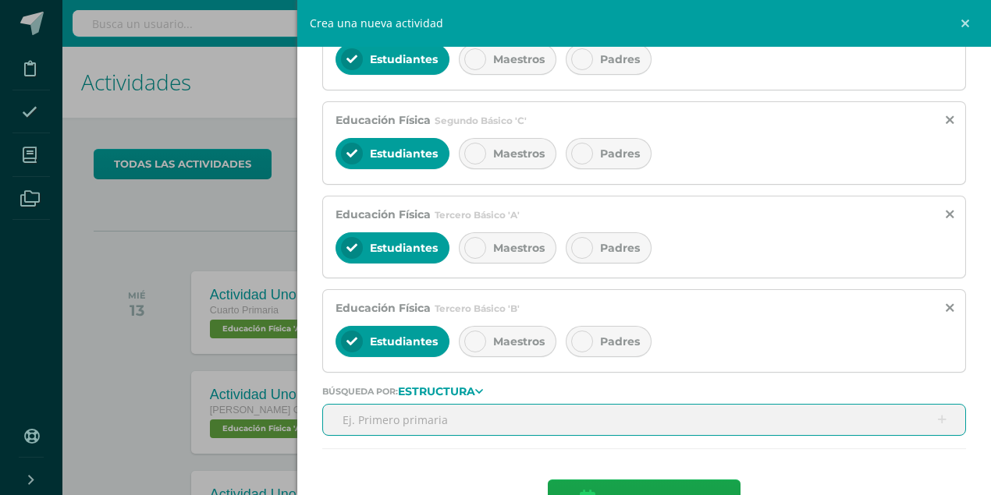
scroll to position [760, 0]
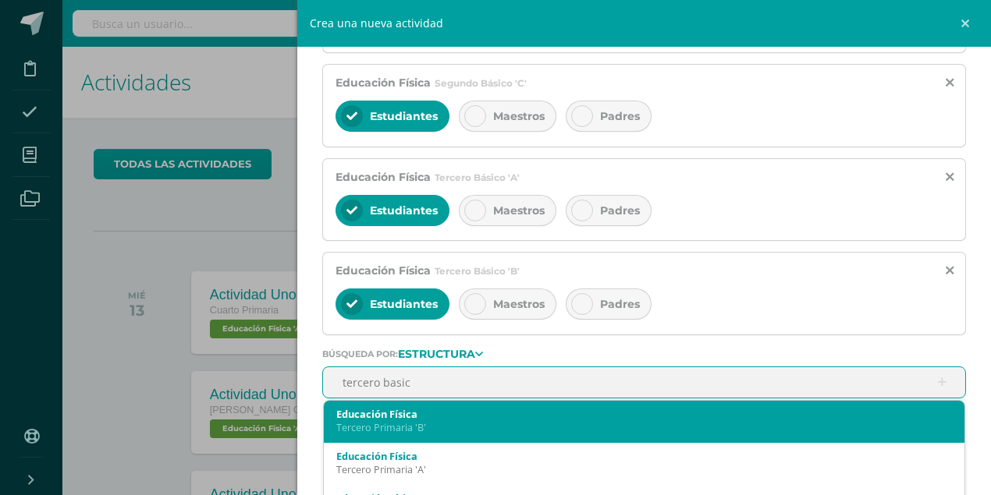
type input "tercero basico"
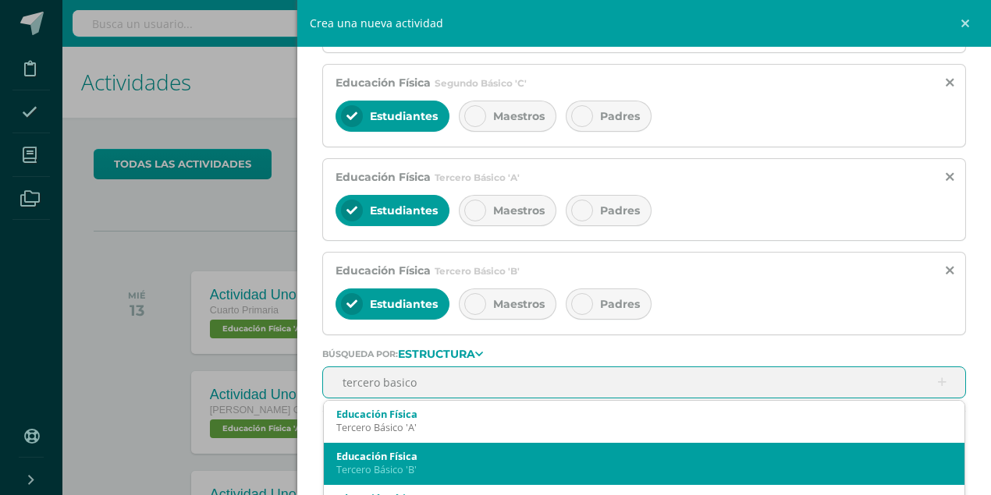
scroll to position [51, 0]
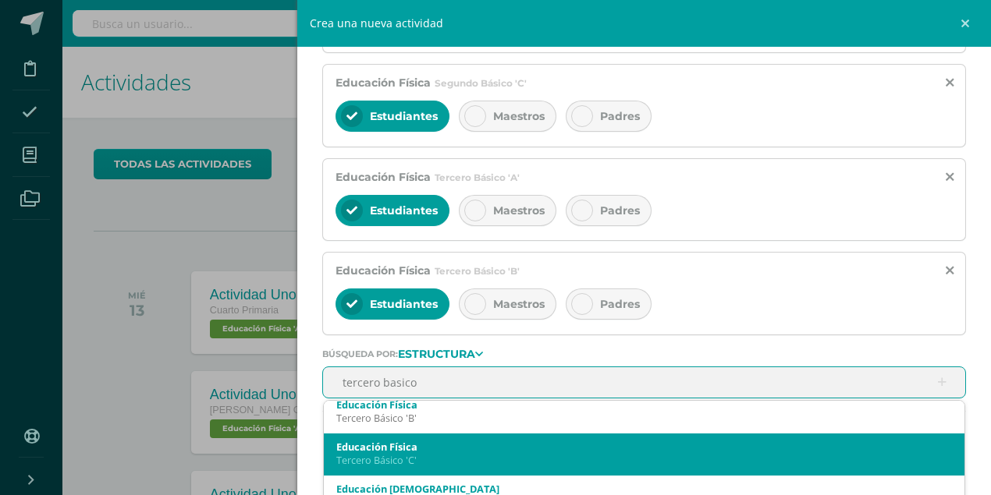
click at [407, 454] on div "Tercero Básico 'C'" at bounding box center [643, 460] width 615 height 13
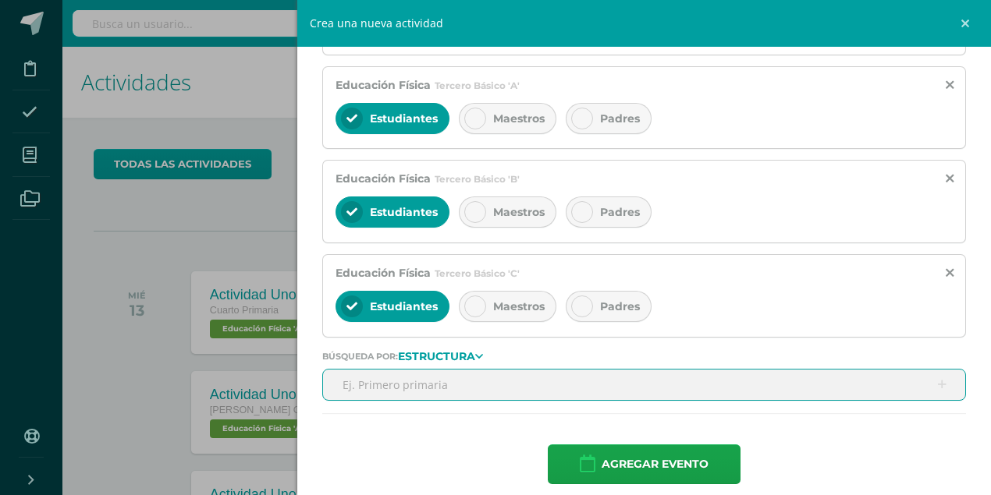
scroll to position [853, 0]
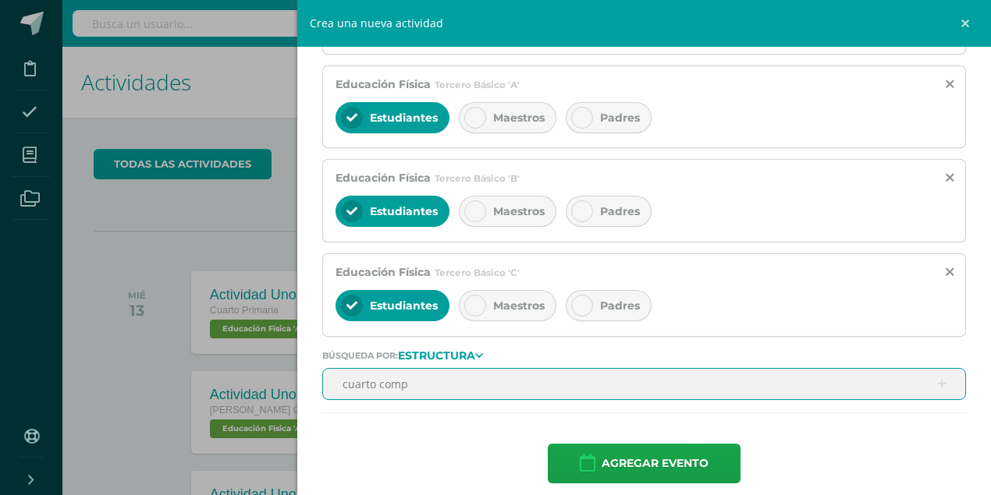
type input "cuarto compu"
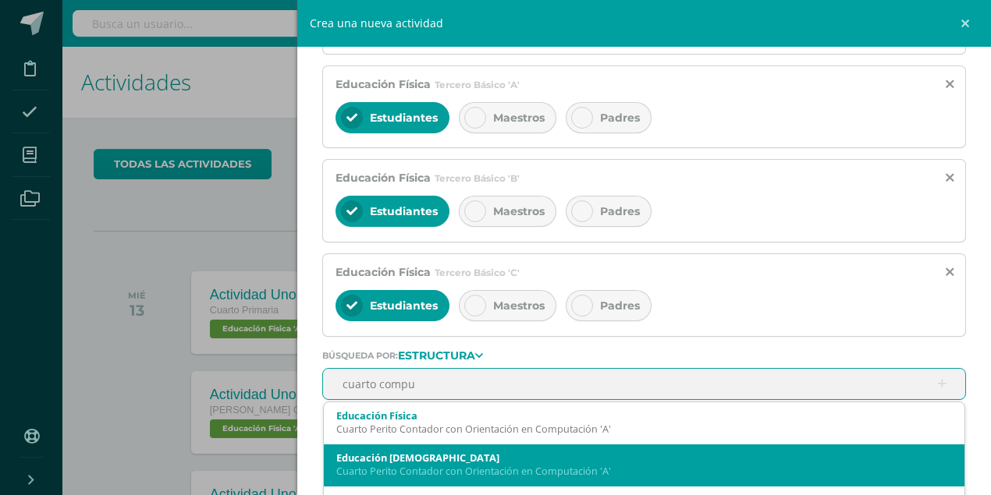
scroll to position [0, 0]
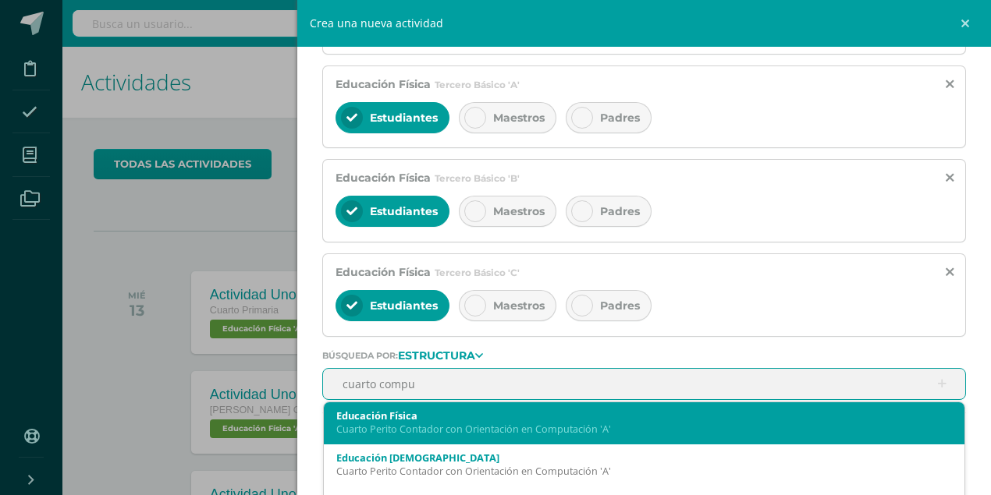
click at [415, 423] on div "Cuarto Perito Contador con Orientación en Computación 'A'" at bounding box center [643, 429] width 615 height 13
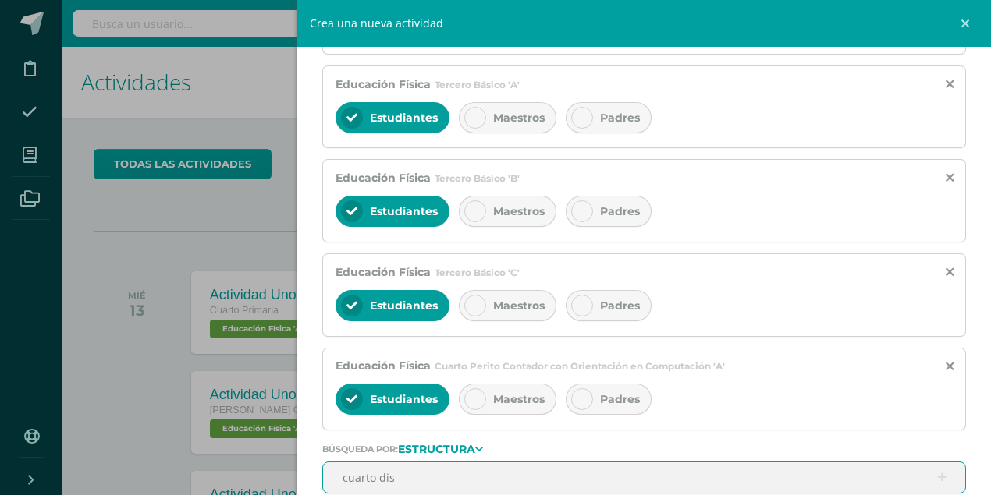
type input "cuarto dise"
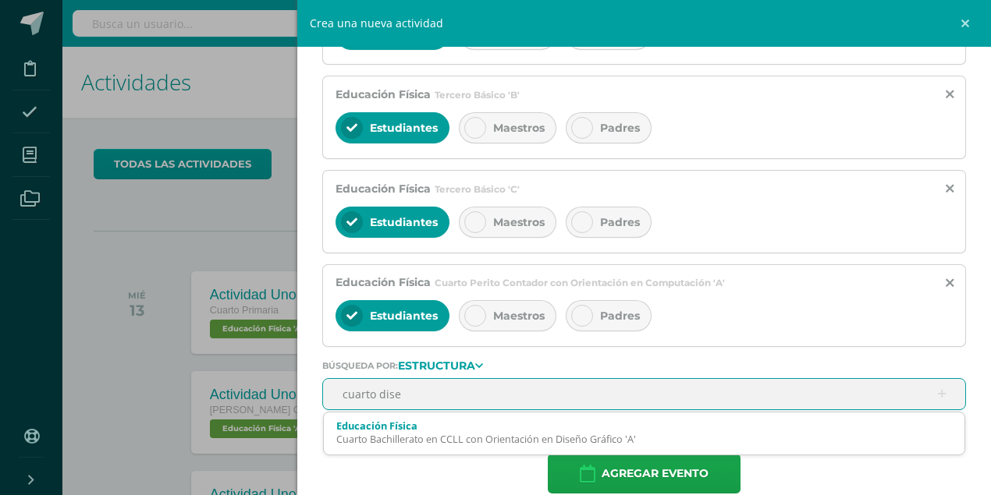
scroll to position [945, 0]
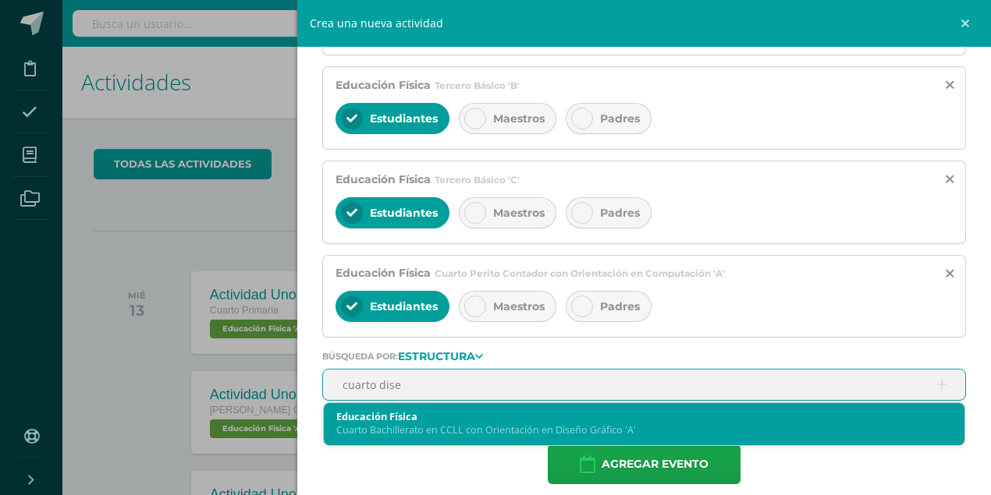
click at [457, 424] on div "Cuarto Bachillerato en CCLL con Orientación en Diseño Gráfico 'A'" at bounding box center [643, 430] width 615 height 13
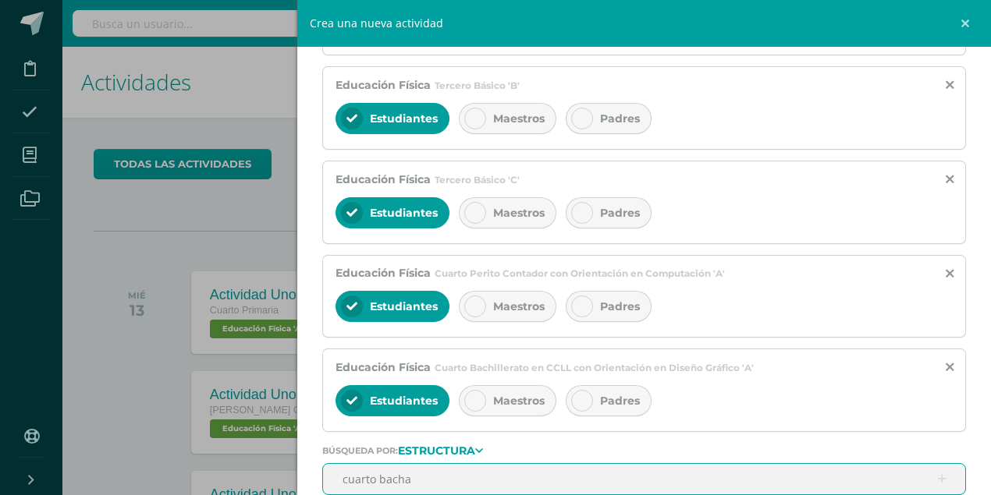
type input "cuarto bach"
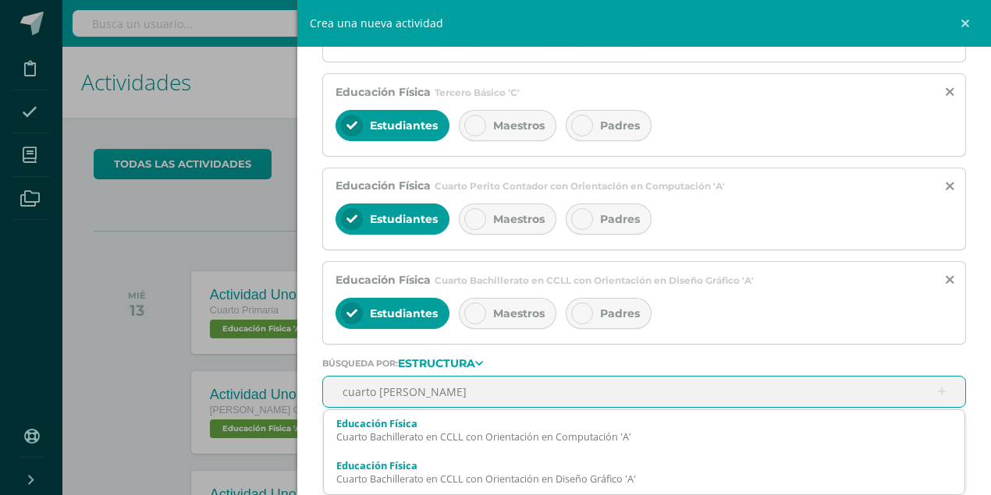
scroll to position [1038, 0]
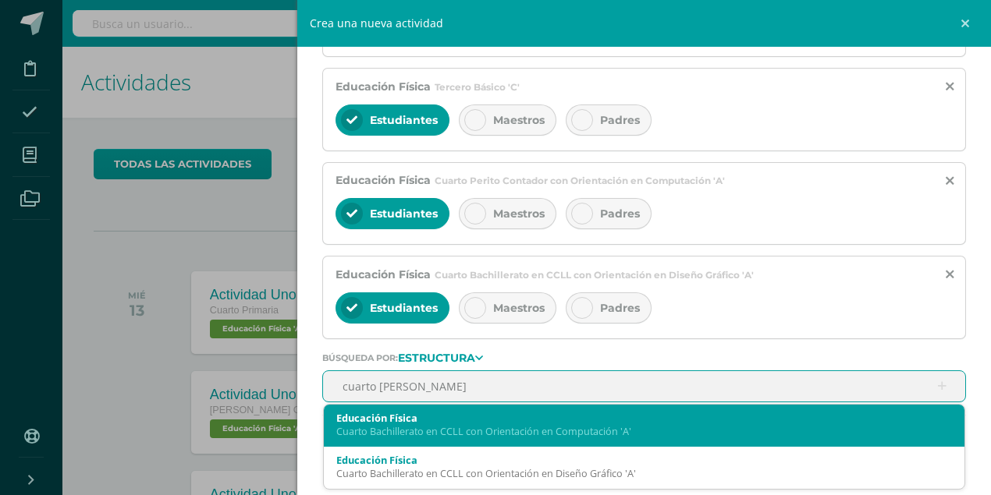
click at [479, 426] on div "Educación Física Cuarto Bachillerato en CCLL con Orientación en Computación 'A'" at bounding box center [643, 425] width 615 height 40
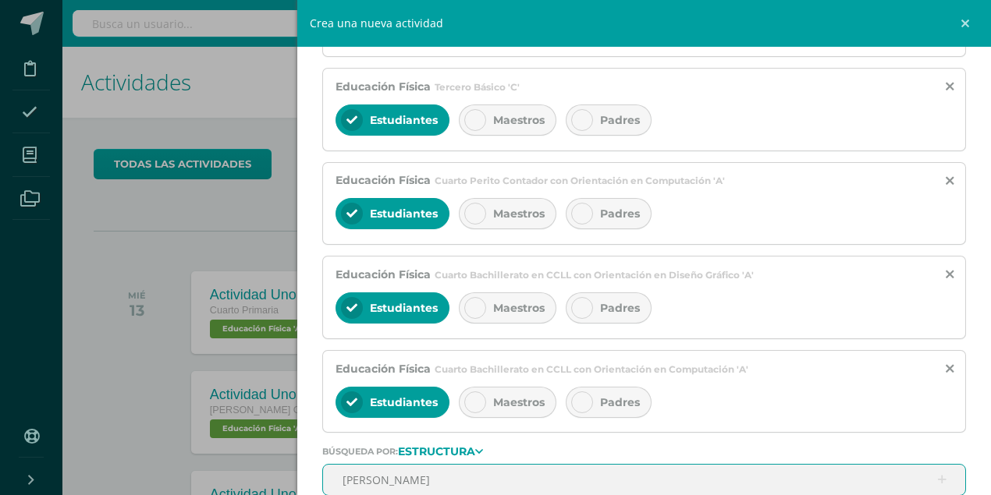
type input "quinto perito"
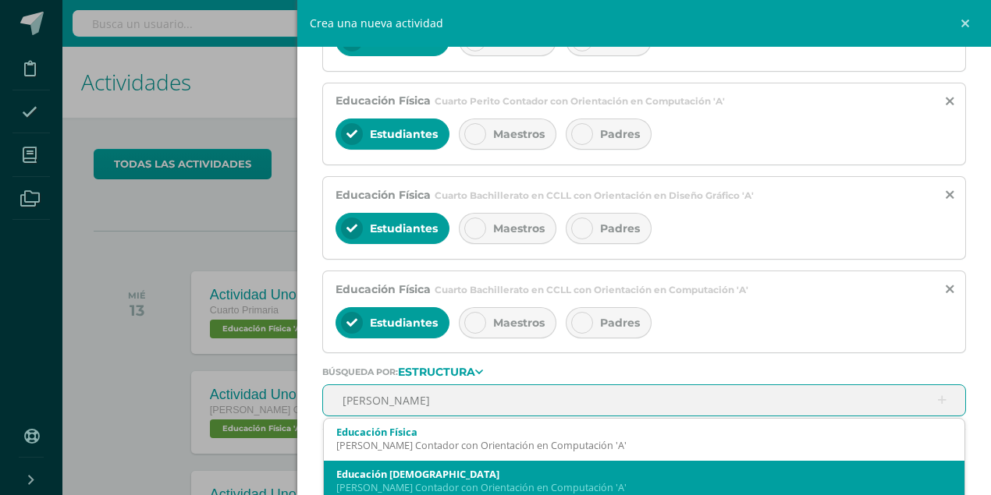
scroll to position [1131, 0]
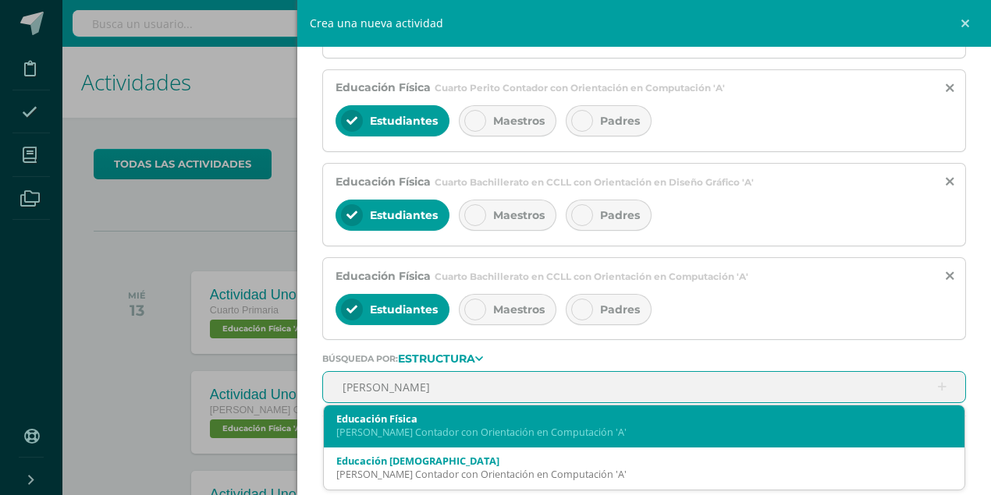
click at [456, 426] on div "Quinto Perito Contador con Orientación en Computación 'A'" at bounding box center [643, 432] width 615 height 13
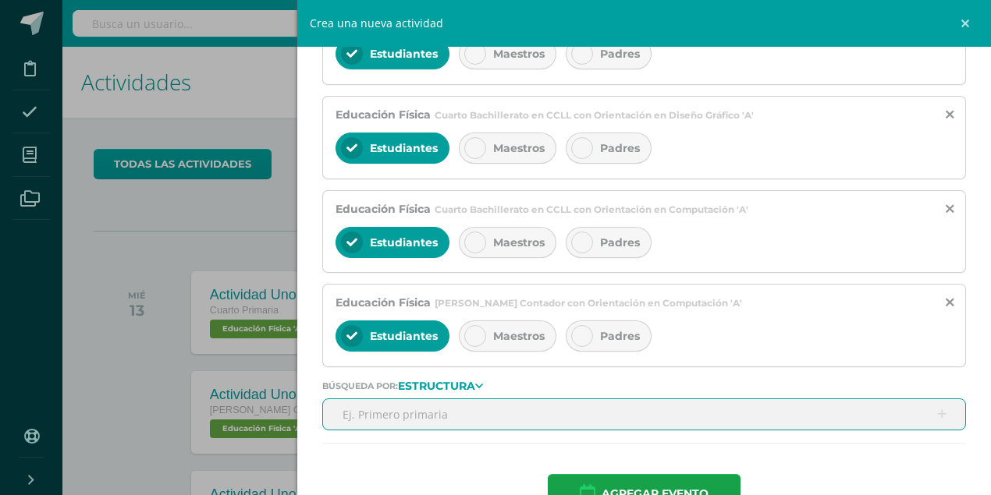
scroll to position [1224, 0]
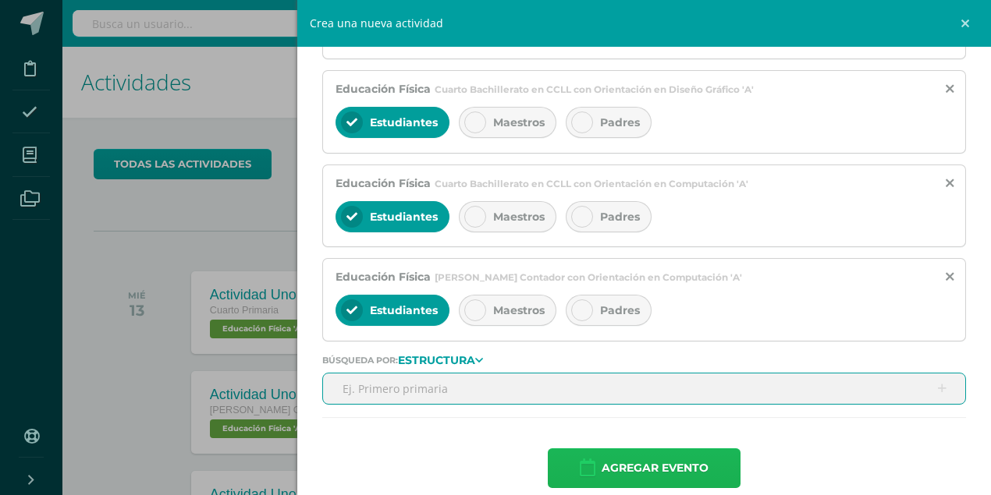
click at [670, 459] on span "Agregar evento" at bounding box center [654, 468] width 107 height 38
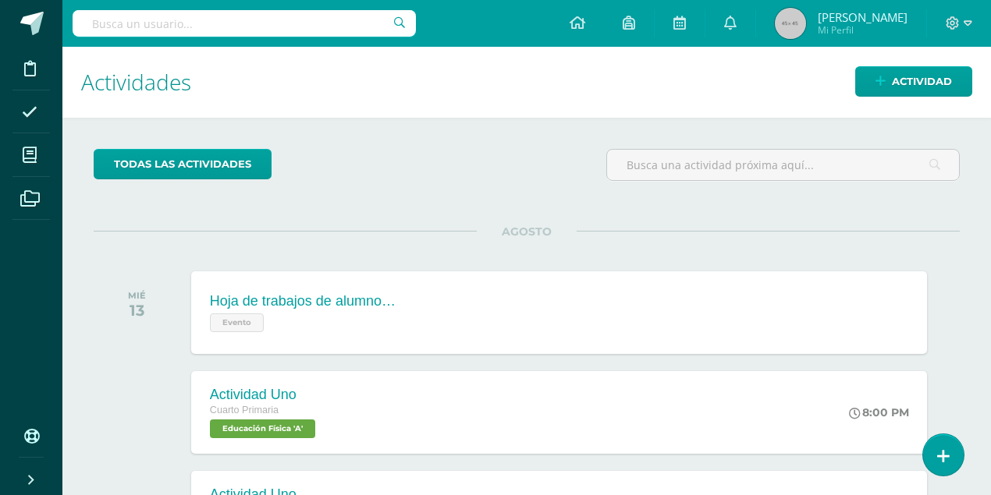
click at [806, 30] on img at bounding box center [790, 23] width 31 height 31
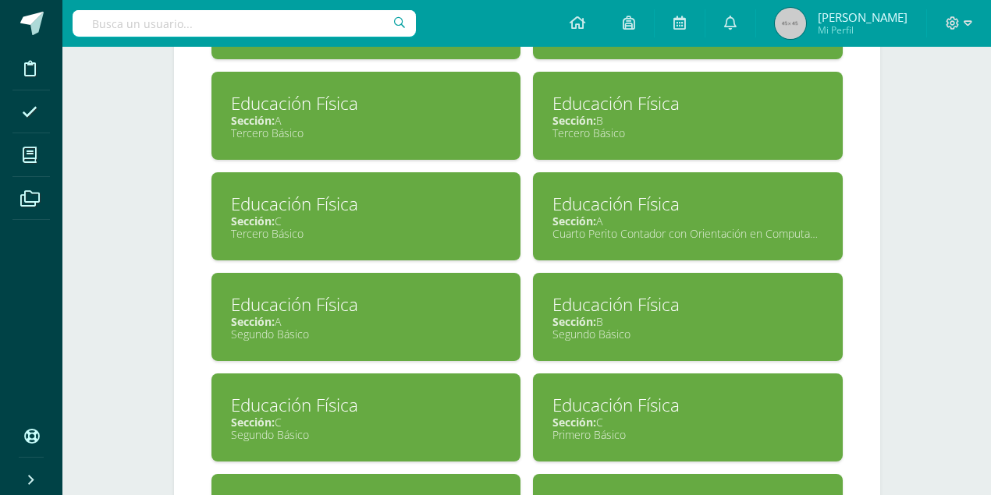
scroll to position [1092, 0]
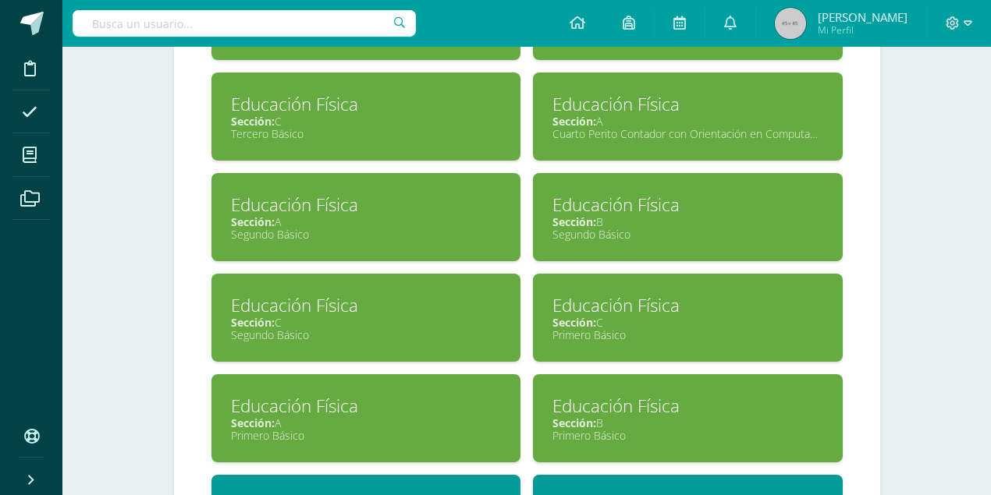
click at [627, 227] on div "Segundo Básico" at bounding box center [687, 234] width 271 height 15
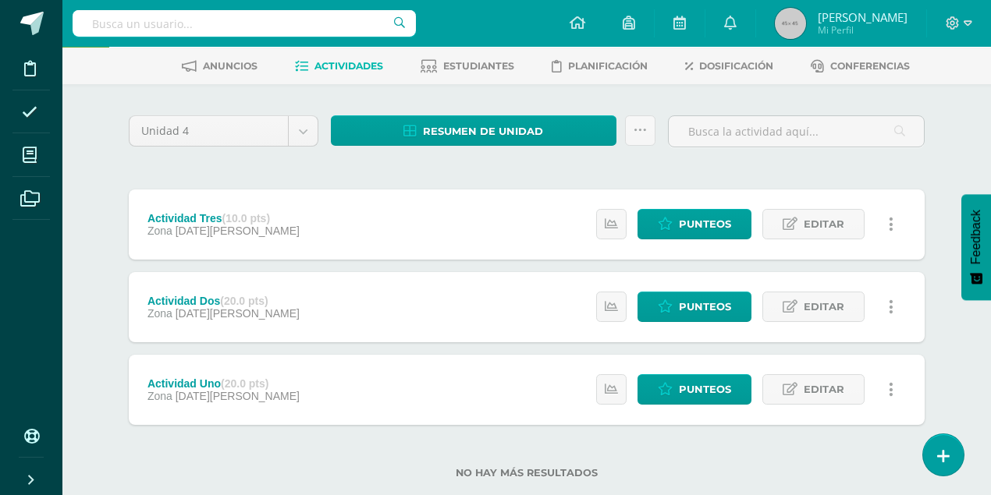
scroll to position [101, 0]
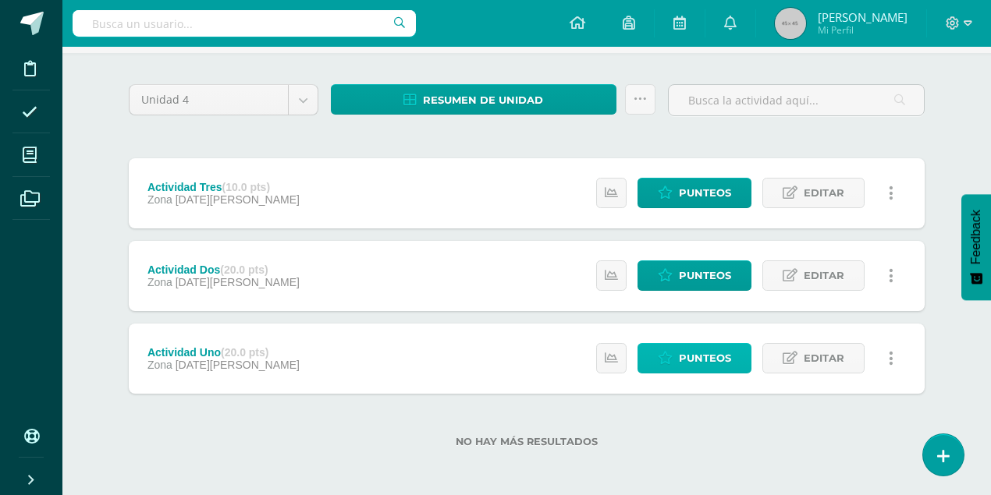
click at [680, 352] on link "Punteos" at bounding box center [694, 358] width 114 height 30
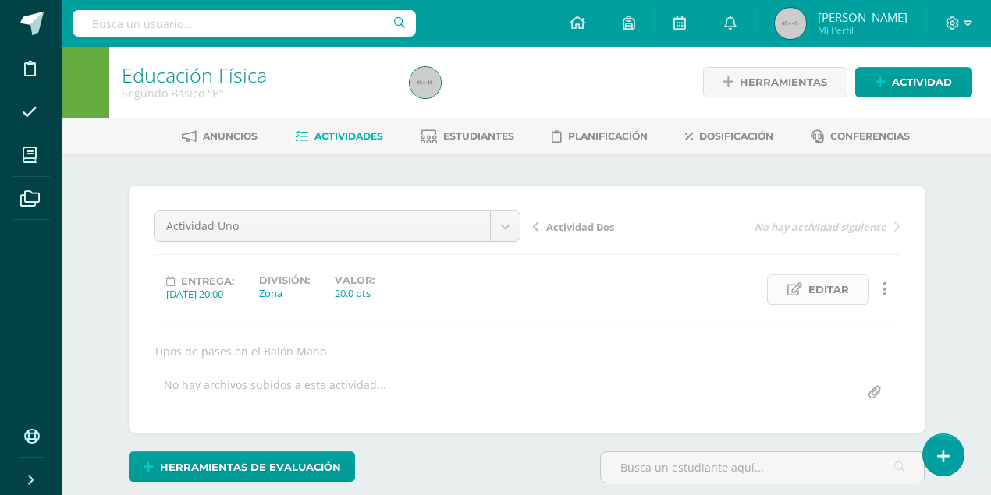
click at [842, 295] on span "Editar" at bounding box center [828, 289] width 41 height 29
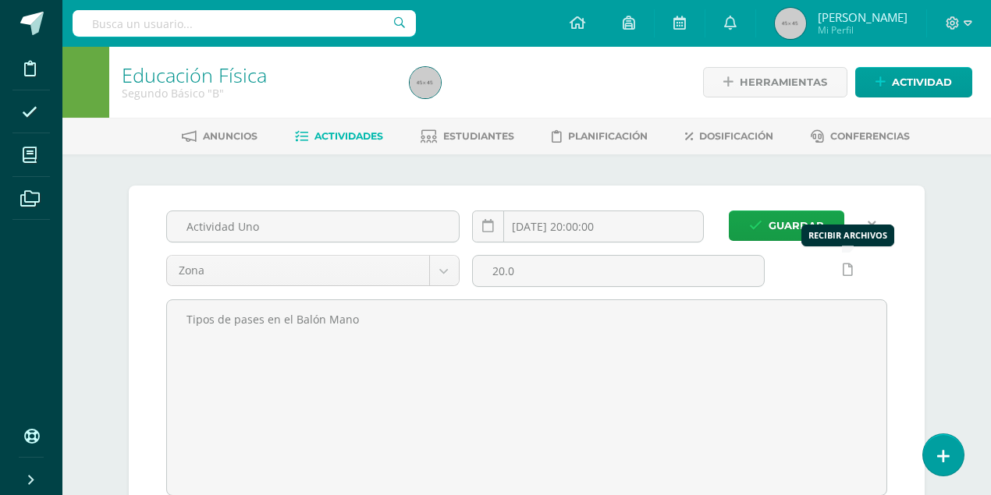
click at [849, 270] on icon at bounding box center [847, 270] width 10 height 13
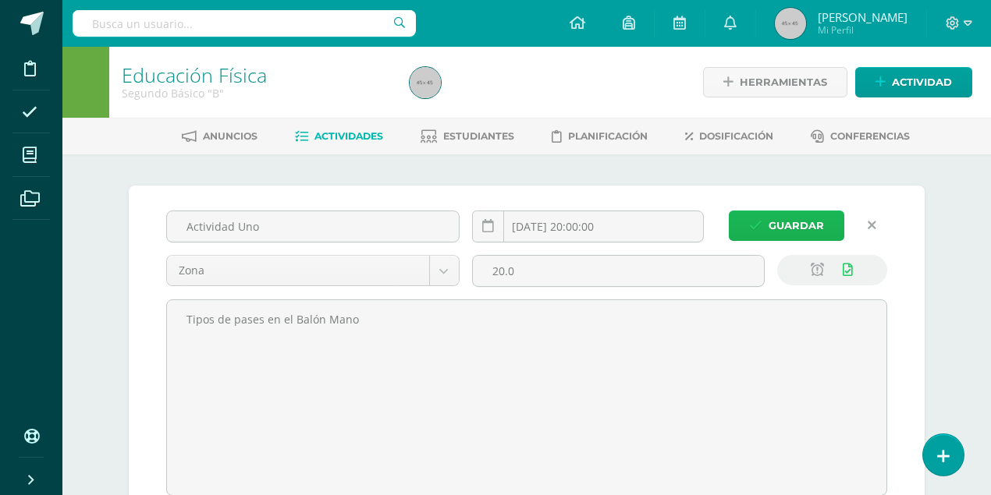
click at [818, 229] on span "Guardar" at bounding box center [795, 225] width 55 height 29
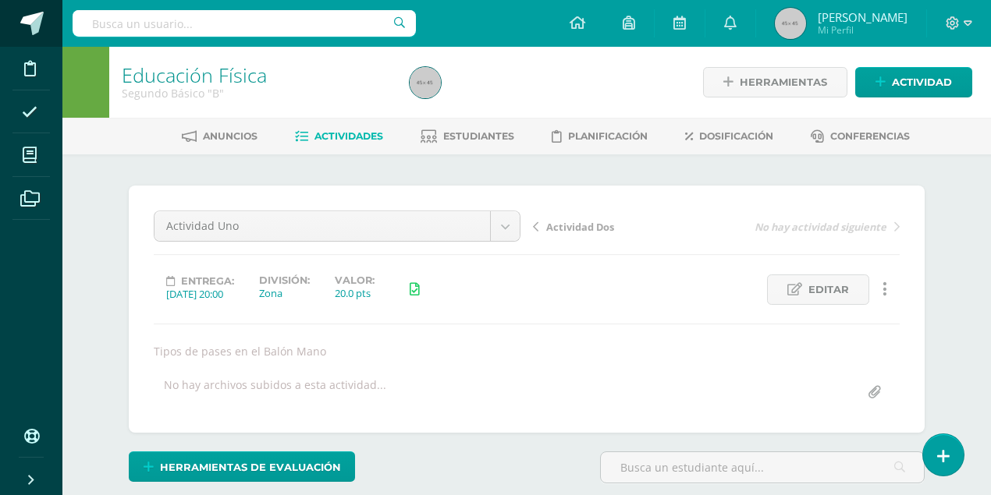
scroll to position [1, 0]
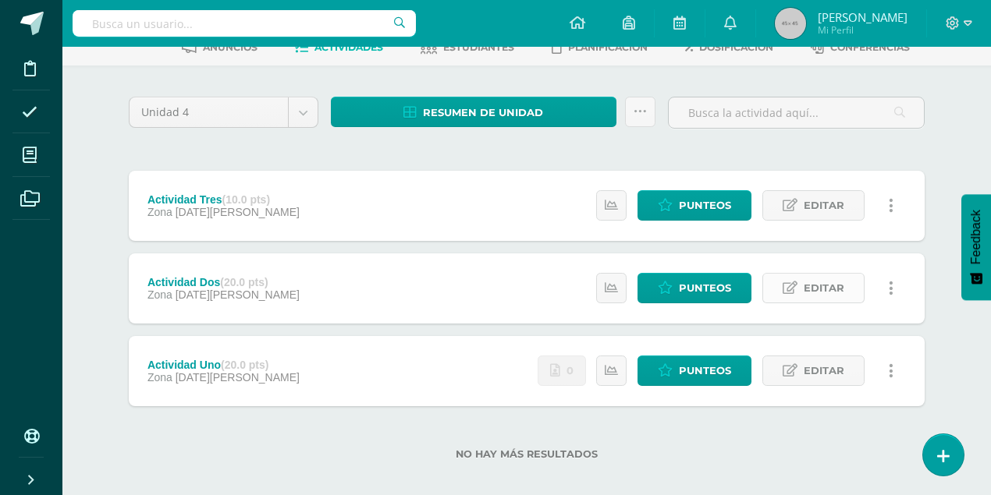
scroll to position [101, 0]
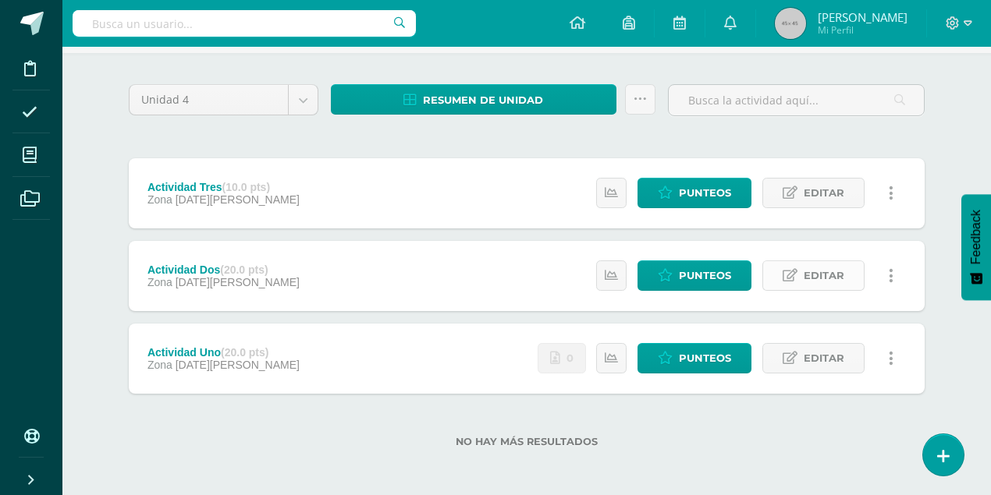
click at [828, 275] on span "Editar" at bounding box center [823, 275] width 41 height 29
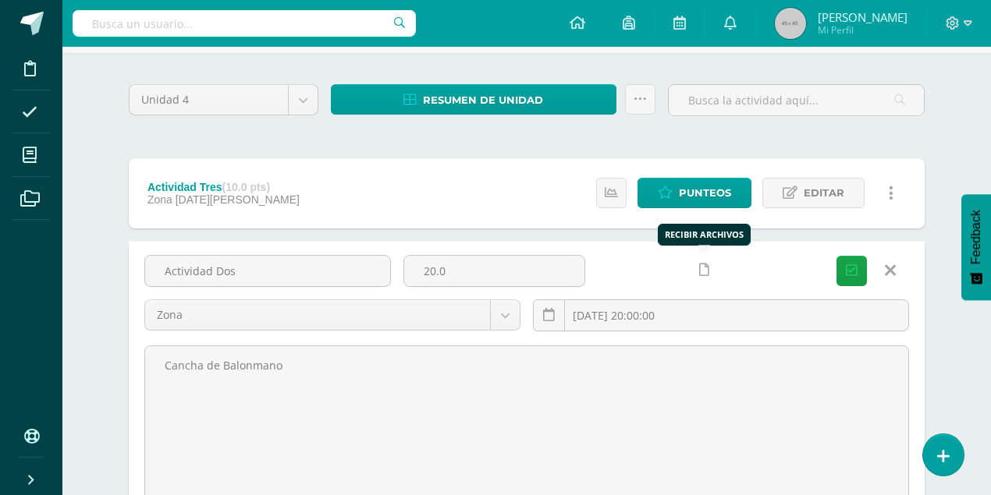
click at [705, 266] on icon at bounding box center [704, 270] width 10 height 13
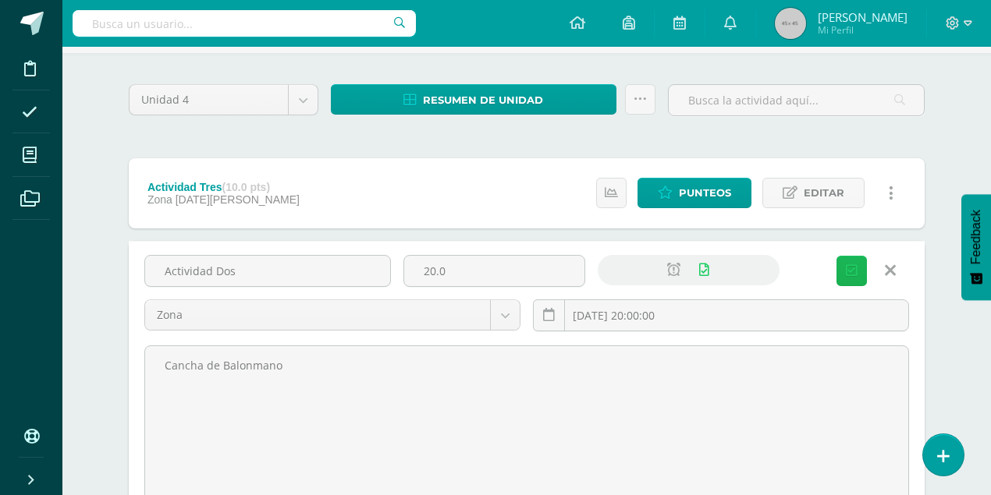
click at [849, 271] on icon "submit" at bounding box center [852, 270] width 12 height 13
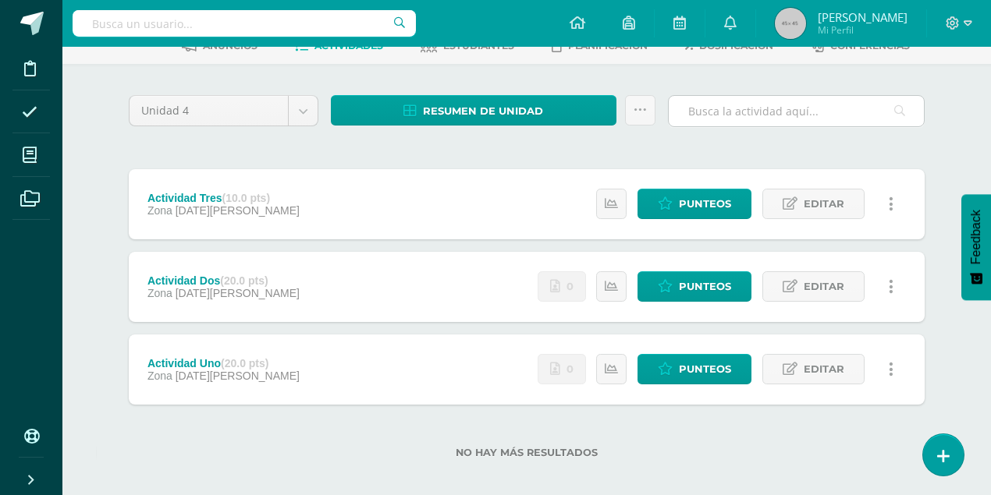
scroll to position [101, 0]
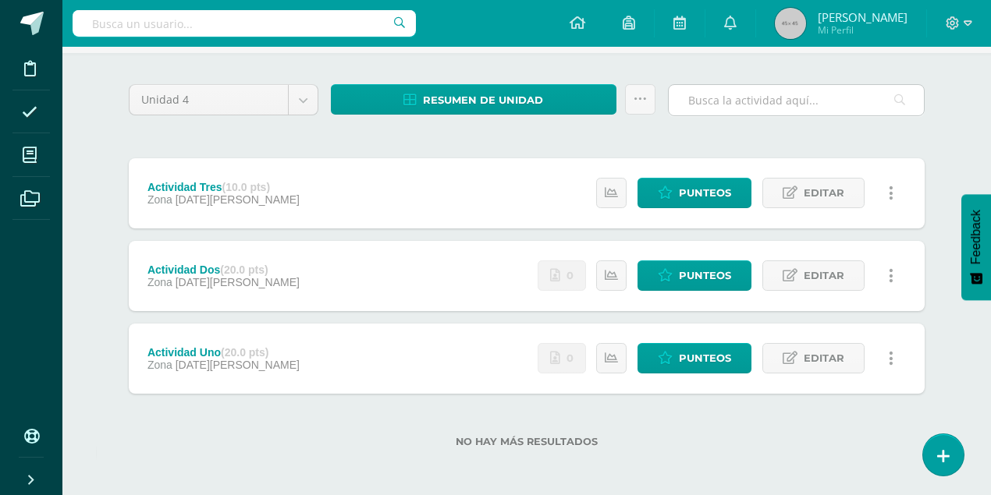
click at [830, 198] on span "Editar" at bounding box center [823, 193] width 41 height 29
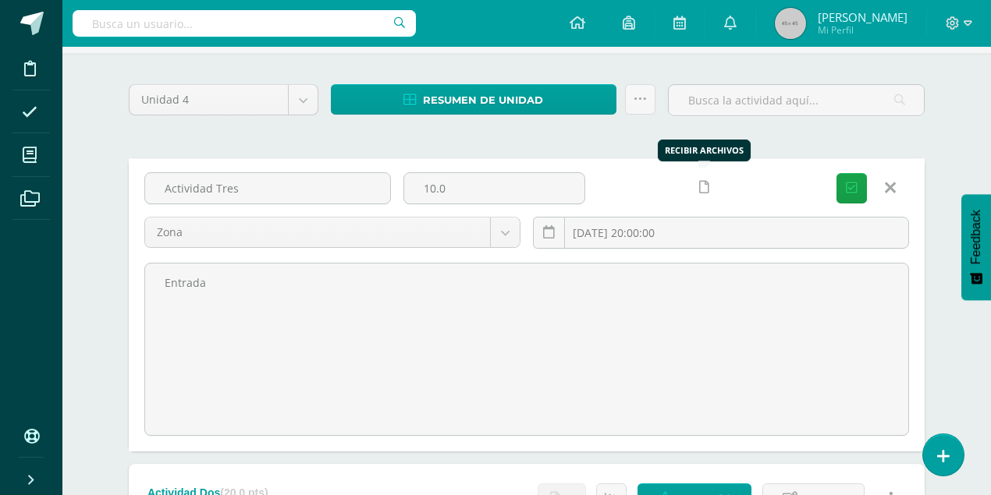
click at [705, 185] on icon at bounding box center [704, 187] width 10 height 13
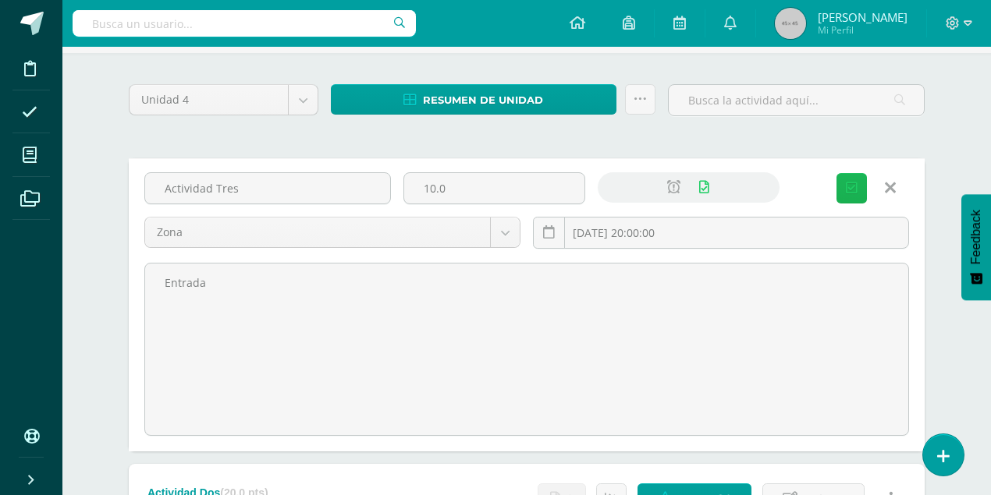
click at [857, 189] on icon "submit" at bounding box center [852, 188] width 12 height 13
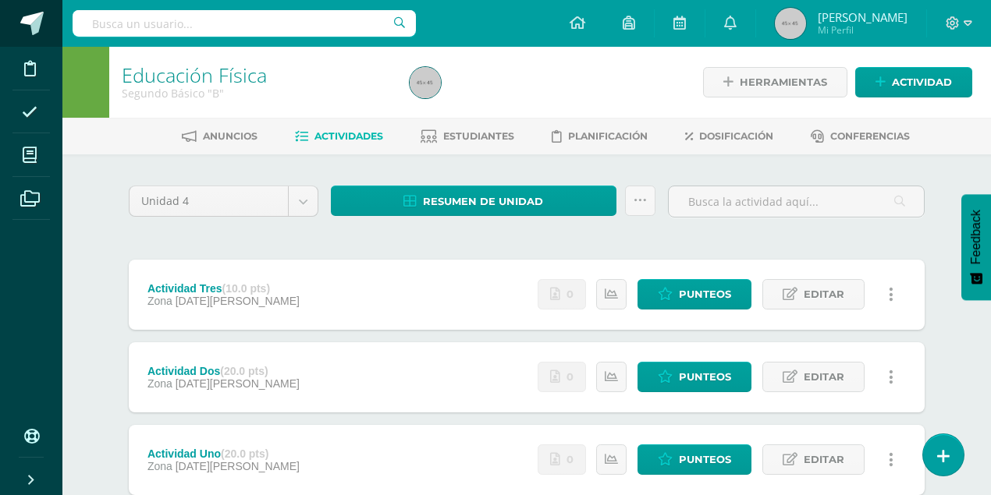
click at [40, 15] on span at bounding box center [31, 23] width 23 height 23
